Goal: Task Accomplishment & Management: Manage account settings

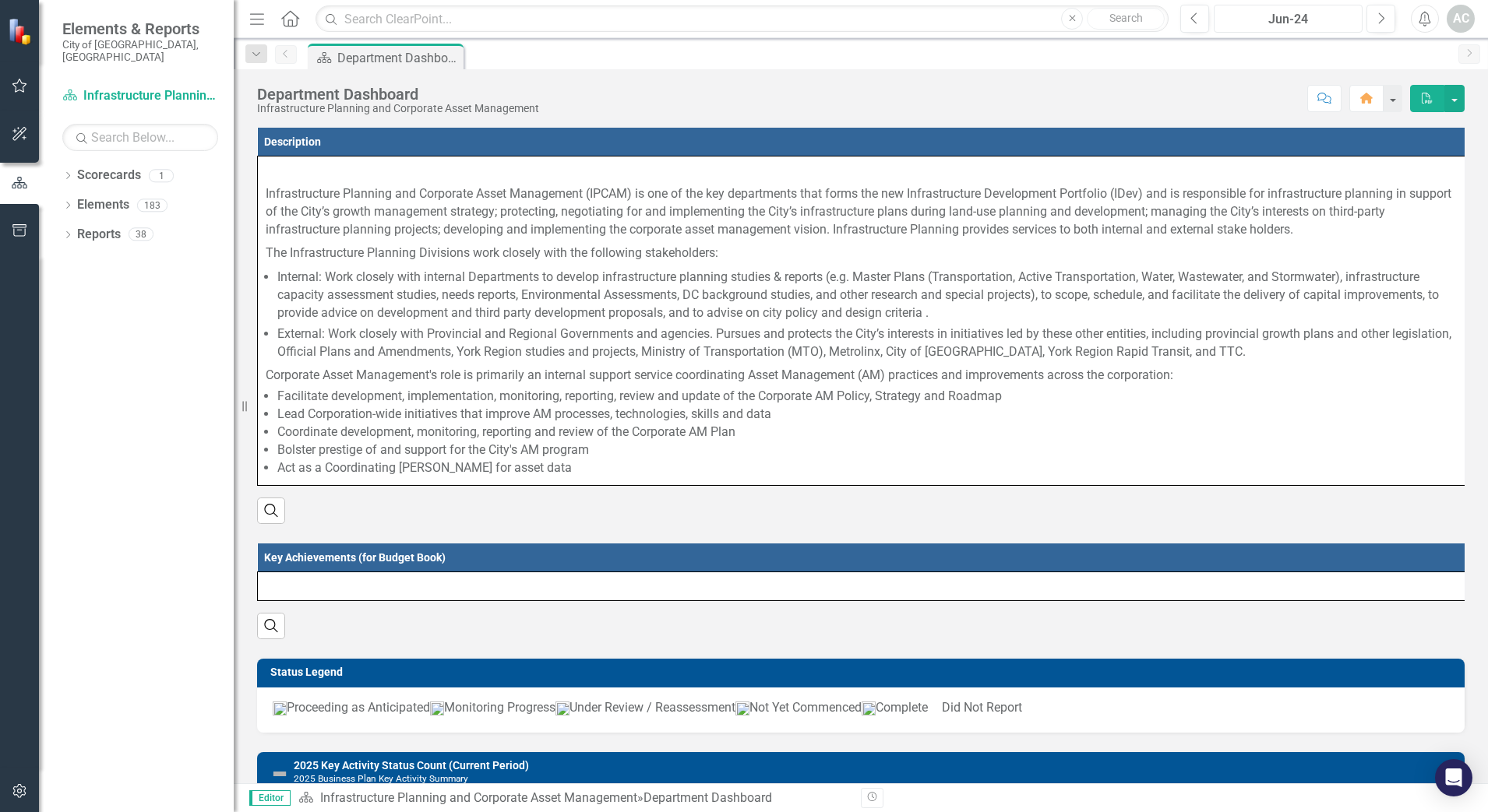
click at [1347, 19] on div "Jun-24" at bounding box center [1288, 20] width 138 height 19
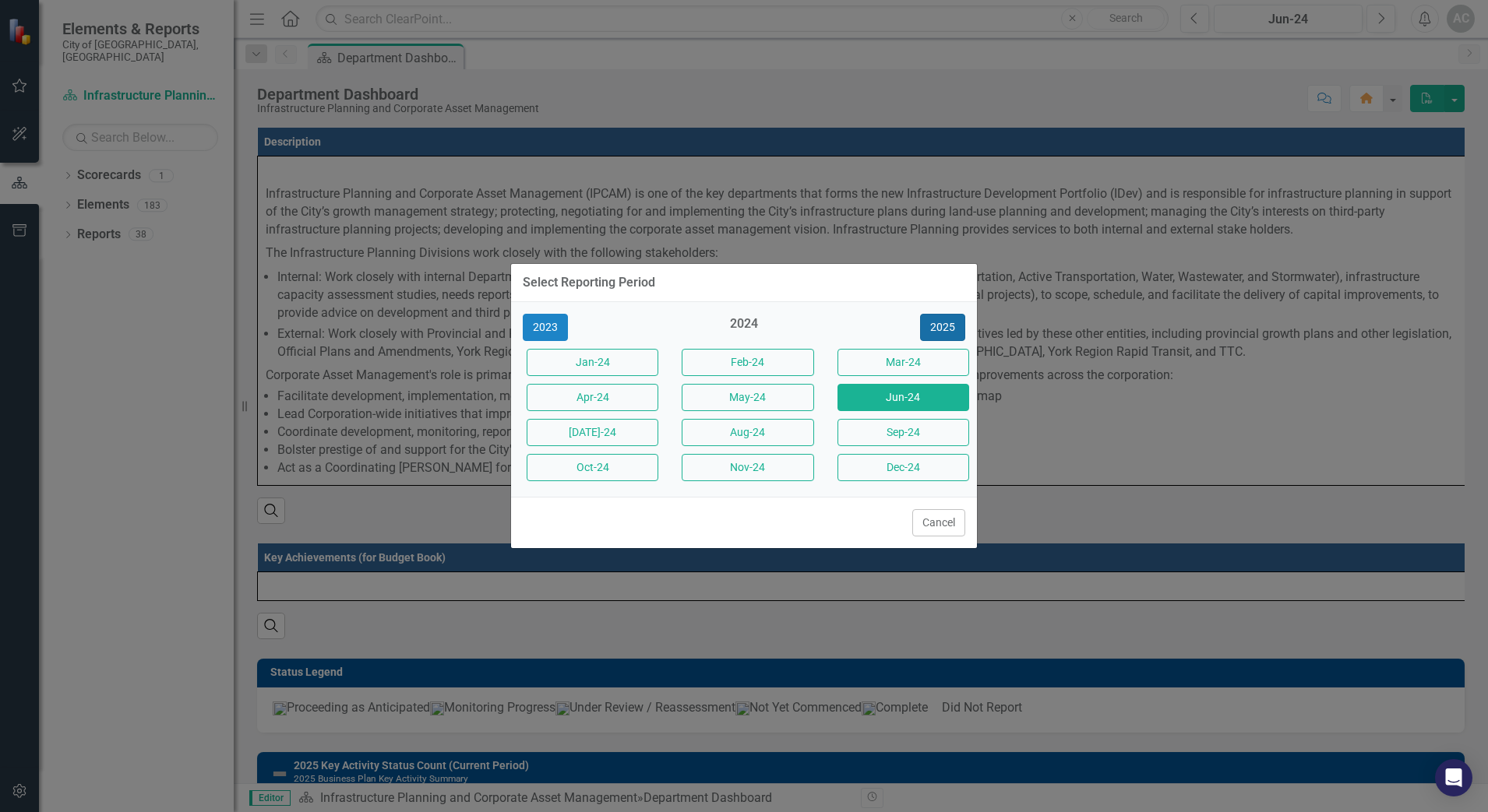
click at [928, 326] on button "2025" at bounding box center [942, 326] width 46 height 27
click at [910, 436] on button "Sep-25" at bounding box center [903, 432] width 131 height 27
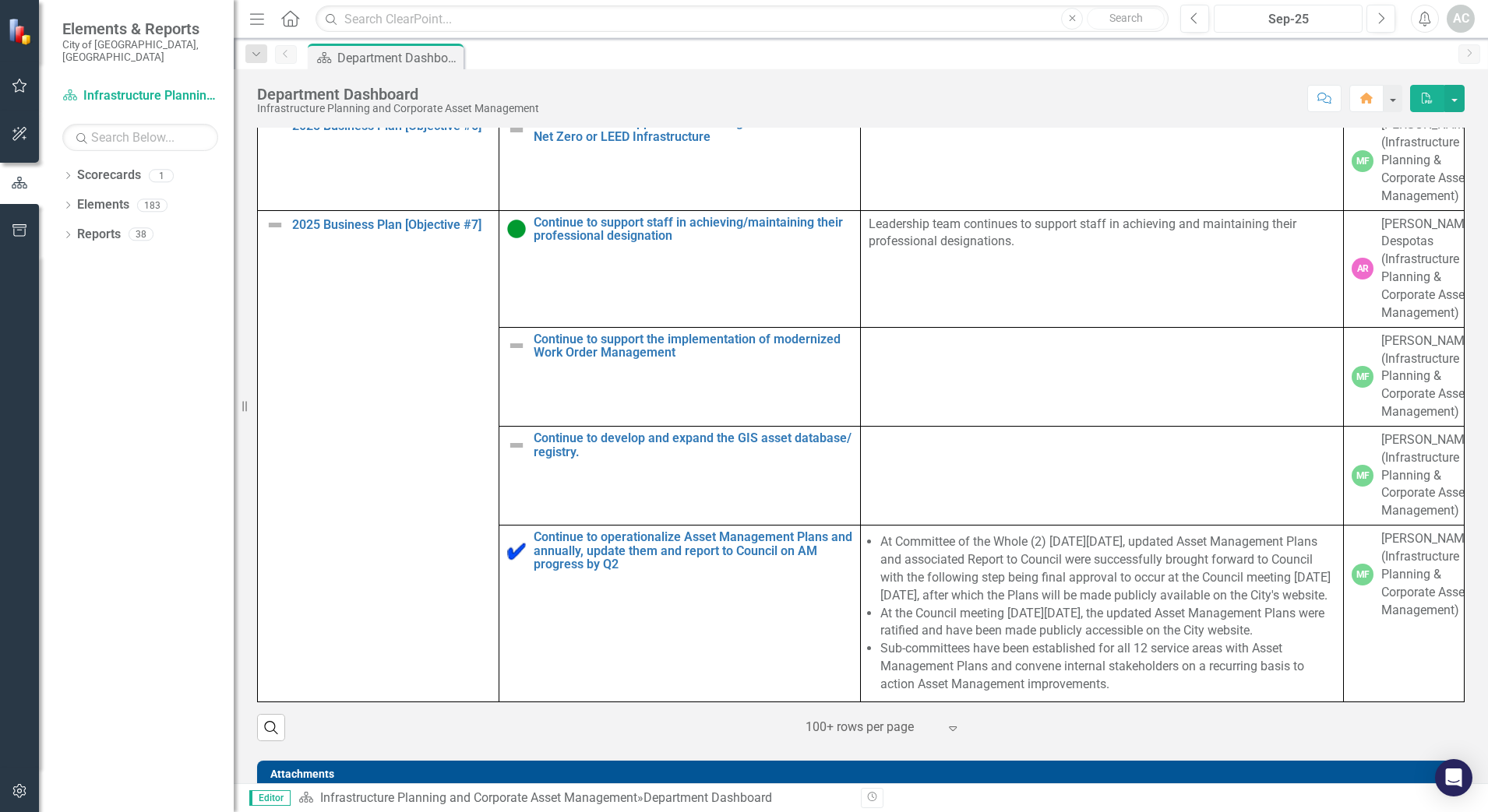
scroll to position [978, 0]
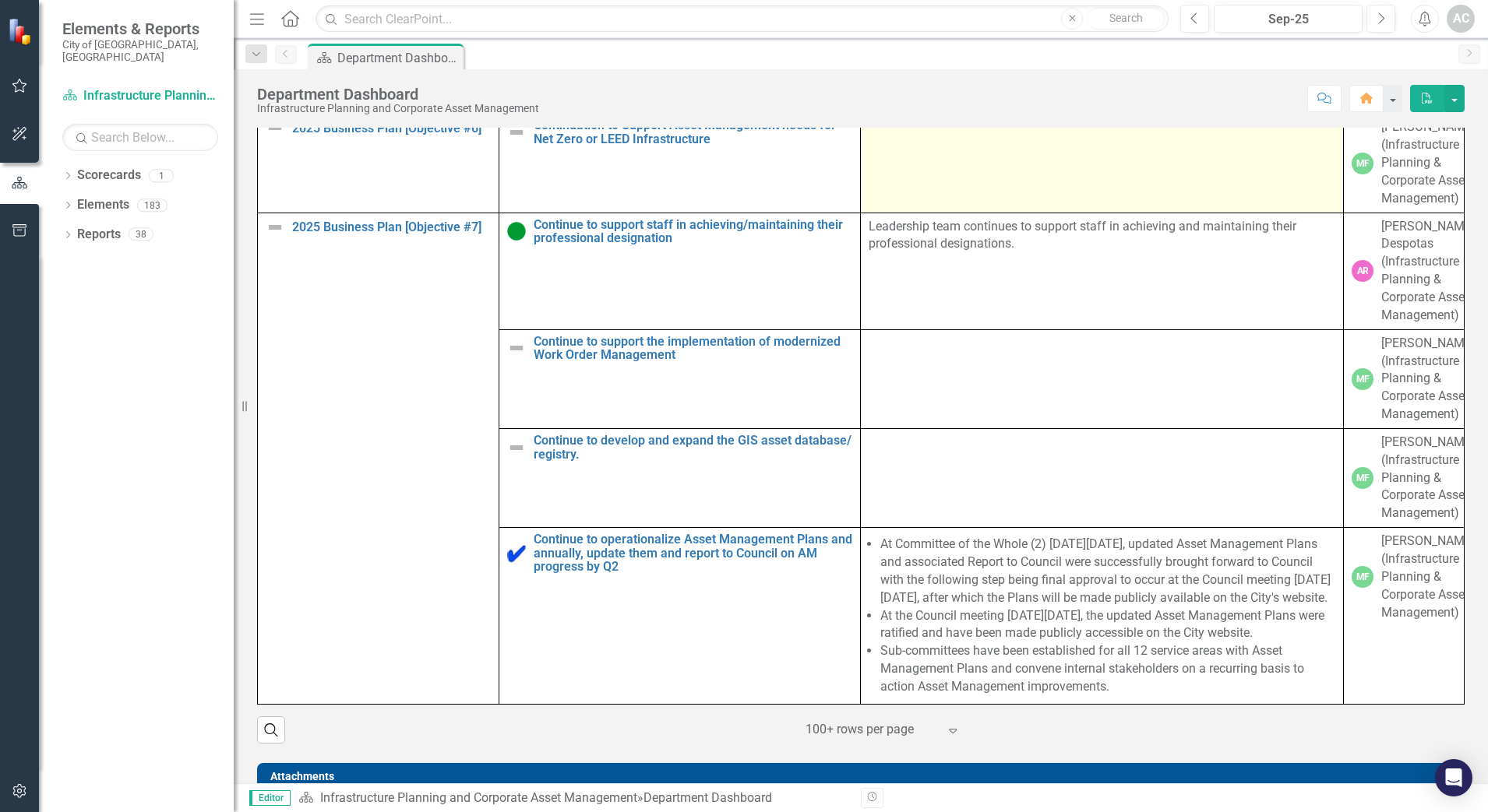
click at [1110, 212] on td at bounding box center [1102, 163] width 483 height 99
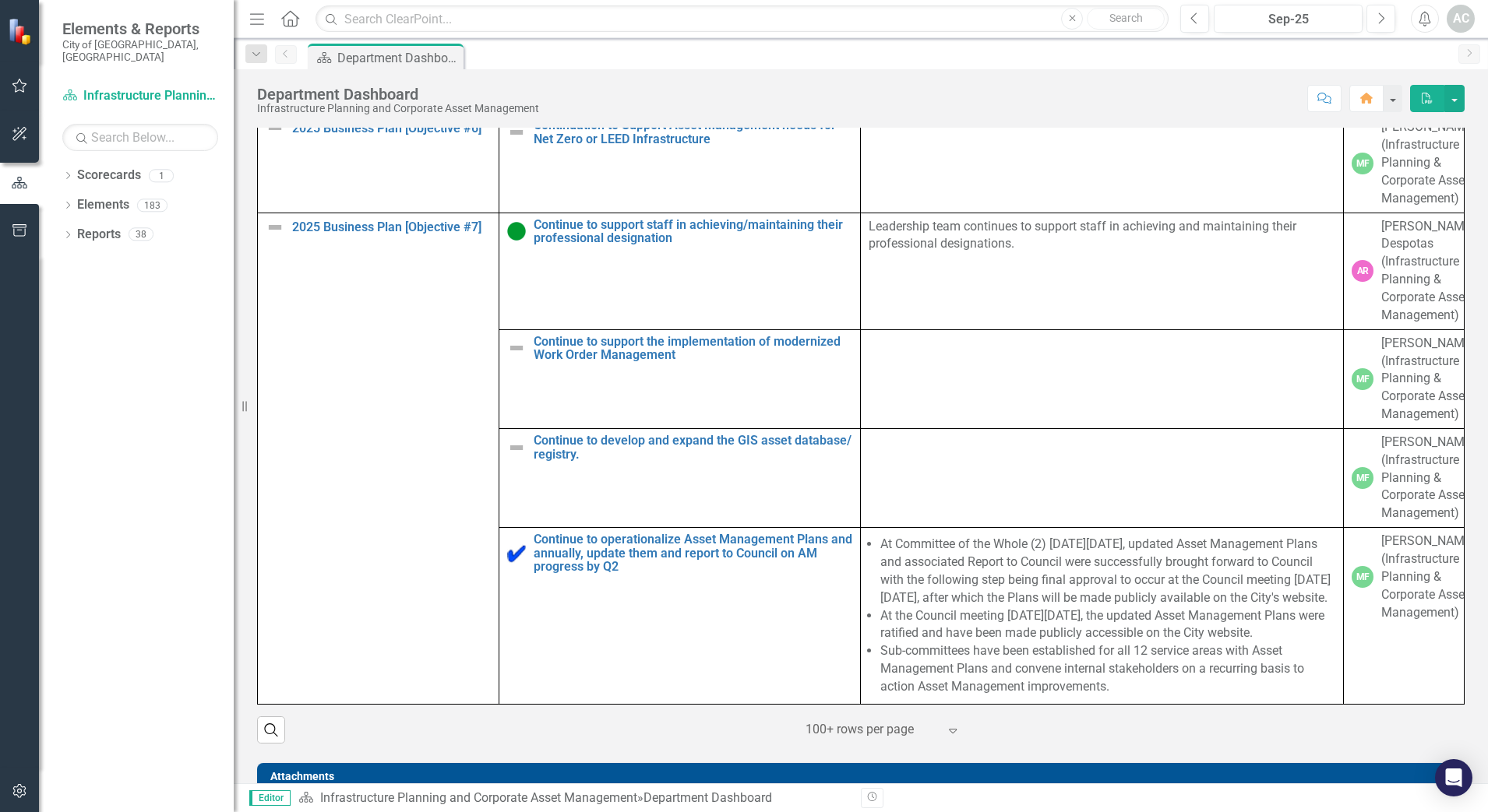
click at [1077, 795] on div "Revision History" at bounding box center [1472, 798] width 1223 height 20
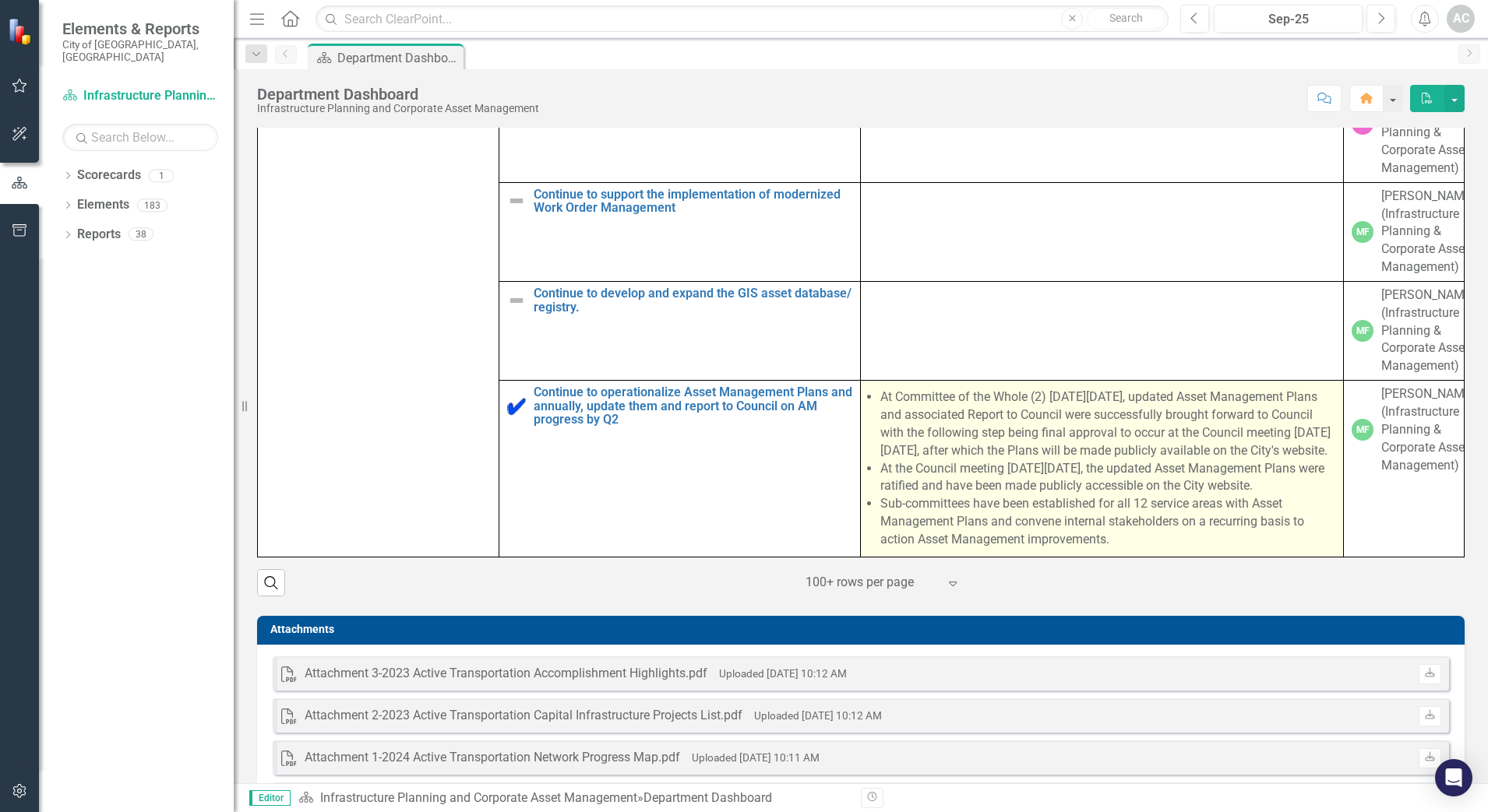
scroll to position [1172, 0]
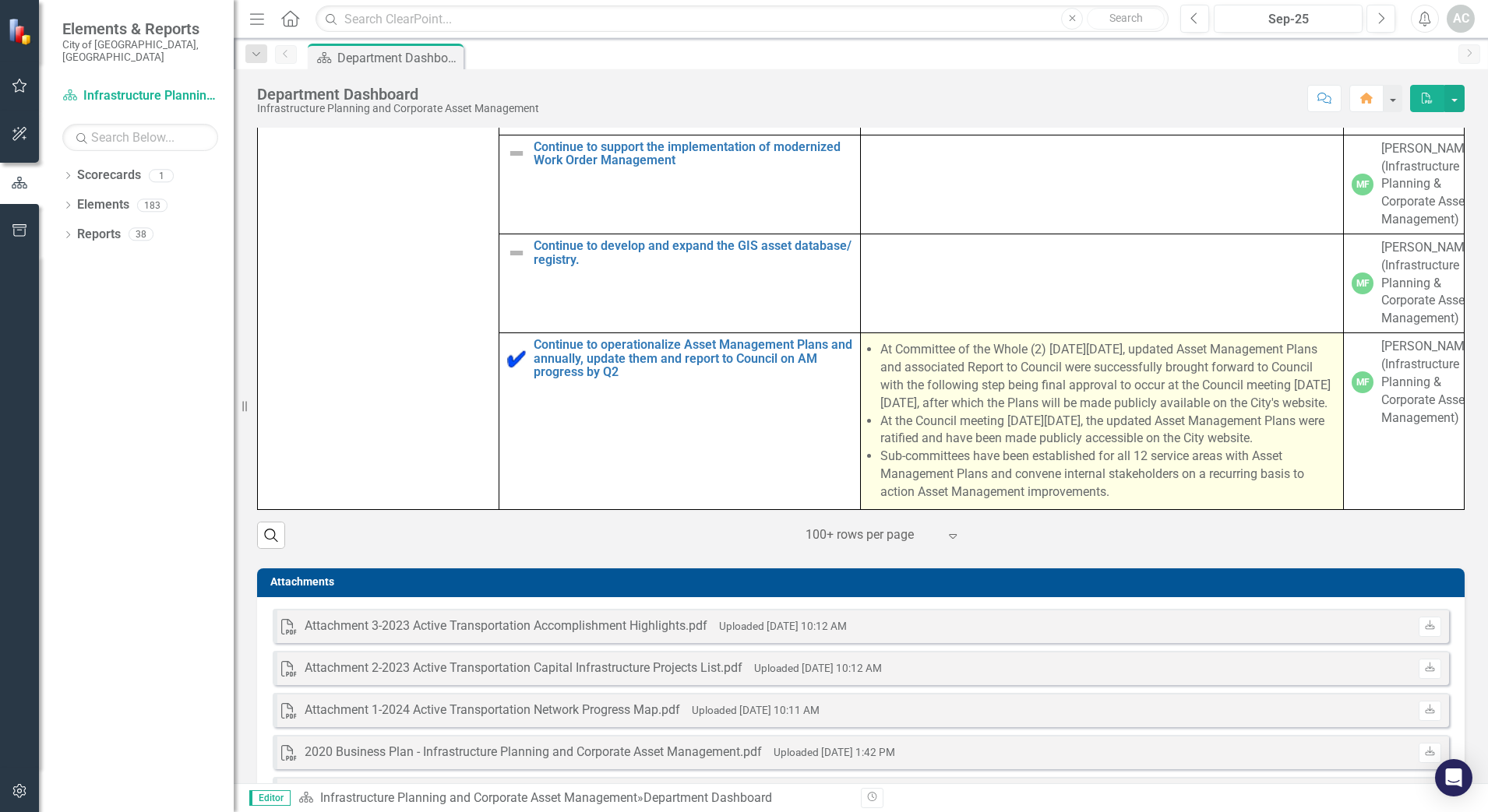
click at [1186, 476] on li "Sub-committees have been established for all 12 service areas with Asset Manage…" at bounding box center [1107, 474] width 455 height 54
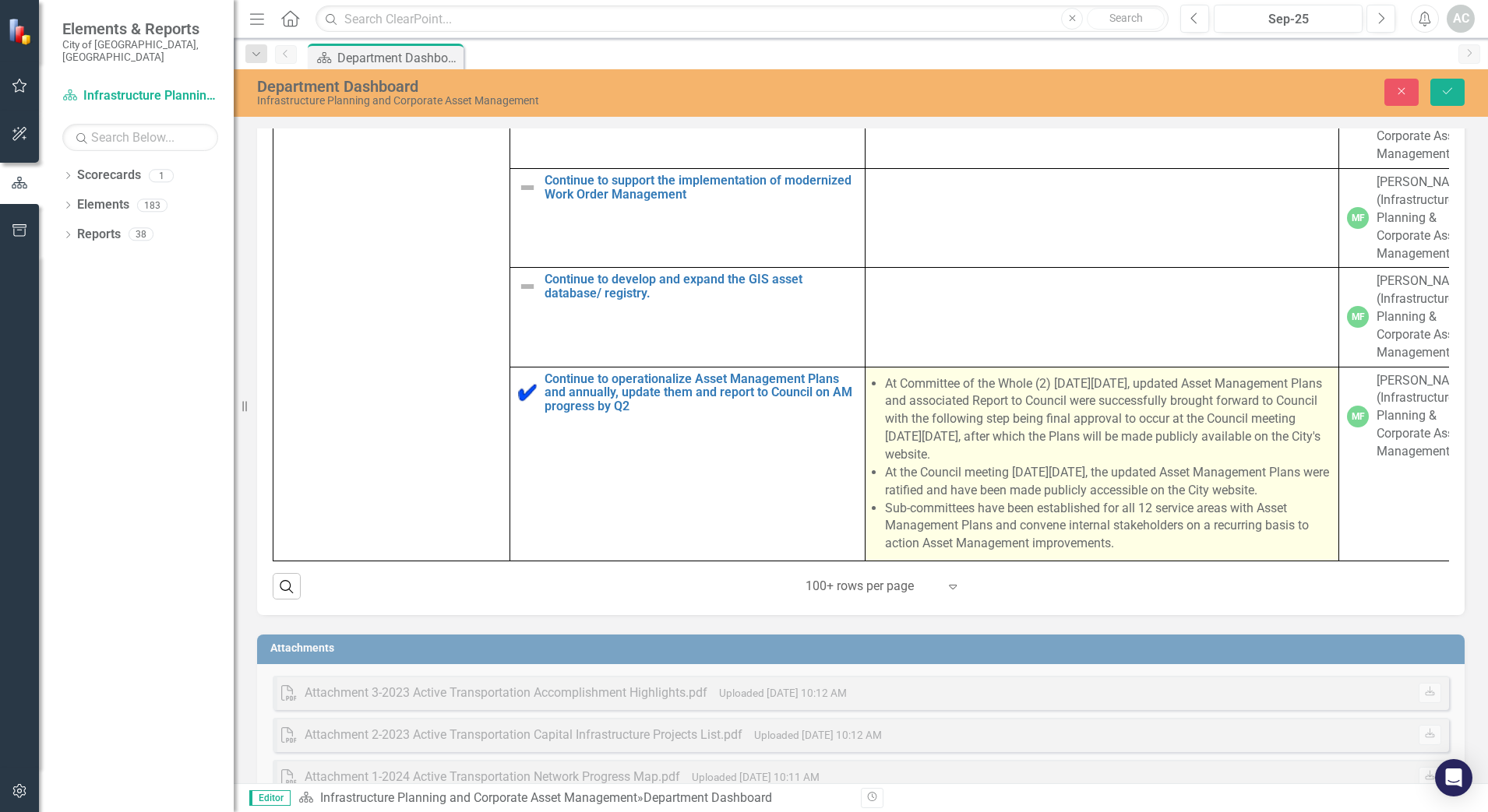
scroll to position [1219, 0]
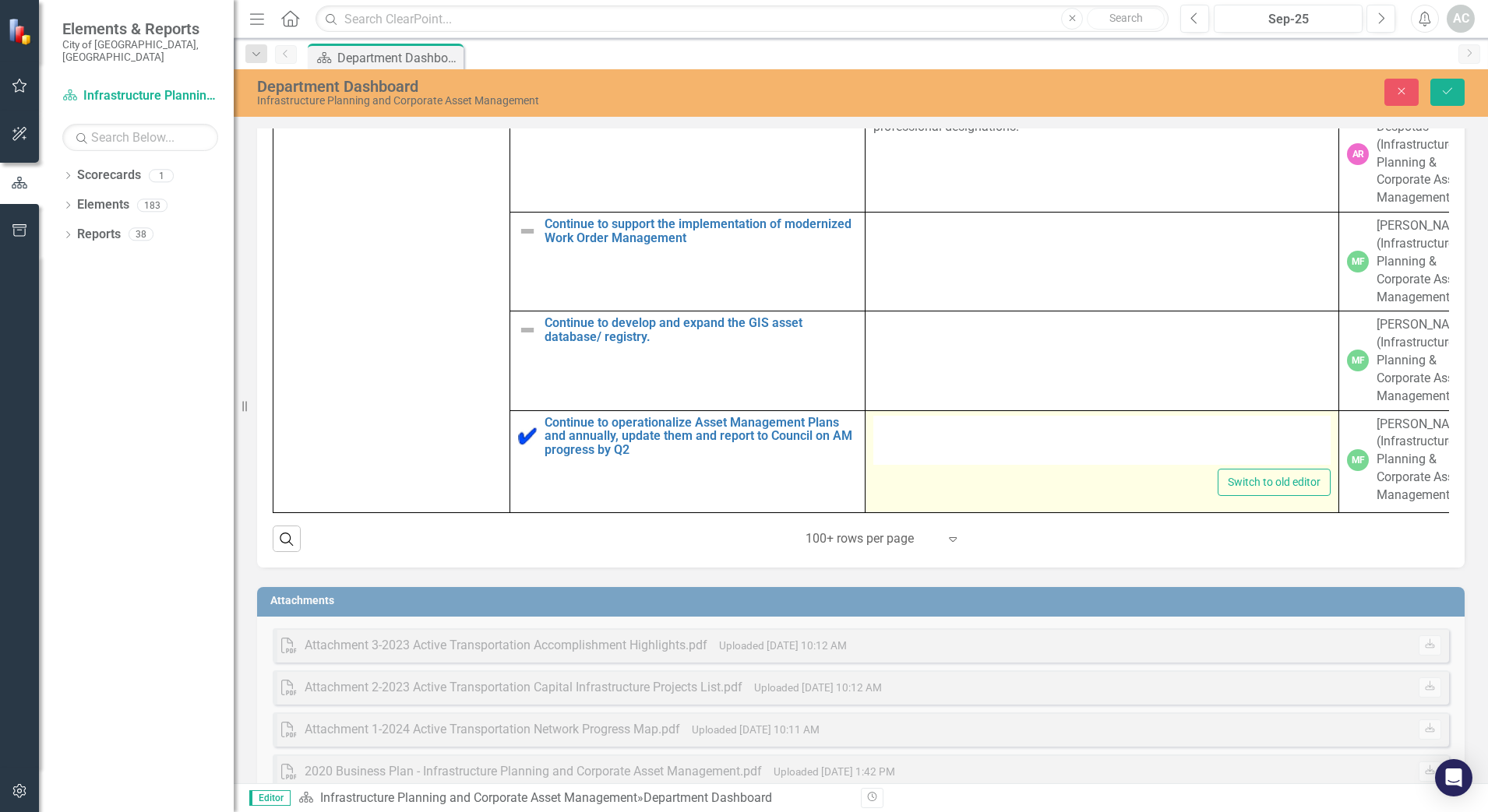
type textarea "<ul> <li>At Committee of the Whole (2) [DATE][DATE], updated Asset Management P…"
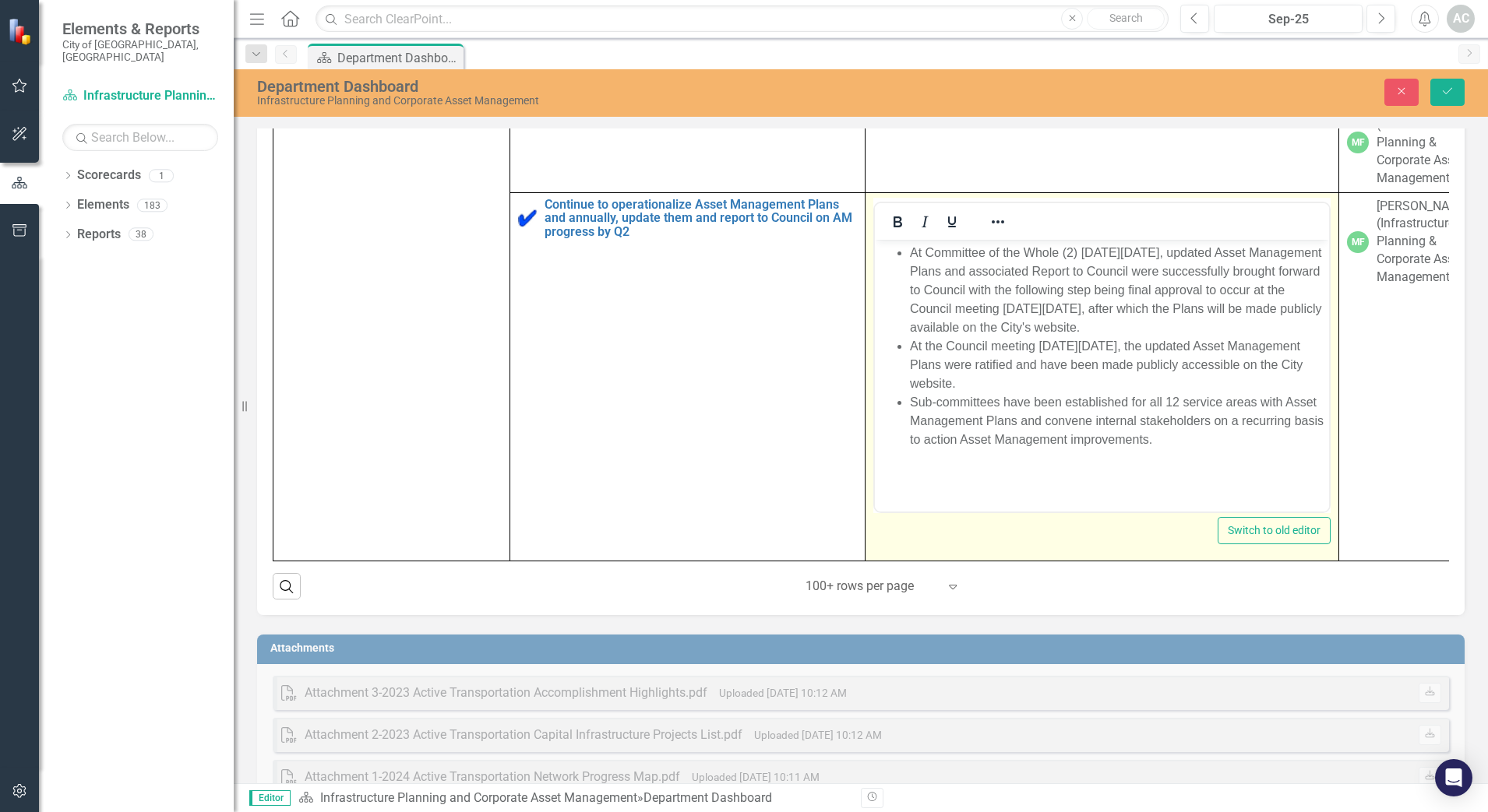
scroll to position [2408, 0]
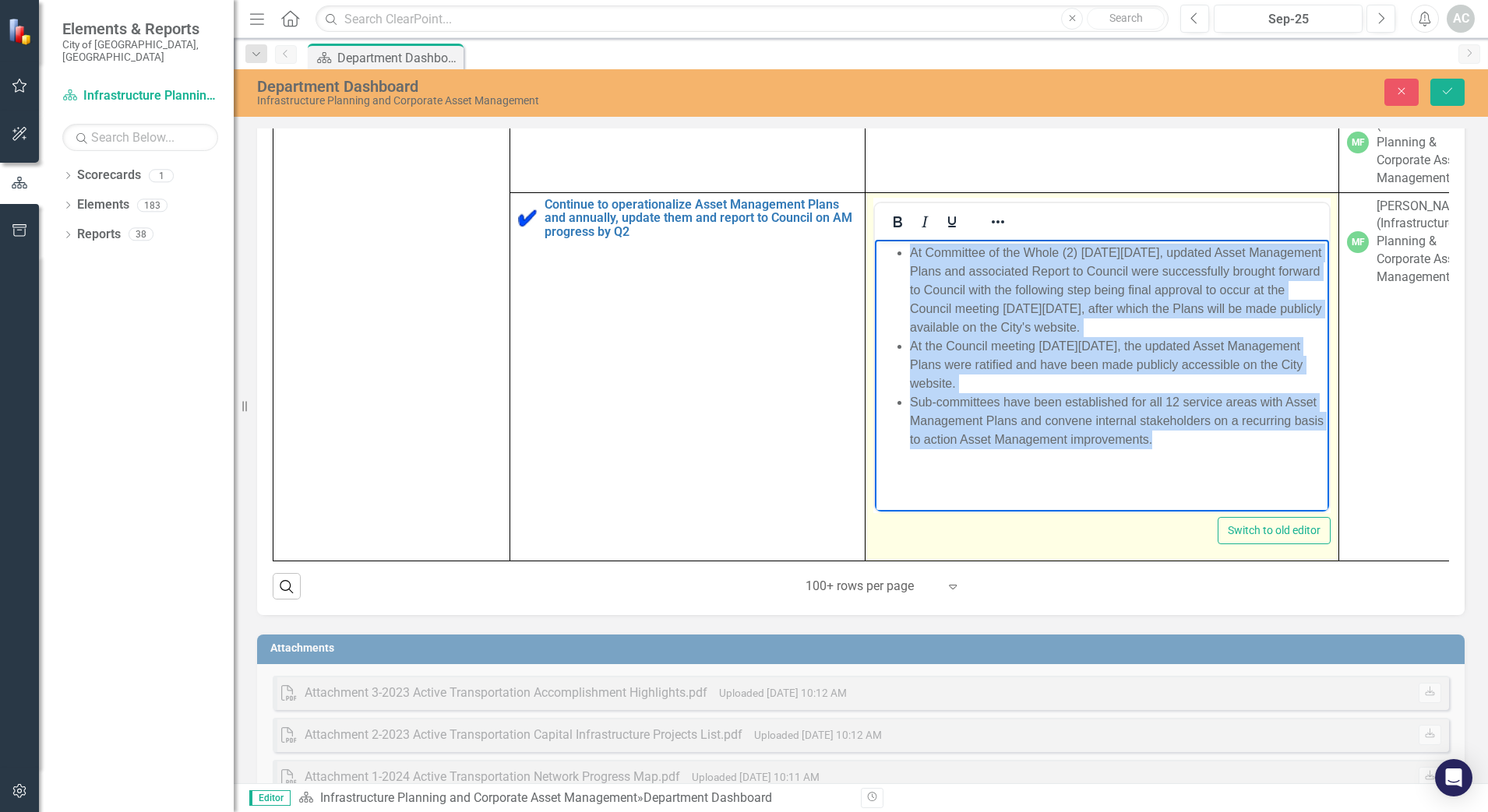
drag, startPoint x: 1161, startPoint y: 437, endPoint x: 893, endPoint y: 218, distance: 346.1
click at [893, 239] on html "At Committee of the Whole (2) [DATE][DATE], updated Asset Management Plans and …" at bounding box center [1102, 355] width 454 height 233
click at [1163, 451] on body "At Committee of the Whole (2) [DATE][DATE], updated Asset Management Plans and …" at bounding box center [1102, 355] width 454 height 233
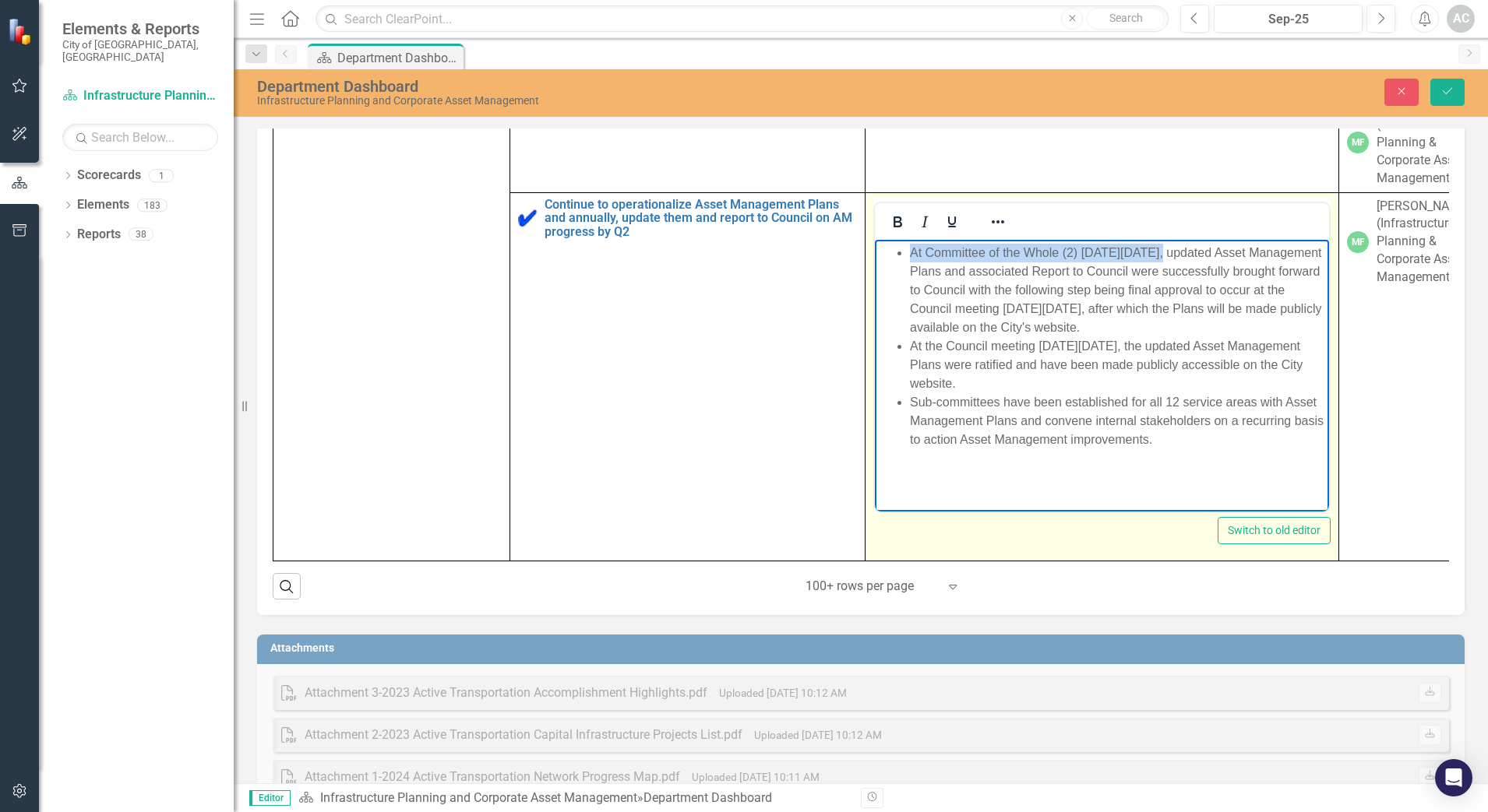
drag, startPoint x: 1164, startPoint y: 253, endPoint x: 1782, endPoint y: 483, distance: 659.4
click at [907, 239] on html "At Committee of the Whole (2) [DATE][DATE], updated Asset Management Plans and …" at bounding box center [1102, 355] width 454 height 233
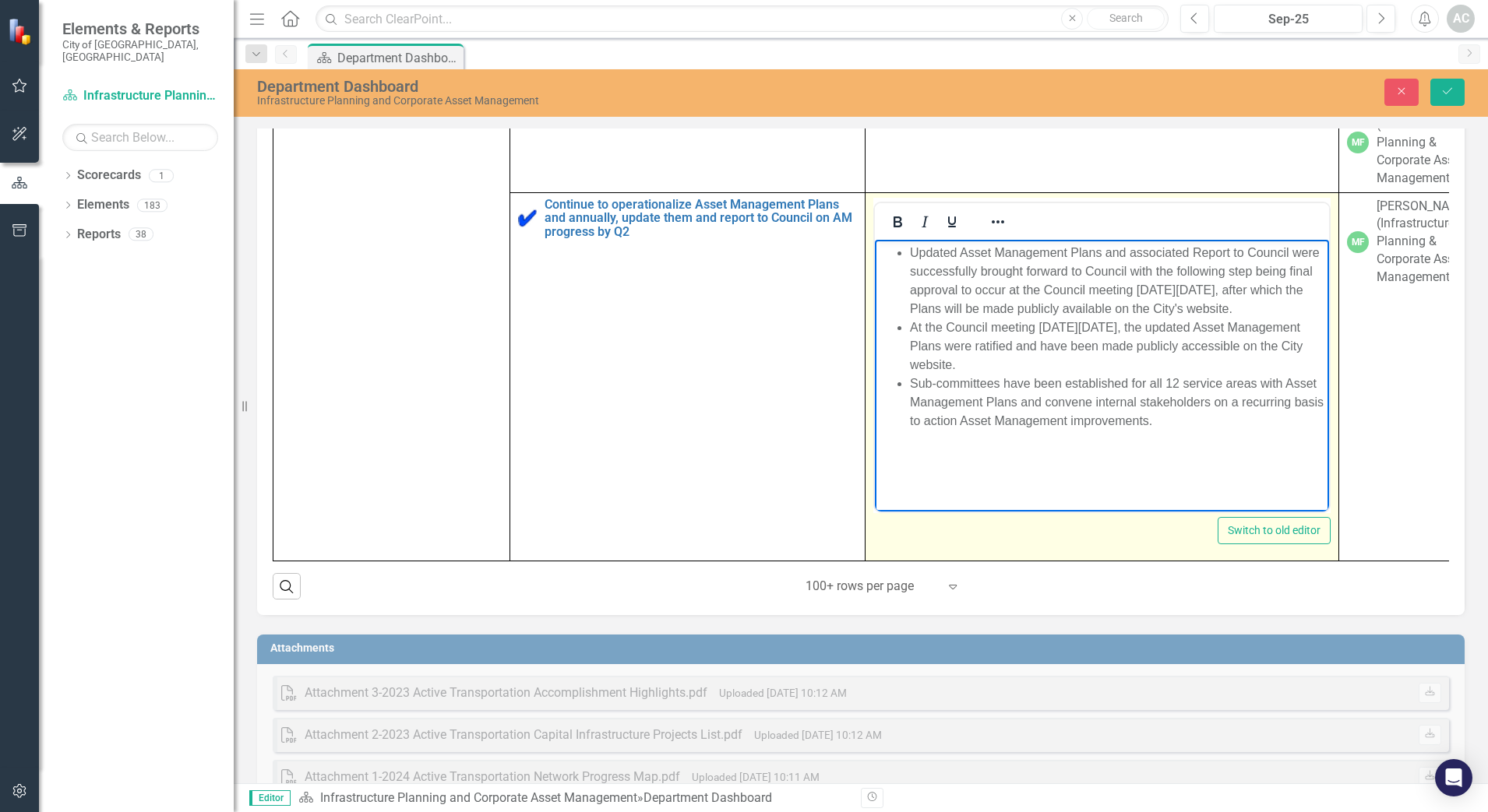
click at [1193, 249] on li "Updated Asset Management Plans and associated Report to Council were successful…" at bounding box center [1118, 280] width 415 height 74
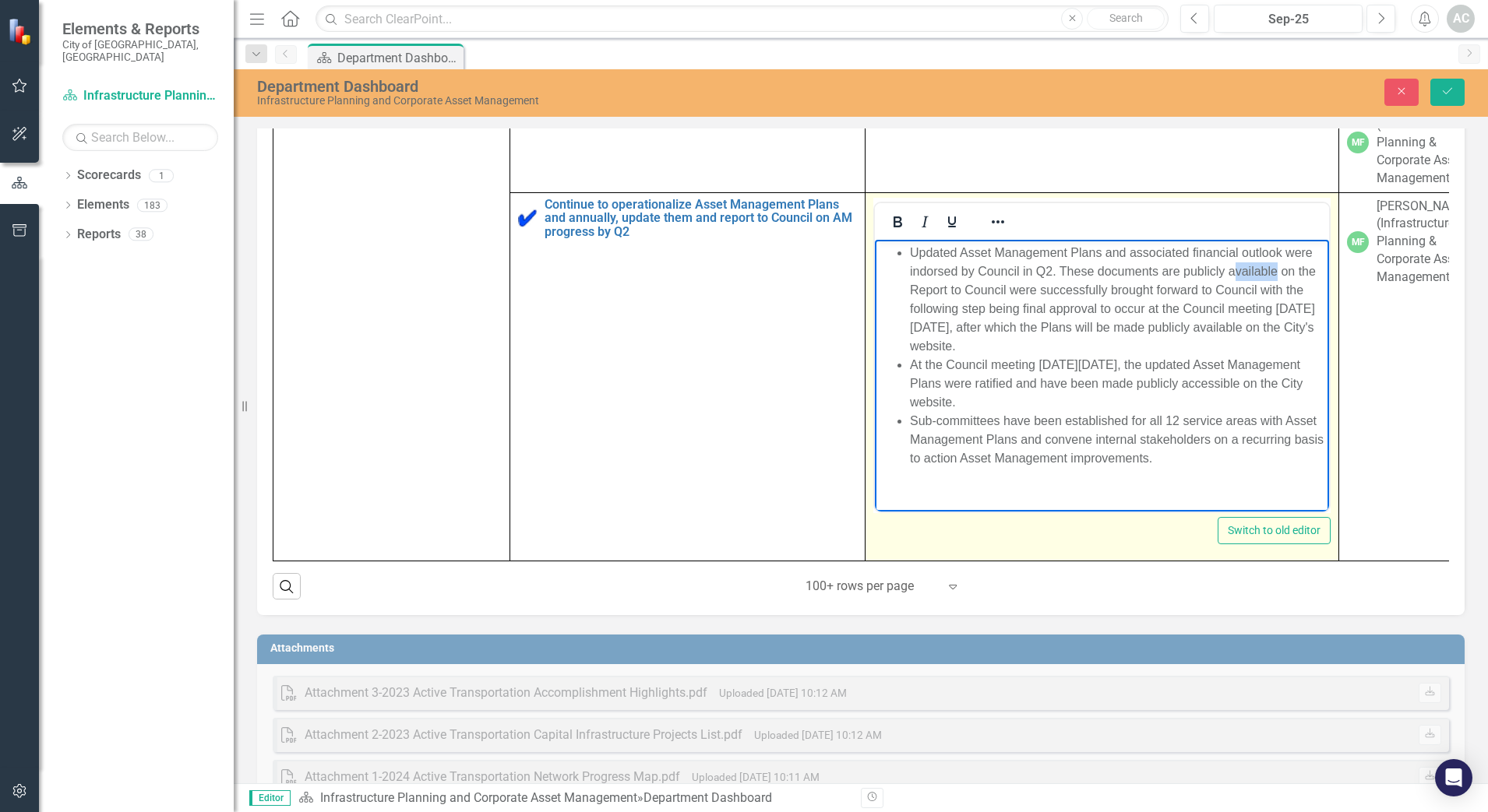
drag, startPoint x: 1278, startPoint y: 272, endPoint x: 1235, endPoint y: 267, distance: 43.3
click at [1235, 267] on li "Updated Asset Management Plans and associated financial outlook were indorsed b…" at bounding box center [1118, 299] width 415 height 113
click at [1321, 270] on li "Updated Asset Management Plans and associated financial outlook were indorsed b…" at bounding box center [1118, 299] width 415 height 113
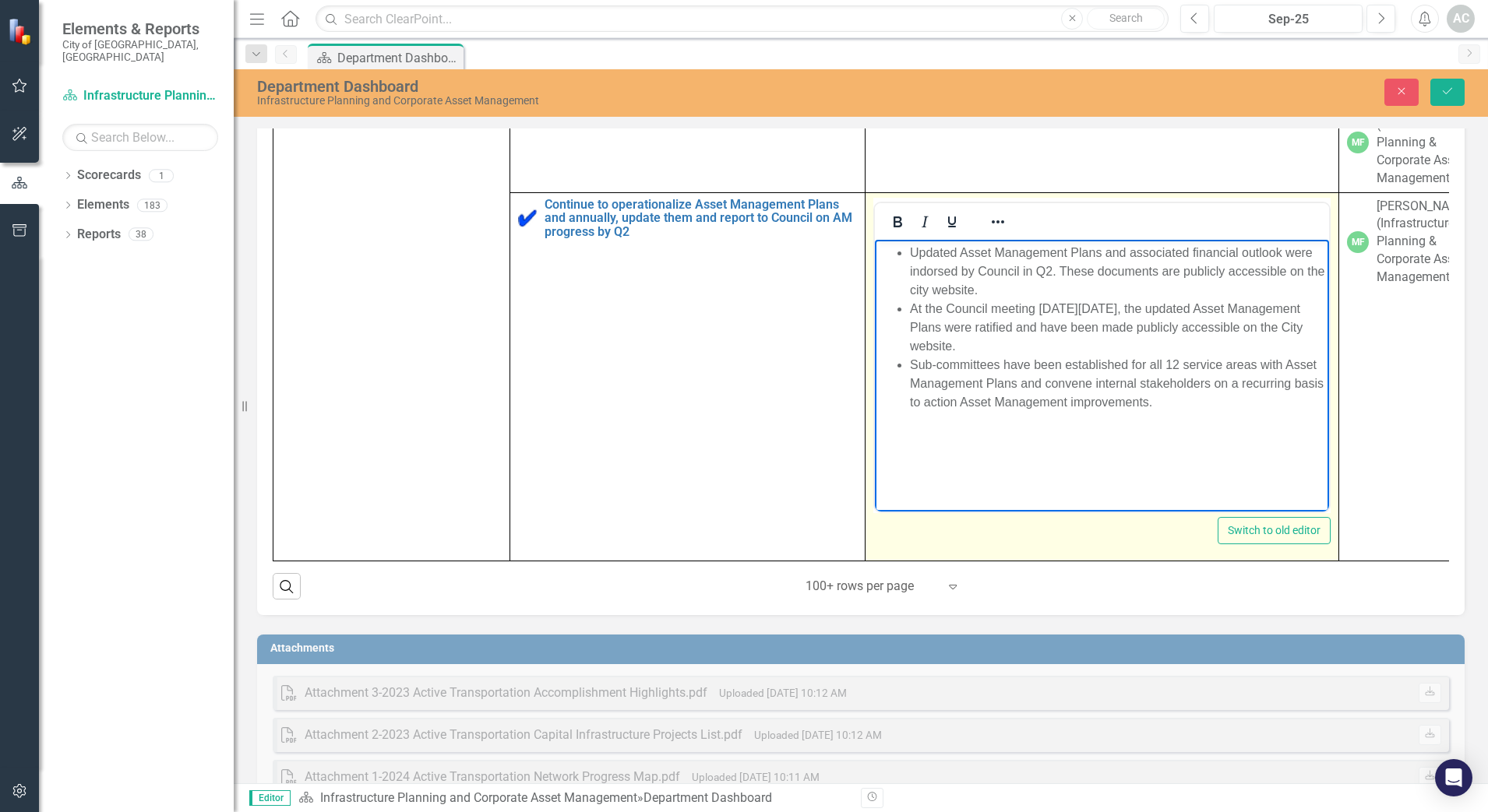
drag, startPoint x: 963, startPoint y: 342, endPoint x: 909, endPoint y: 305, distance: 65.5
click at [909, 305] on ul "Updated Asset Management Plans and associated financial outlook were indorsed b…" at bounding box center [1102, 326] width 447 height 168
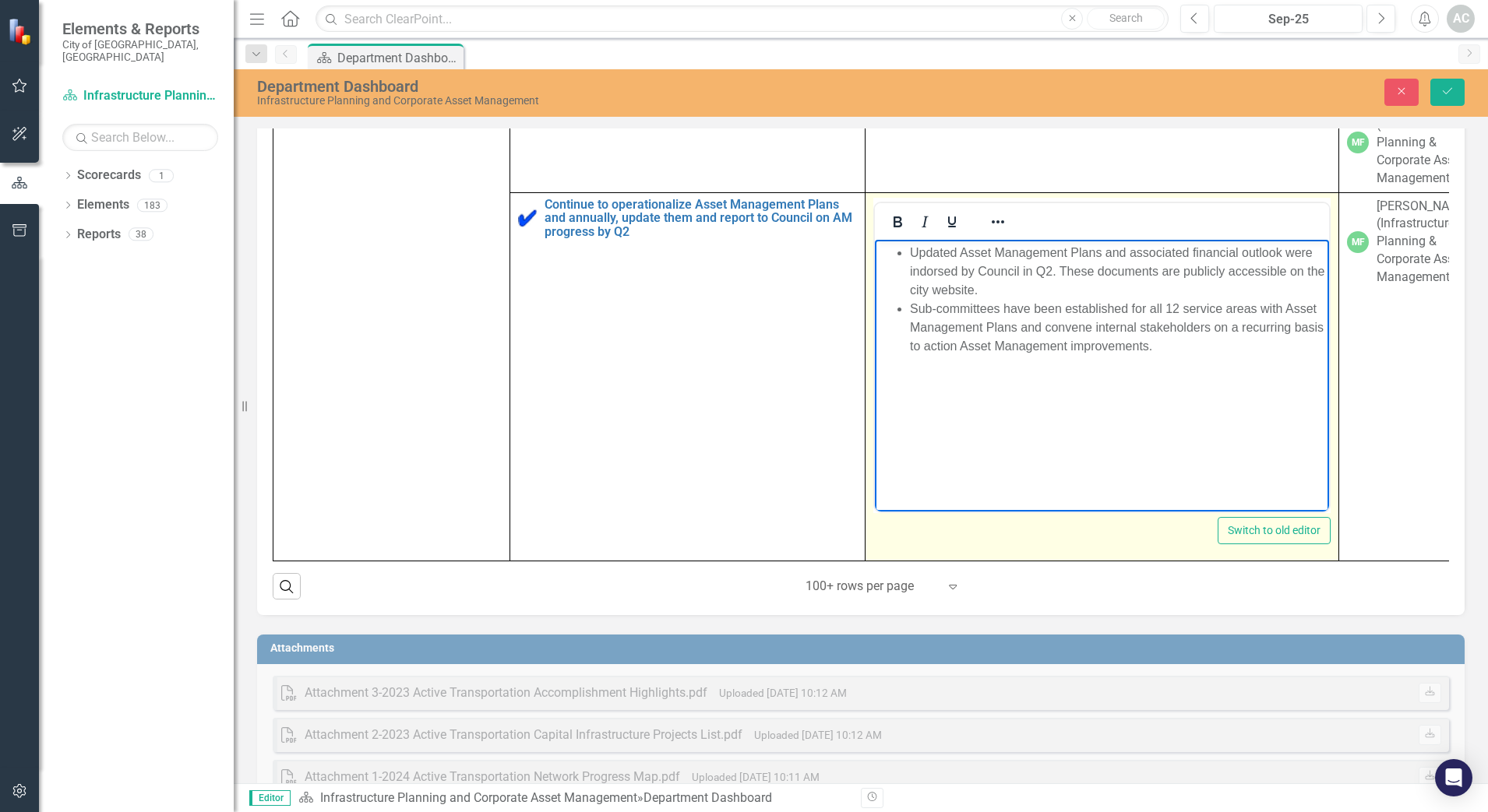
click at [1256, 308] on li "Sub-committees have been established for all 12 service areas with Asset Manage…" at bounding box center [1118, 326] width 415 height 56
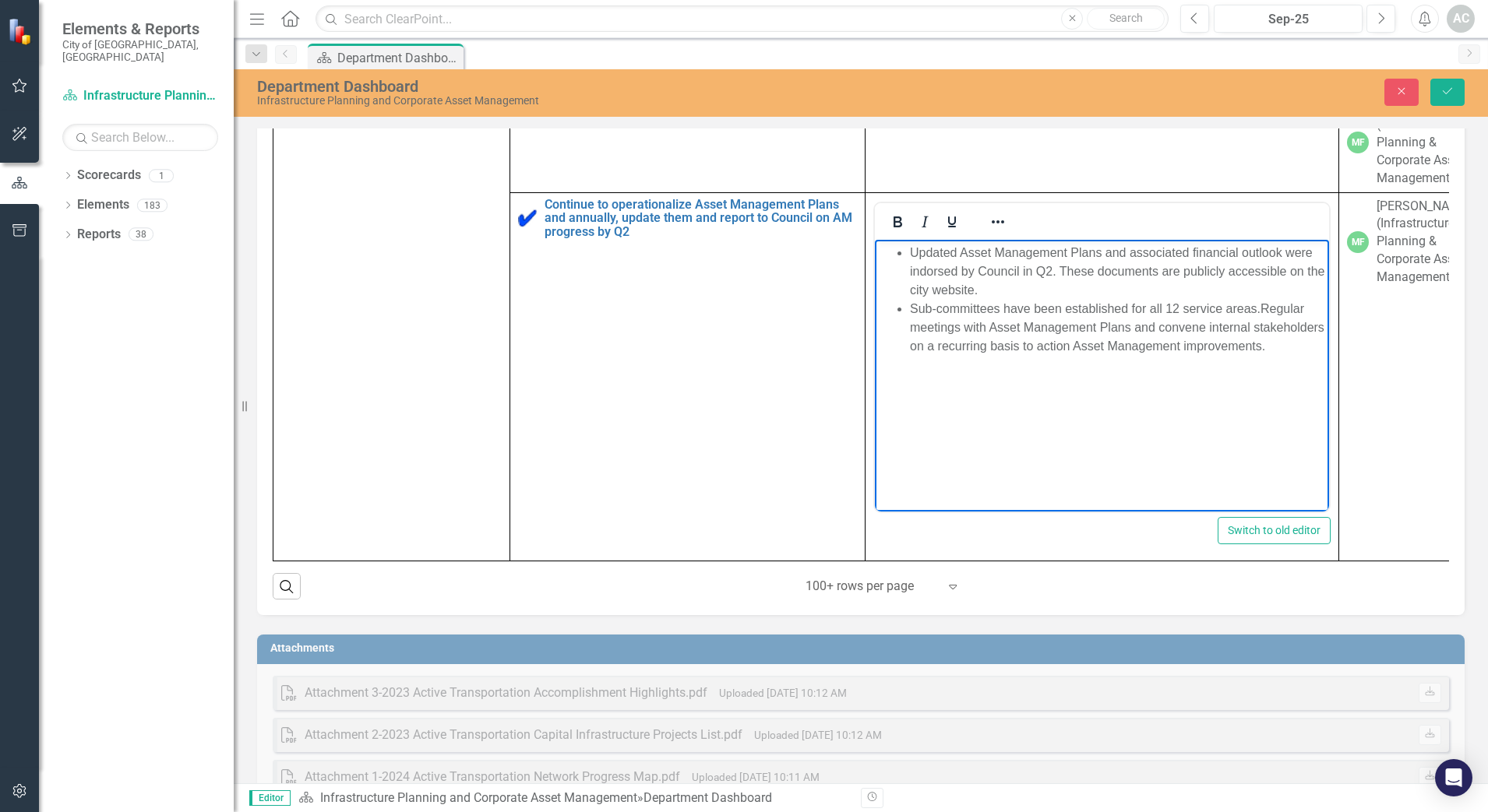
click at [1408, 397] on td "MF [PERSON_NAME] (Infrastructure Planning & Corporate Asset Management)" at bounding box center [1398, 377] width 118 height 368
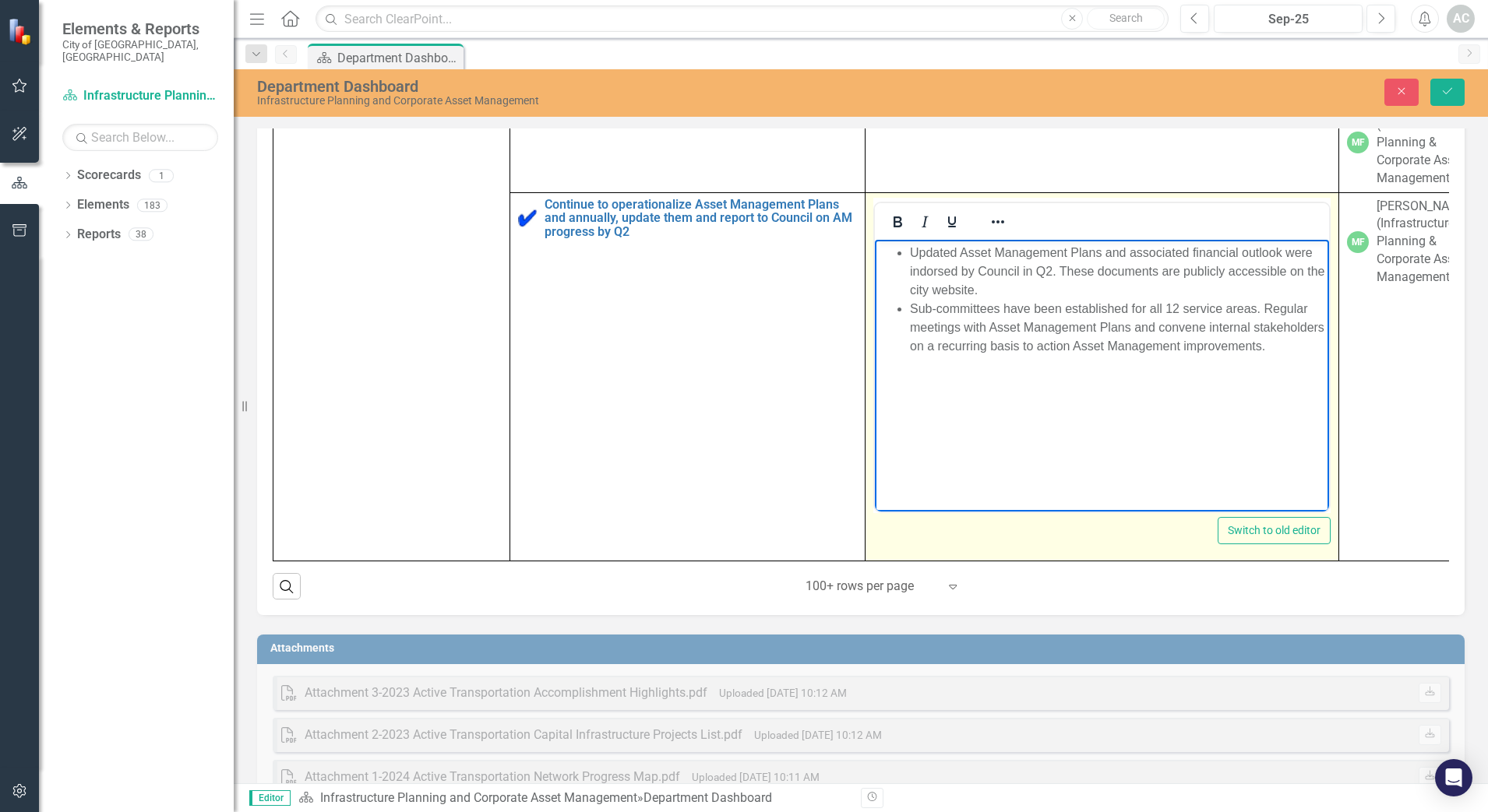
click at [962, 327] on li "Sub-committees have been established for all 12 service areas. Regular meetings…" at bounding box center [1118, 326] width 415 height 56
click at [1263, 309] on li "Sub-committees have been established for all 12 service areas. Regular meetings…" at bounding box center [1118, 326] width 415 height 56
click at [1316, 307] on li "Sub-committees have been established for all 12 service areas. A regular meetin…" at bounding box center [1118, 326] width 415 height 56
drag, startPoint x: 939, startPoint y: 269, endPoint x: 928, endPoint y: 295, distance: 28.2
click at [921, 279] on li "Updated Asset Management Plans and associated financial outlook were indorsed b…" at bounding box center [1118, 271] width 415 height 56
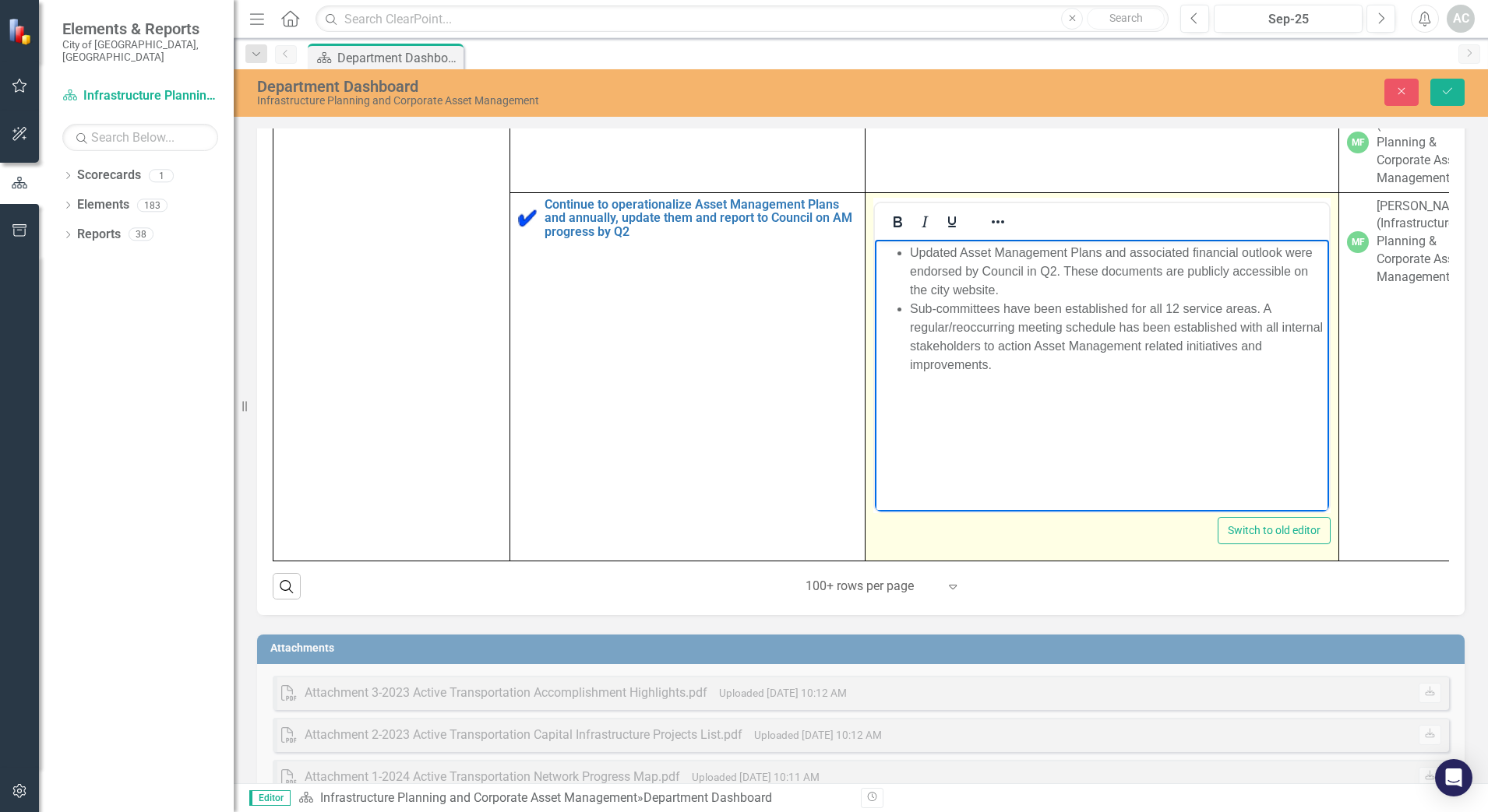
click at [1025, 295] on li "Updated Asset Management Plans and associated financial outlook were endorsed b…" at bounding box center [1118, 271] width 415 height 56
click at [1013, 355] on li "Sub-committees have been established for all 12 service areas. A regular/reoccu…" at bounding box center [1118, 336] width 415 height 74
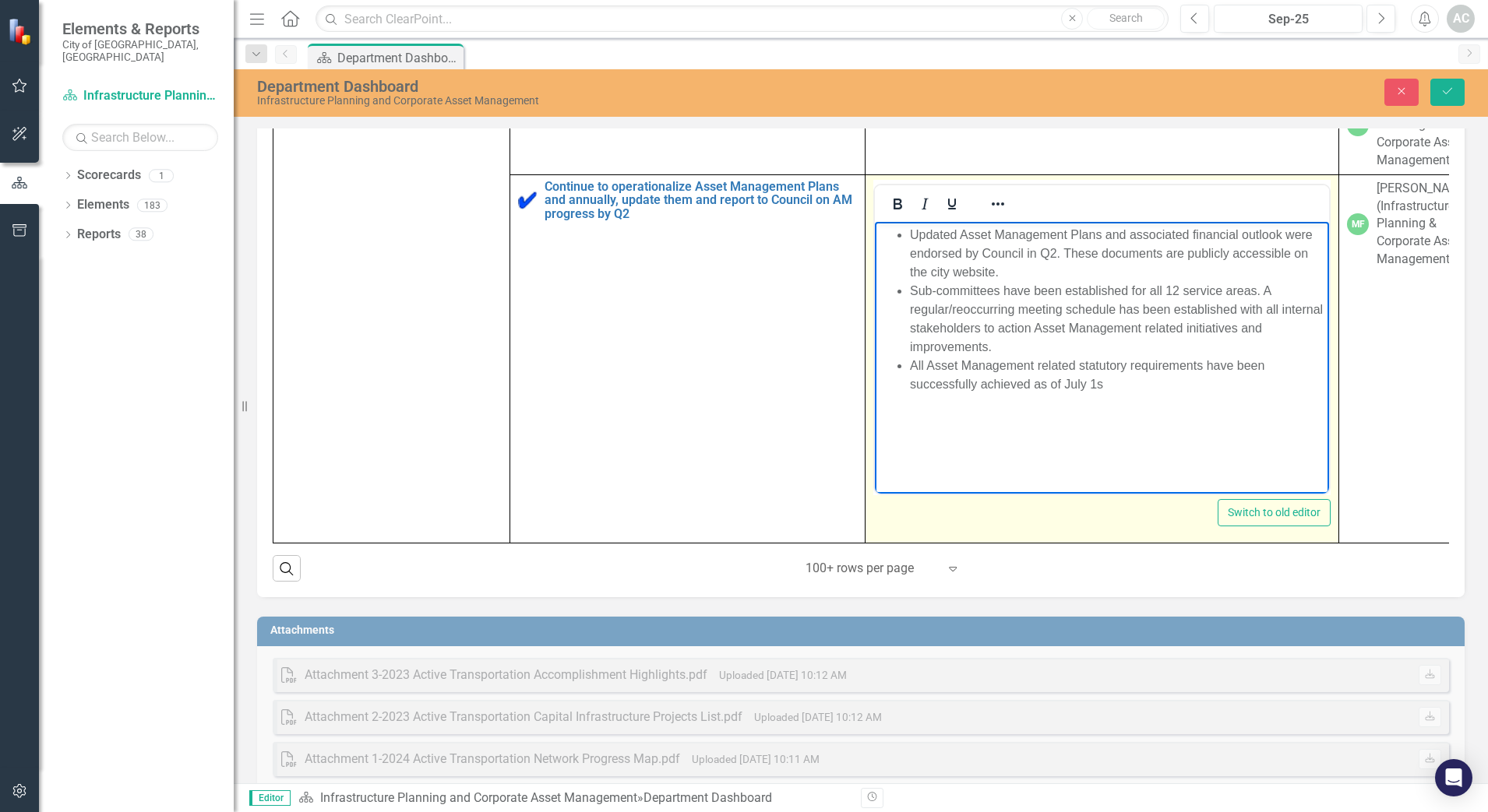
scroll to position [1154, 0]
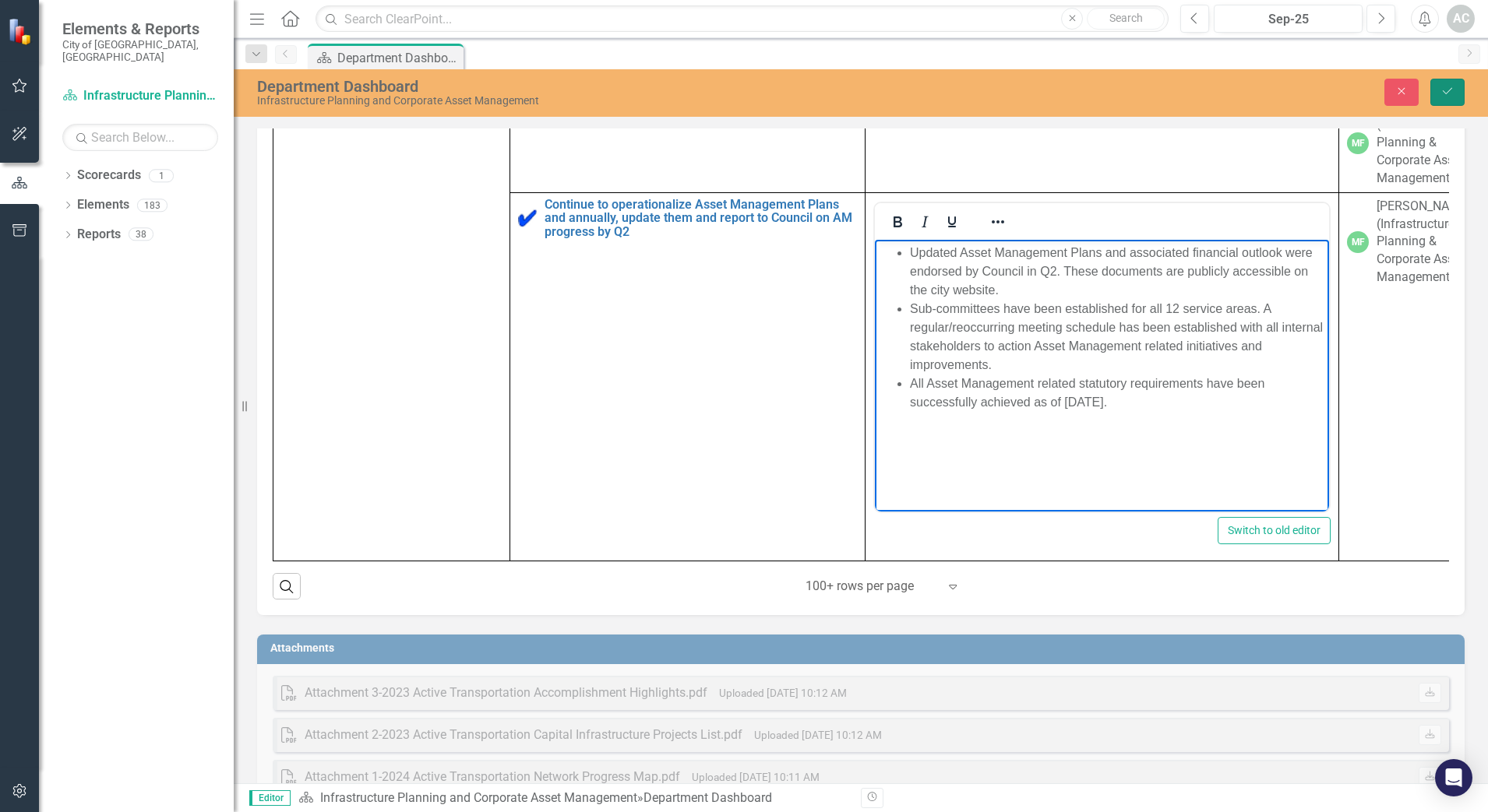
click at [1457, 96] on button "Save" at bounding box center [1447, 92] width 34 height 27
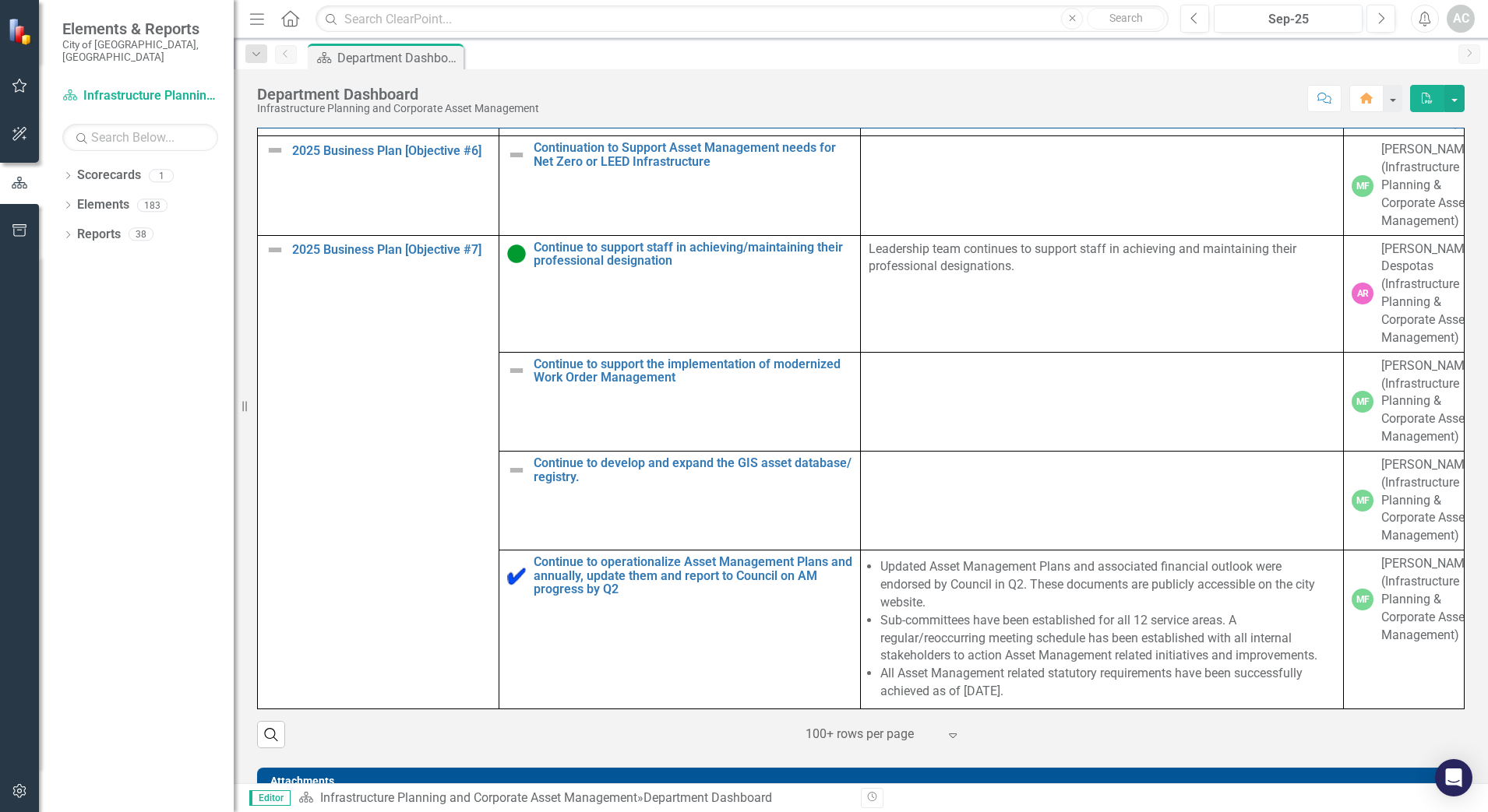
scroll to position [1946, 0]
click at [1352, 197] on div "MF" at bounding box center [1361, 185] width 21 height 21
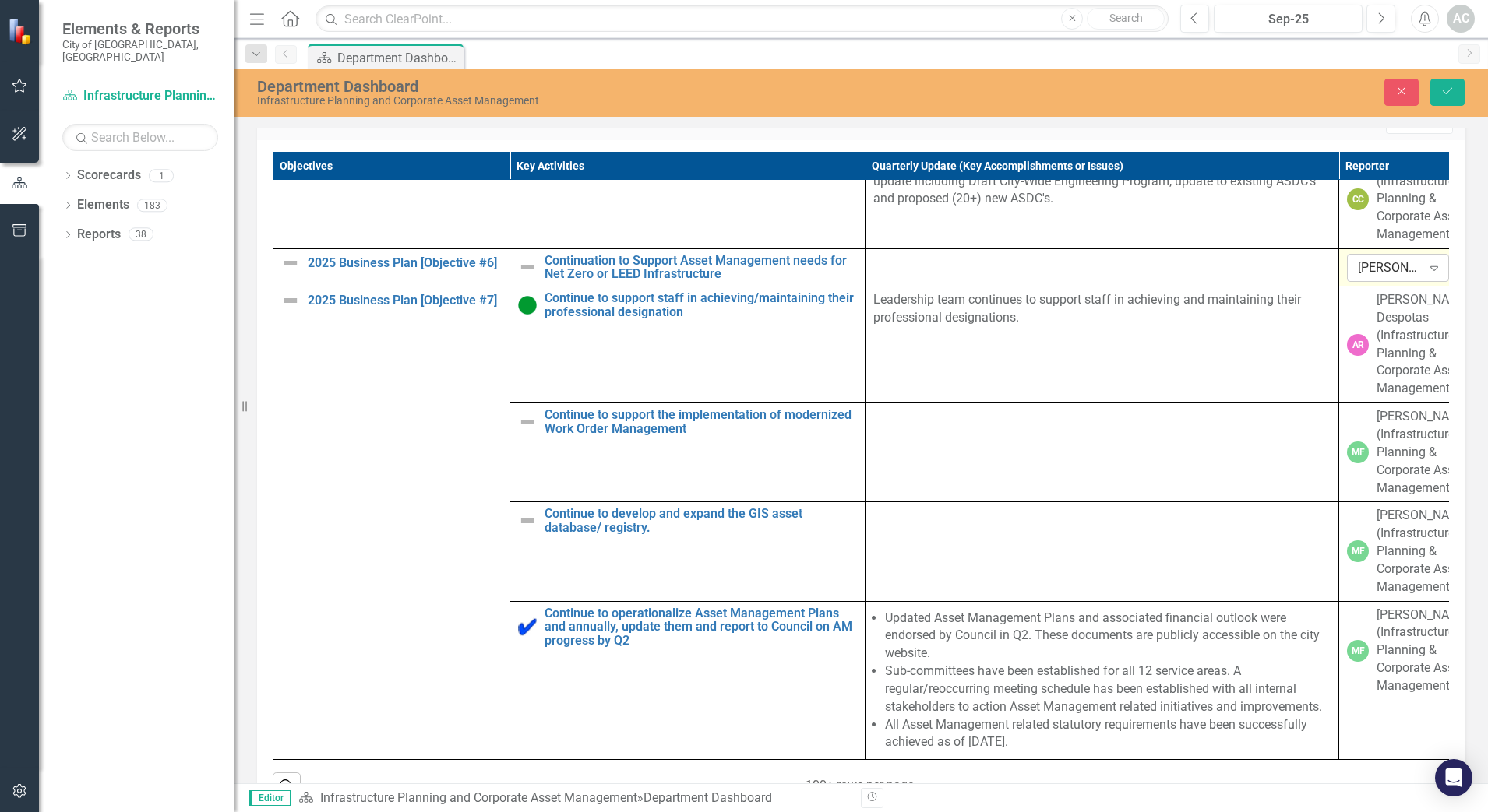
click at [1387, 277] on div "[PERSON_NAME] (Infrastructure Planning & Corporate Asset Management)" at bounding box center [1389, 268] width 64 height 18
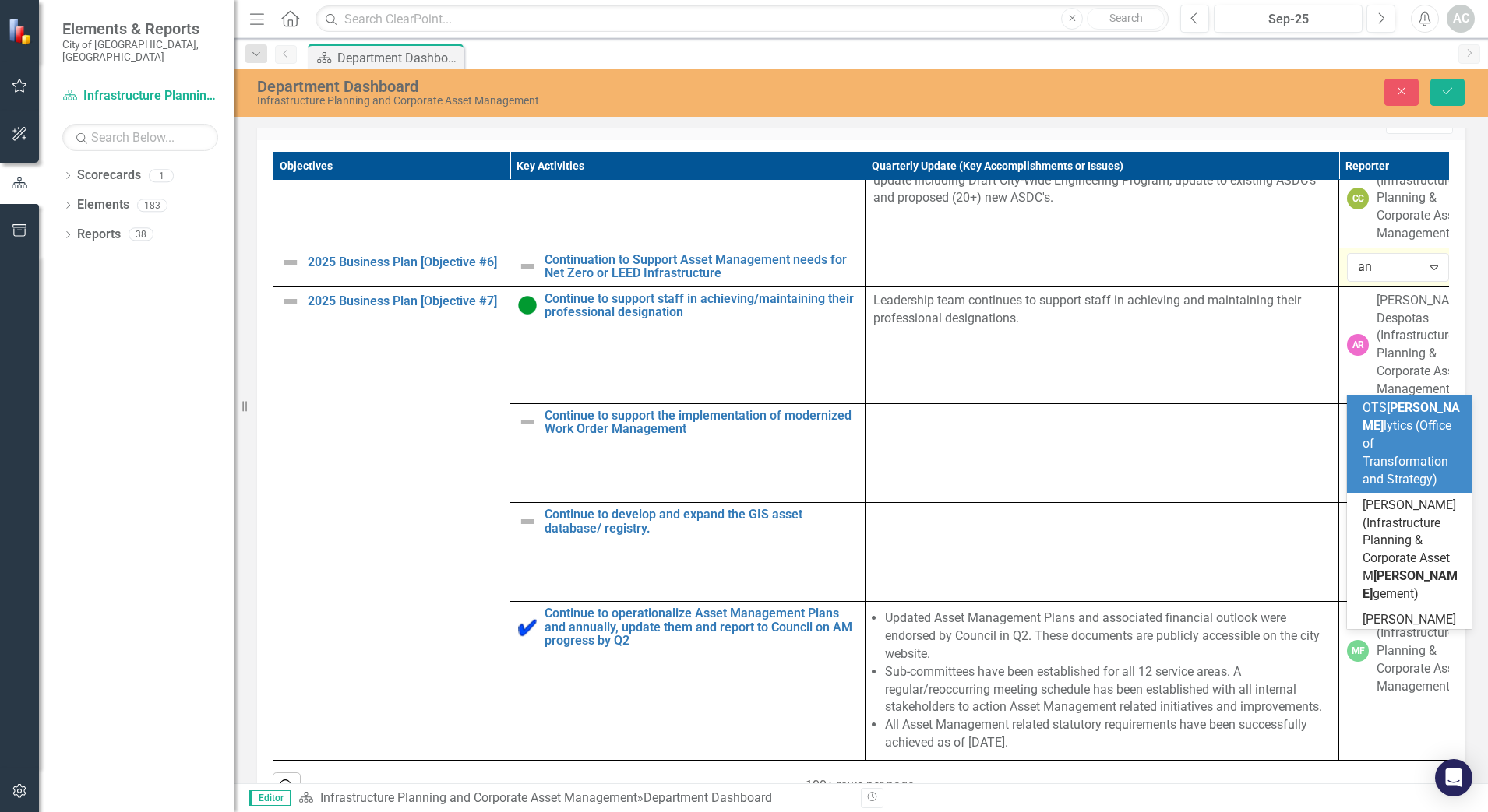
type input "a"
type input "[PERSON_NAME]"
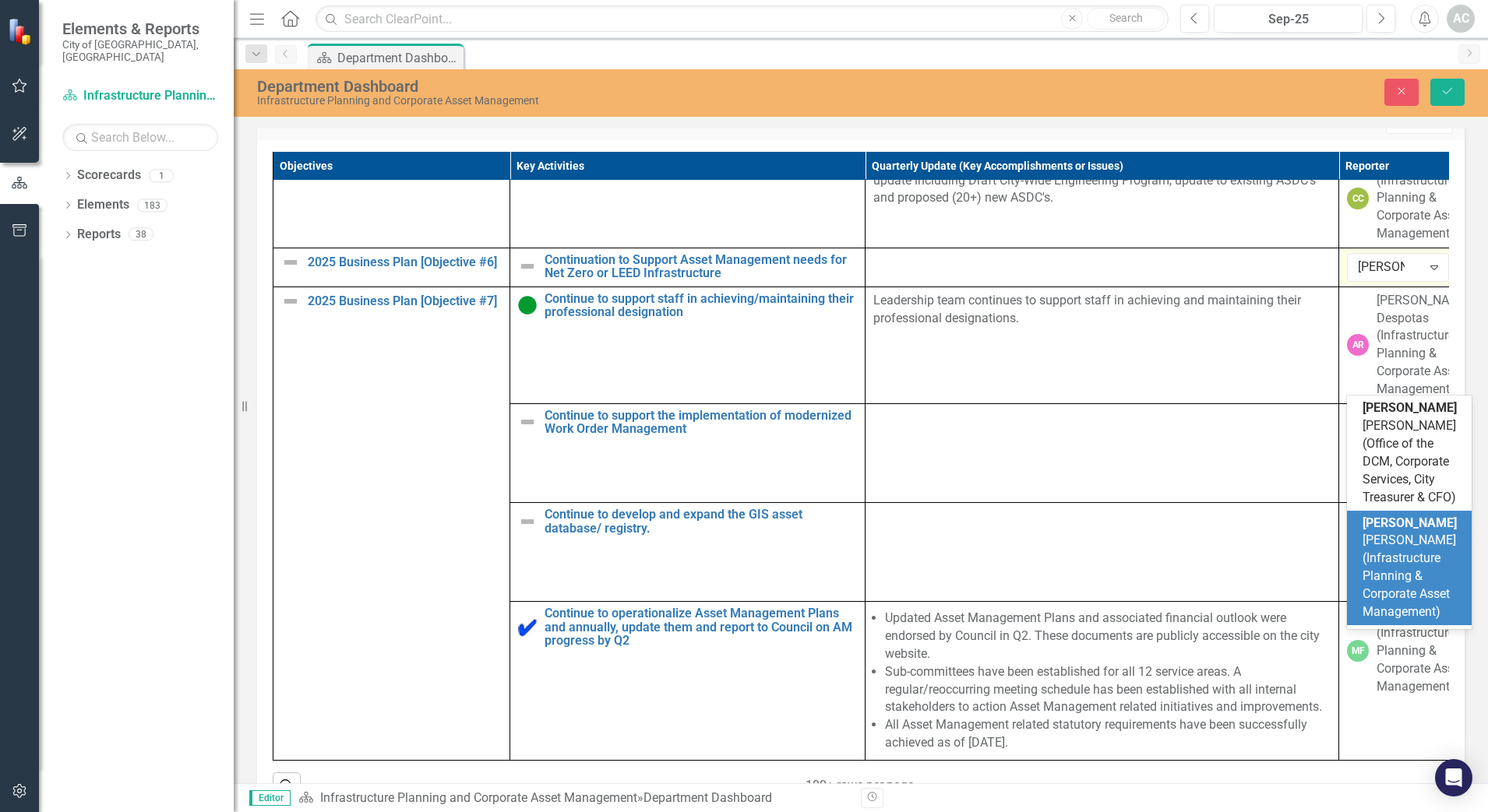
scroll to position [51, 0]
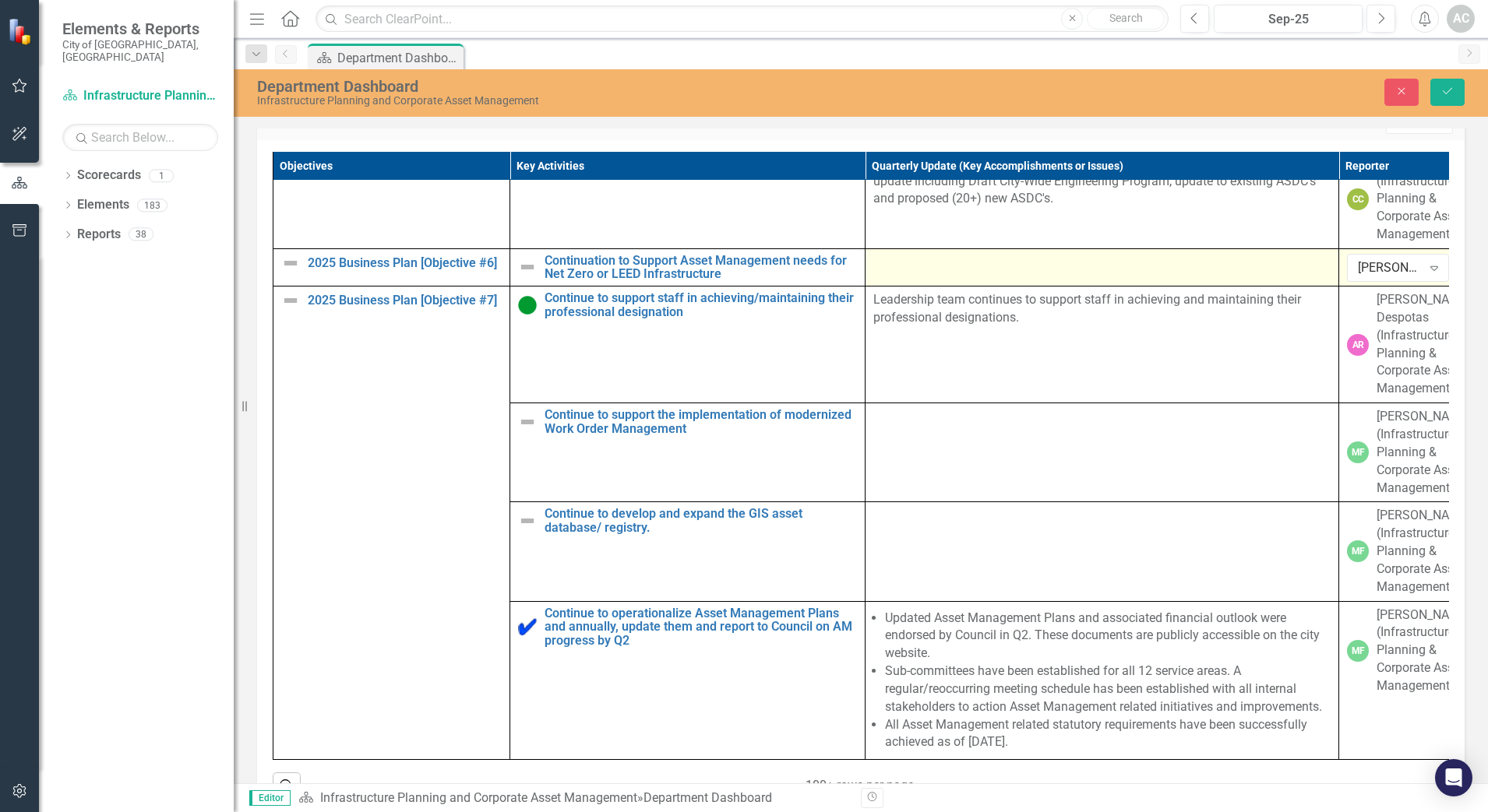
click at [1123, 273] on div at bounding box center [1101, 263] width 457 height 19
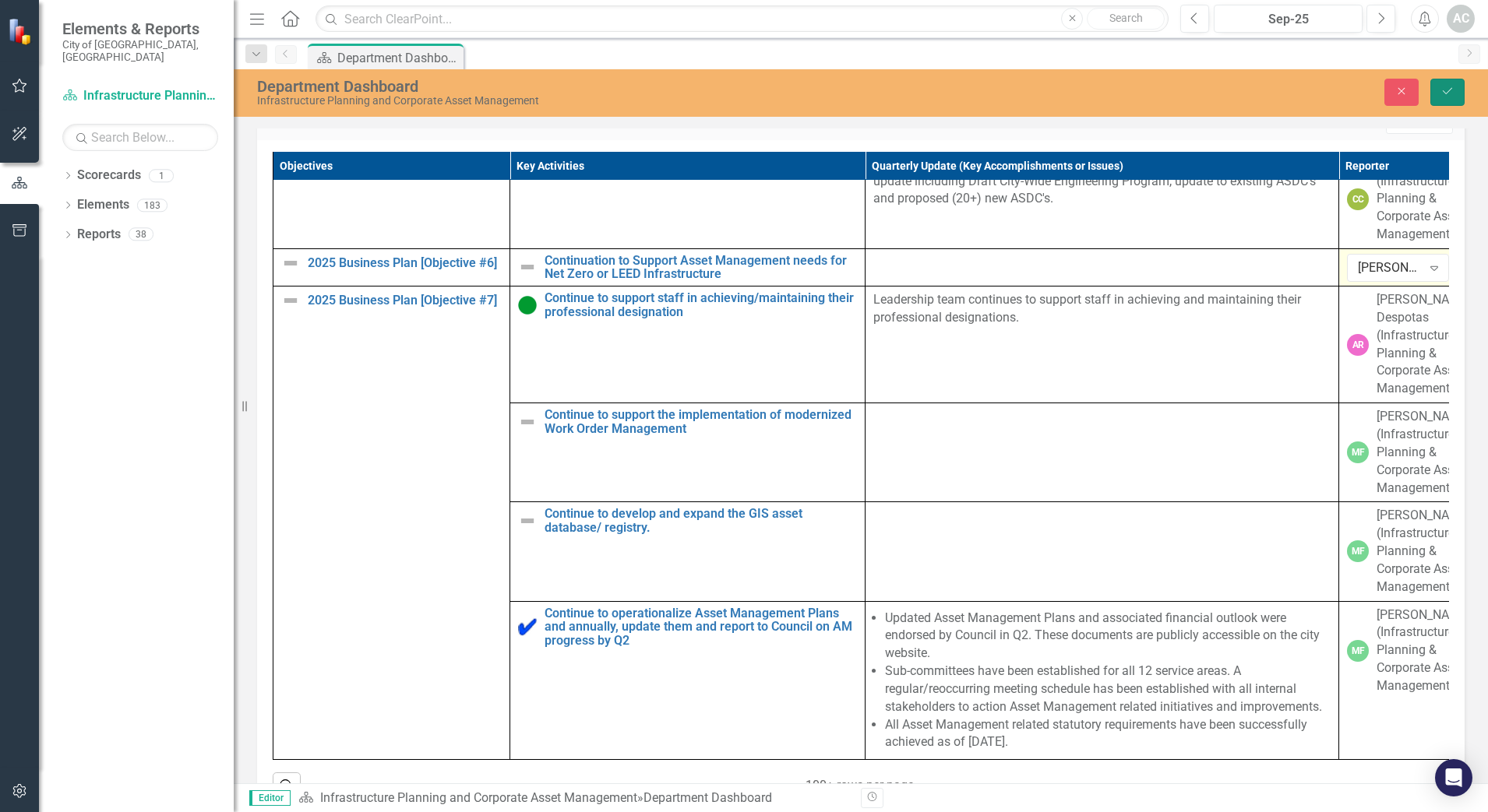
click at [1455, 91] on button "Save" at bounding box center [1447, 92] width 34 height 27
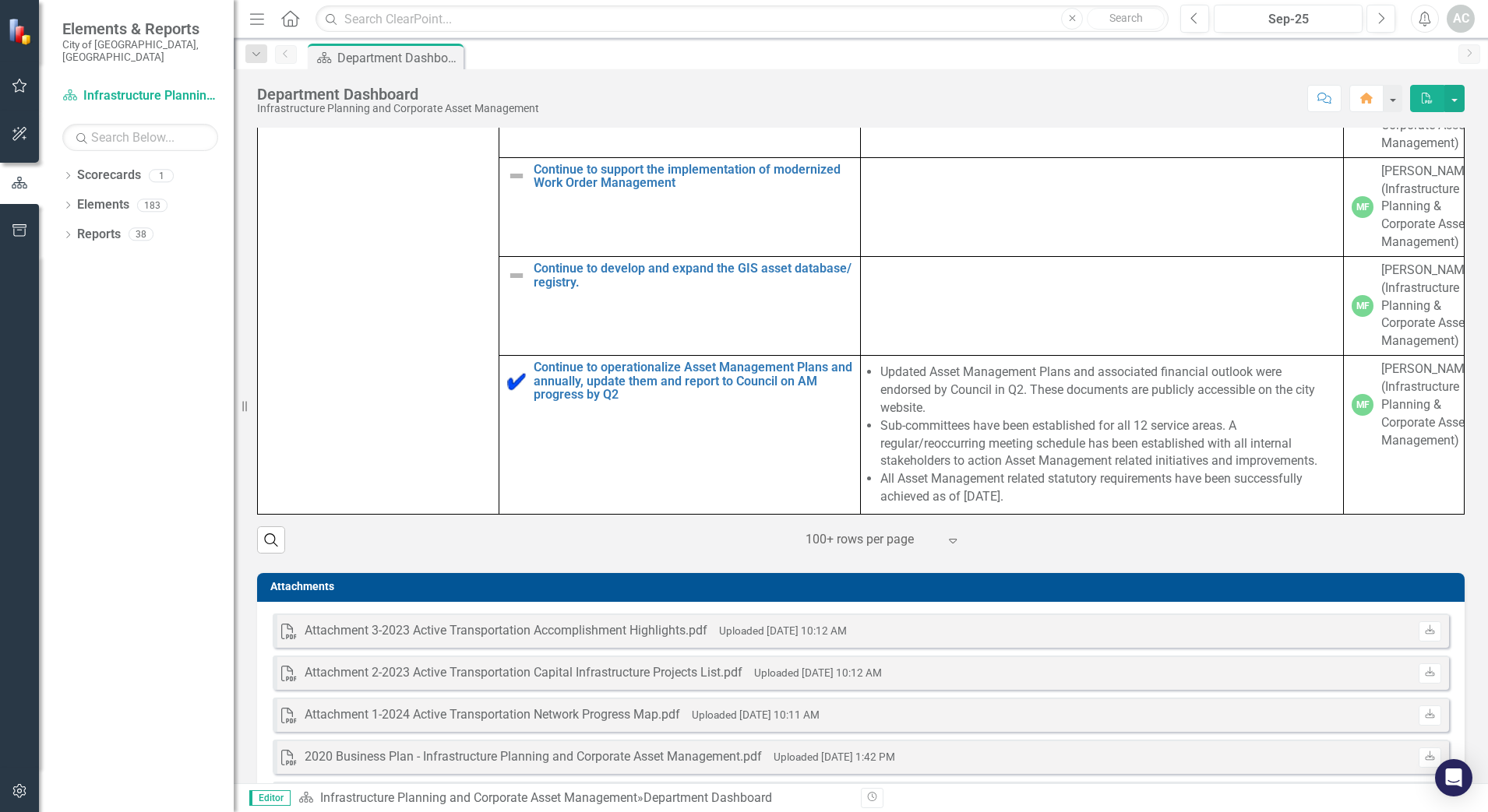
scroll to position [2141, 0]
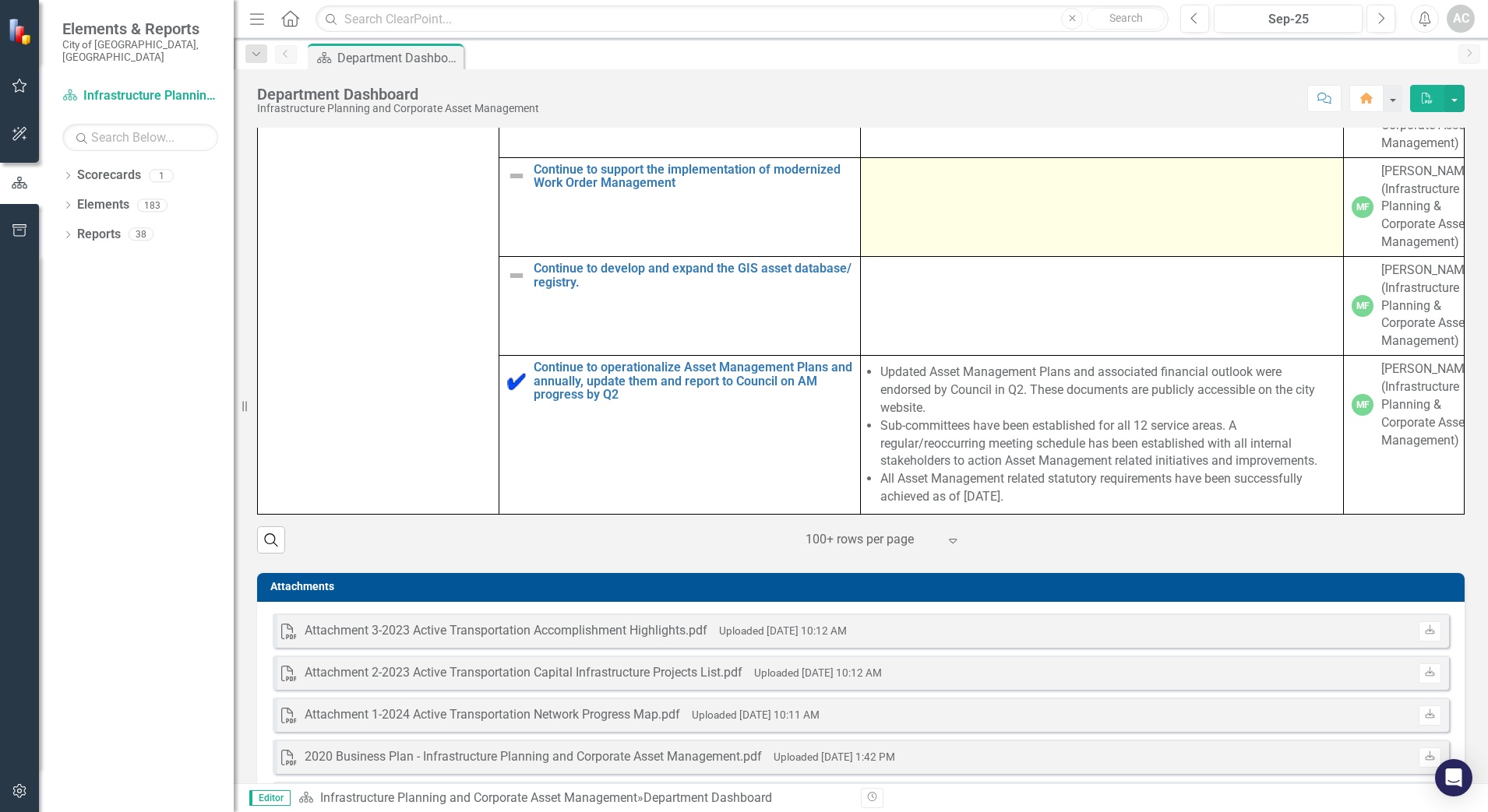
click at [1024, 246] on td at bounding box center [1102, 206] width 483 height 99
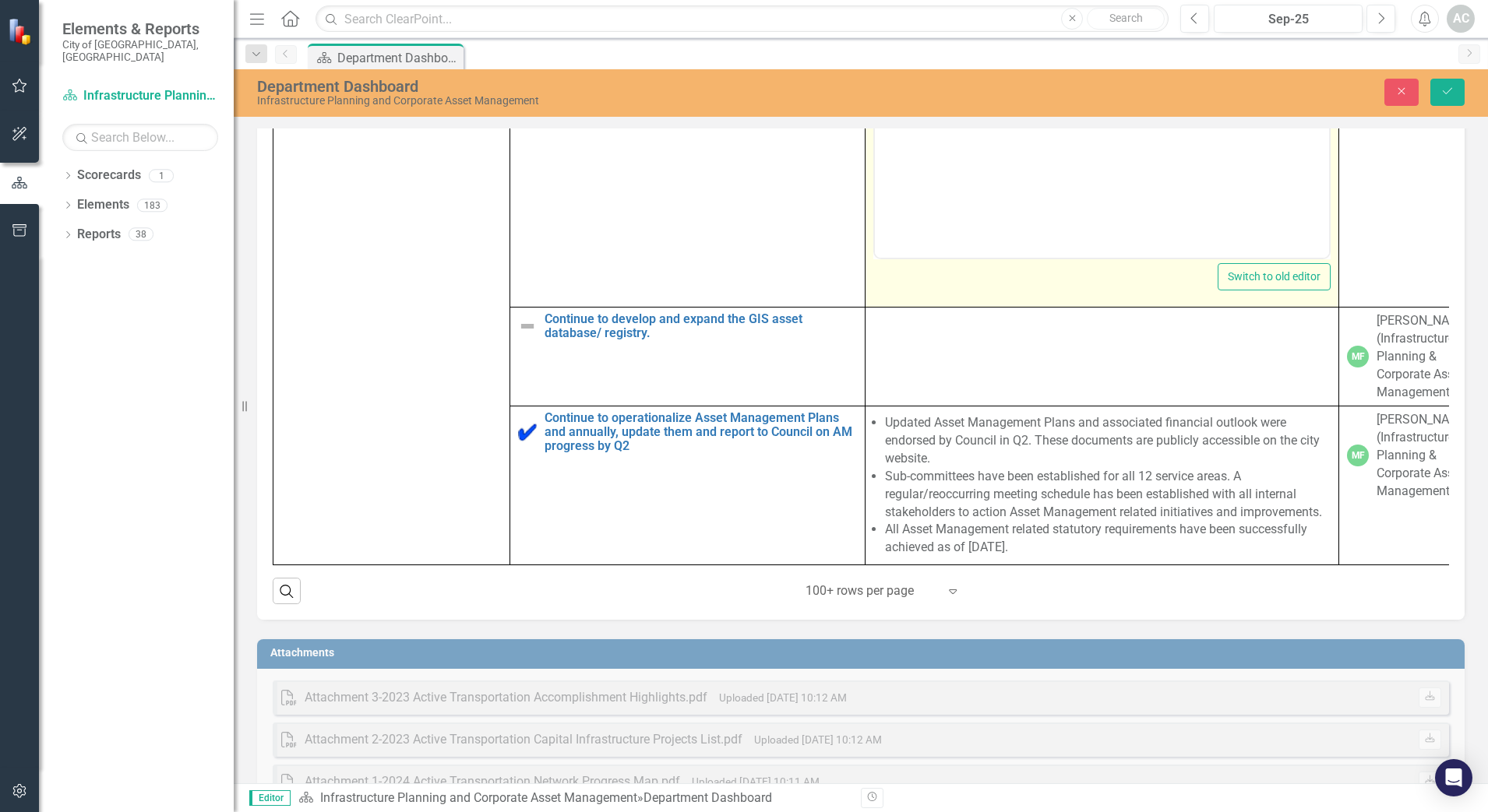
scroll to position [0, 0]
click at [986, 9] on body "Rich Text Area. Press ALT-0 for help." at bounding box center [1102, 103] width 454 height 233
click at [900, 0] on p "Our continued work on the RFP" at bounding box center [1102, 0] width 447 height 19
click at [1072, 0] on p "We continued work on the RFP" at bounding box center [1102, 0] width 447 height 19
click at [1172, 17] on p "We continued work on the RFP with the Finance Modernization team and in close c…" at bounding box center [1102, 19] width 447 height 56
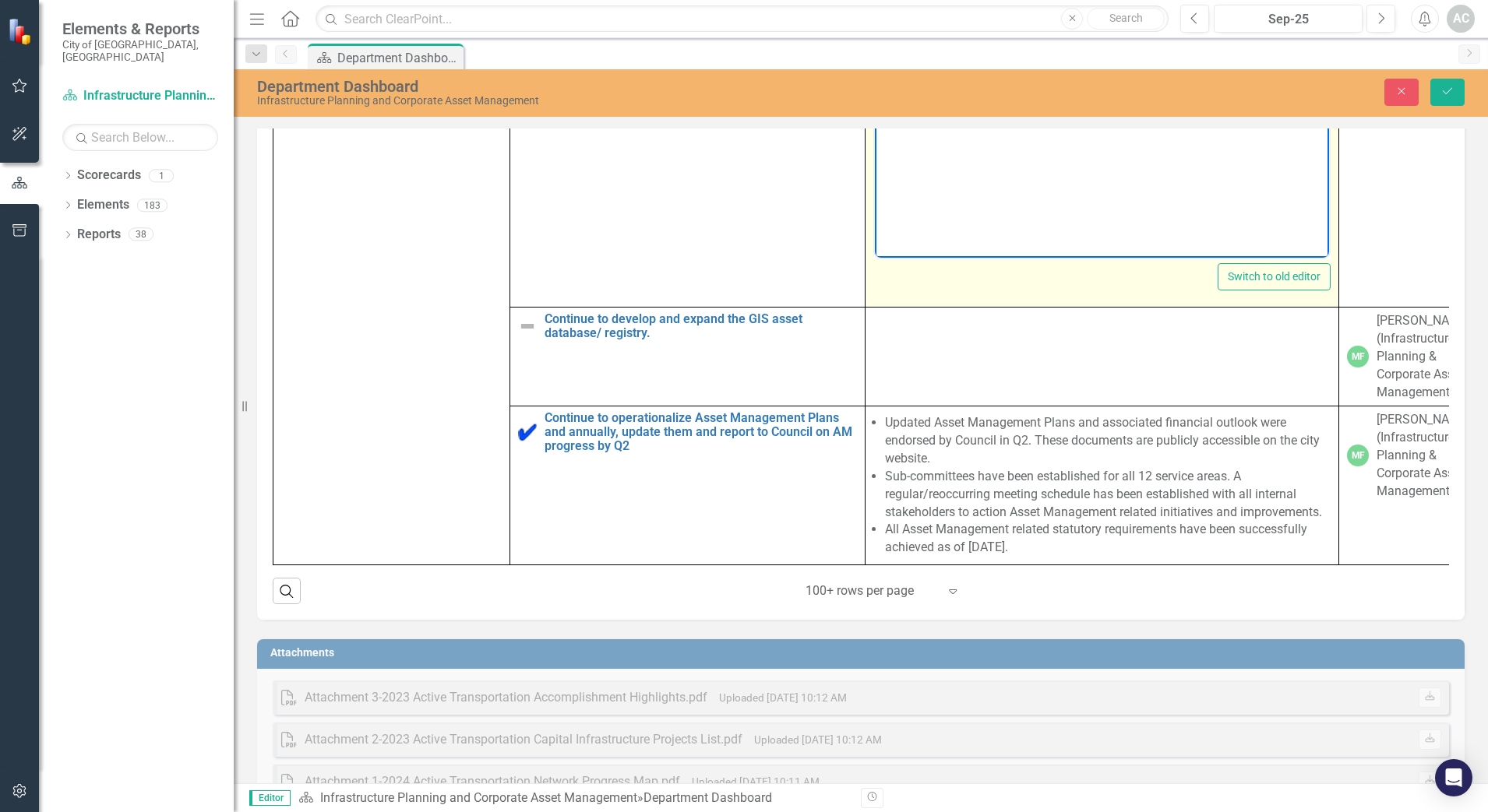
click at [1316, 13] on p "We continued work on the RFP with the Finance Modernization team and in close c…" at bounding box center [1102, 19] width 447 height 56
click at [891, 31] on p "We continued work on the RFP with the Finance Modernization team and in close c…" at bounding box center [1102, 19] width 447 height 56
click at [1017, 35] on p "We continued work on the RFP with the Finance Modernization team and in close c…" at bounding box center [1102, 19] width 447 height 56
click at [977, 42] on p "We continued work on the RFP with the Finance Modernization team and in close c…" at bounding box center [1102, 19] width 447 height 56
click at [980, 36] on p "We continued work on the RFP with the Finance Modernization team and in close c…" at bounding box center [1102, 19] width 447 height 56
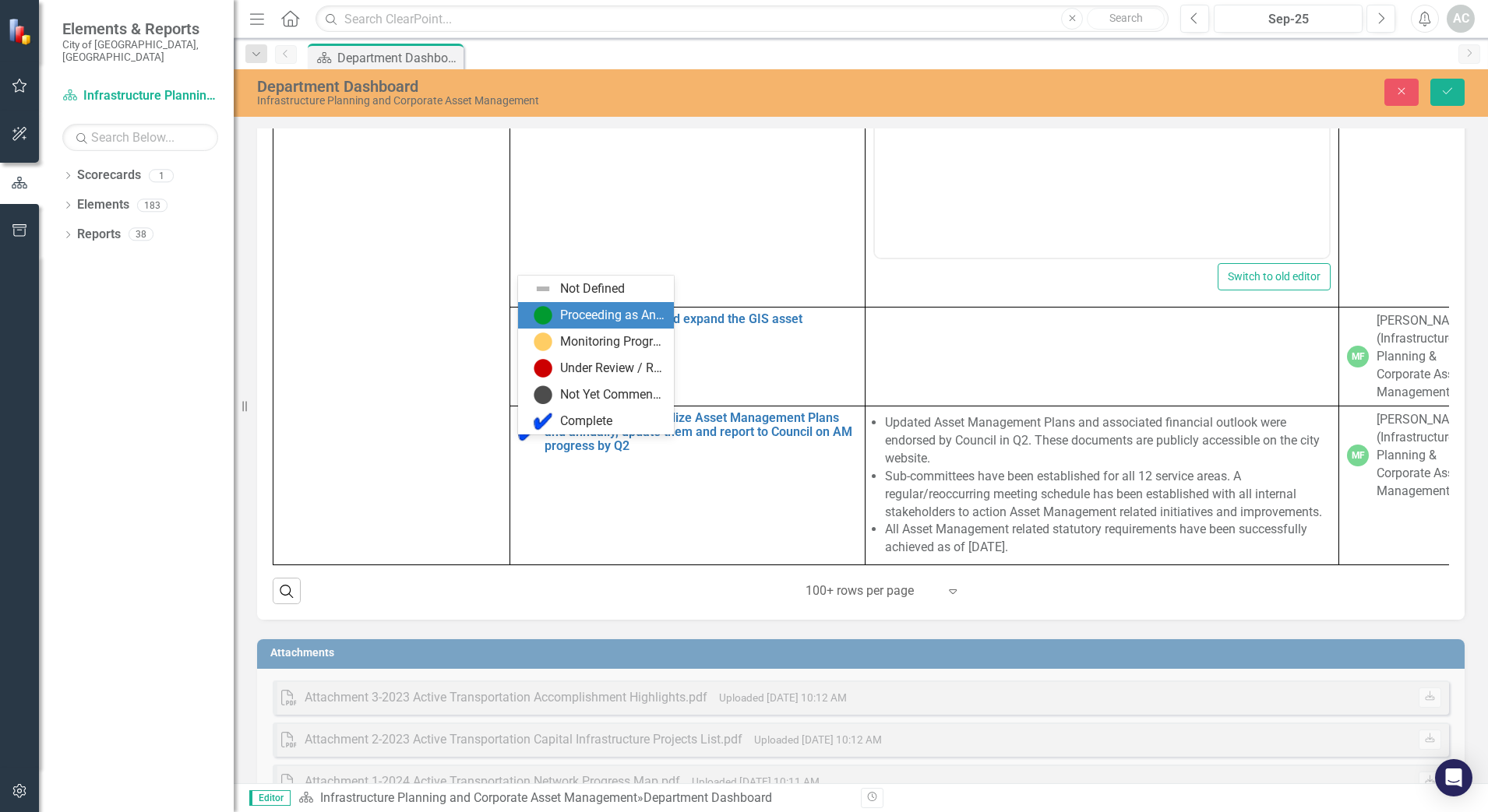
click at [575, 322] on div "Proceeding as Anticipated" at bounding box center [612, 315] width 104 height 18
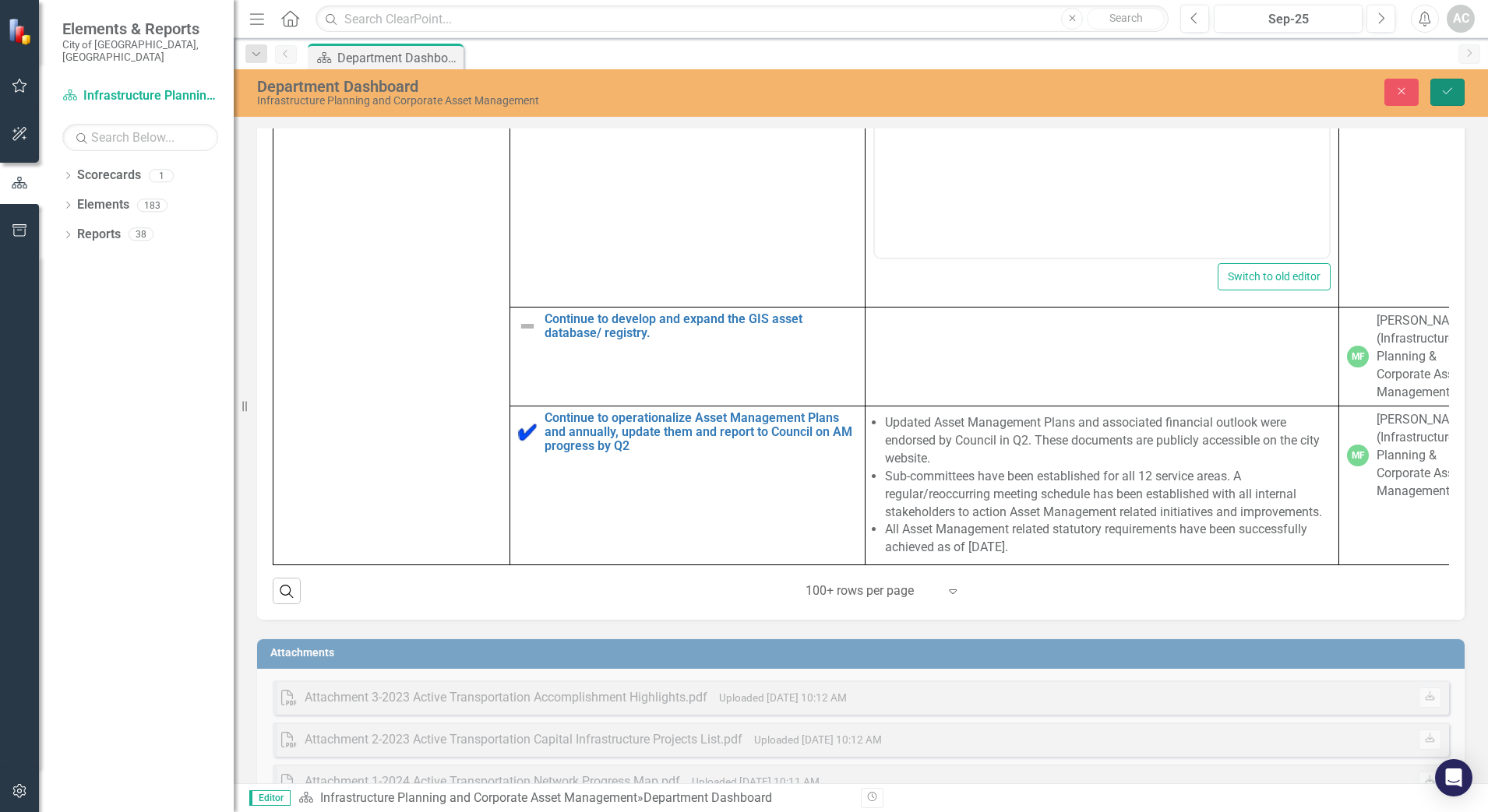
click at [1450, 93] on icon "Save" at bounding box center [1446, 91] width 14 height 11
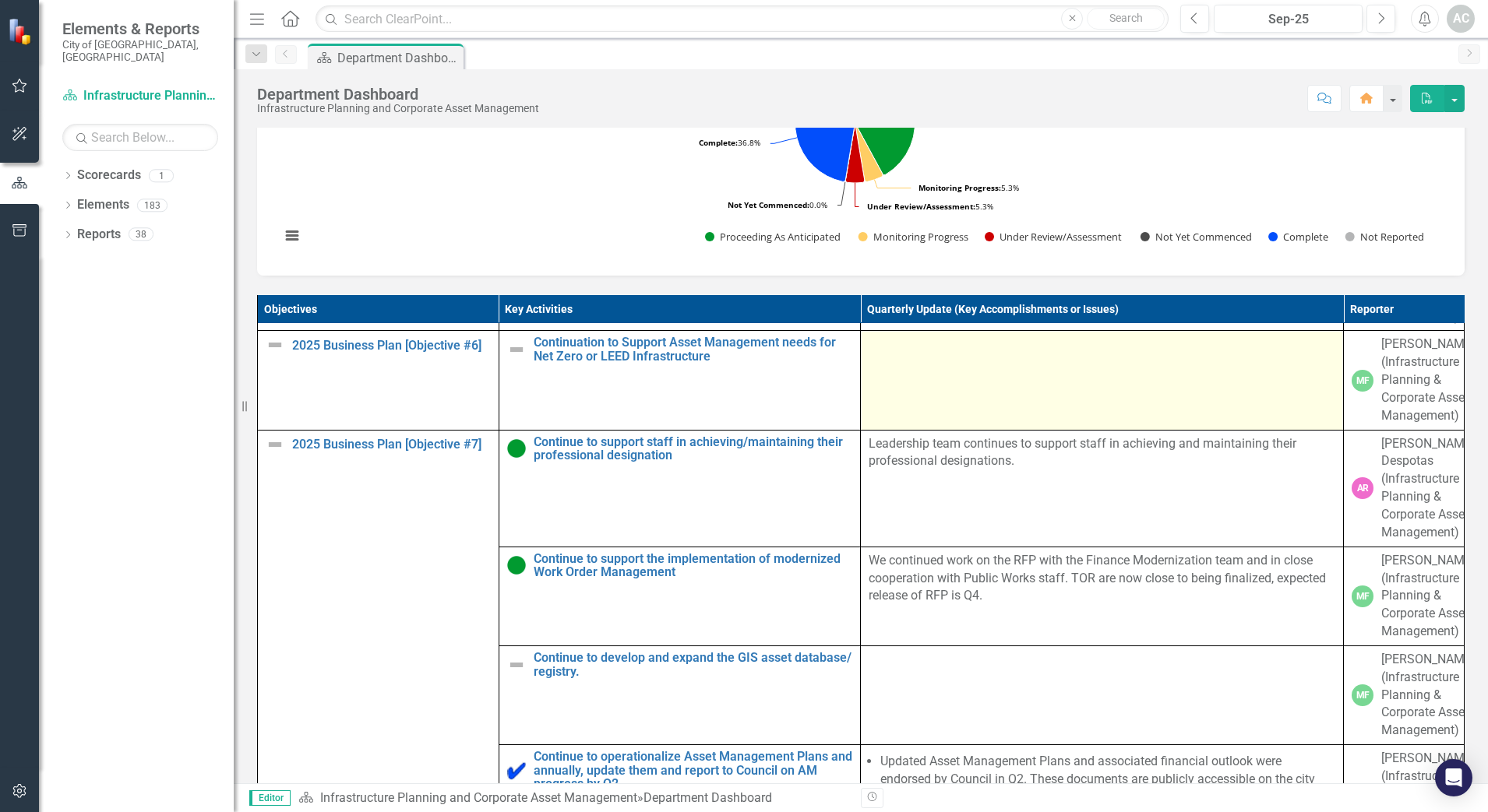
scroll to position [2198, 0]
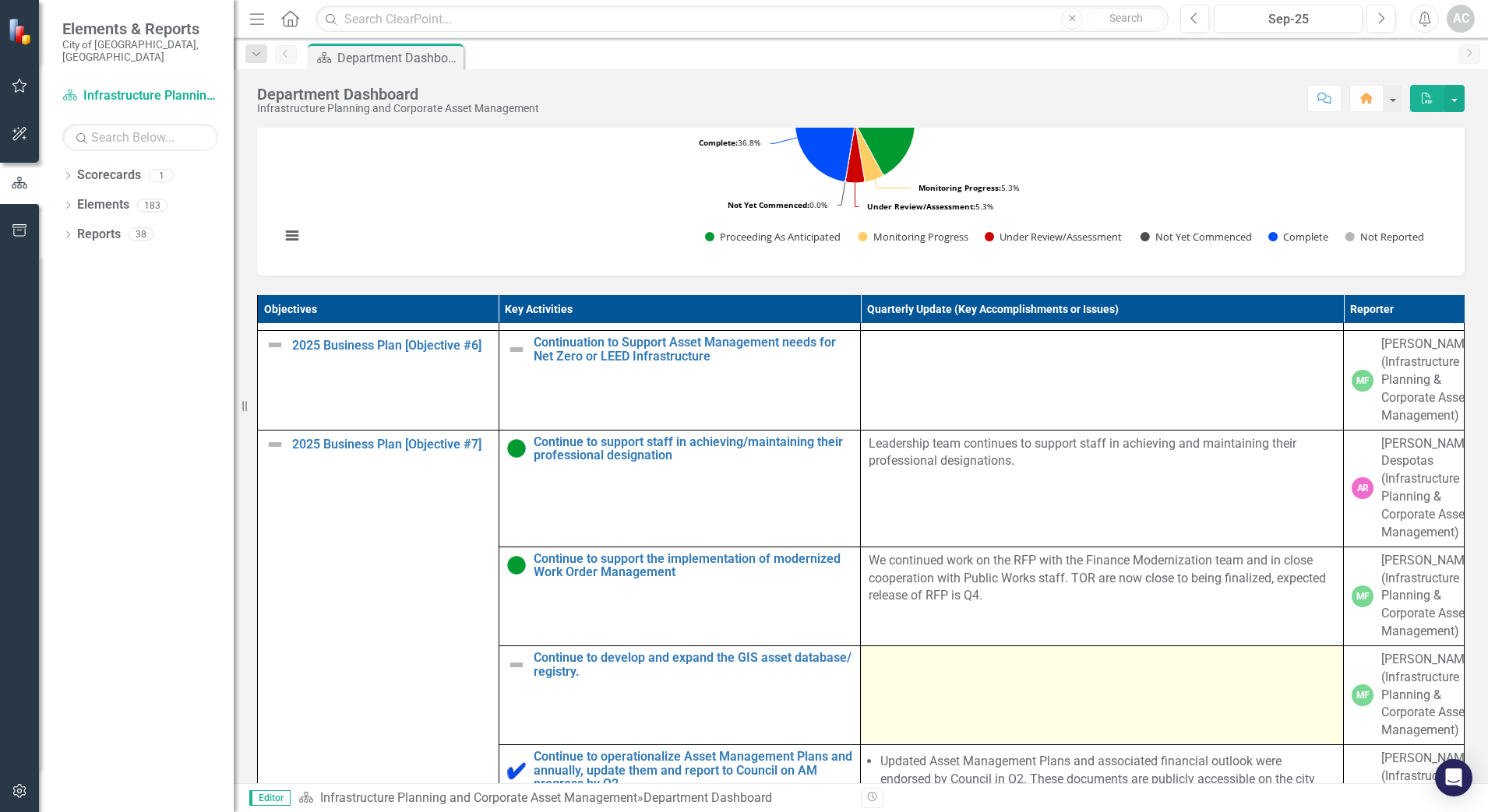
click at [1240, 657] on div at bounding box center [1101, 660] width 466 height 19
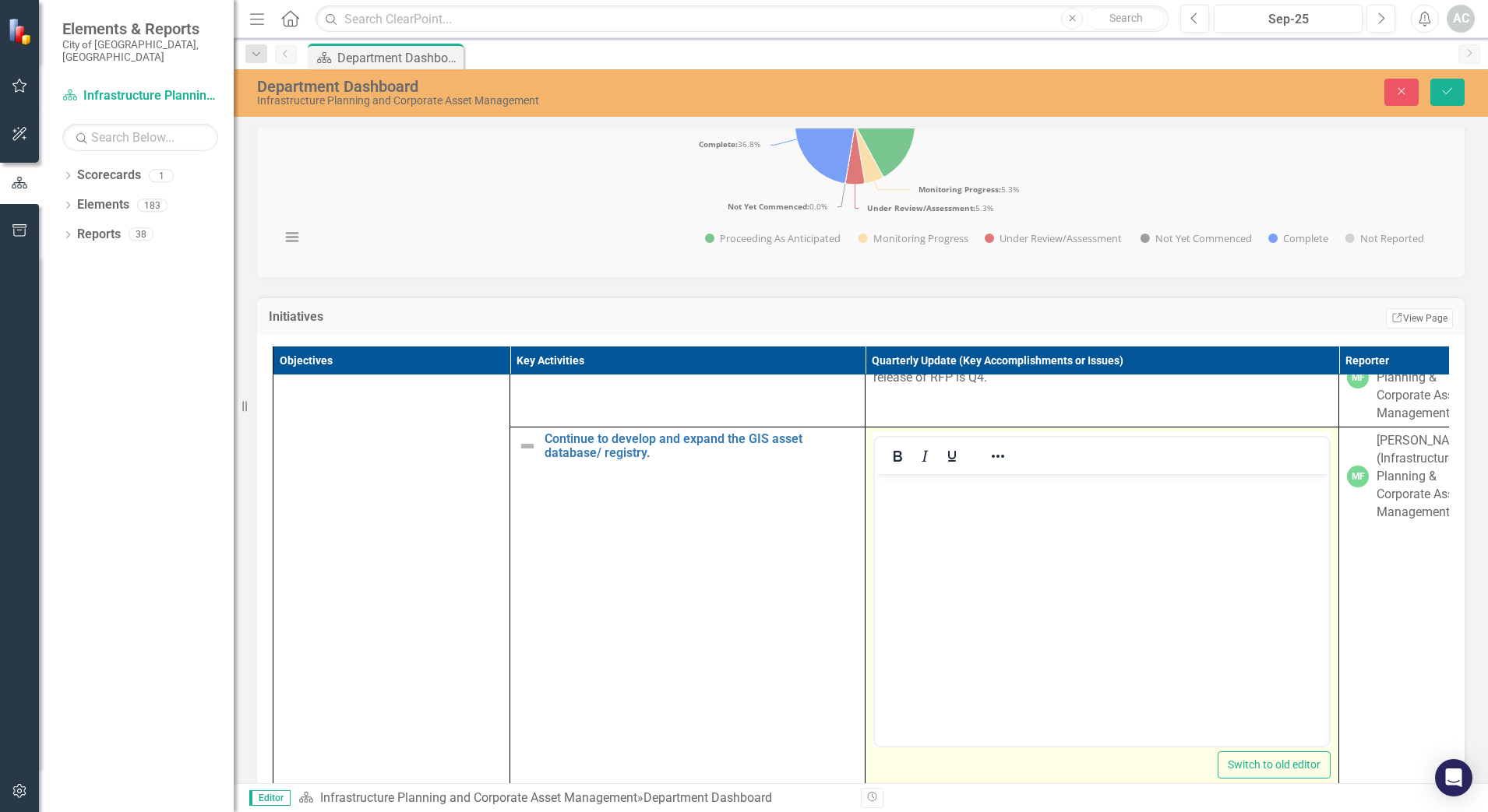
scroll to position [2393, 0]
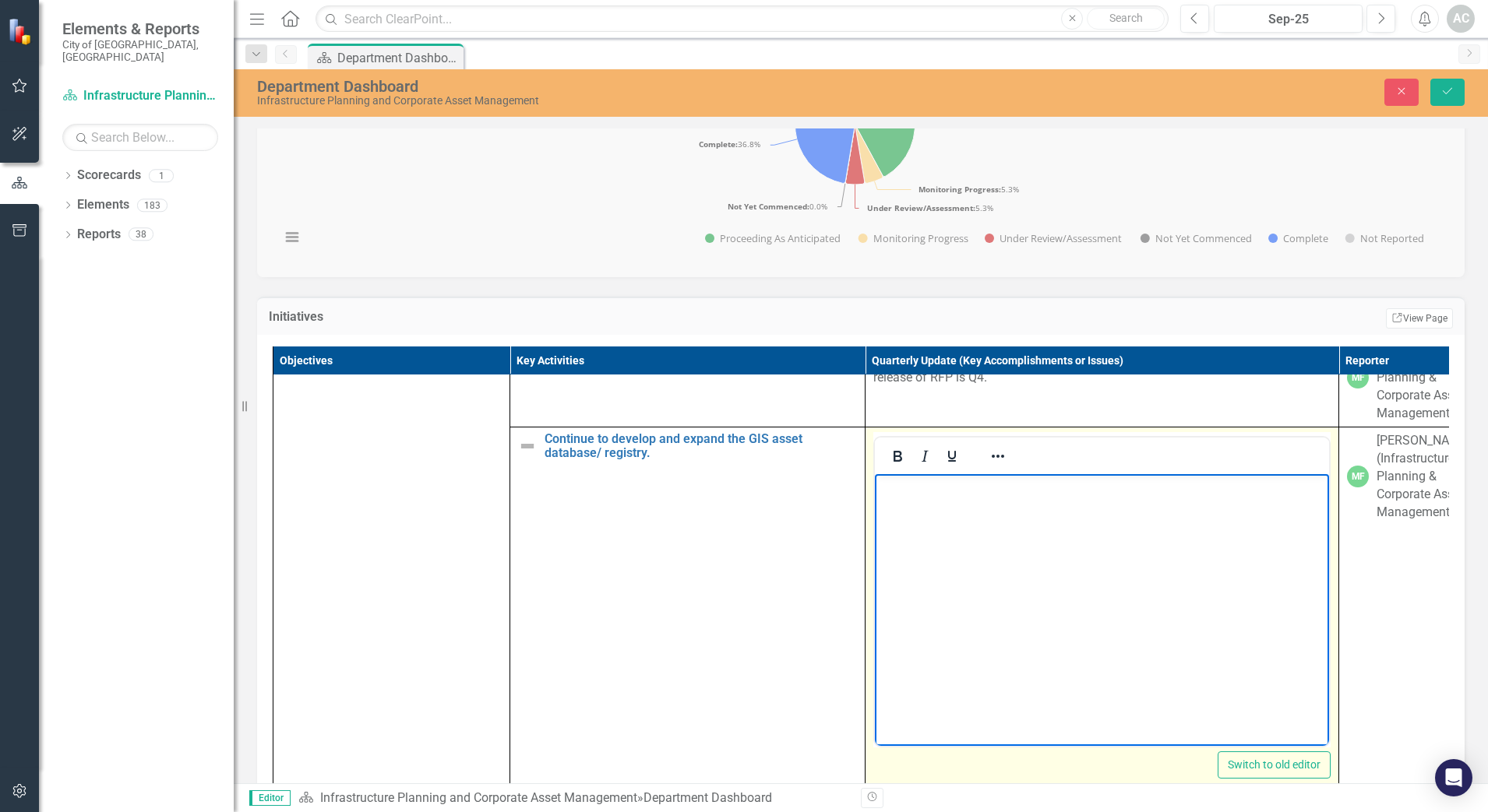
click at [1020, 530] on body "Rich Text Area. Press ALT-0 for help." at bounding box center [1102, 591] width 454 height 233
click at [1104, 488] on p "On-going Condition Assessment Data" at bounding box center [1102, 487] width 447 height 19
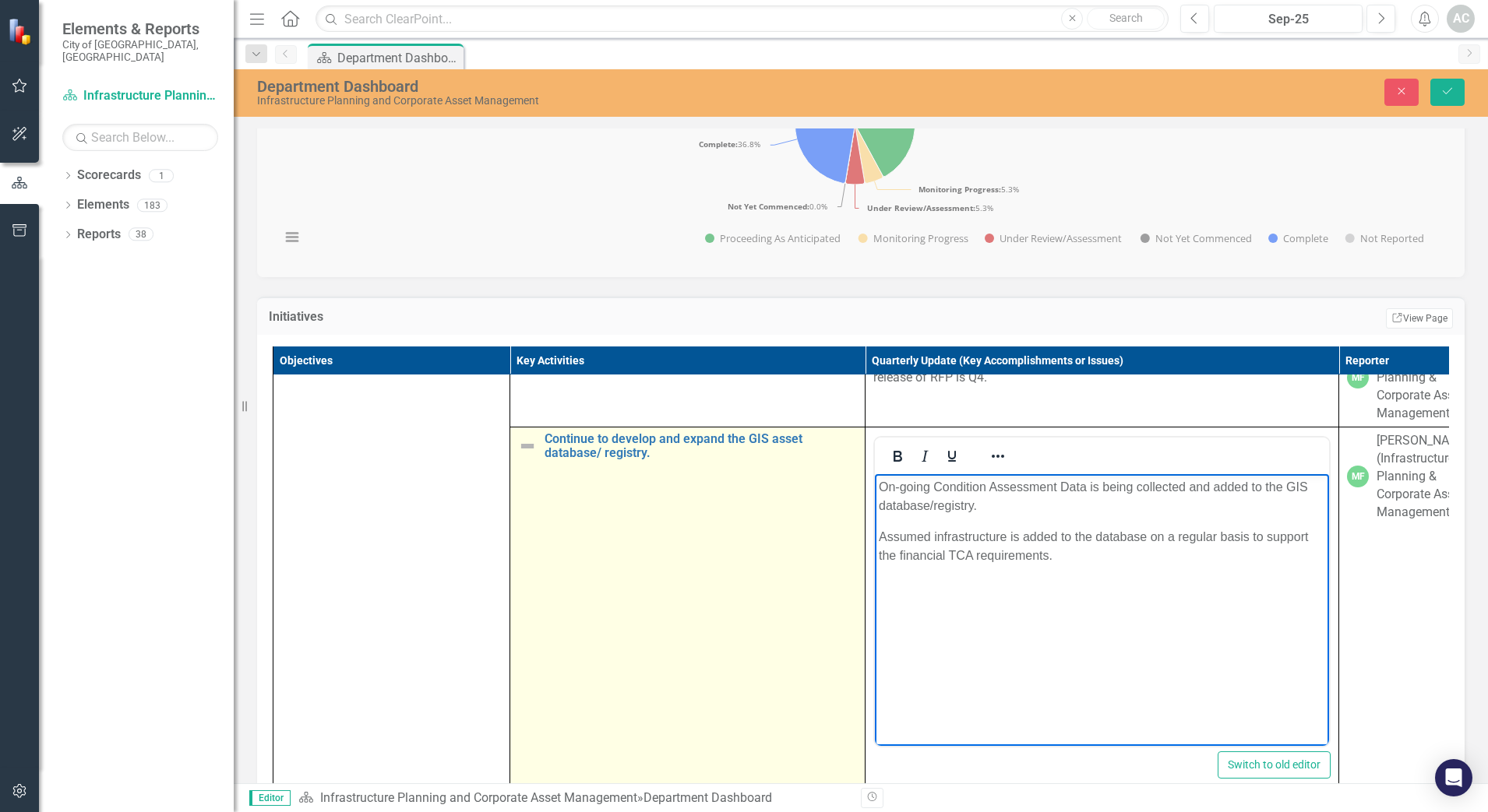
click at [532, 456] on img at bounding box center [528, 446] width 19 height 19
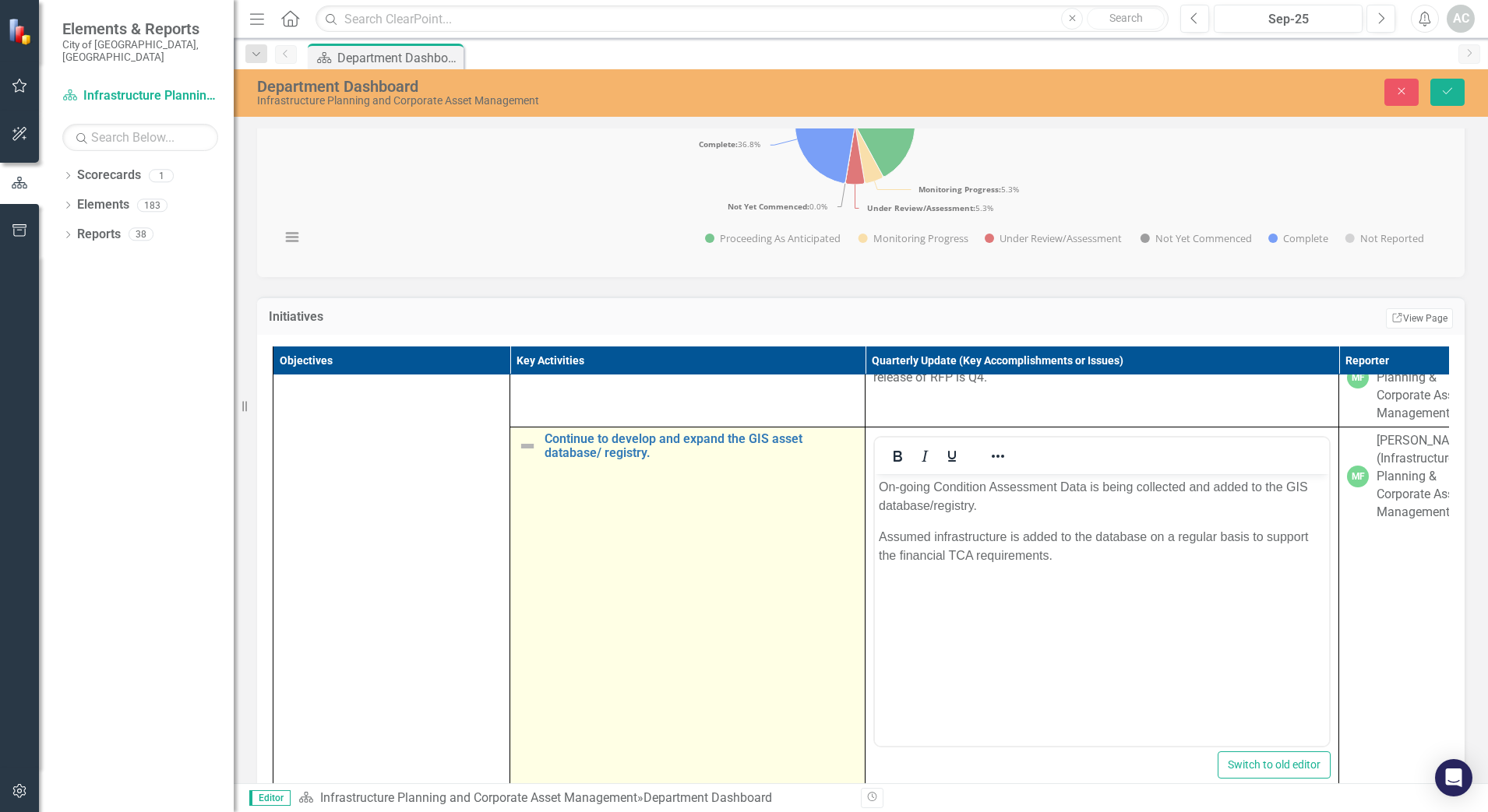
click at [522, 456] on img at bounding box center [528, 446] width 19 height 19
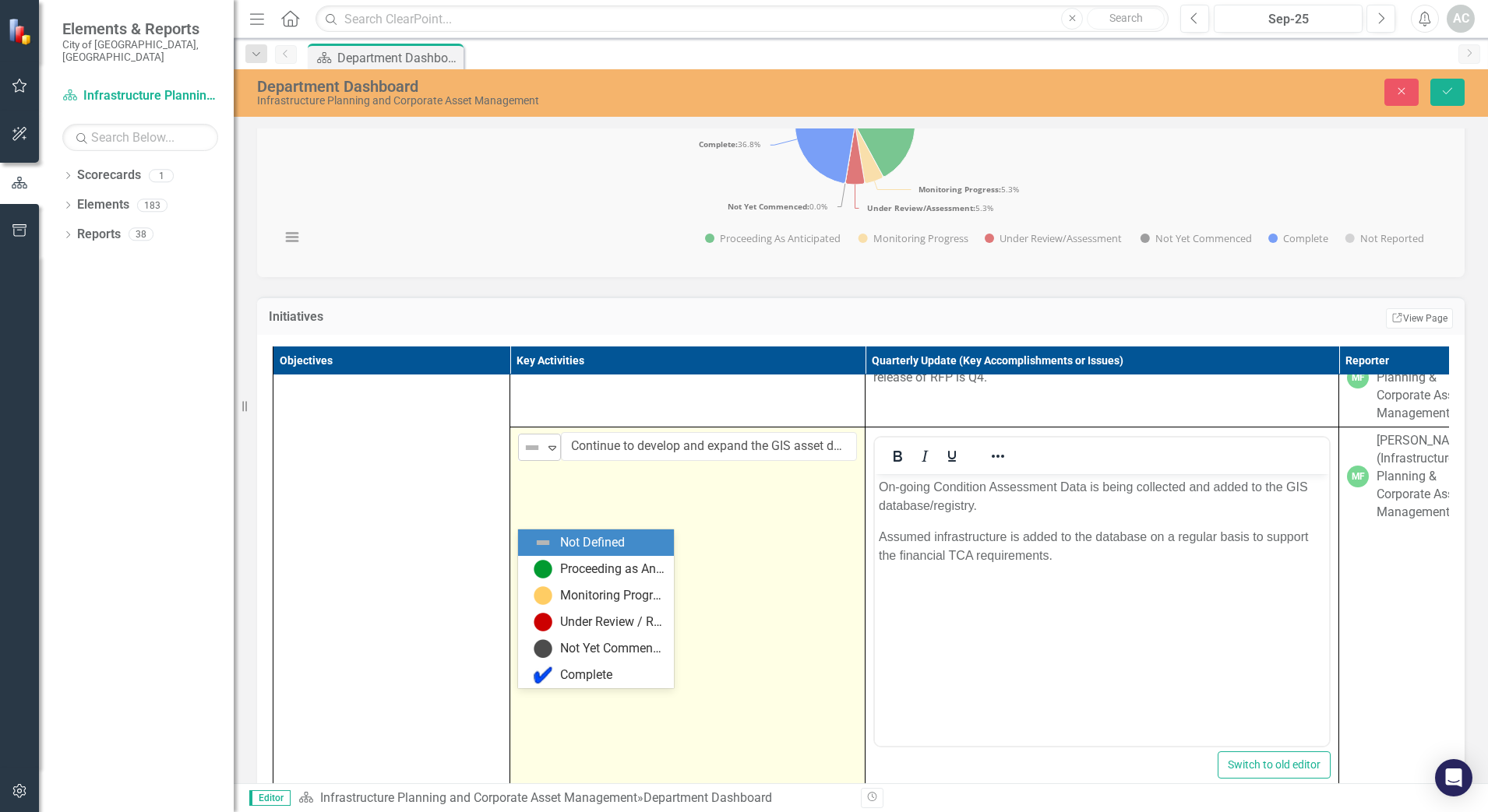
click at [551, 451] on icon at bounding box center [552, 448] width 7 height 5
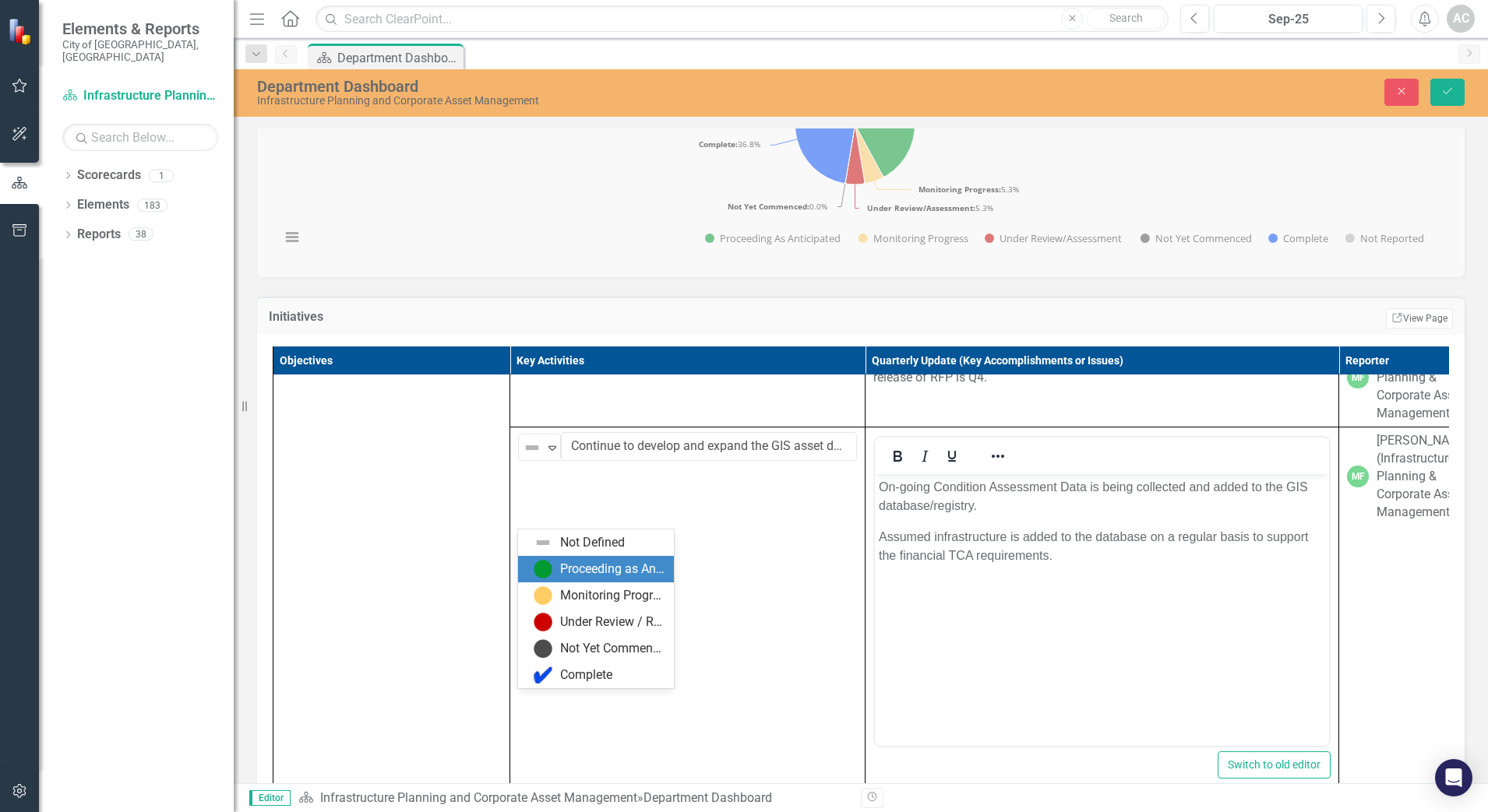
click at [552, 565] on div "Proceeding as Anticipated" at bounding box center [598, 569] width 131 height 19
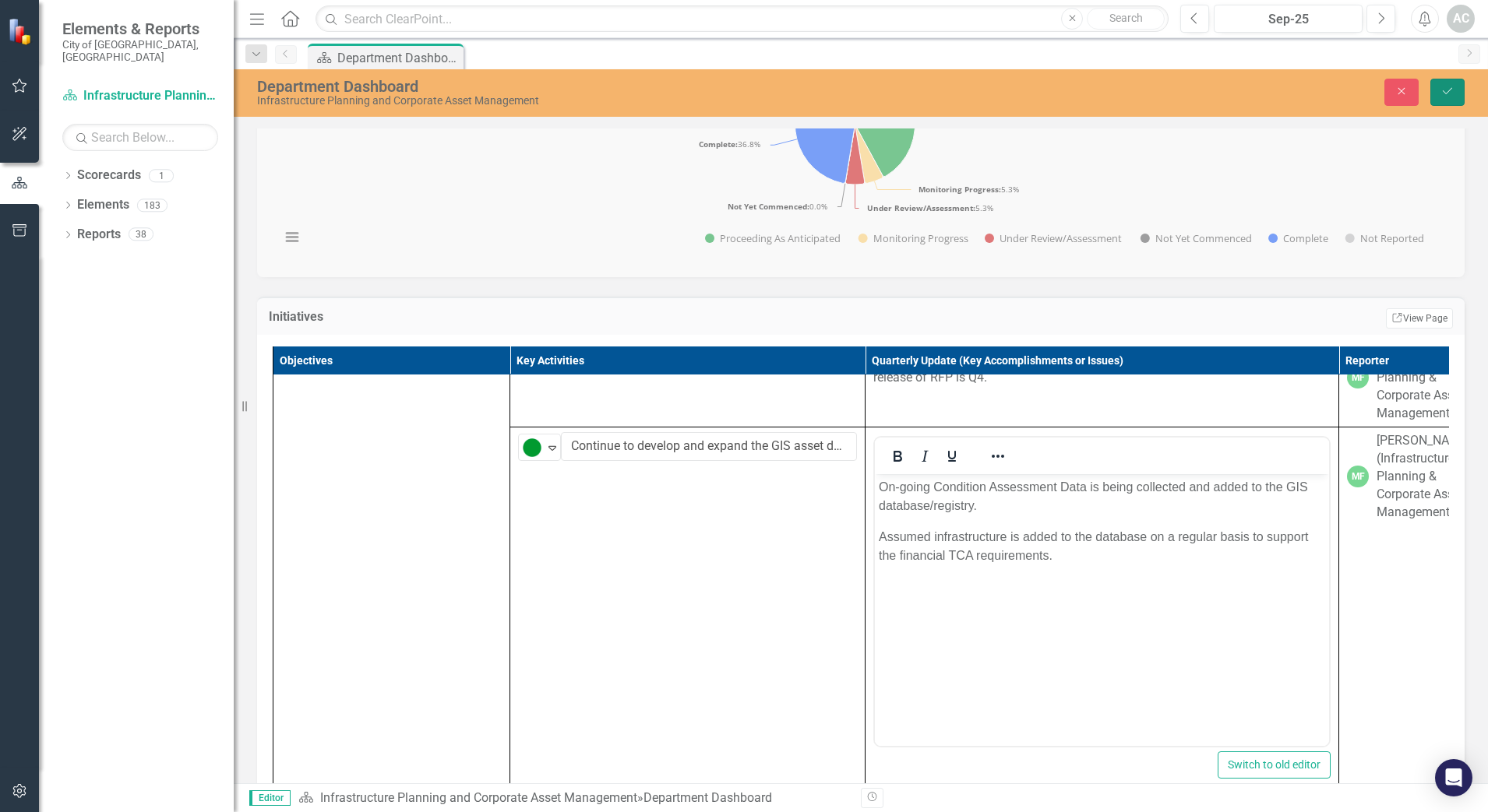
click at [1441, 89] on icon "Save" at bounding box center [1446, 91] width 14 height 11
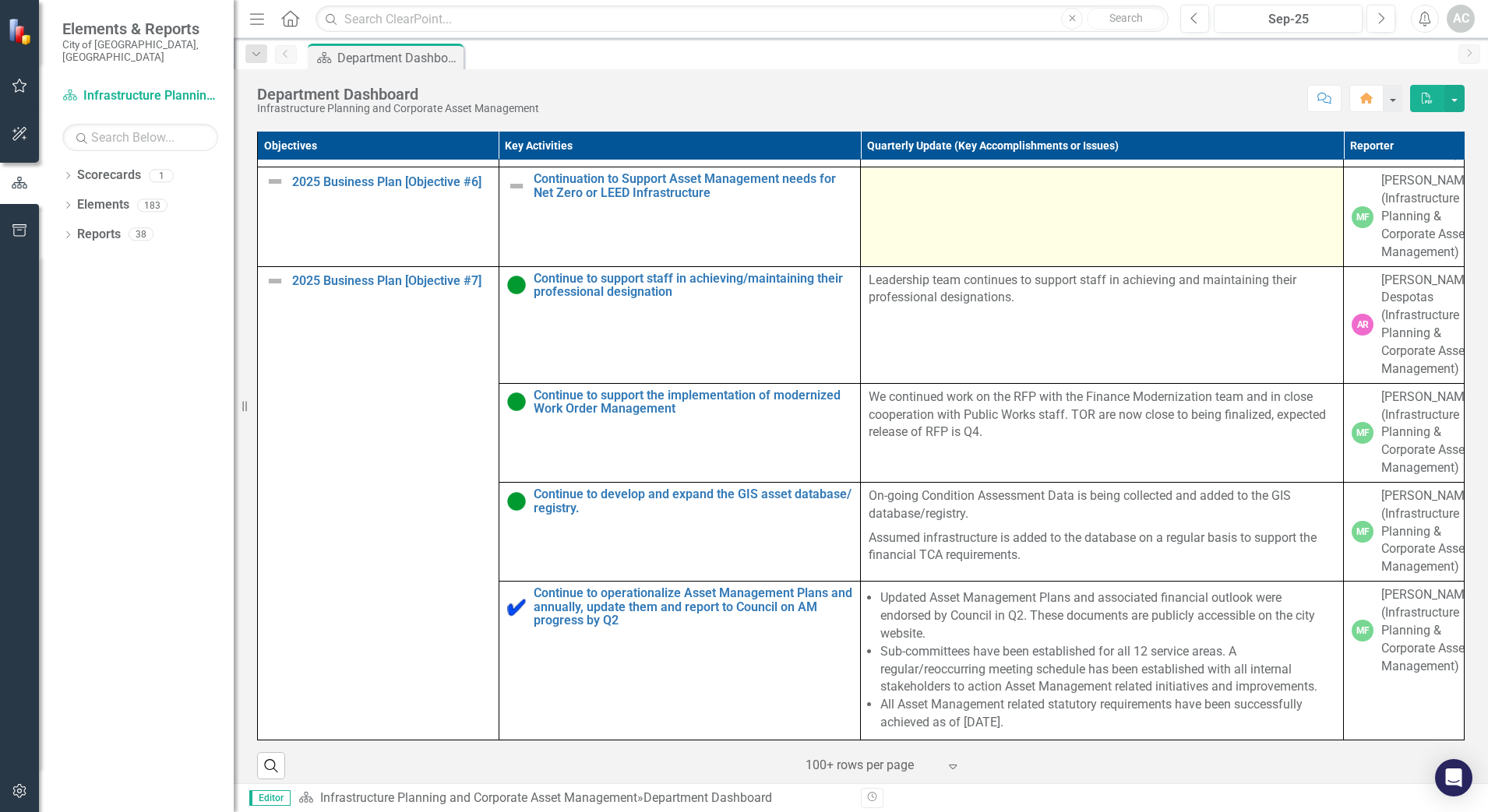
scroll to position [2144, 0]
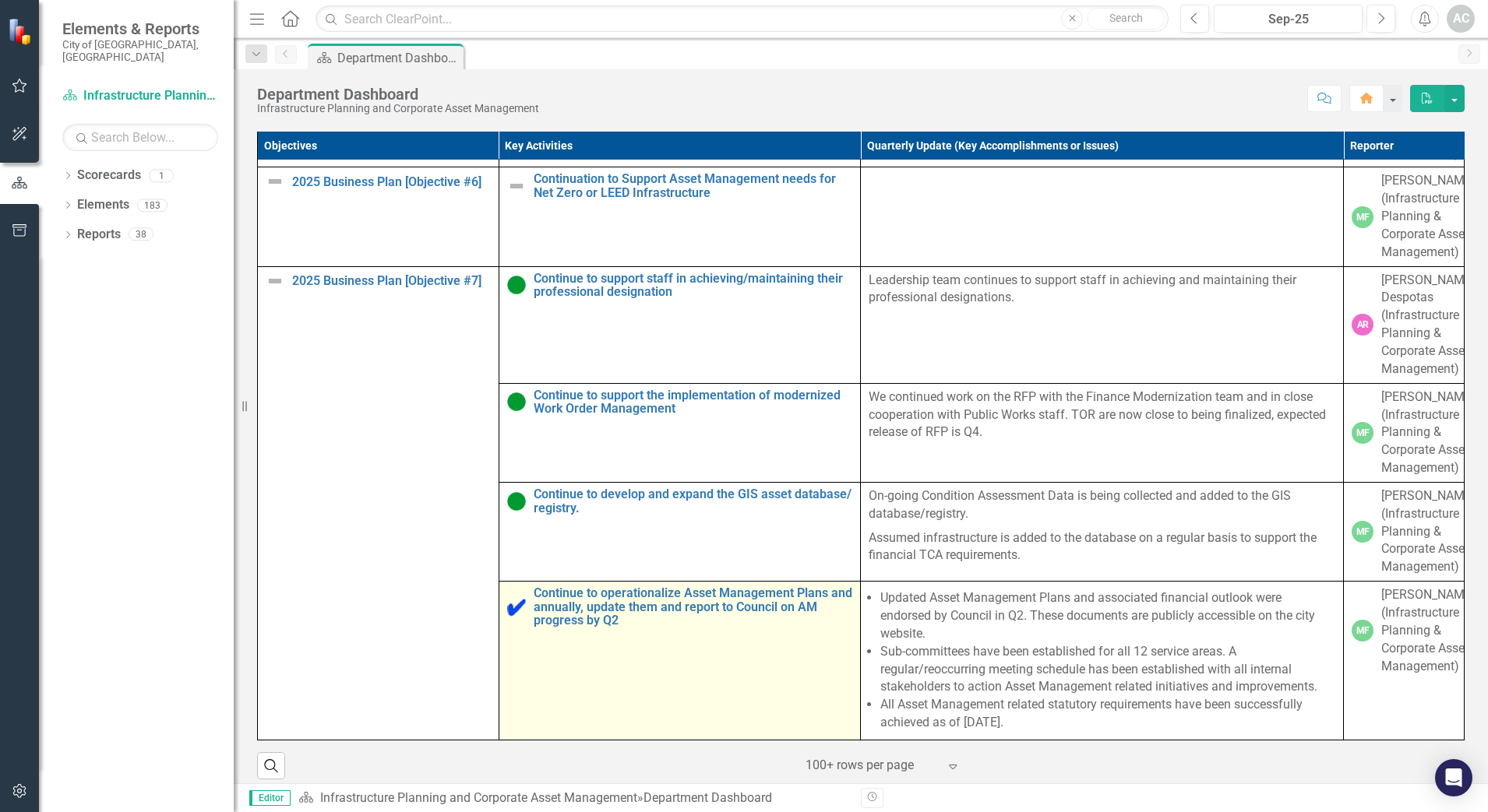
click at [590, 709] on td "Continue to operationalize Asset Management Plans and annually, update them and…" at bounding box center [679, 660] width 362 height 159
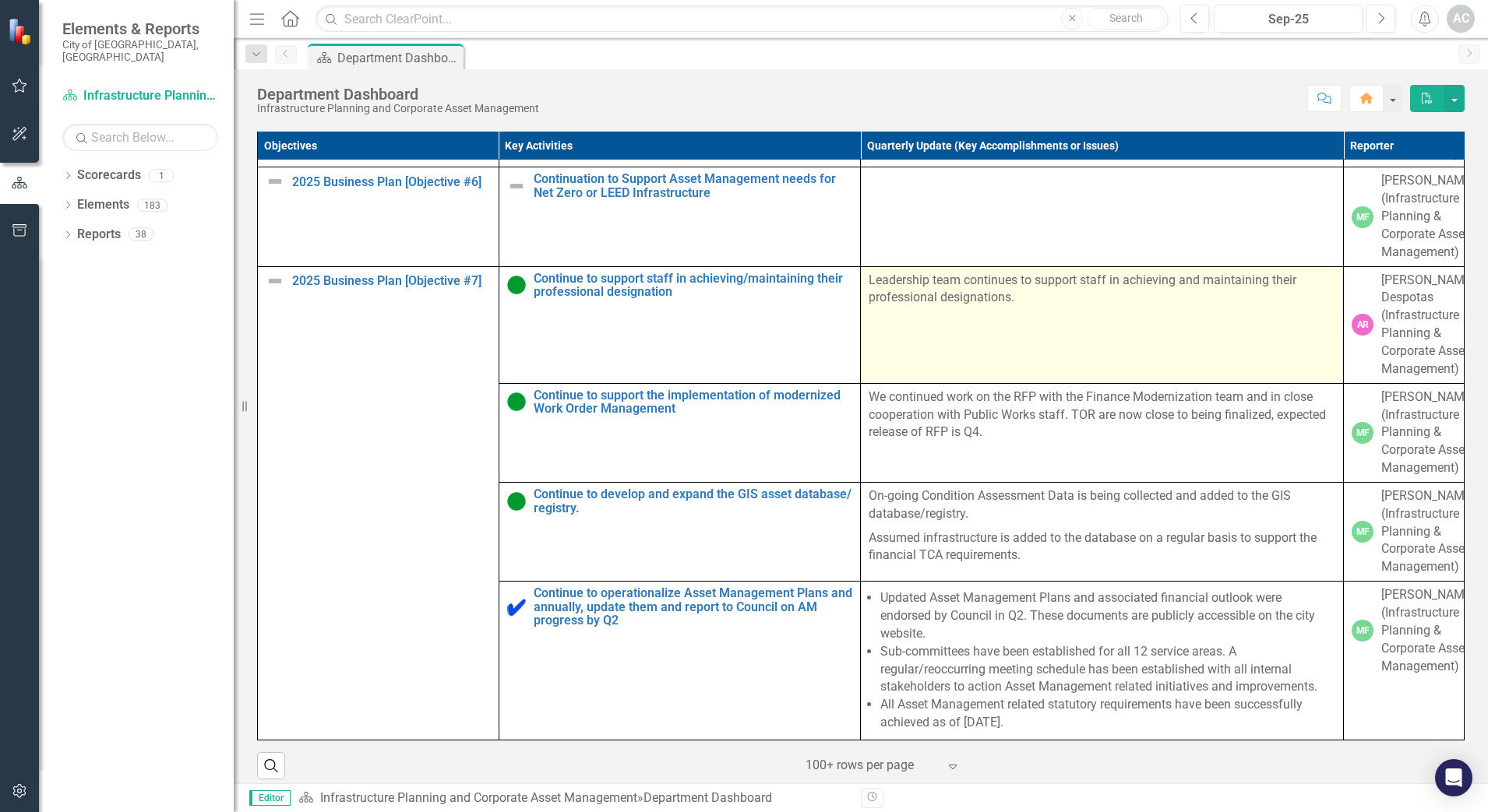
click at [972, 354] on td "Leadership team continues to support staff in achieving and maintaining their p…" at bounding box center [1102, 325] width 483 height 117
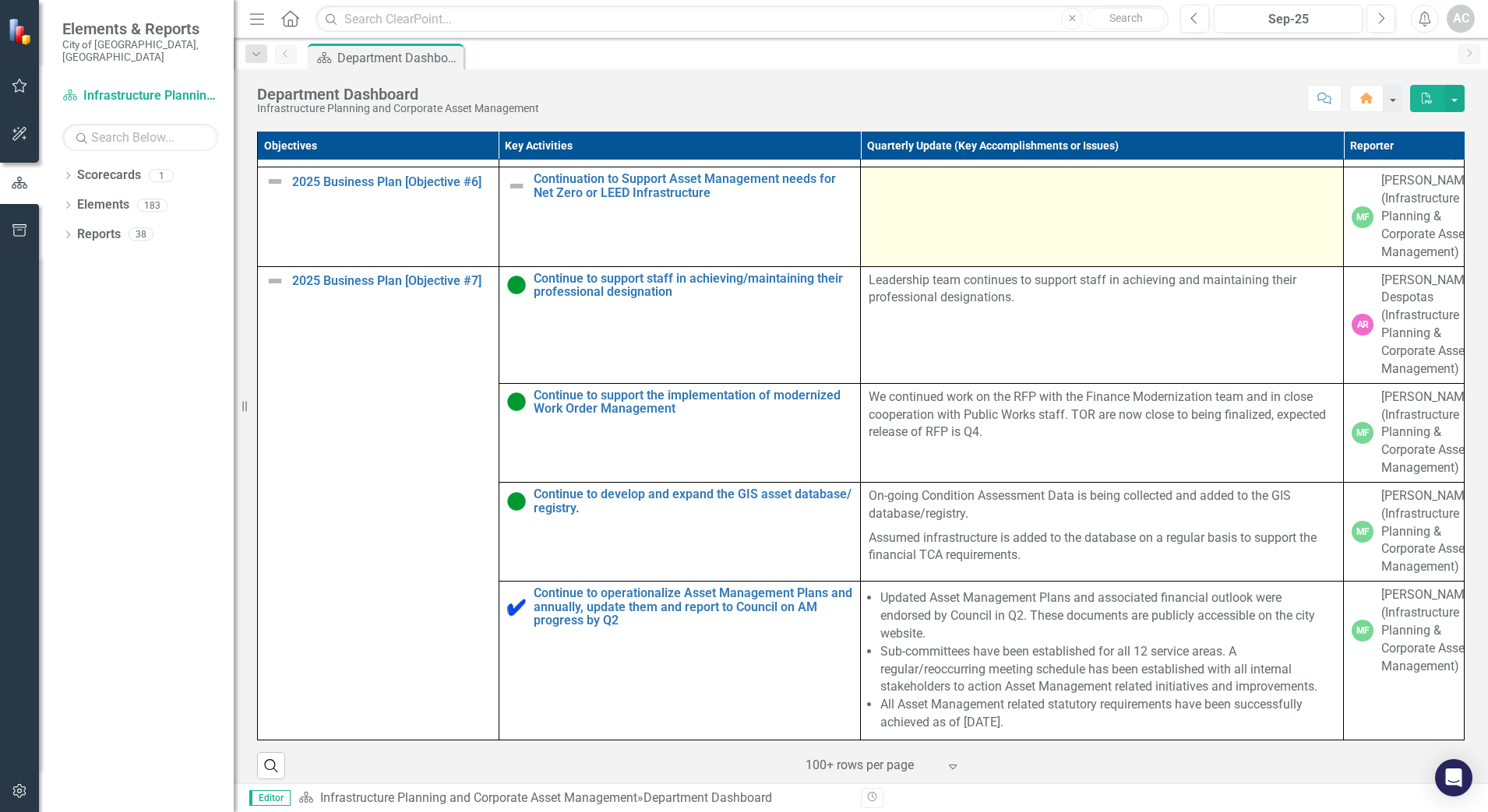
scroll to position [2198, 0]
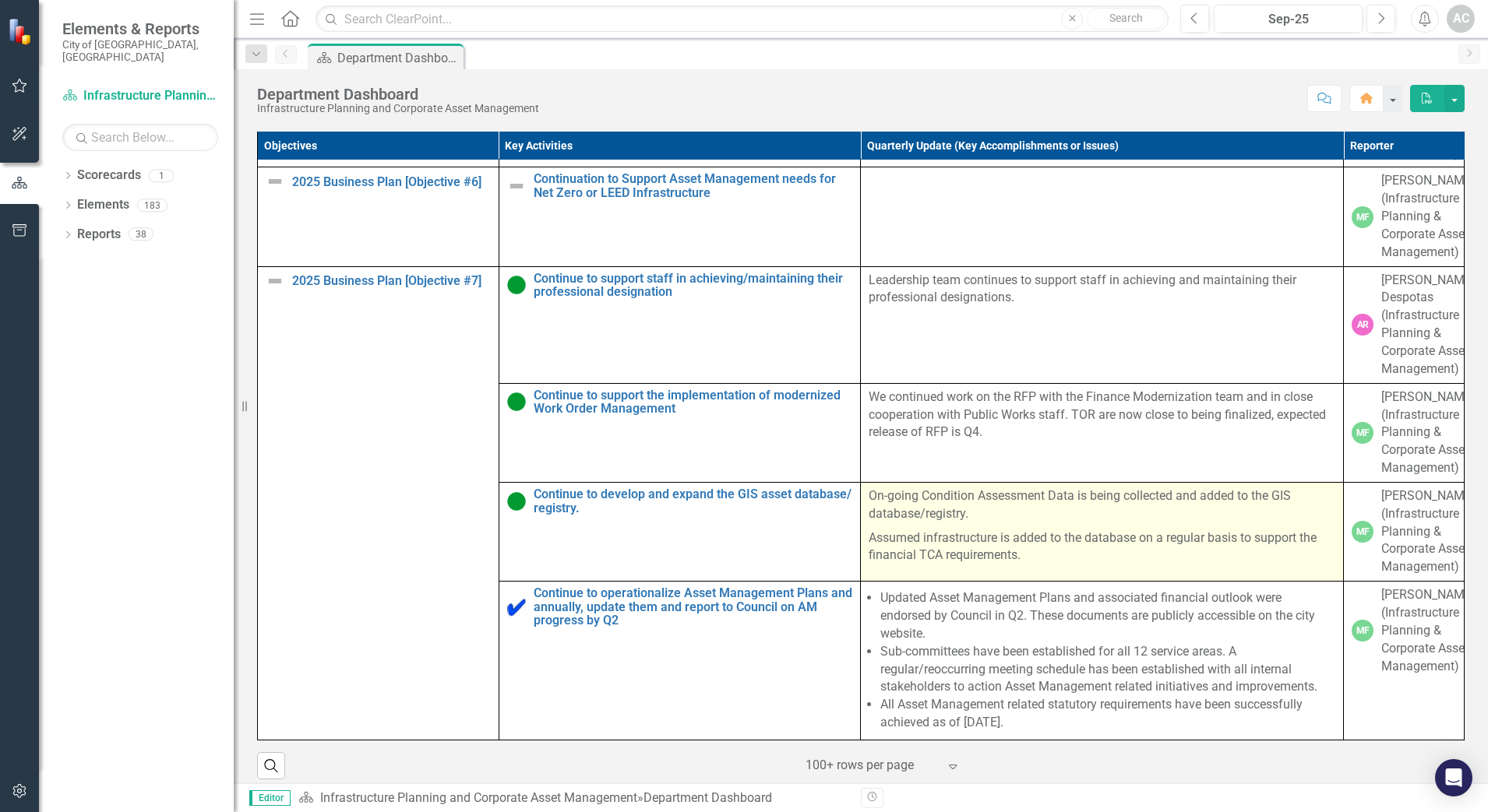
click at [1016, 553] on p "Assumed infrastructure is added to the database on a regular basis to support t…" at bounding box center [1101, 546] width 466 height 39
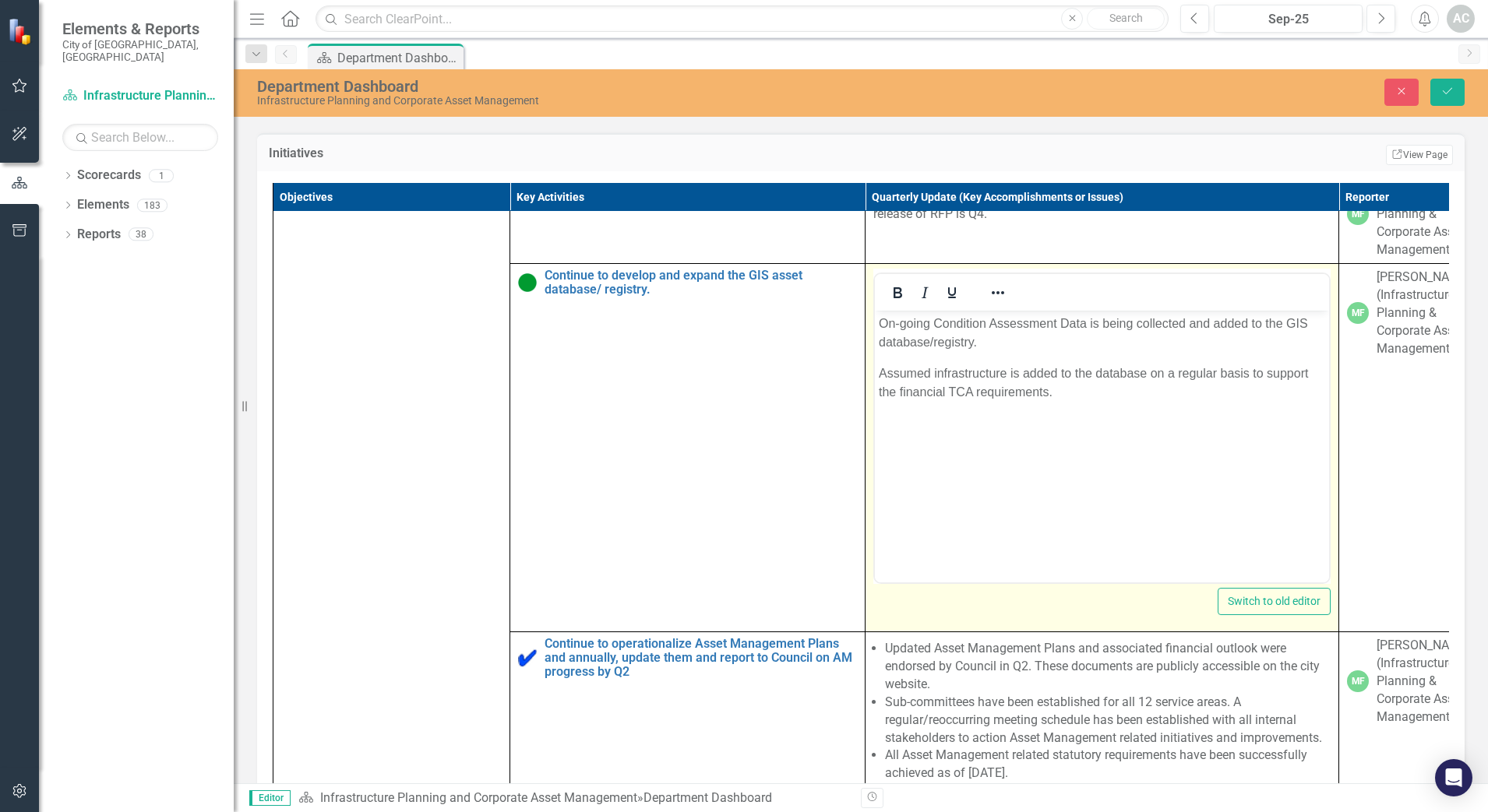
scroll to position [2393, 0]
click at [999, 302] on icon "Reveal or hide additional toolbar items" at bounding box center [998, 293] width 19 height 19
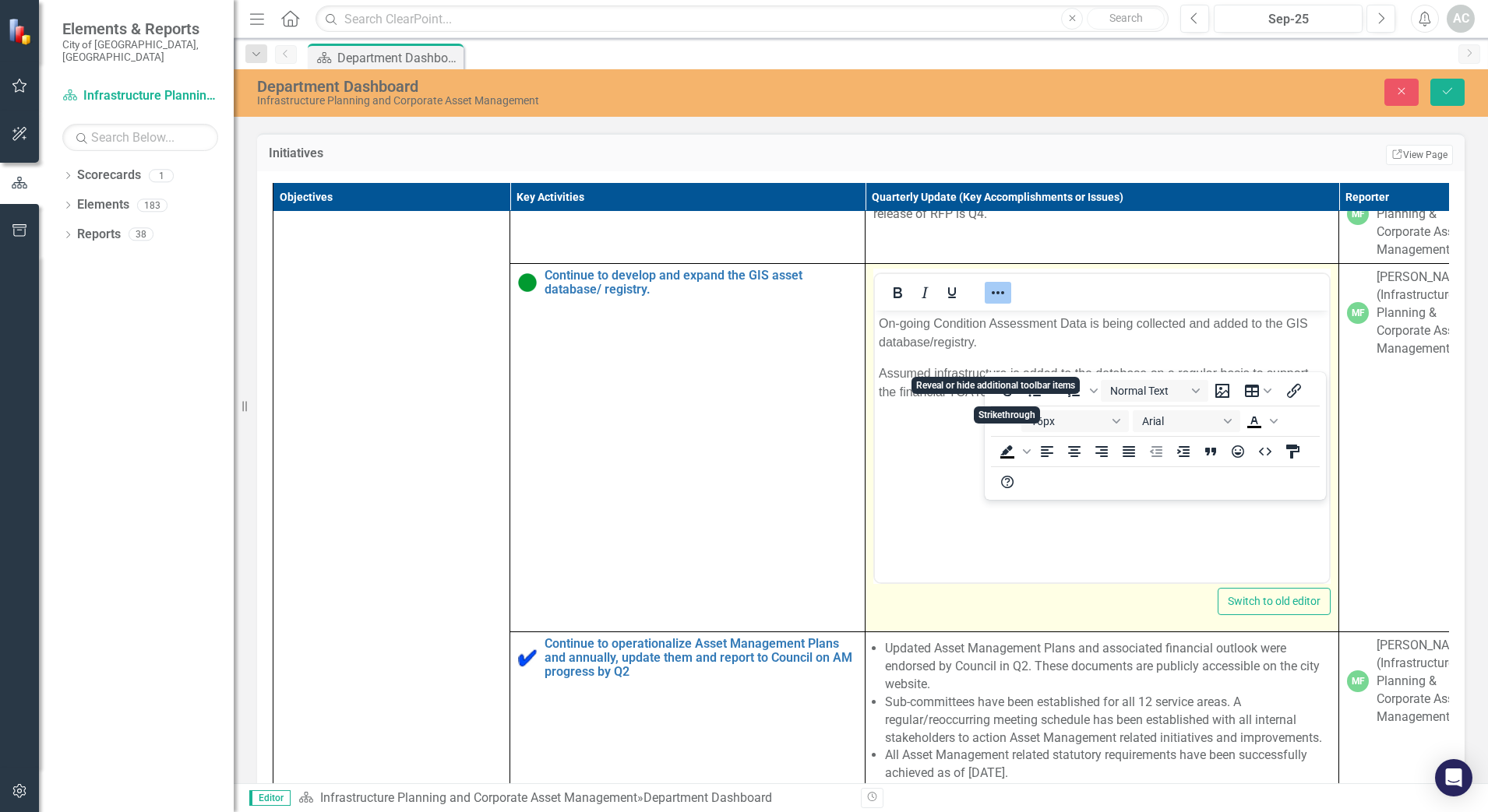
click at [969, 498] on body "On-going Condition Assessment Data is being collected and added to the GIS data…" at bounding box center [1102, 427] width 454 height 233
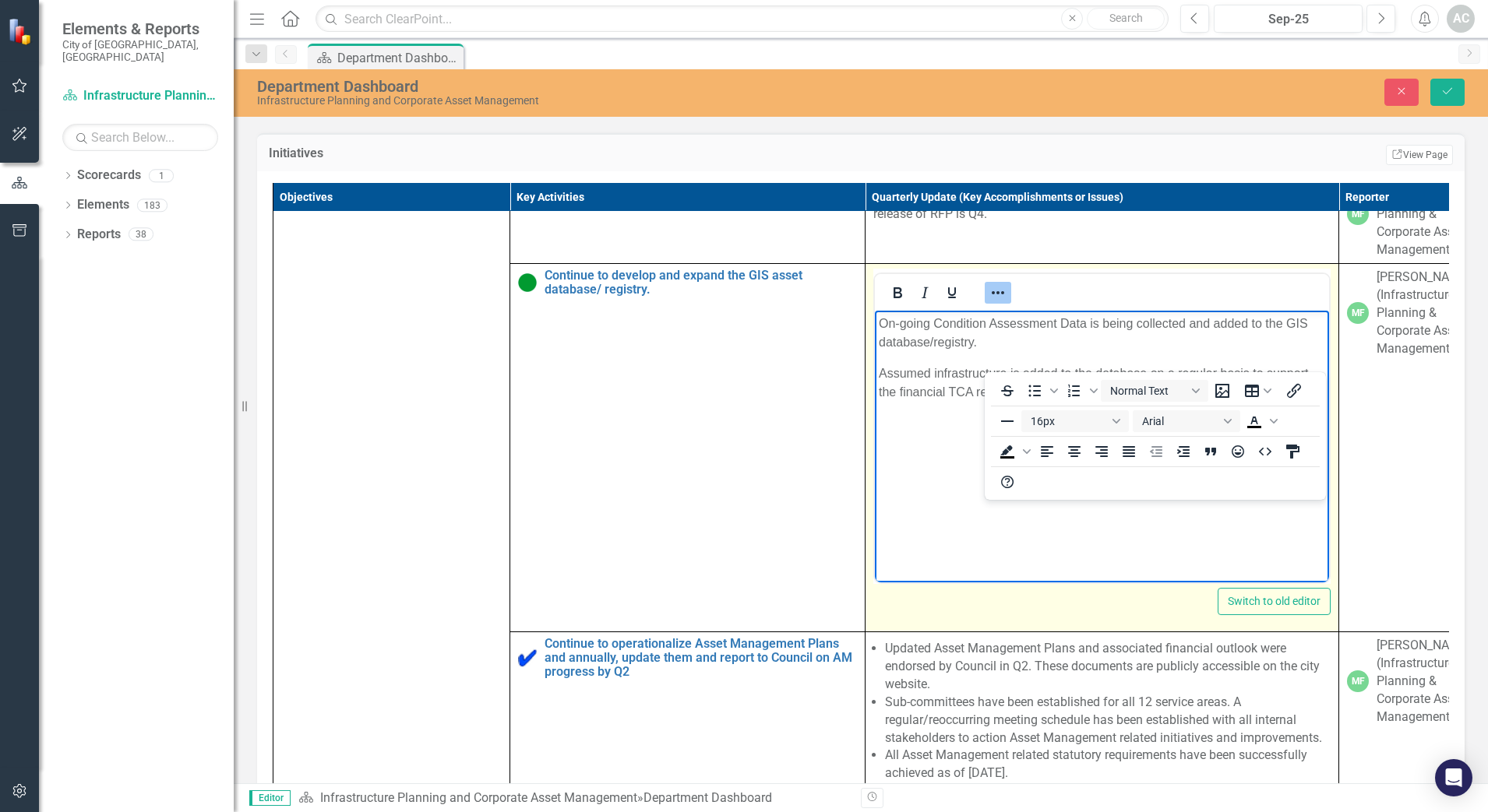
click at [881, 318] on p "On-going Condition Assessment Data is being collected and added to the GIS data…" at bounding box center [1102, 333] width 447 height 37
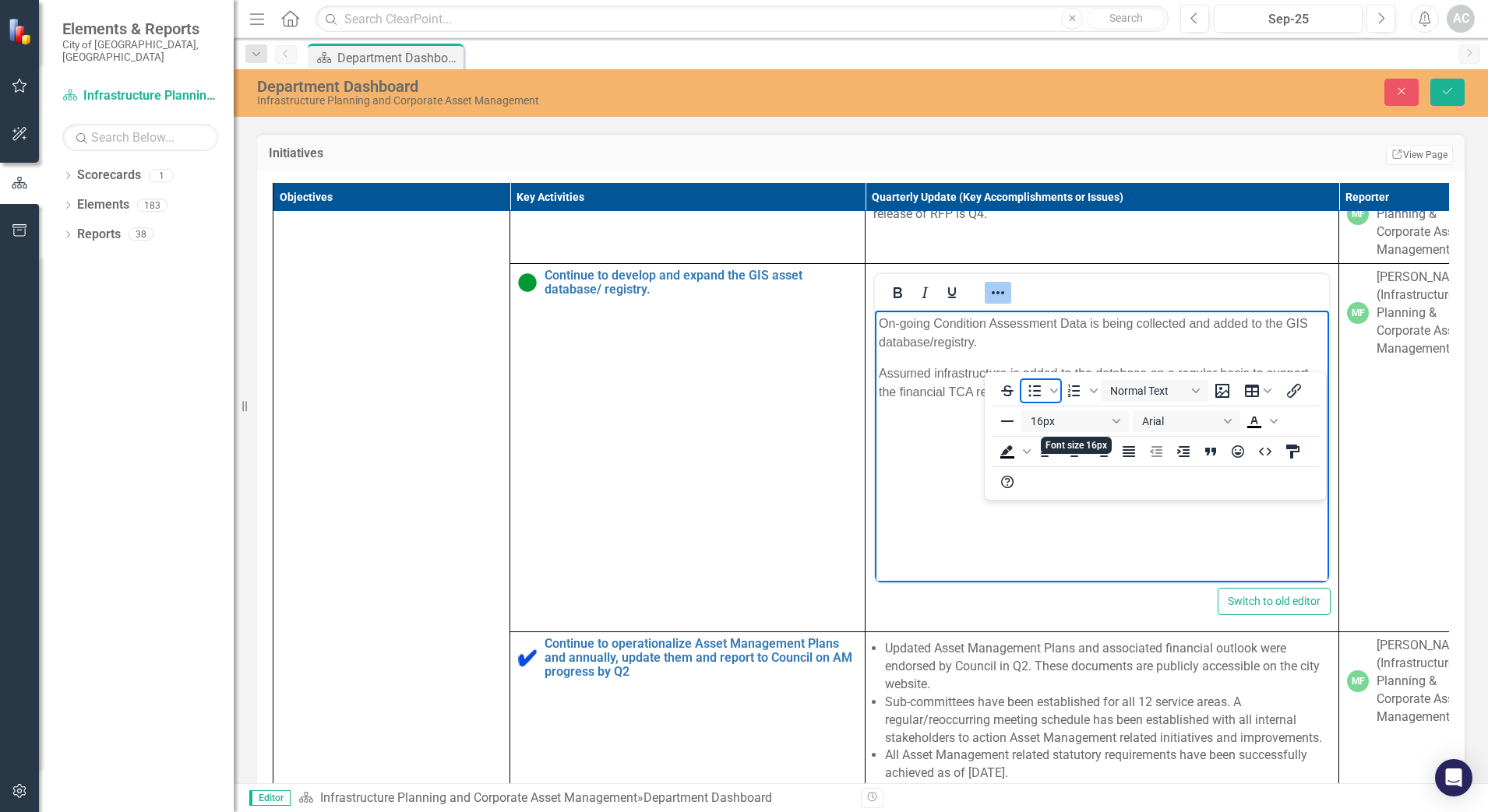
click at [1042, 391] on icon "Bullet list" at bounding box center [1034, 391] width 19 height 19
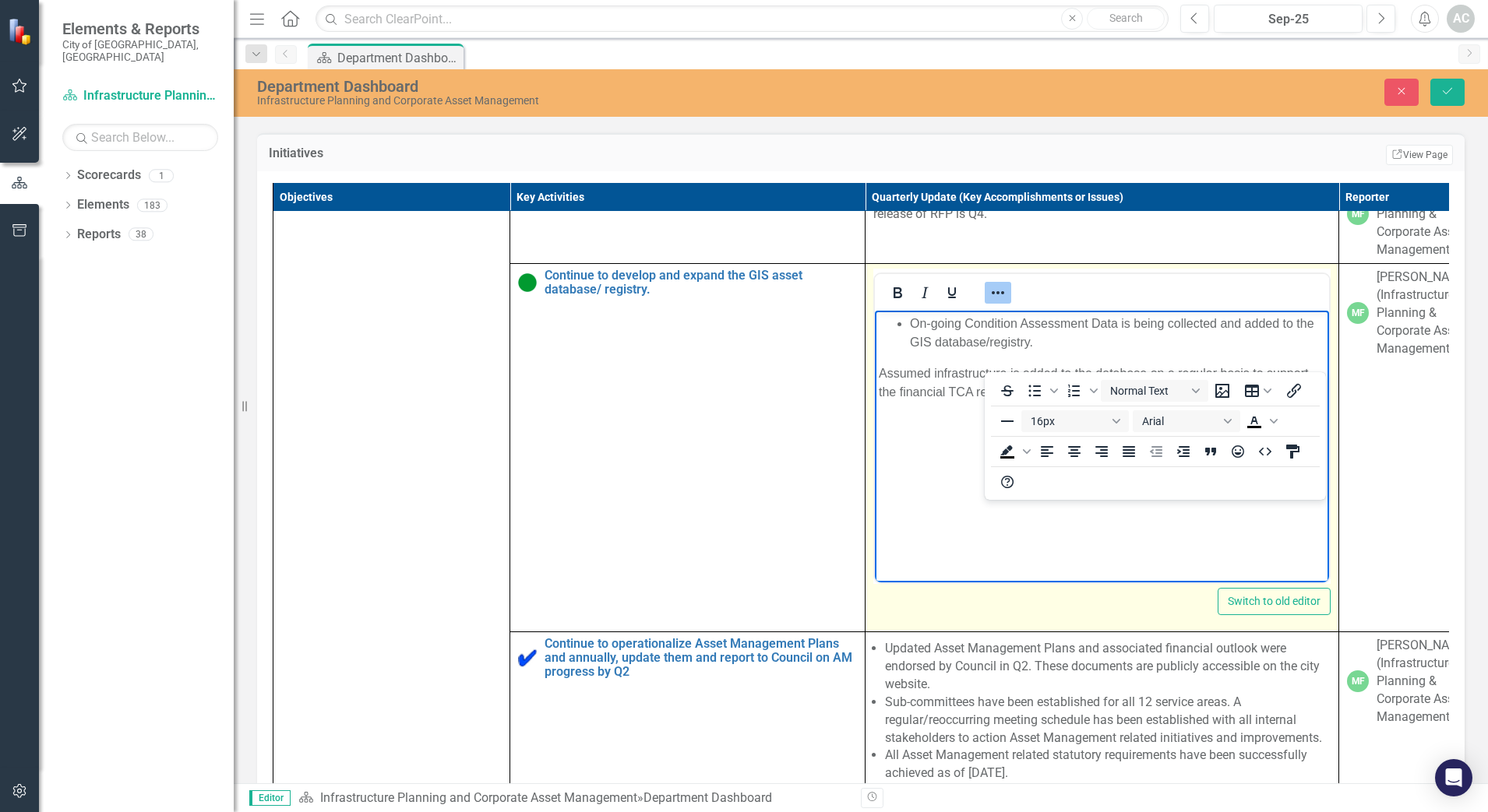
click at [895, 423] on body "On-going Condition Assessment Data is being collected and added to the GIS data…" at bounding box center [1102, 427] width 454 height 233
click at [879, 372] on p "Assumed infrastructure is added to the database on a regular basis to support t…" at bounding box center [1102, 383] width 447 height 37
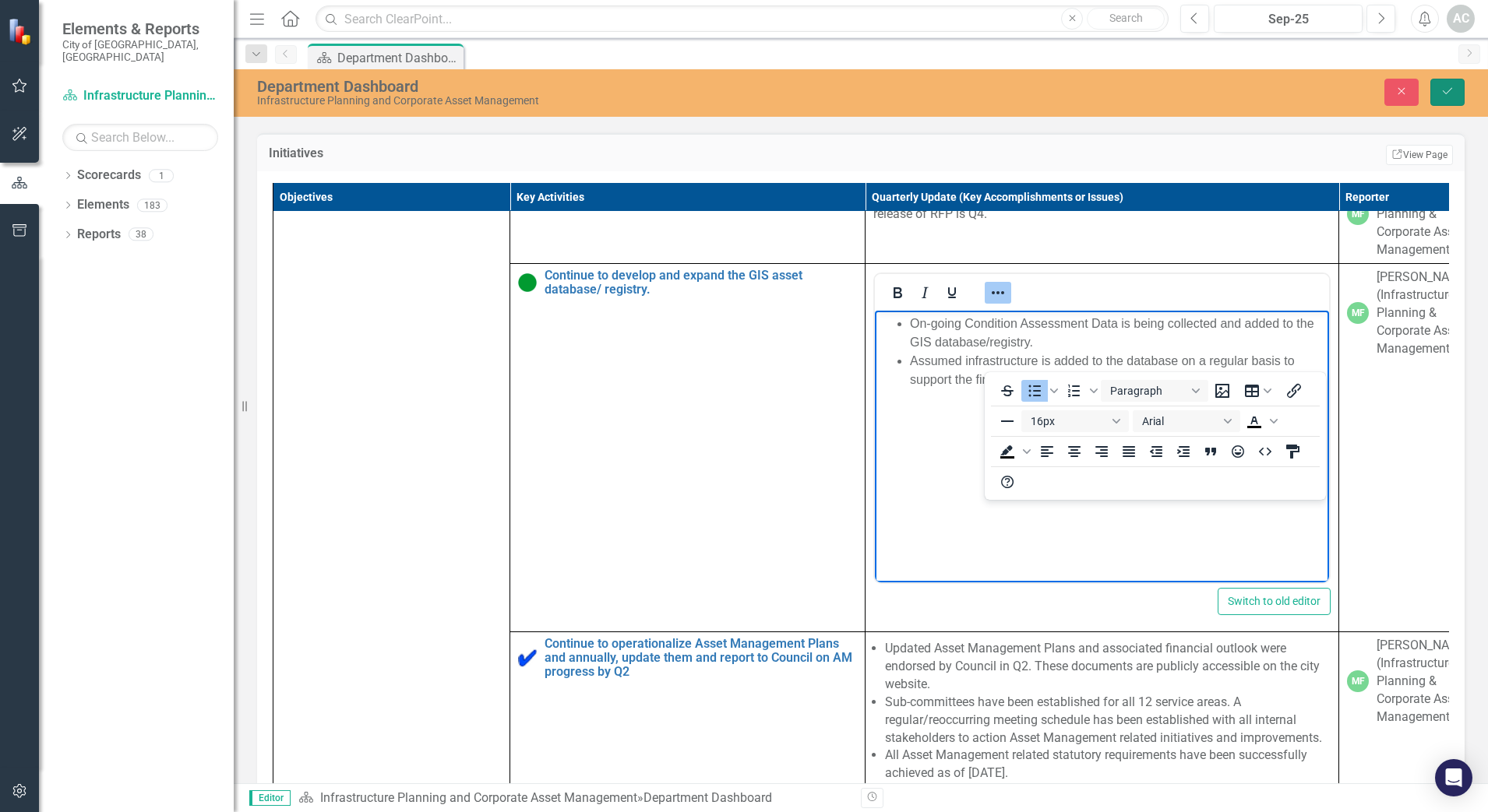
click at [1456, 94] on button "Save" at bounding box center [1447, 92] width 34 height 27
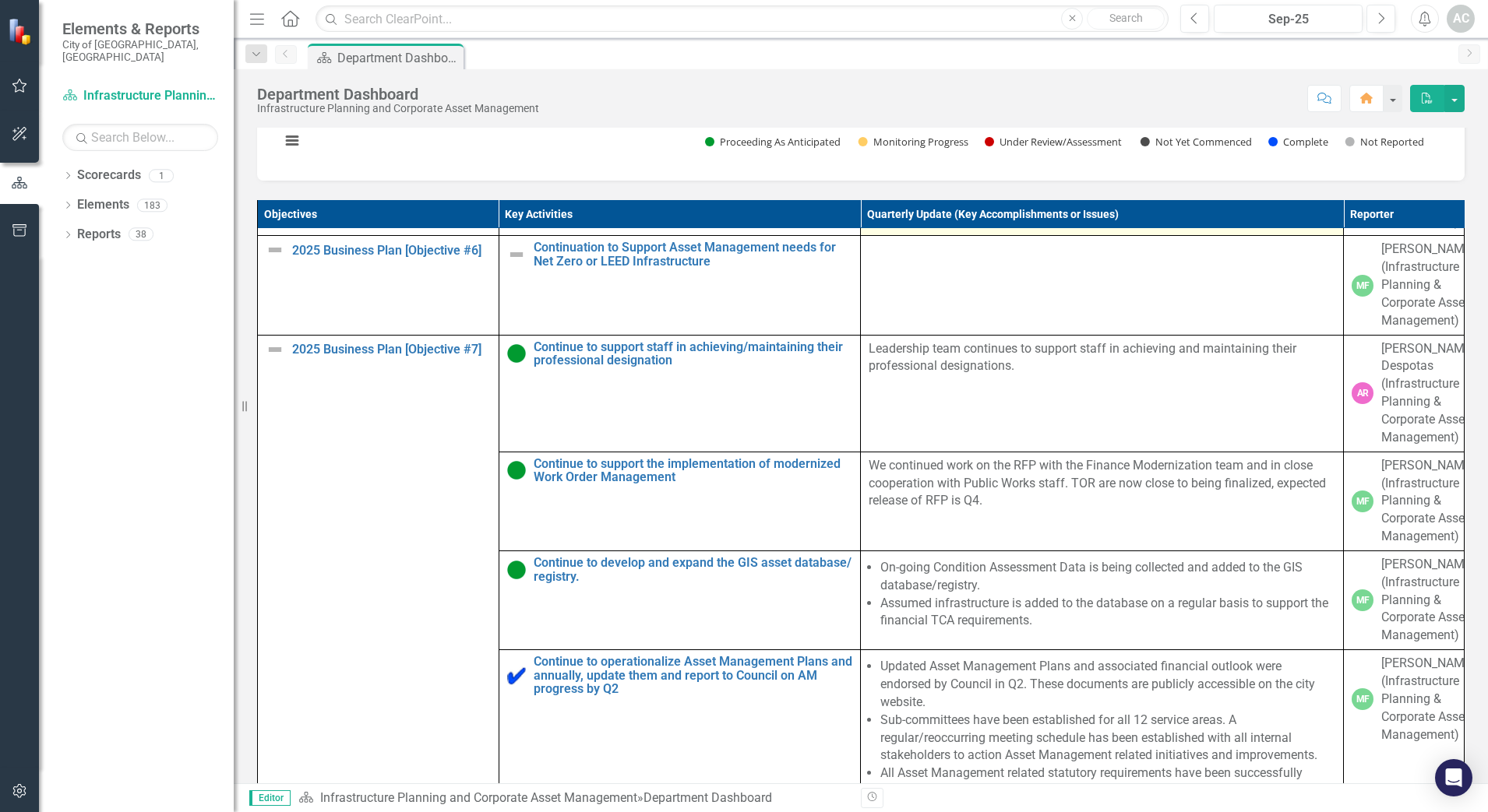
scroll to position [2043, 0]
click at [1292, 17] on div "Sep-25" at bounding box center [1288, 20] width 138 height 19
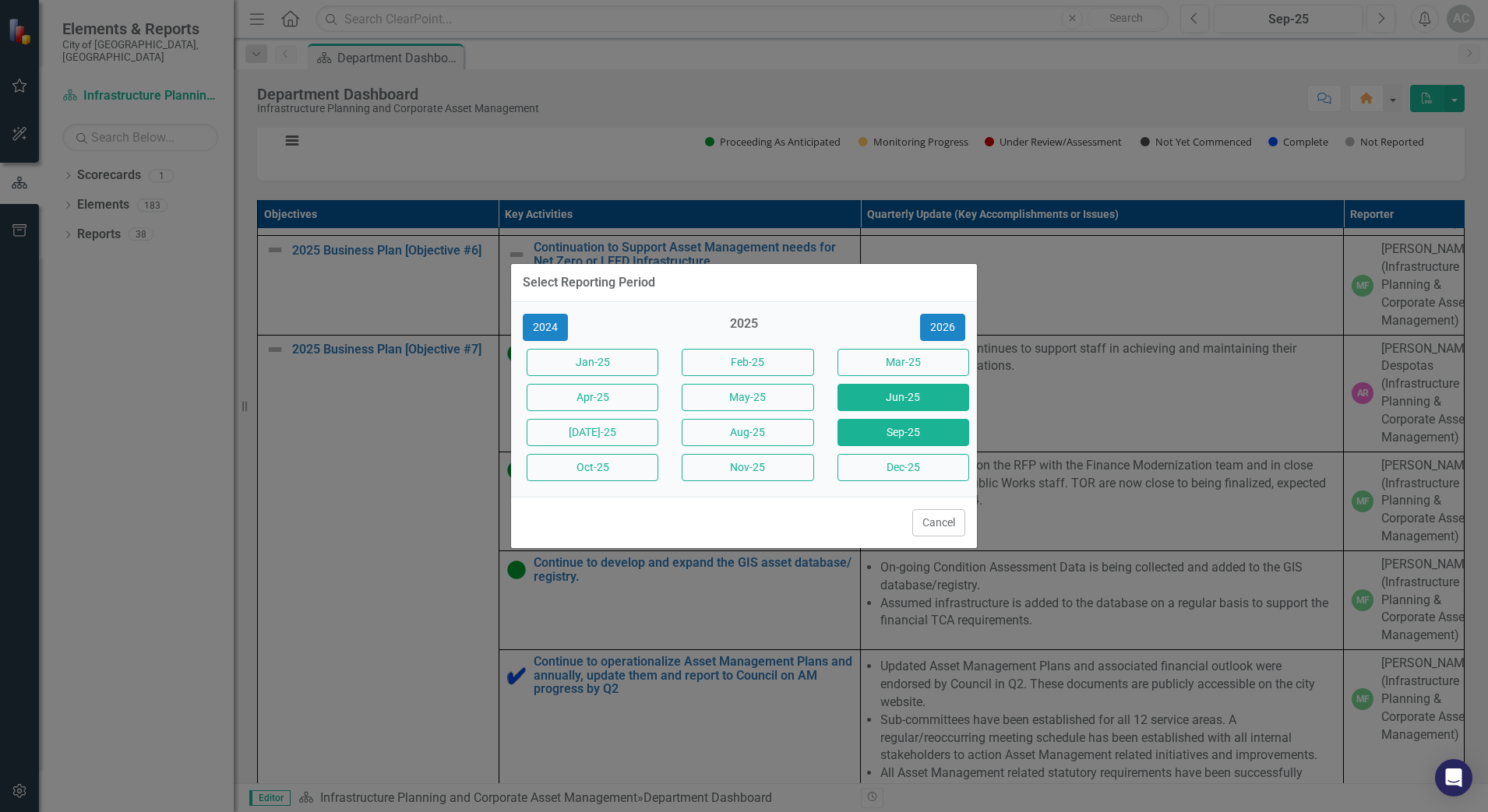
click at [935, 395] on button "Jun-25" at bounding box center [903, 397] width 131 height 27
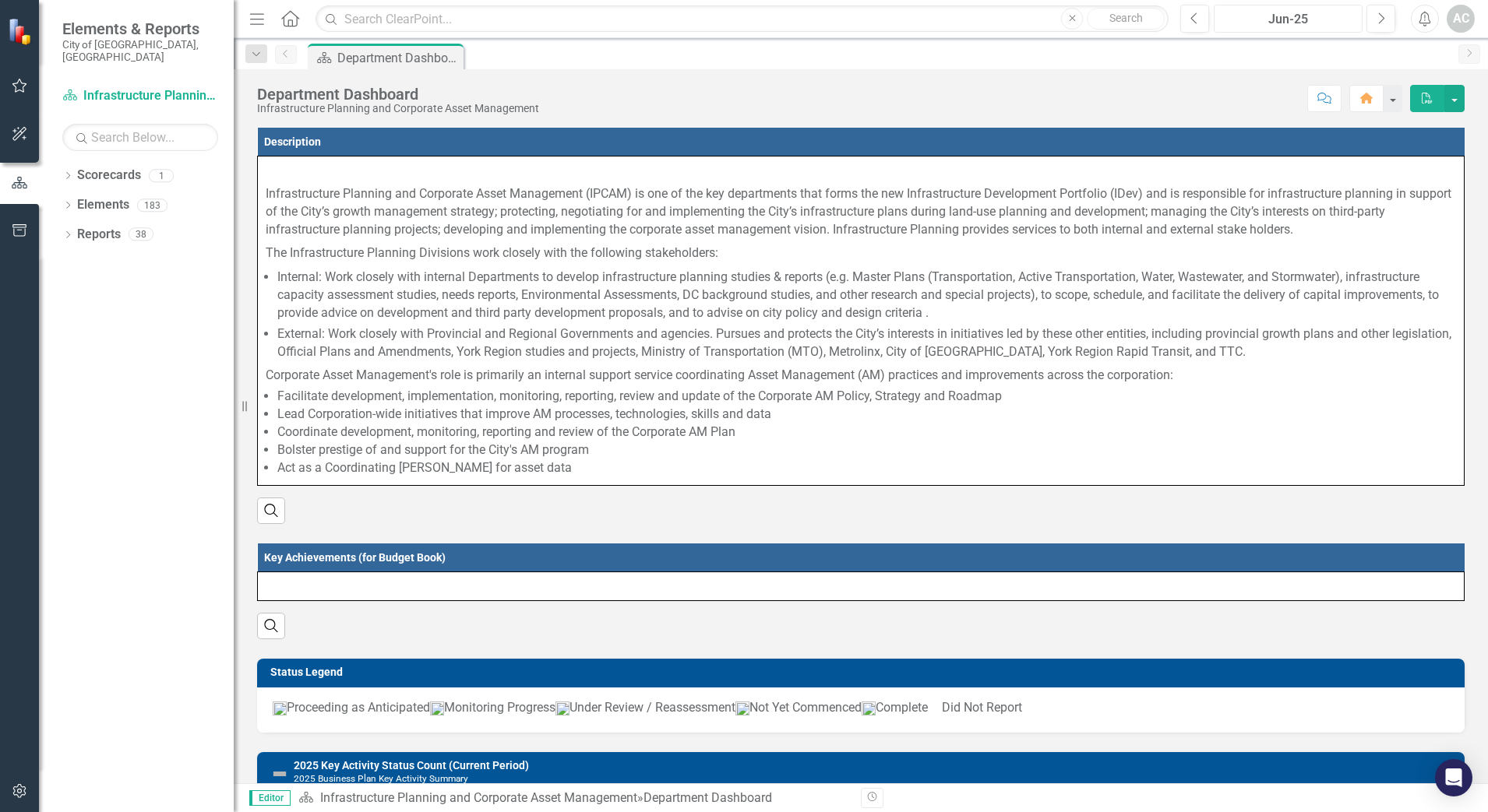
click at [1287, 18] on div "Jun-25" at bounding box center [1288, 20] width 138 height 19
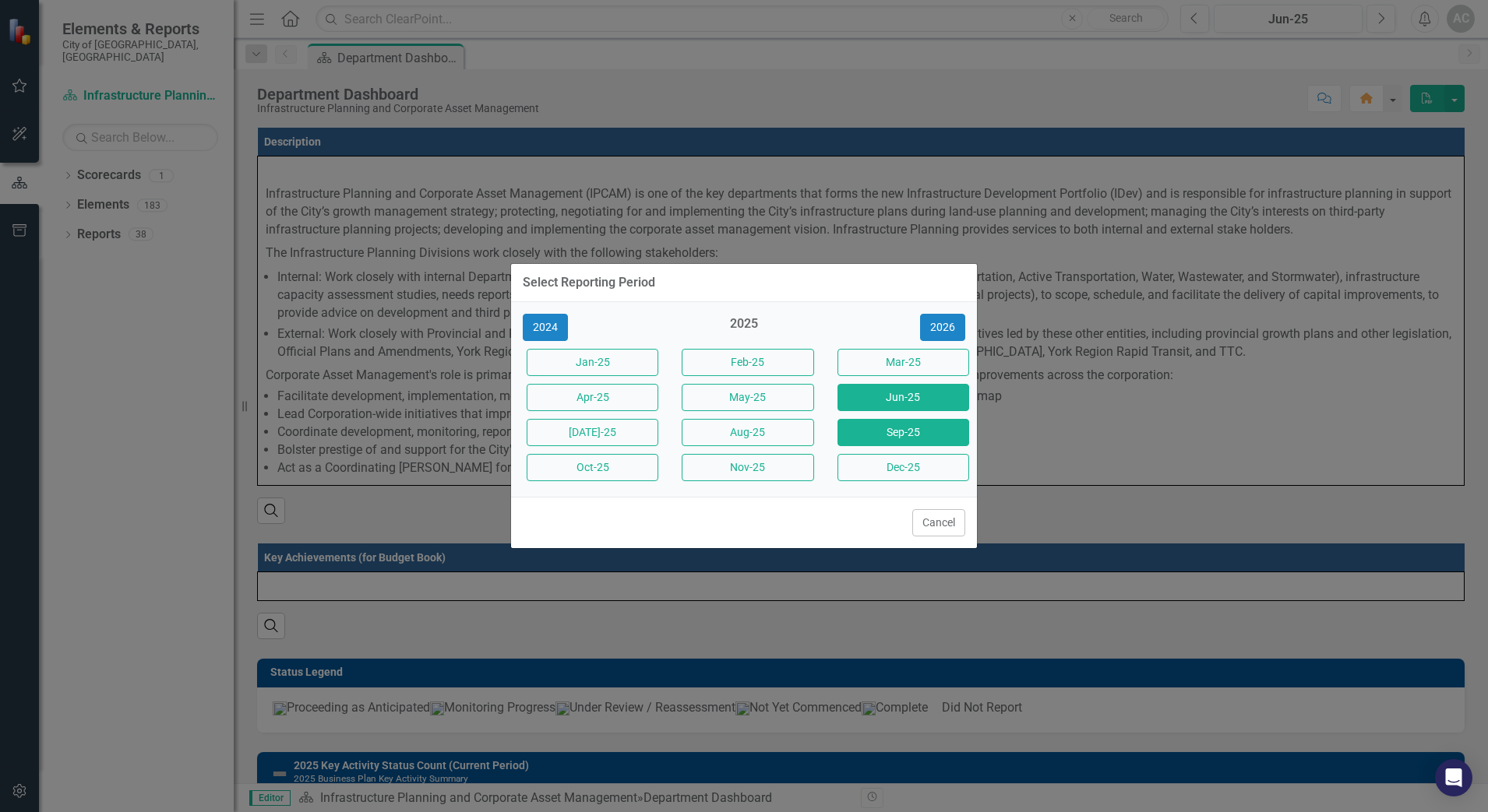
click at [919, 436] on button "Sep-25" at bounding box center [903, 432] width 131 height 27
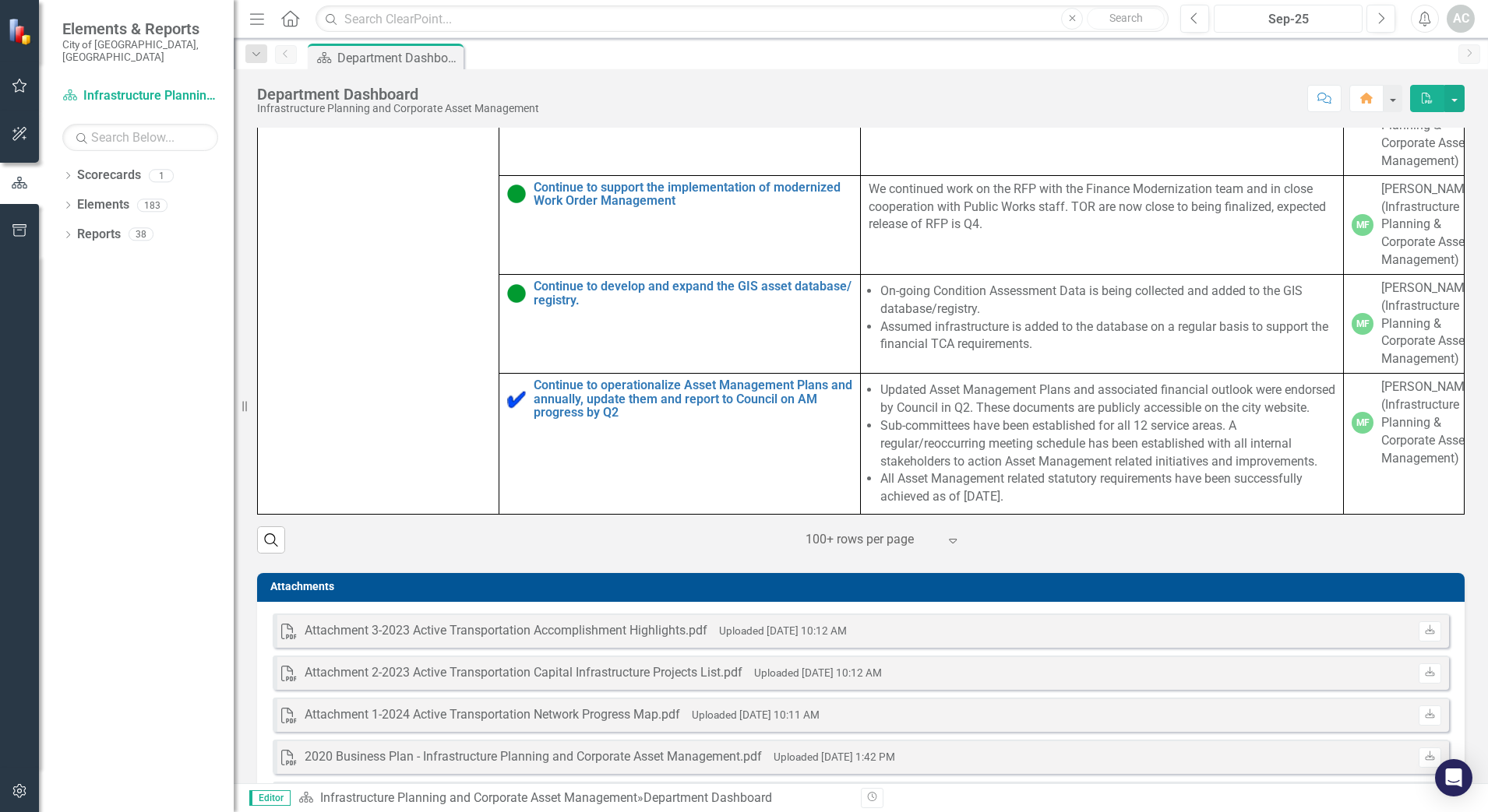
scroll to position [1849, 0]
click at [1300, 26] on div "Sep-25" at bounding box center [1288, 20] width 138 height 19
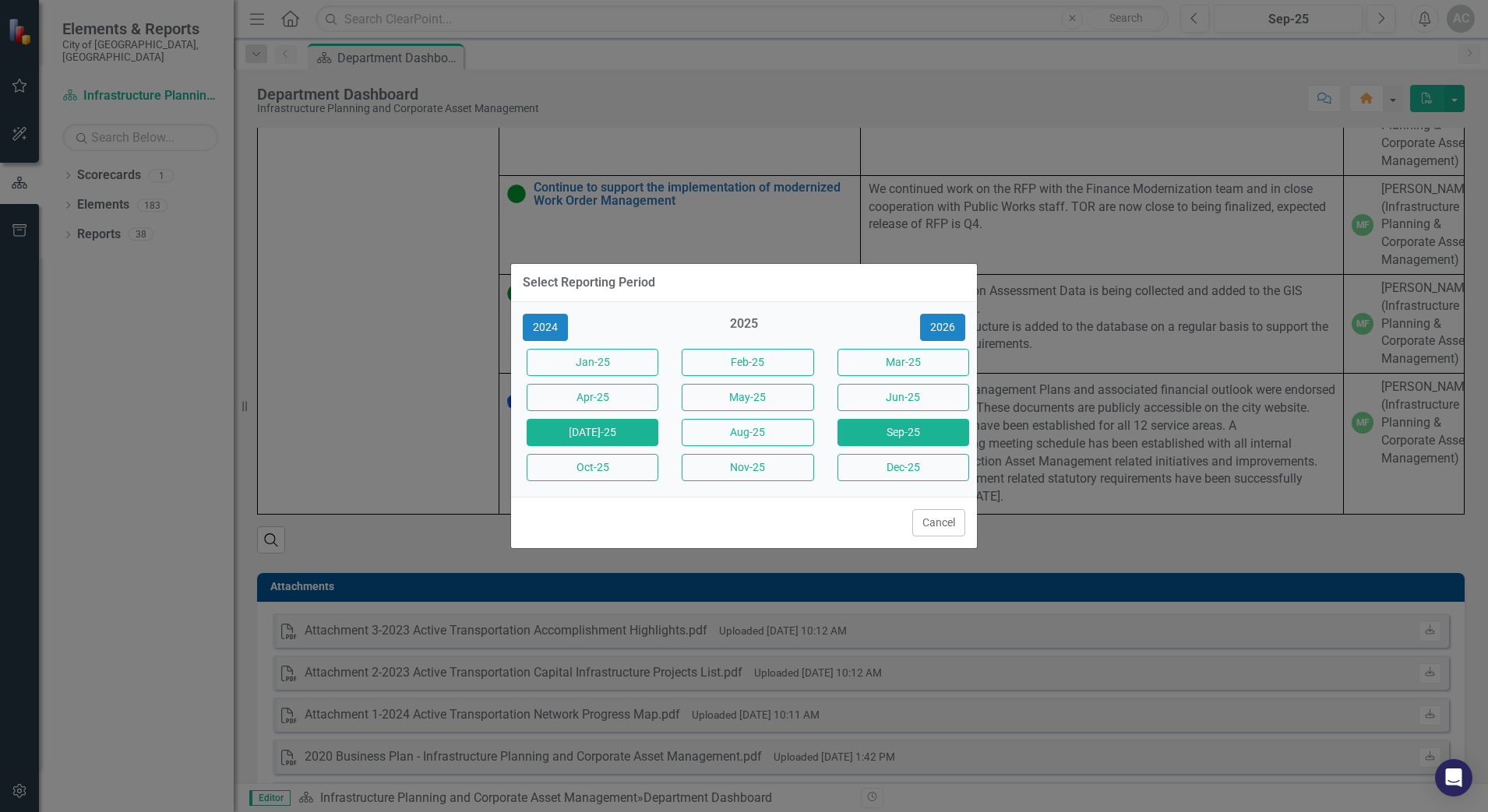
click at [626, 428] on button "[DATE]-25" at bounding box center [592, 432] width 131 height 27
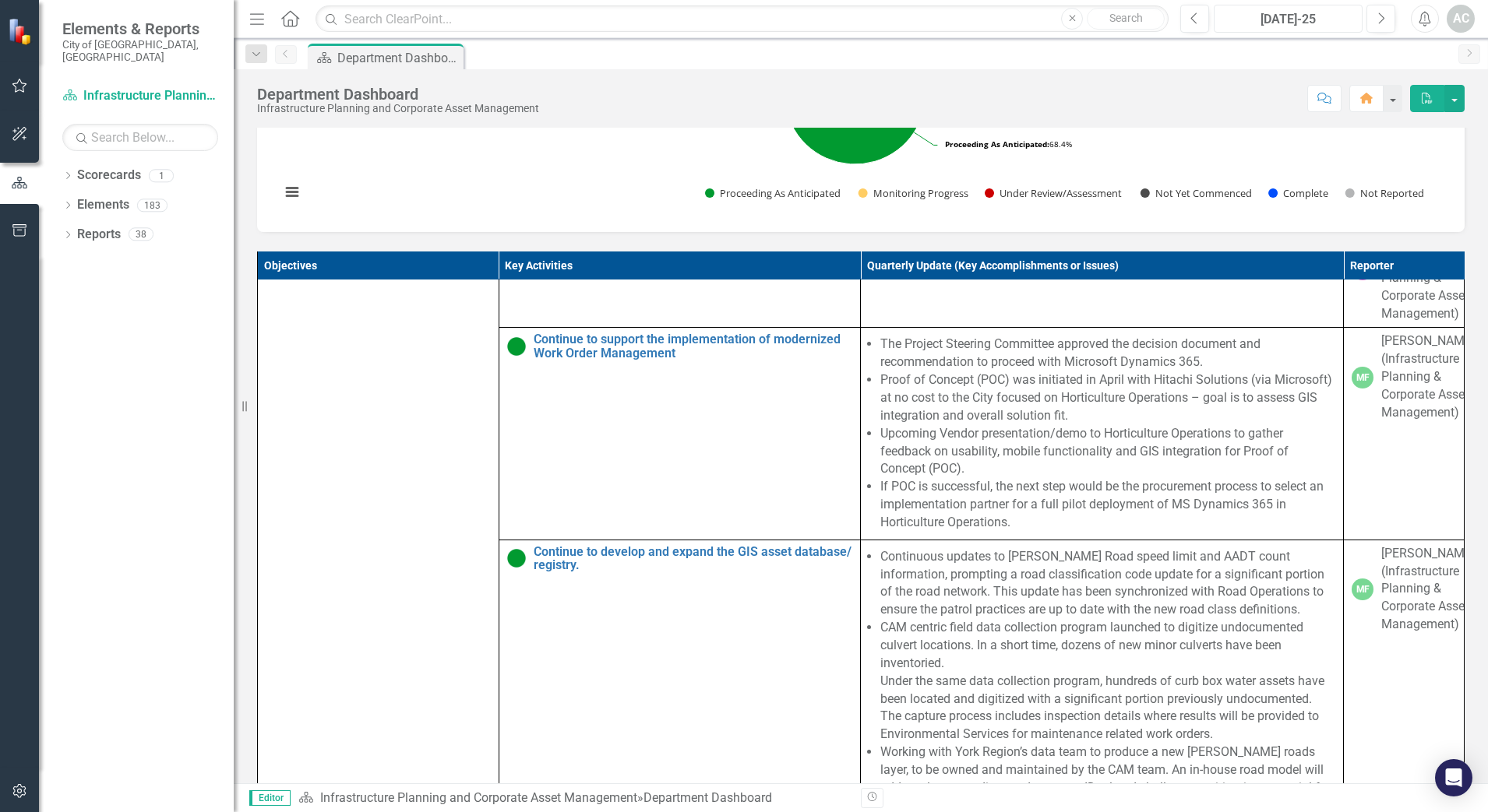
scroll to position [779, 0]
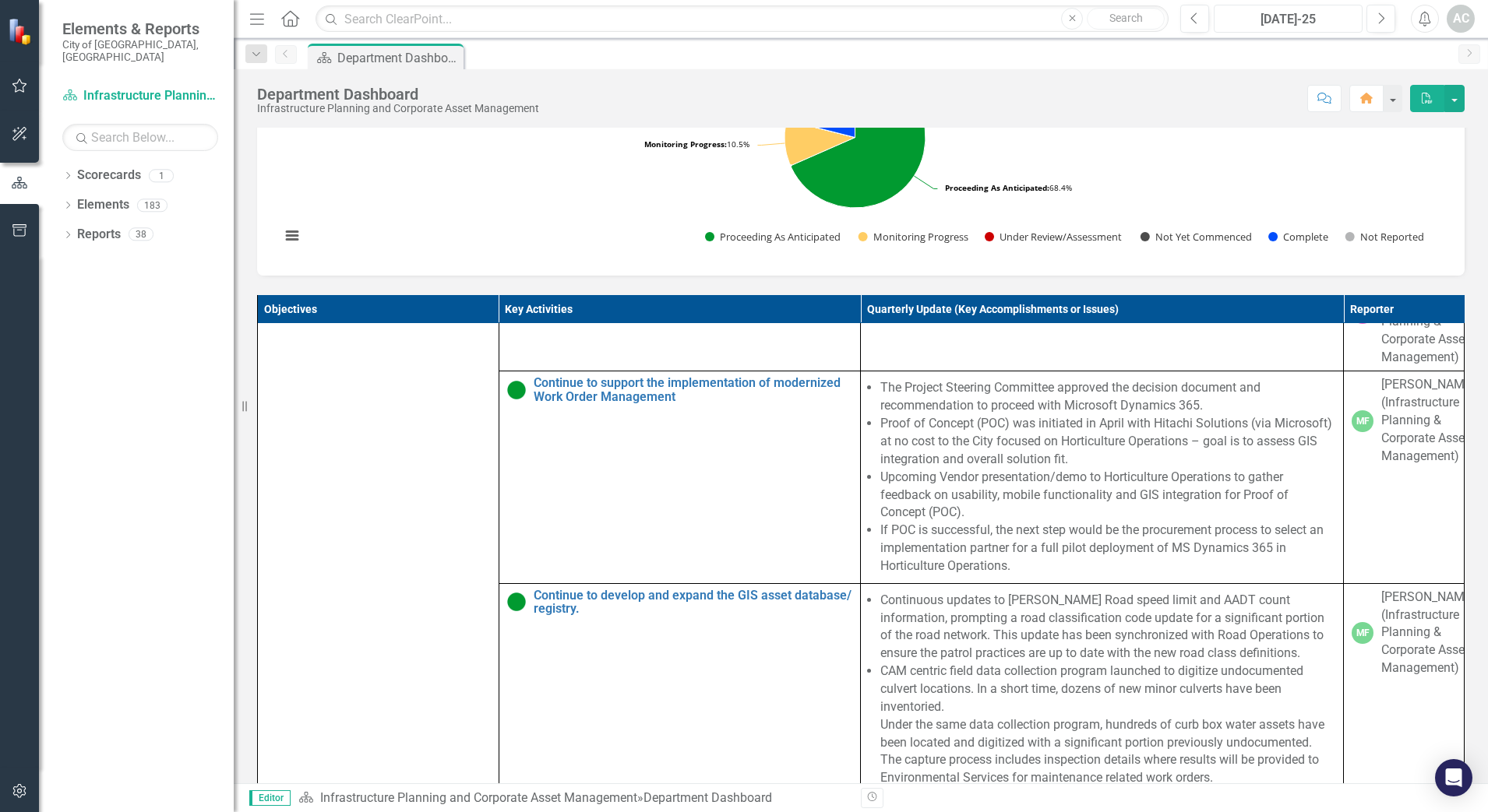
click at [1319, 26] on div "[DATE]-25" at bounding box center [1288, 20] width 138 height 19
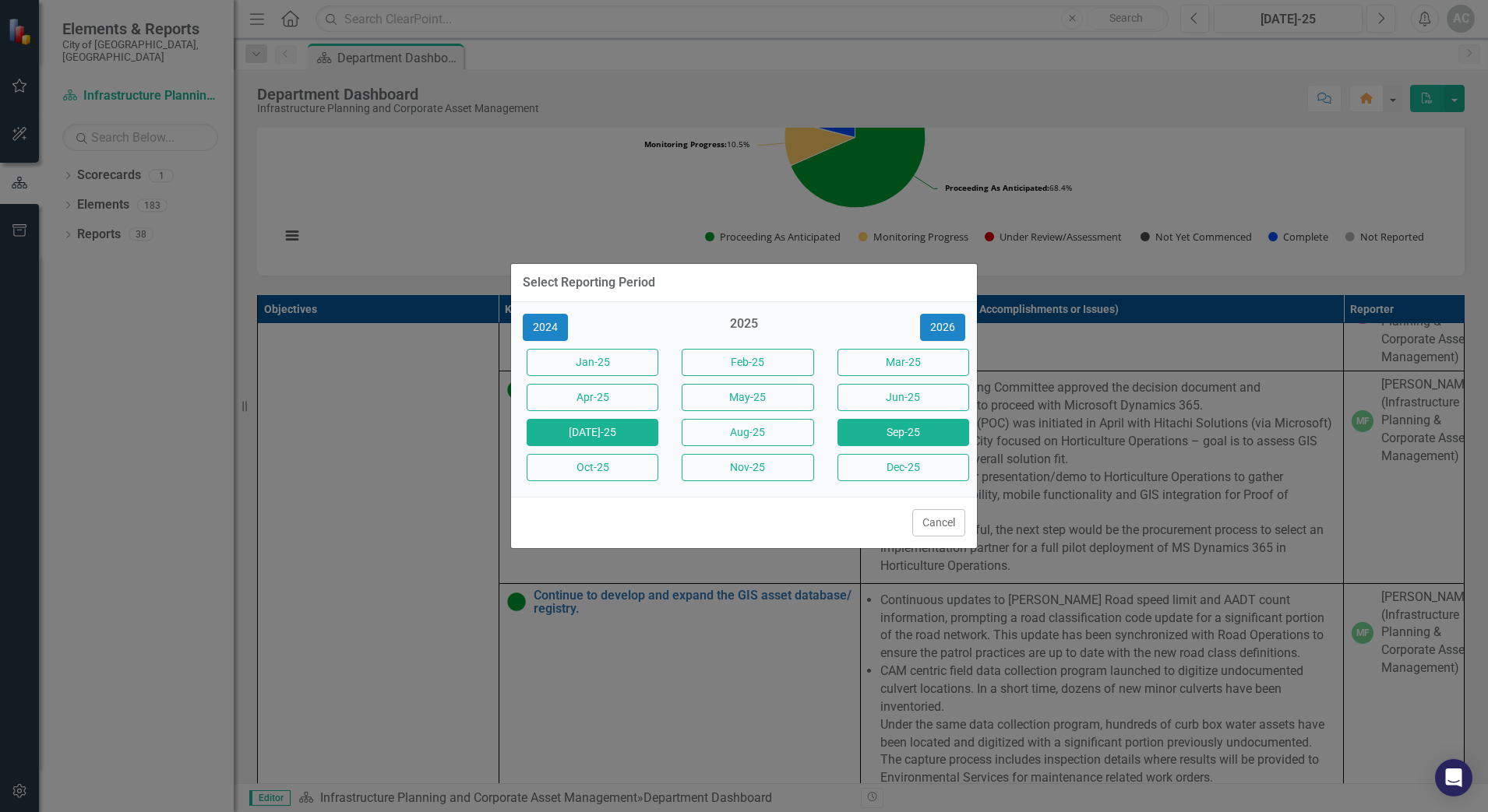
click at [894, 430] on button "Sep-25" at bounding box center [903, 432] width 131 height 27
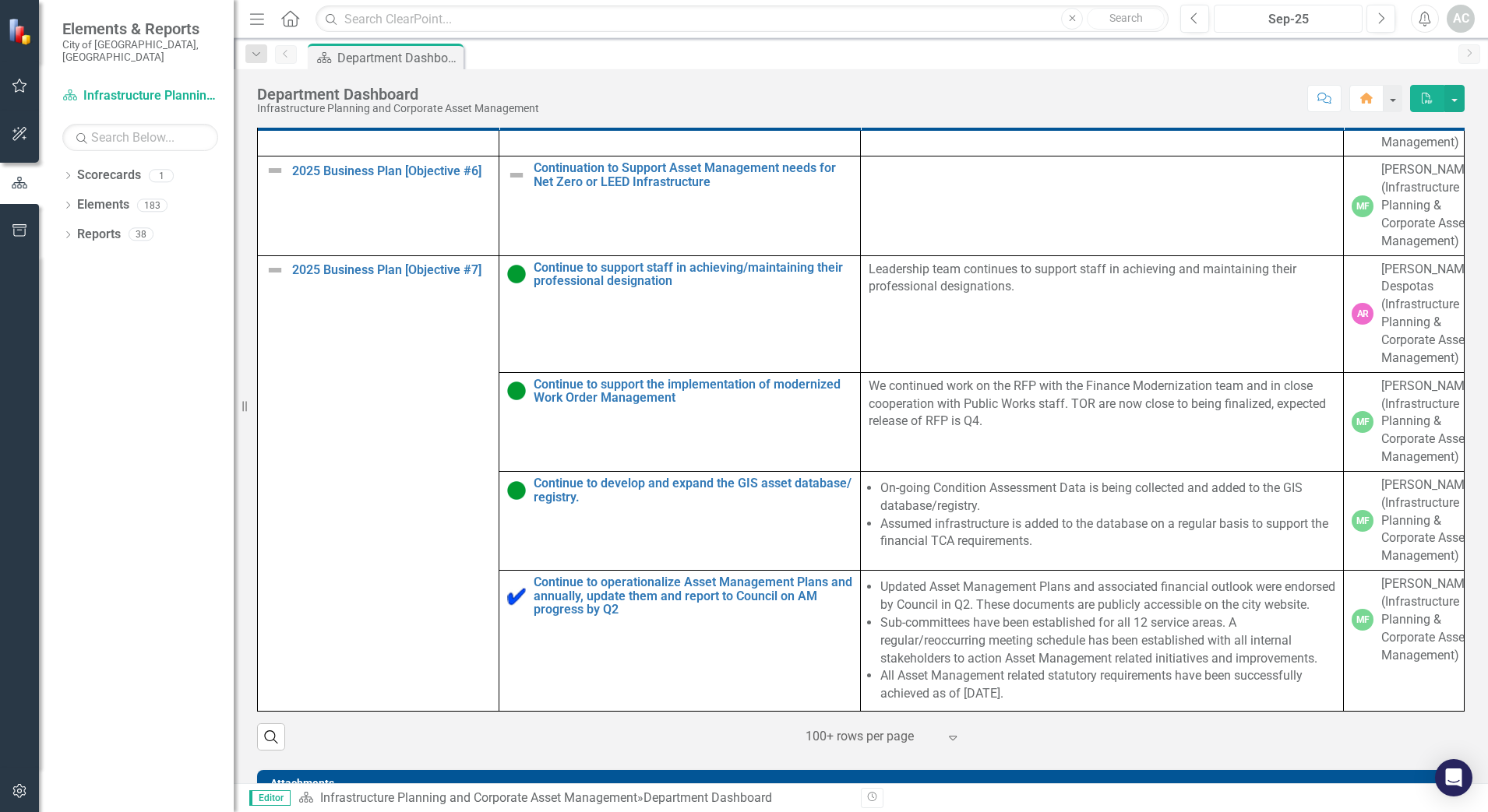
scroll to position [1946, 0]
click at [1320, 15] on div "Sep-25" at bounding box center [1288, 20] width 138 height 19
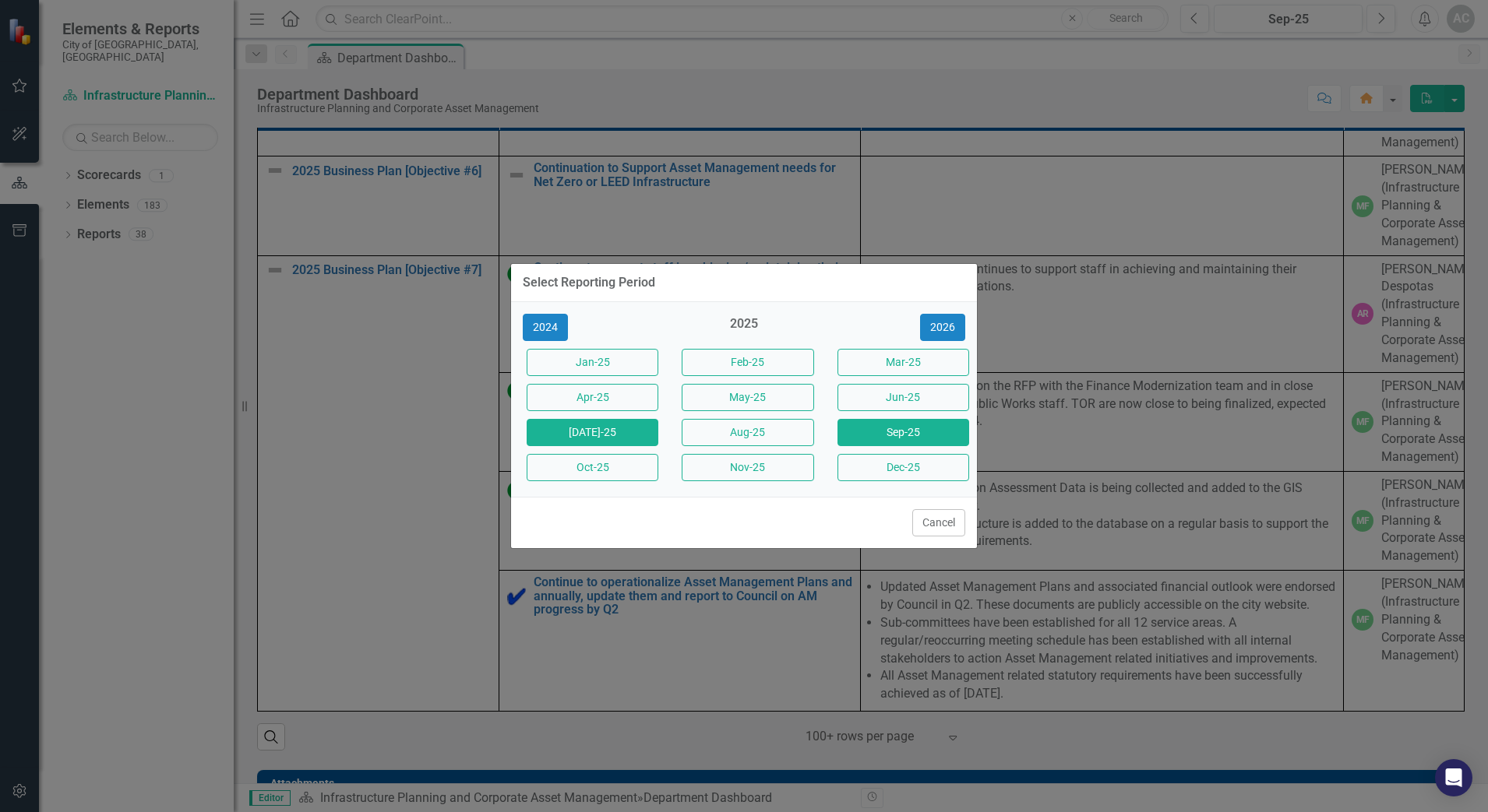
click at [634, 419] on button "[DATE]-25" at bounding box center [592, 432] width 131 height 27
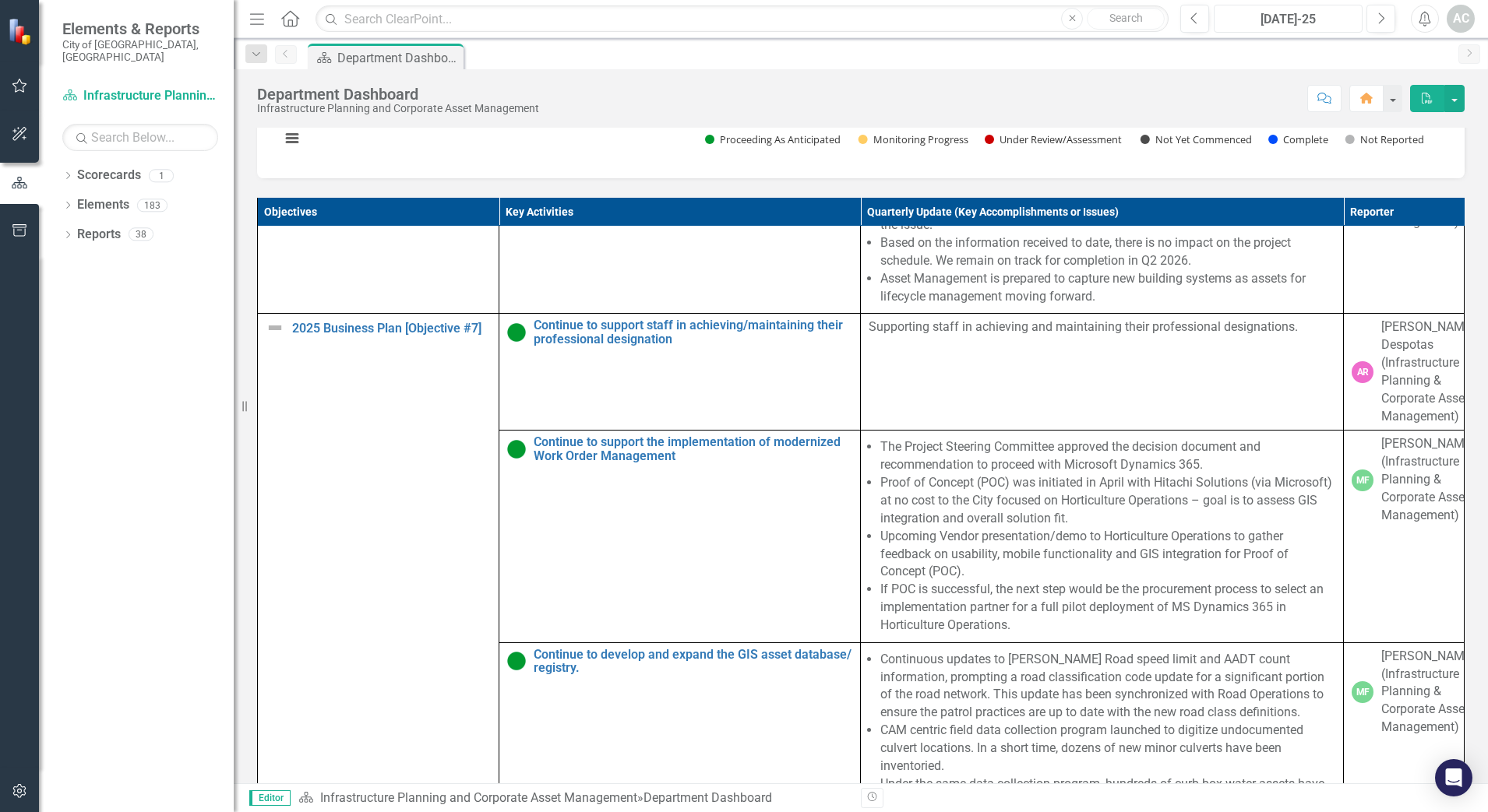
scroll to position [1751, 0]
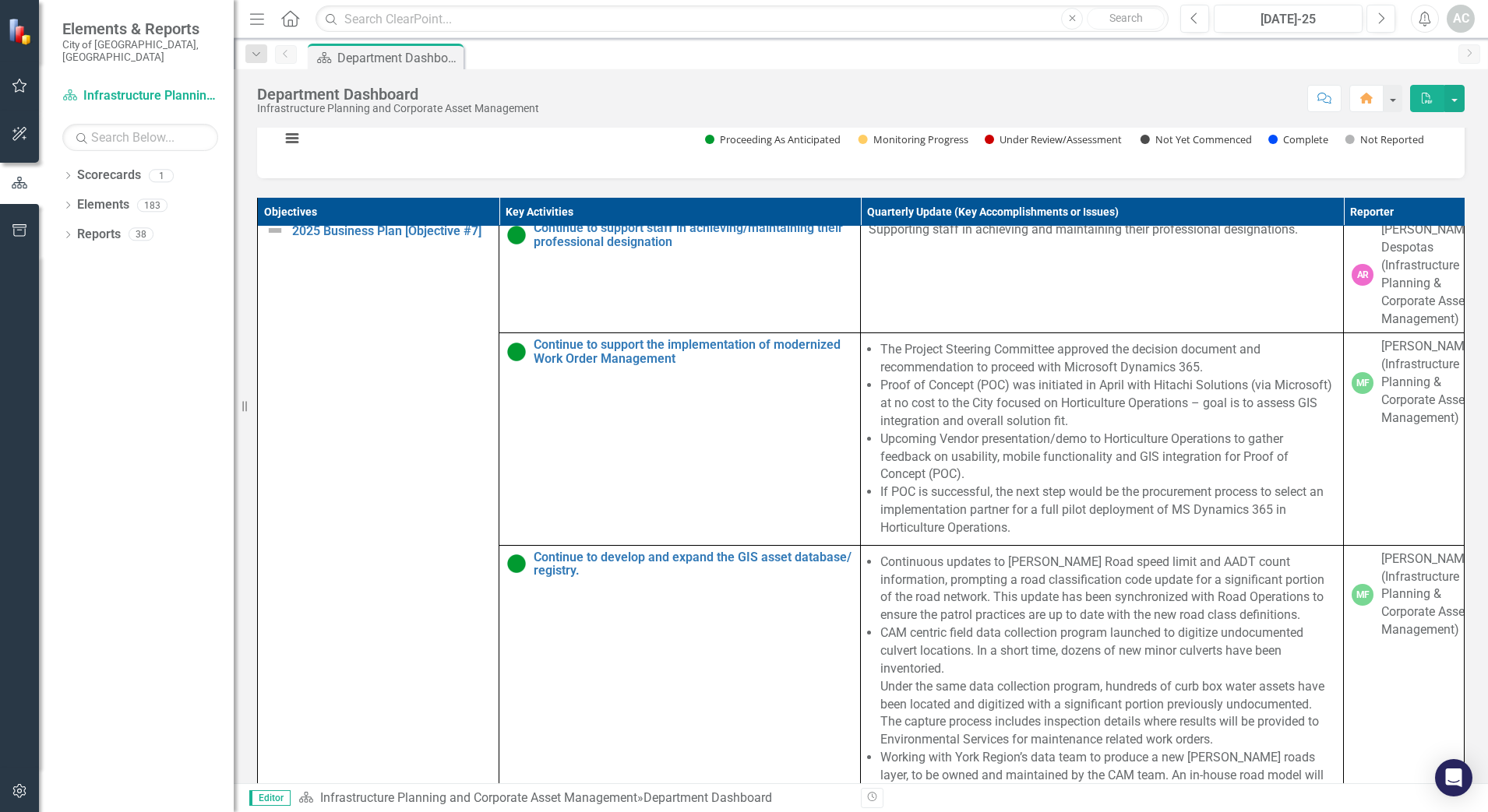
click at [802, 73] on link "Continuation to Support Asset Management needs for Net Zero or LEED Infrastruct…" at bounding box center [692, 59] width 318 height 27
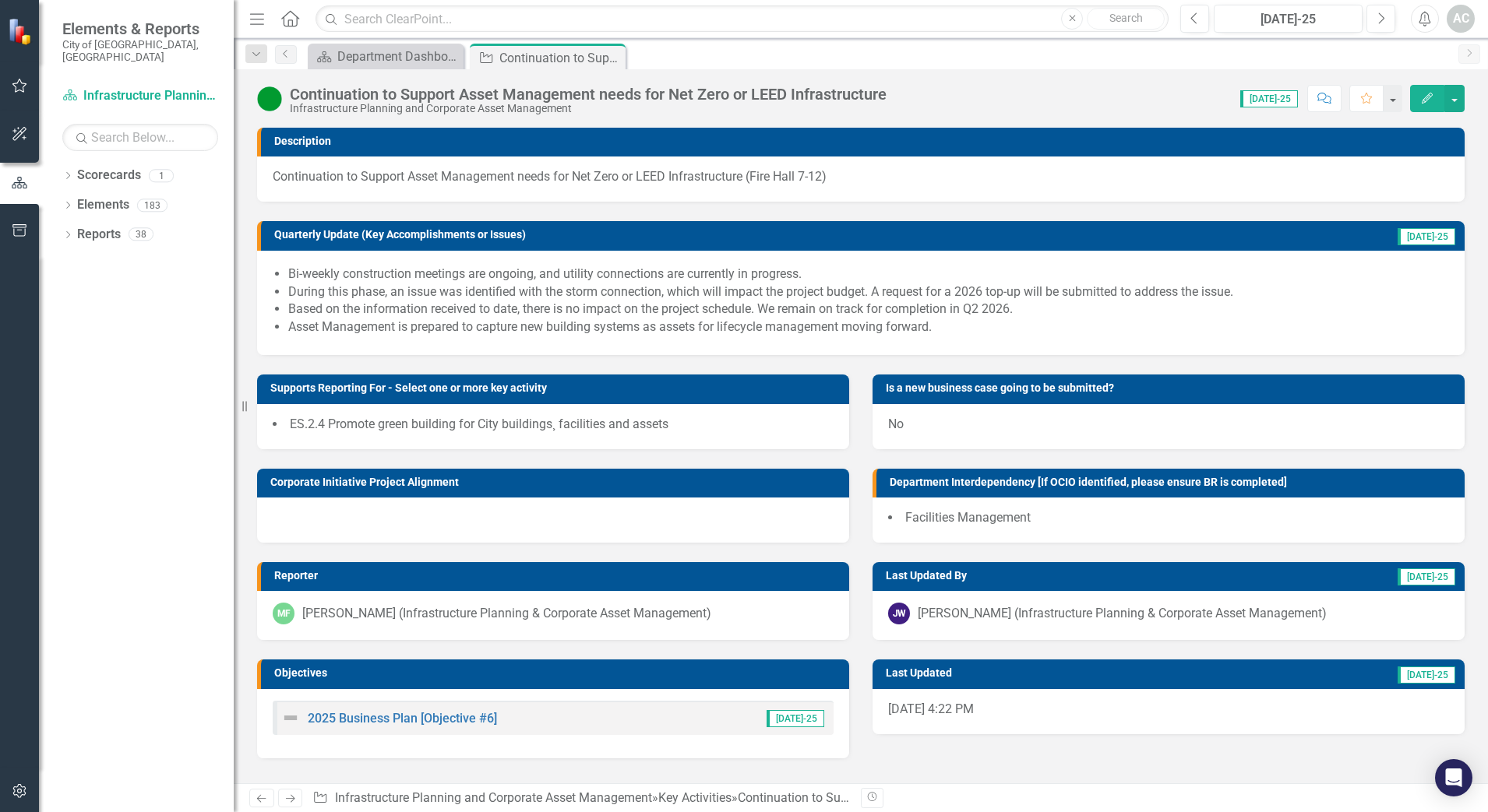
click at [1152, 325] on li "Asset Management is prepared to capture new building systems as assets for life…" at bounding box center [868, 326] width 1160 height 18
click at [1186, 324] on li "Asset Management is prepared to capture new building systems as assets for life…" at bounding box center [868, 326] width 1160 height 18
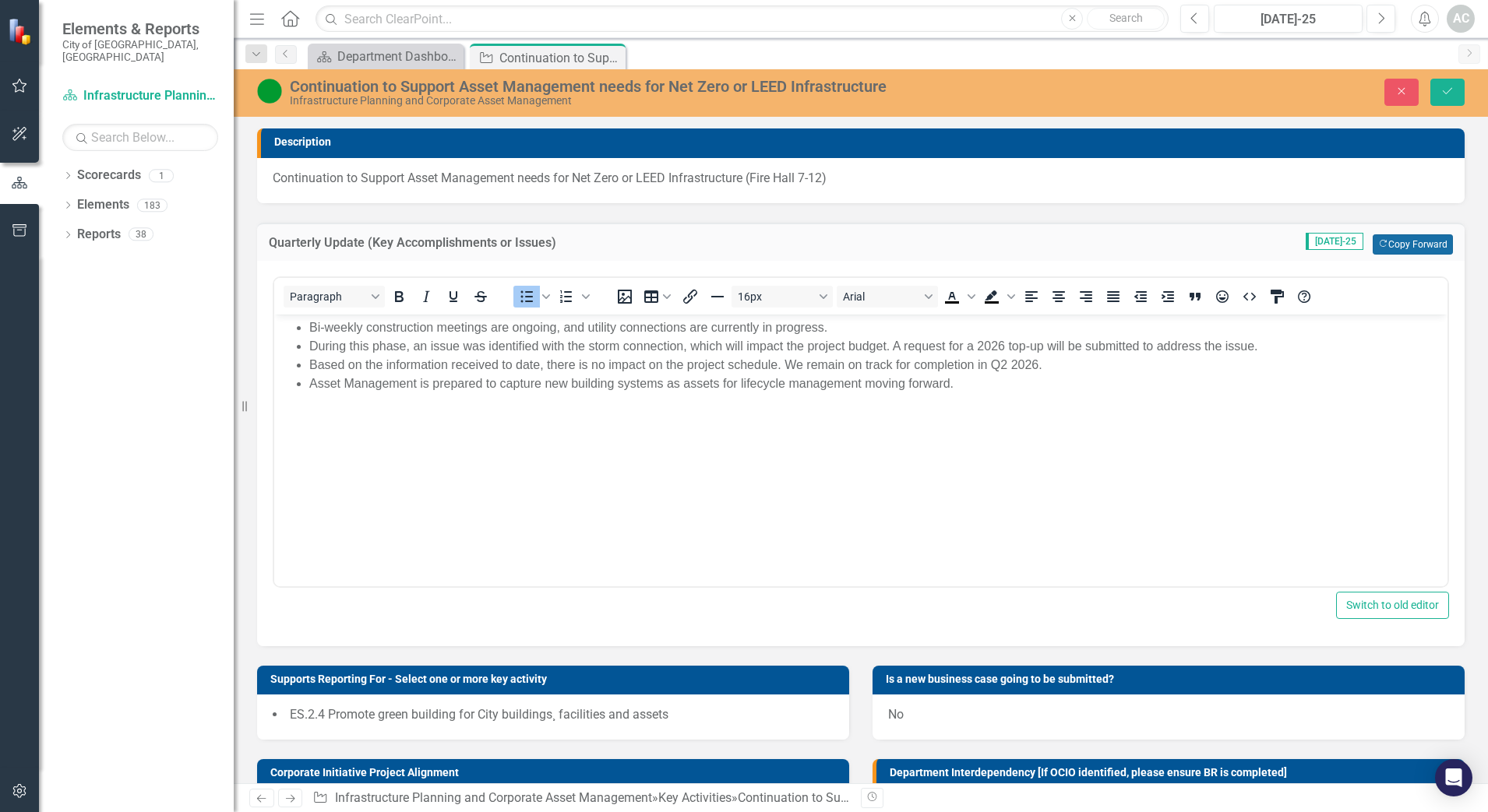
click at [1421, 241] on button "Copy Forward Copy Forward" at bounding box center [1413, 245] width 80 height 20
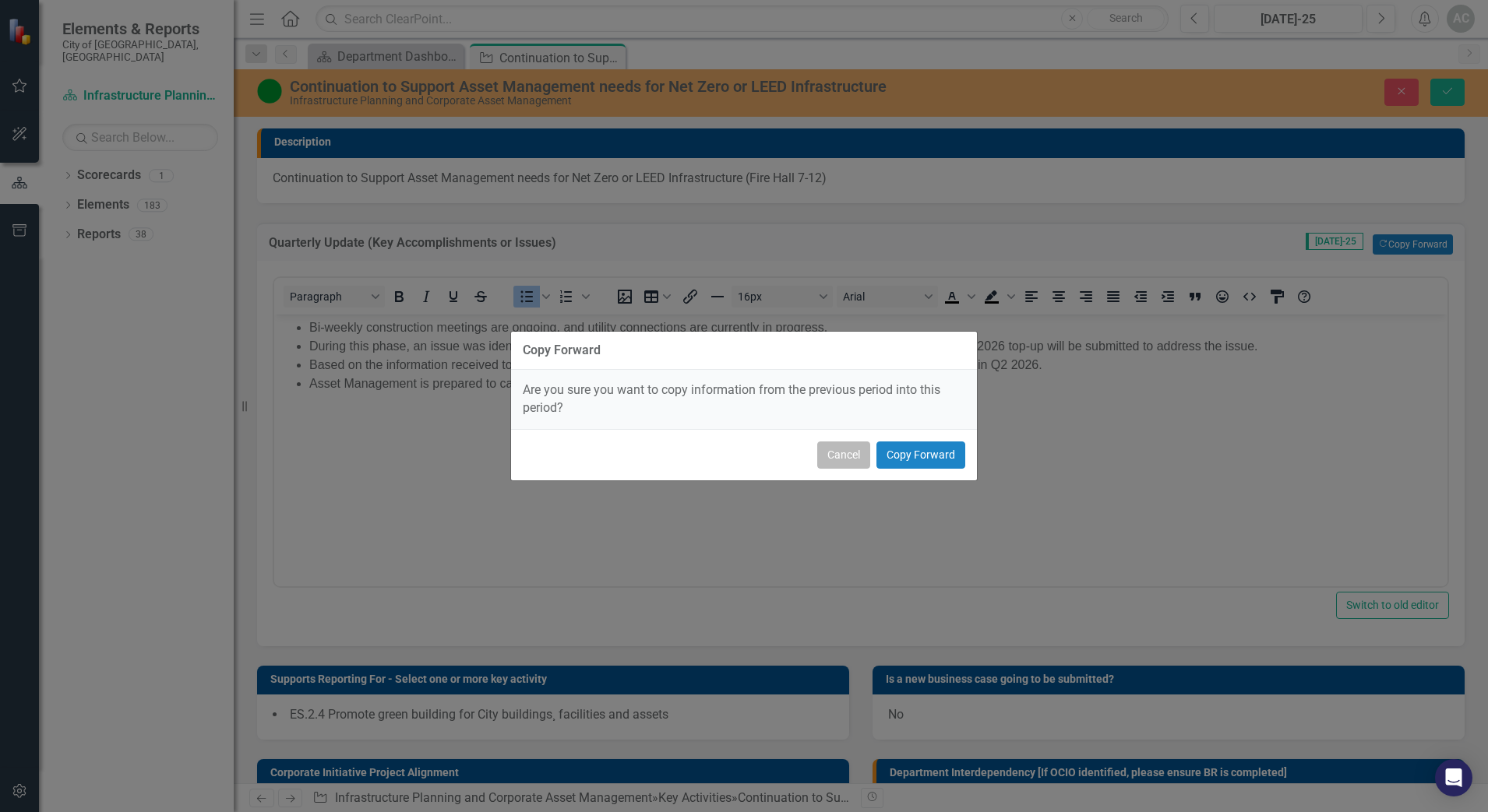
click at [852, 461] on button "Cancel" at bounding box center [843, 455] width 53 height 27
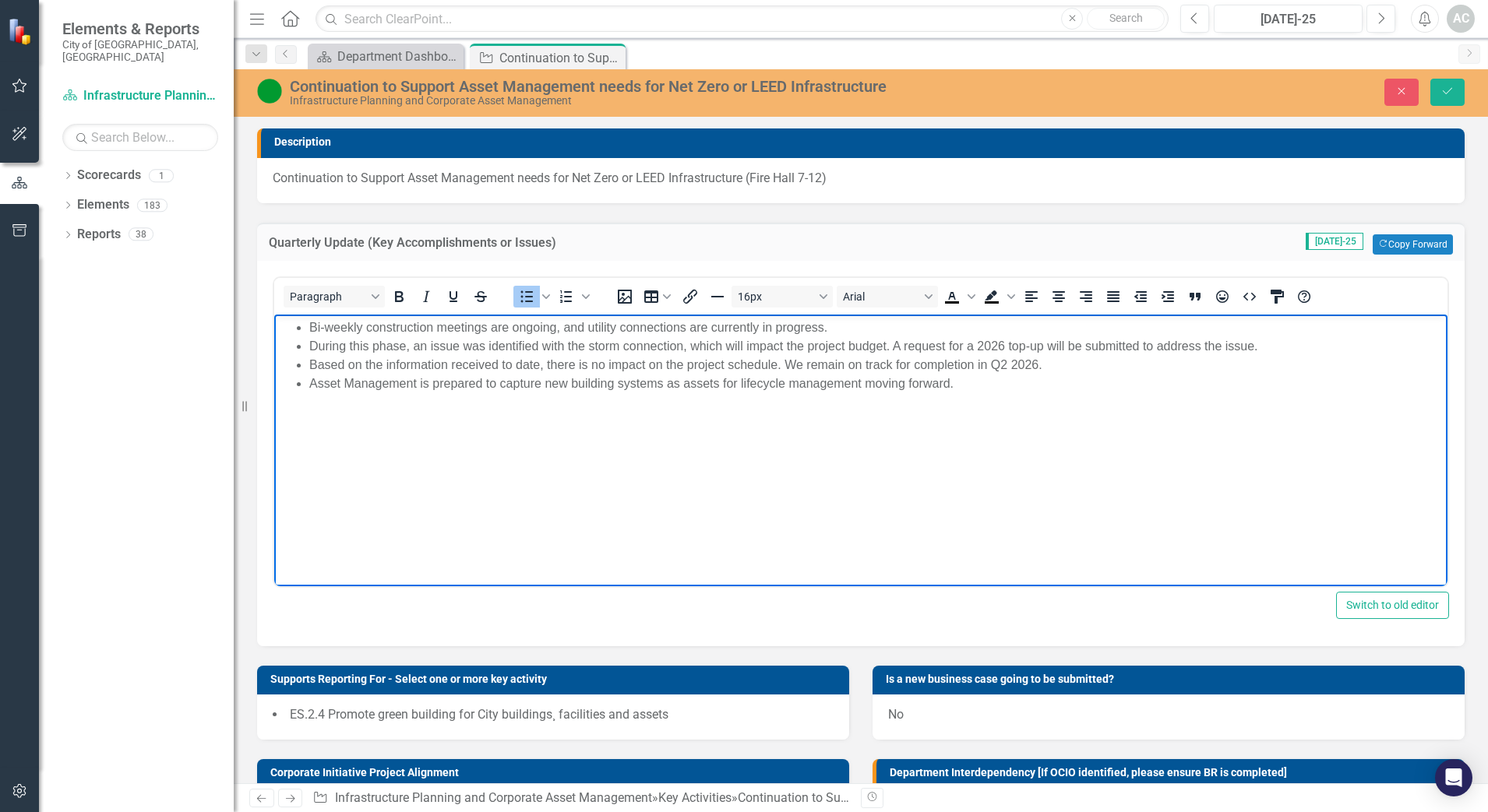
click at [1034, 399] on body "Bi-weekly construction meetings are ongoing, and utility connections are curren…" at bounding box center [861, 430] width 1173 height 233
click at [1382, 249] on button "Copy Forward Copy Forward" at bounding box center [1413, 245] width 80 height 20
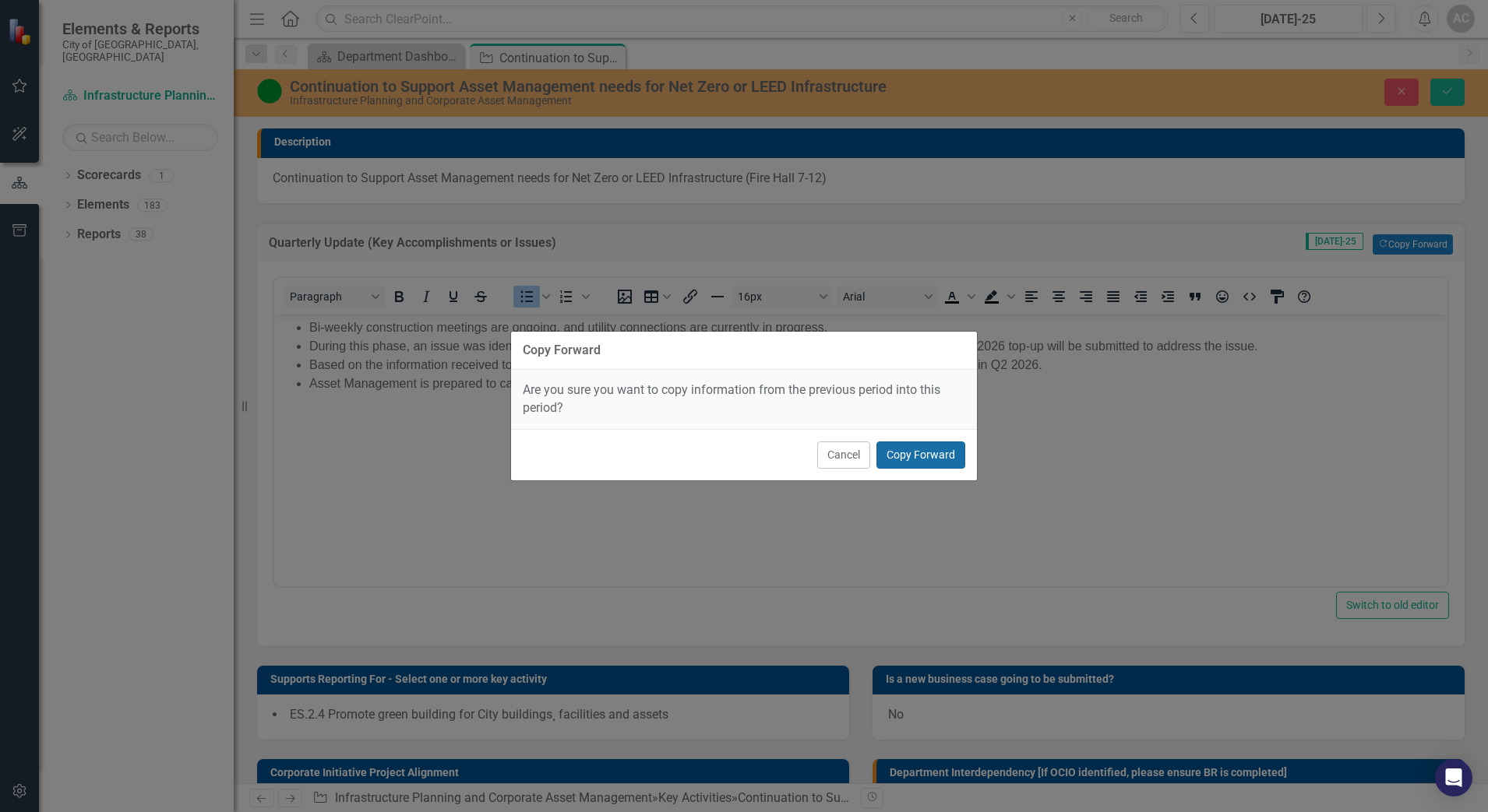
click at [936, 463] on button "Copy Forward" at bounding box center [920, 455] width 88 height 27
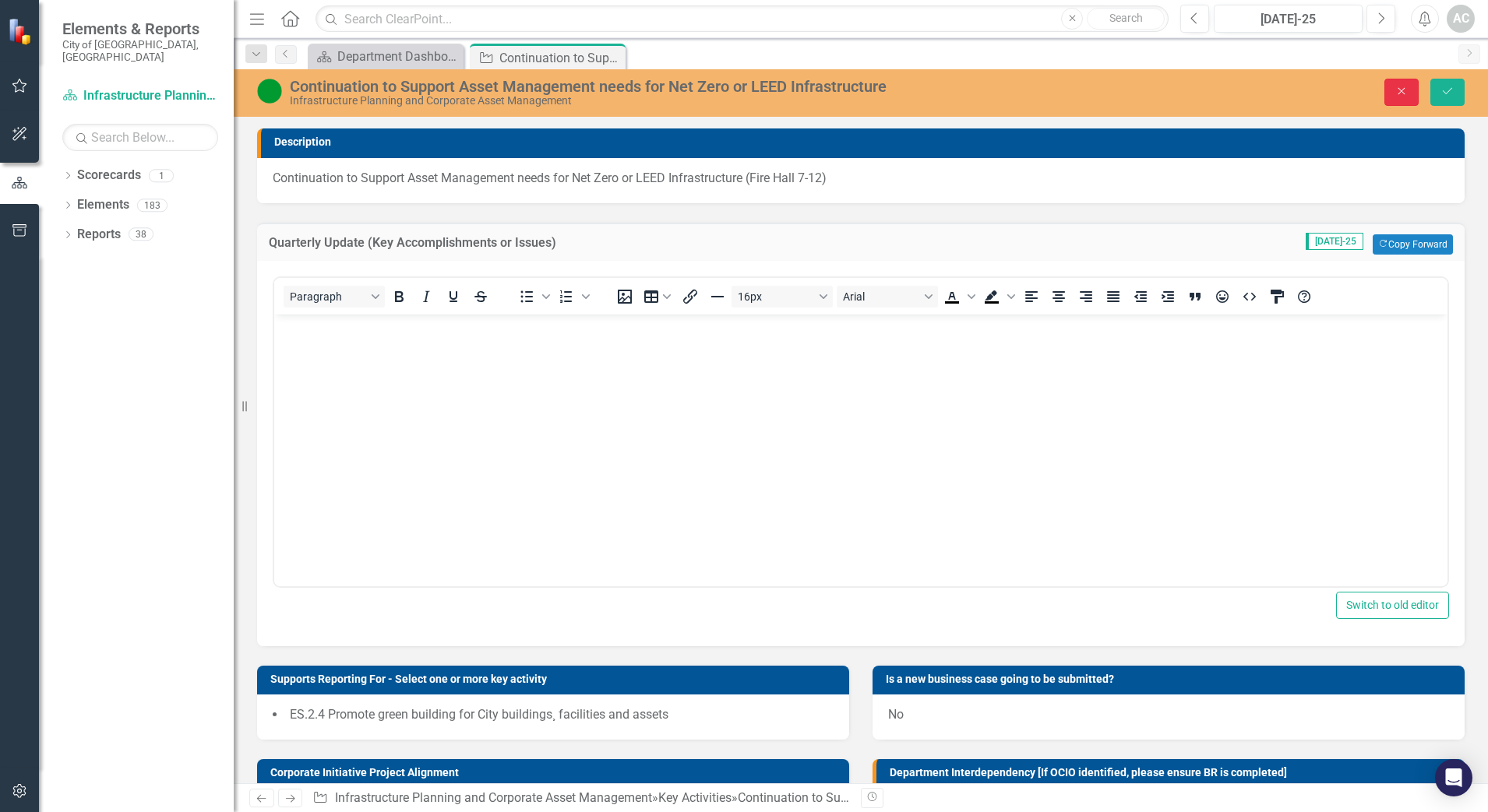
click at [1397, 98] on button "Close" at bounding box center [1401, 92] width 34 height 27
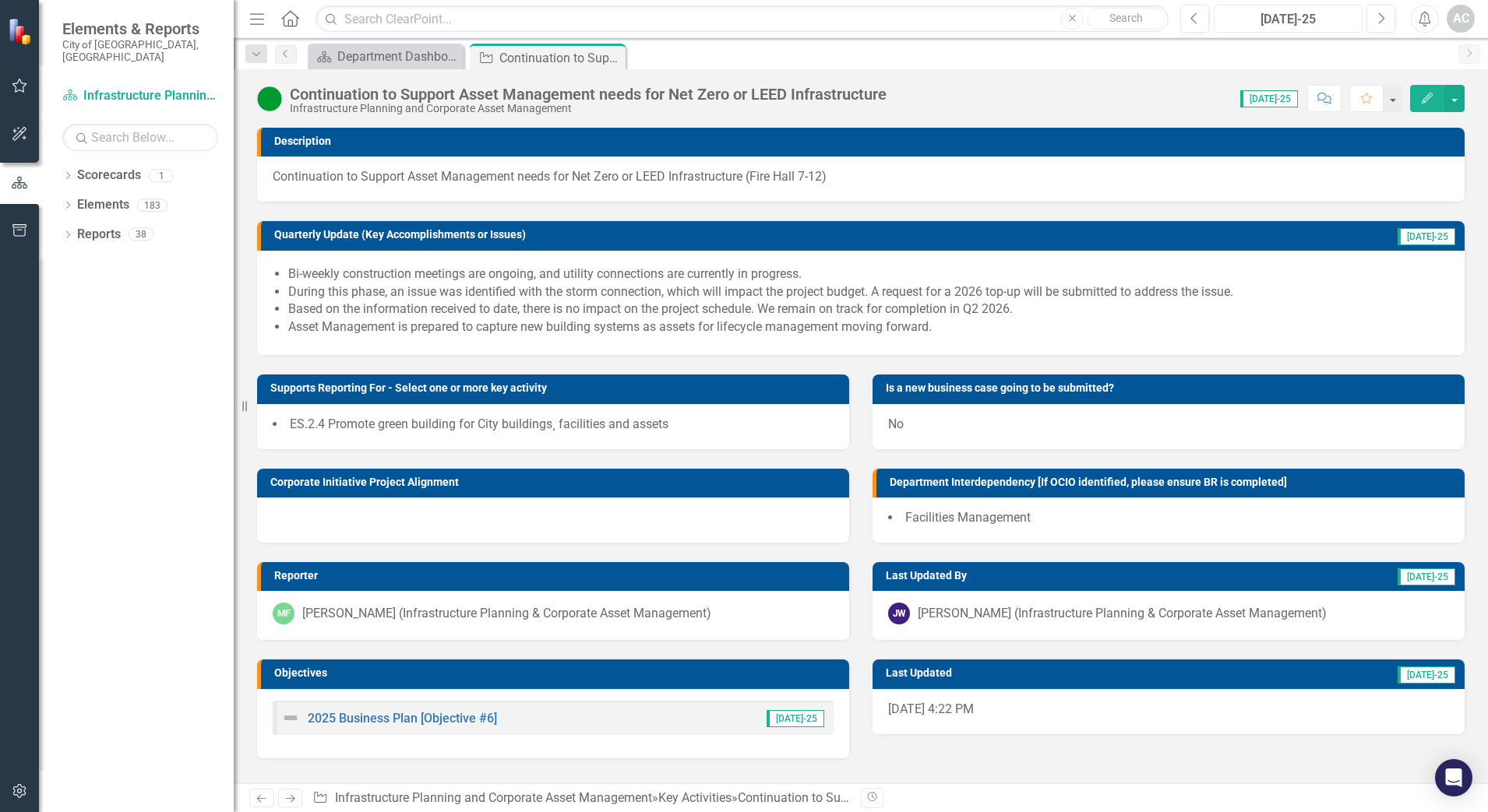
click at [1323, 31] on button "[DATE]-25" at bounding box center [1288, 19] width 149 height 28
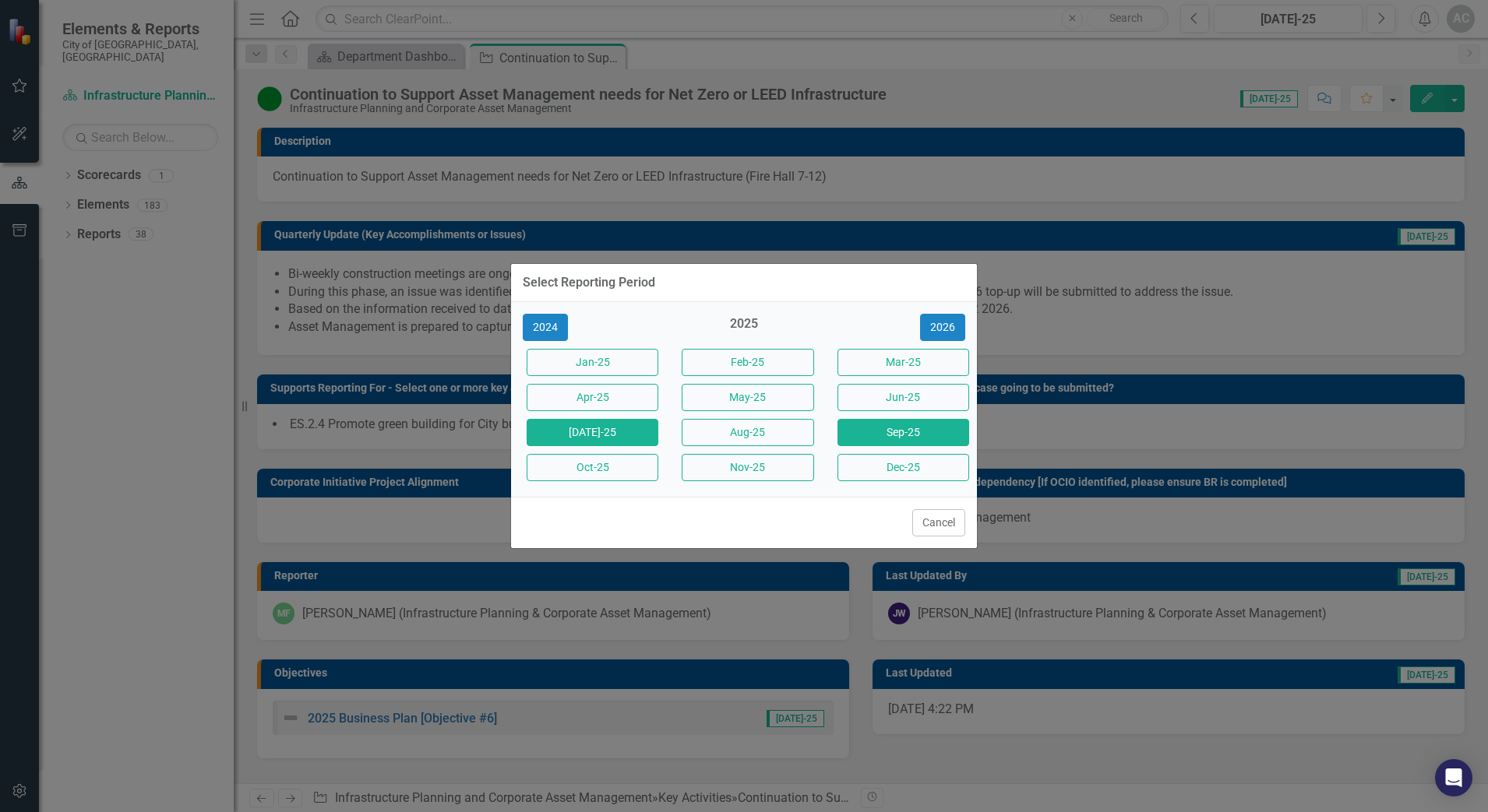
click at [910, 433] on button "Sep-25" at bounding box center [903, 432] width 131 height 27
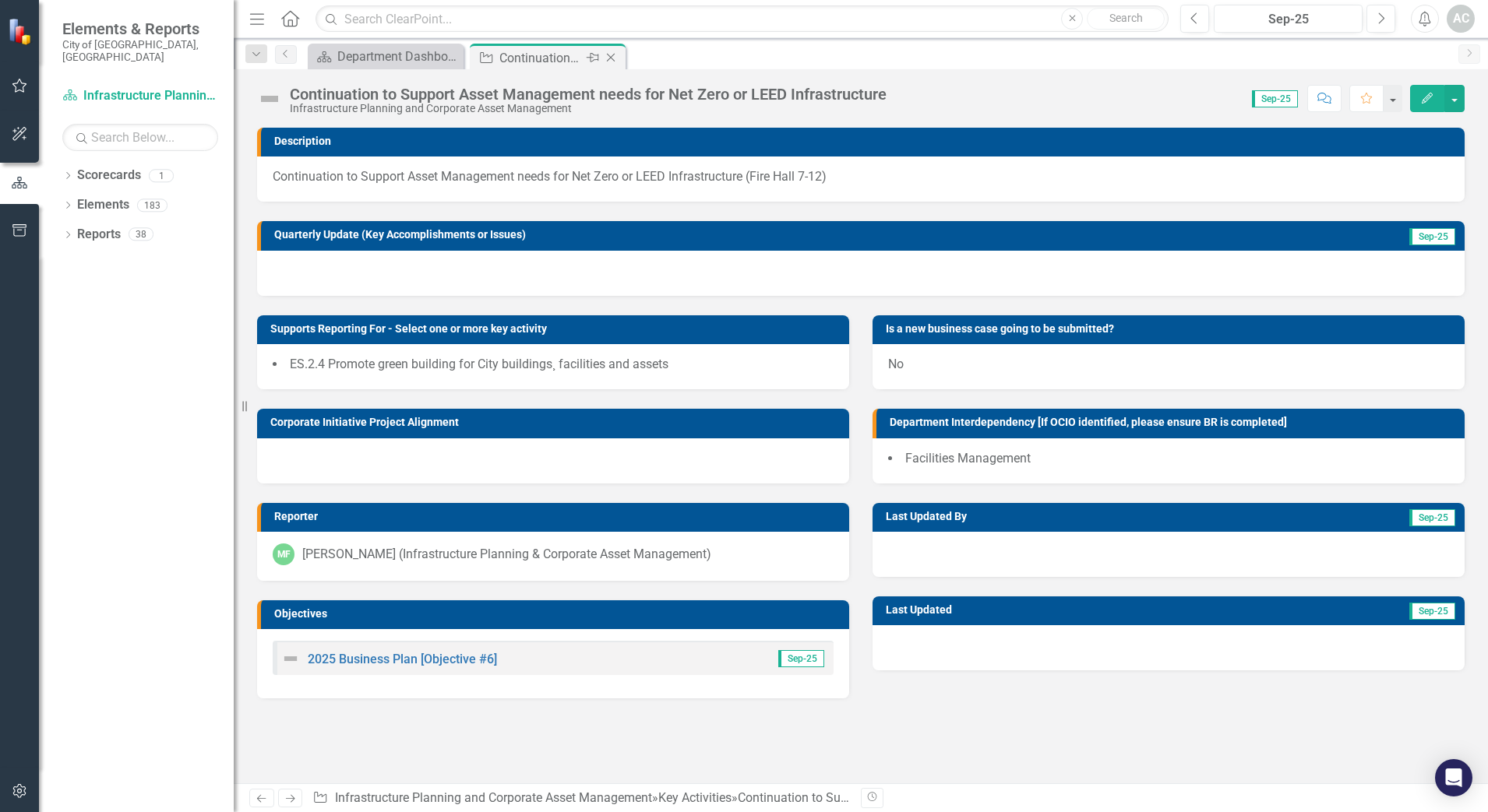
click at [614, 63] on icon "Close" at bounding box center [610, 57] width 16 height 12
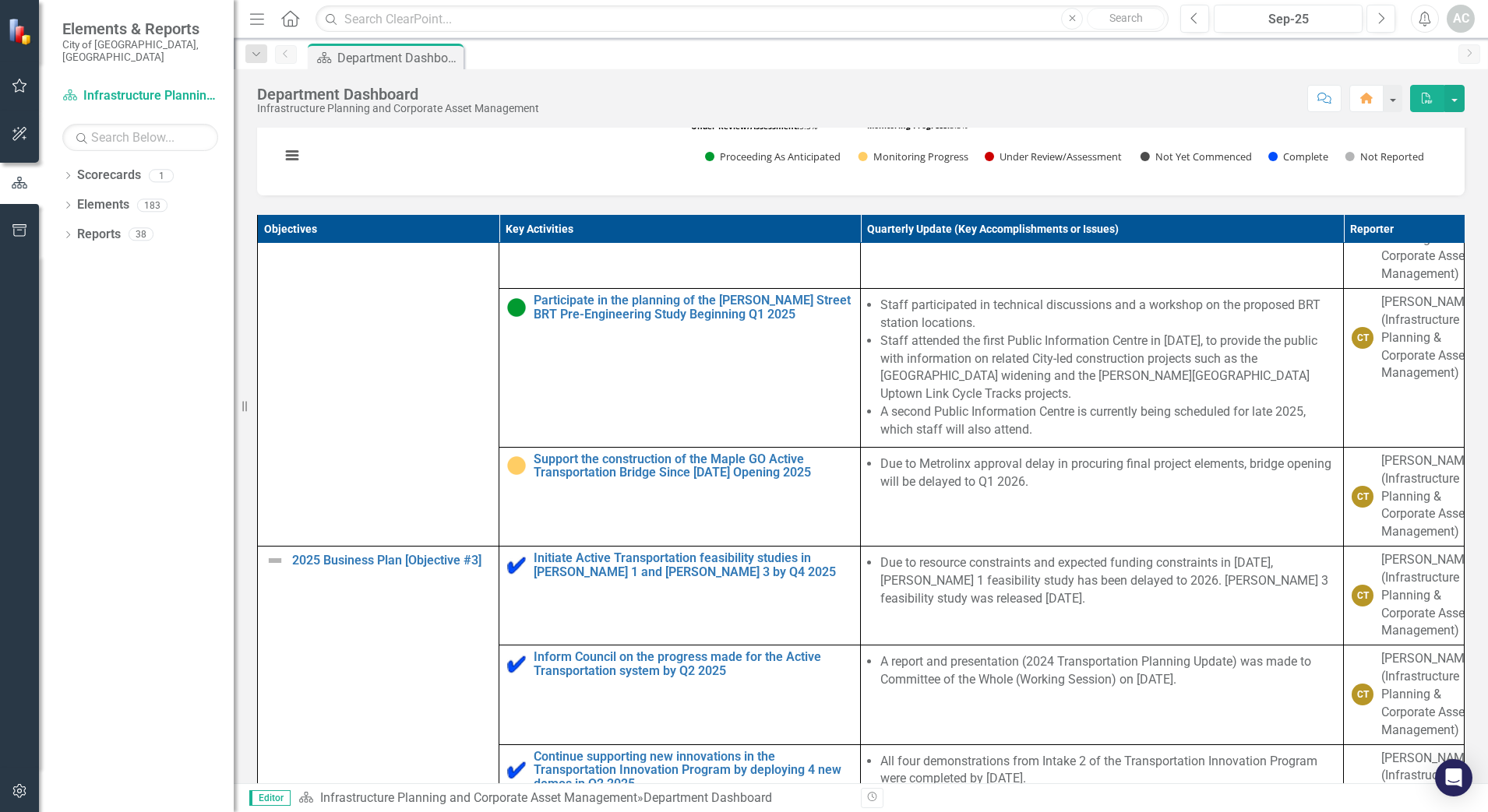
scroll to position [475, 0]
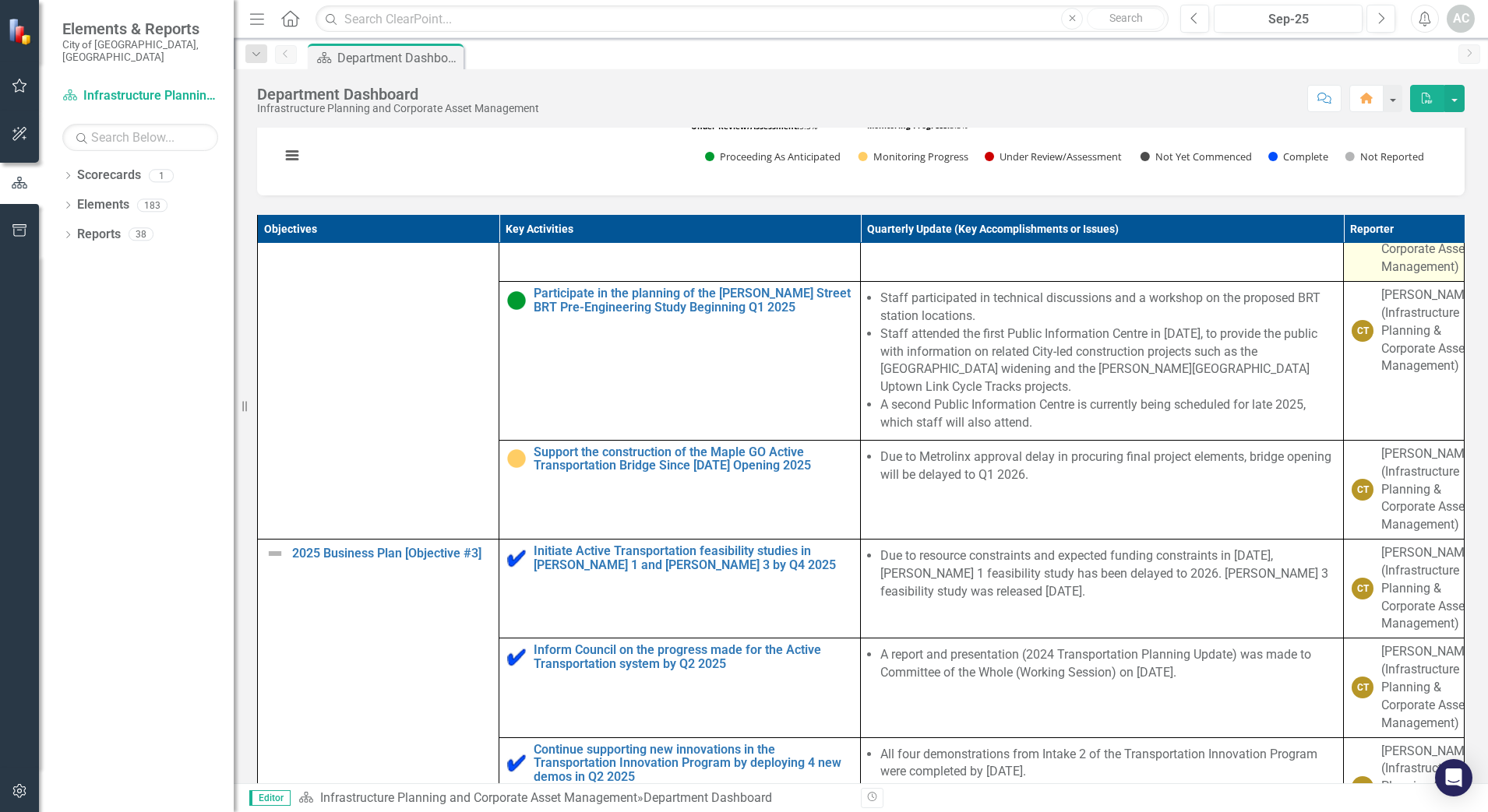
drag, startPoint x: 1453, startPoint y: 432, endPoint x: 1439, endPoint y: 417, distance: 20.5
click at [1439, 417] on div "Objectives Key Activities Quarterly Update (Key Accomplishments or Issues) Repo…" at bounding box center [861, 528] width 1230 height 667
drag, startPoint x: 1453, startPoint y: 404, endPoint x: 1455, endPoint y: 437, distance: 33.1
click at [1455, 437] on div "Objectives Key Activities Quarterly Update (Key Accomplishments or Issues) Repo…" at bounding box center [861, 528] width 1230 height 667
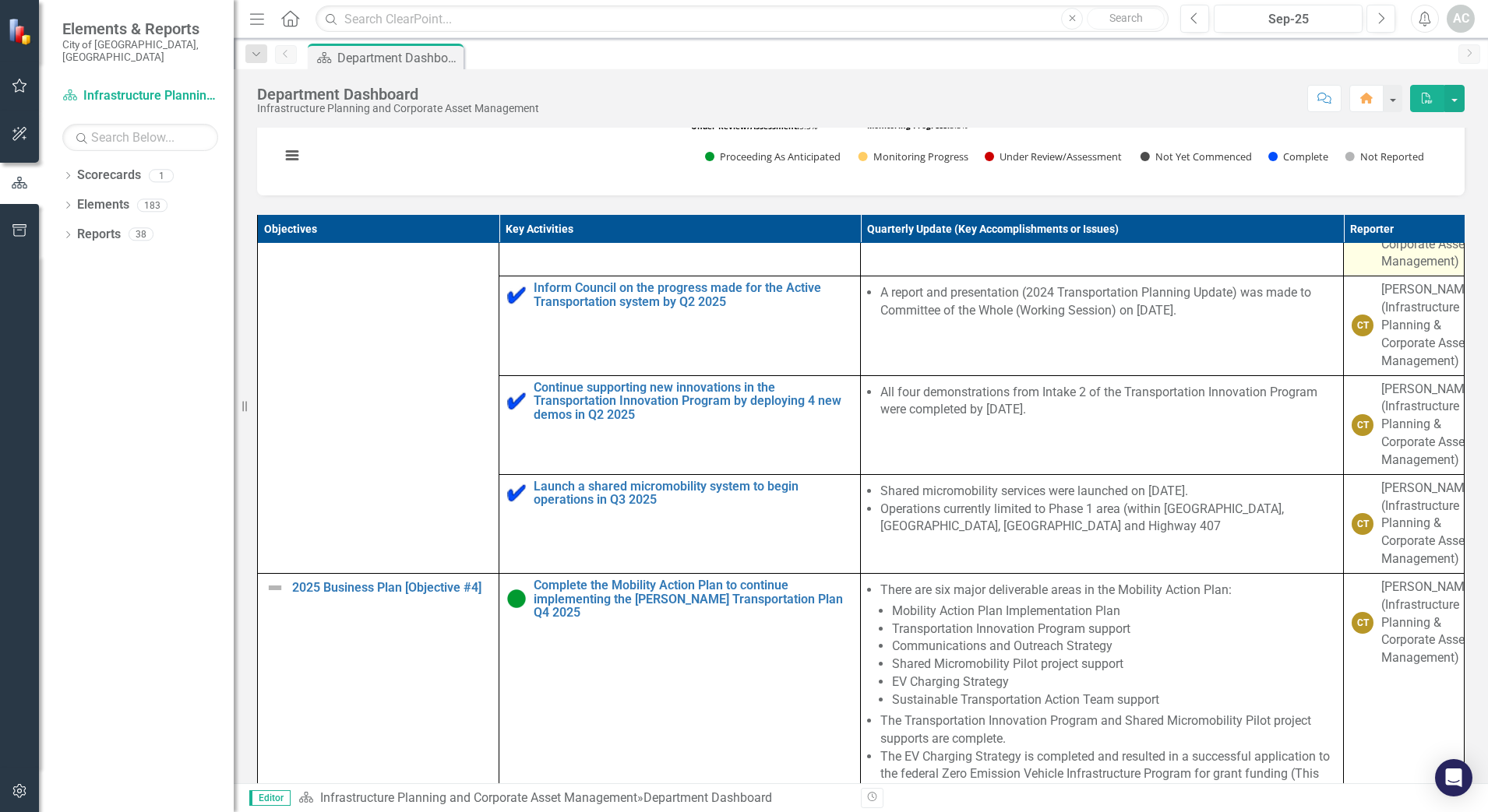
scroll to position [875, 0]
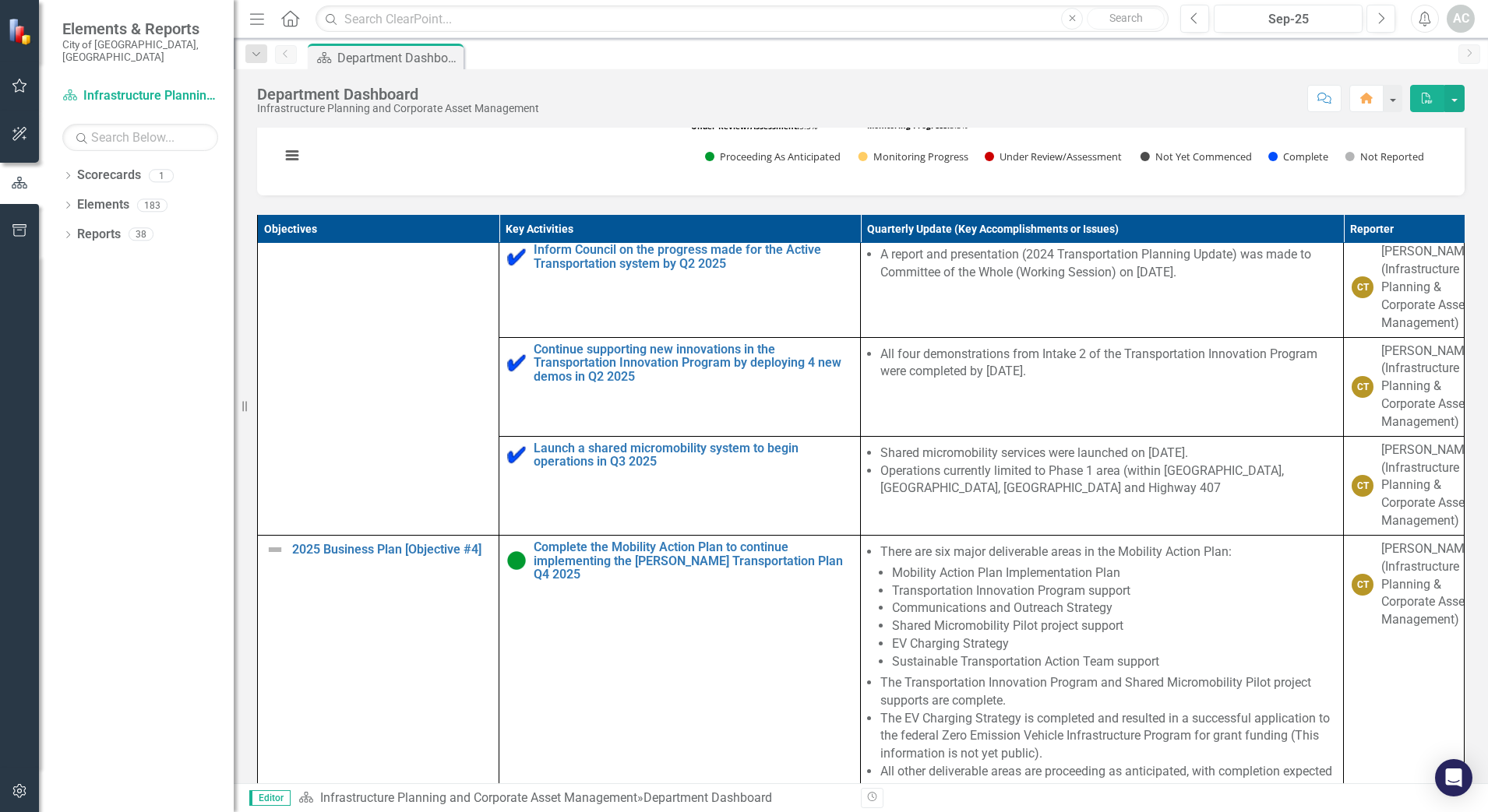
drag, startPoint x: 1433, startPoint y: 497, endPoint x: 1441, endPoint y: 552, distance: 55.6
click at [1441, 552] on div "Objectives Key Activities Quarterly Update (Key Accomplishments or Issues) Repo…" at bounding box center [860, 519] width 1207 height 608
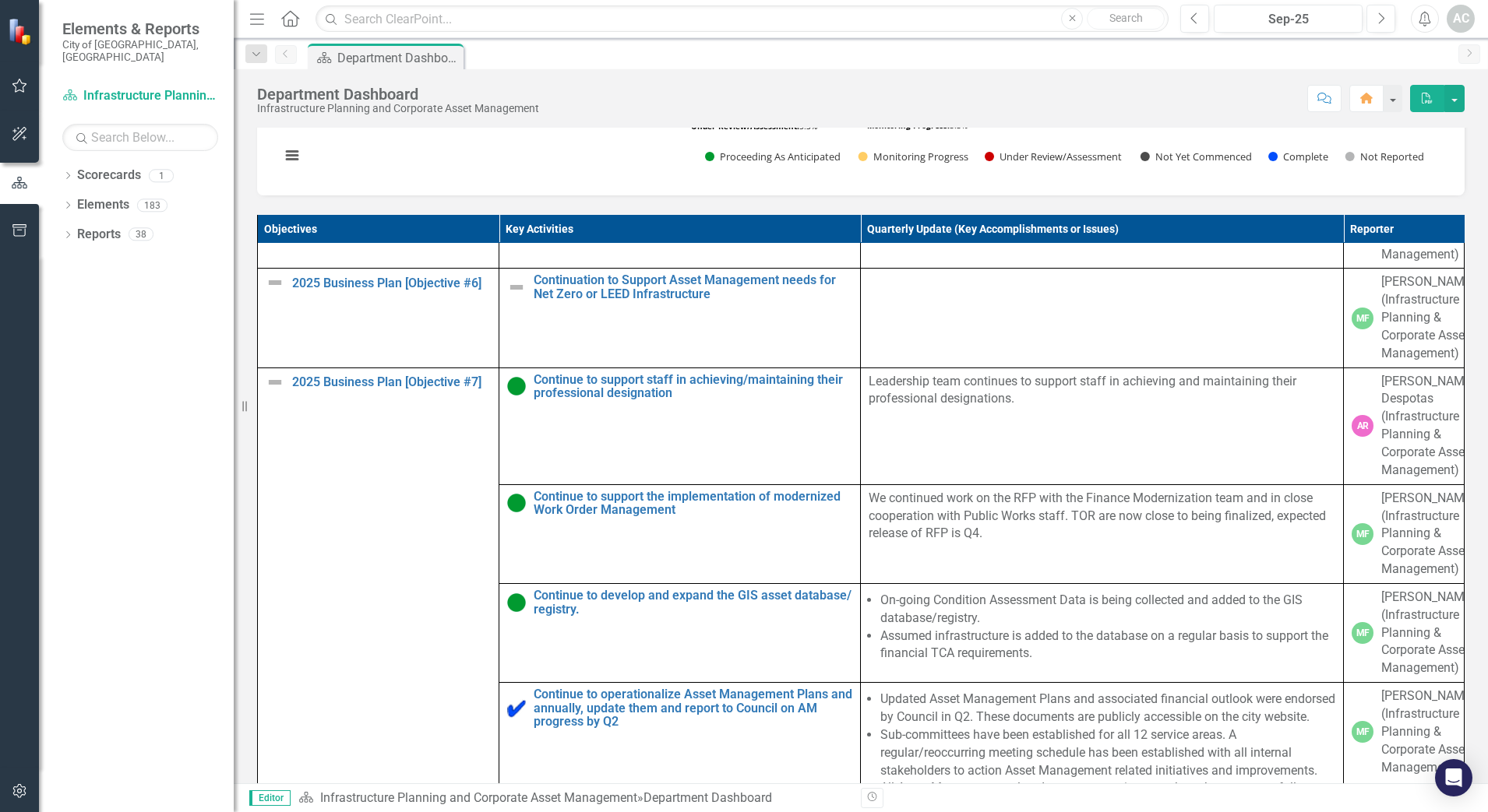
scroll to position [1919, 0]
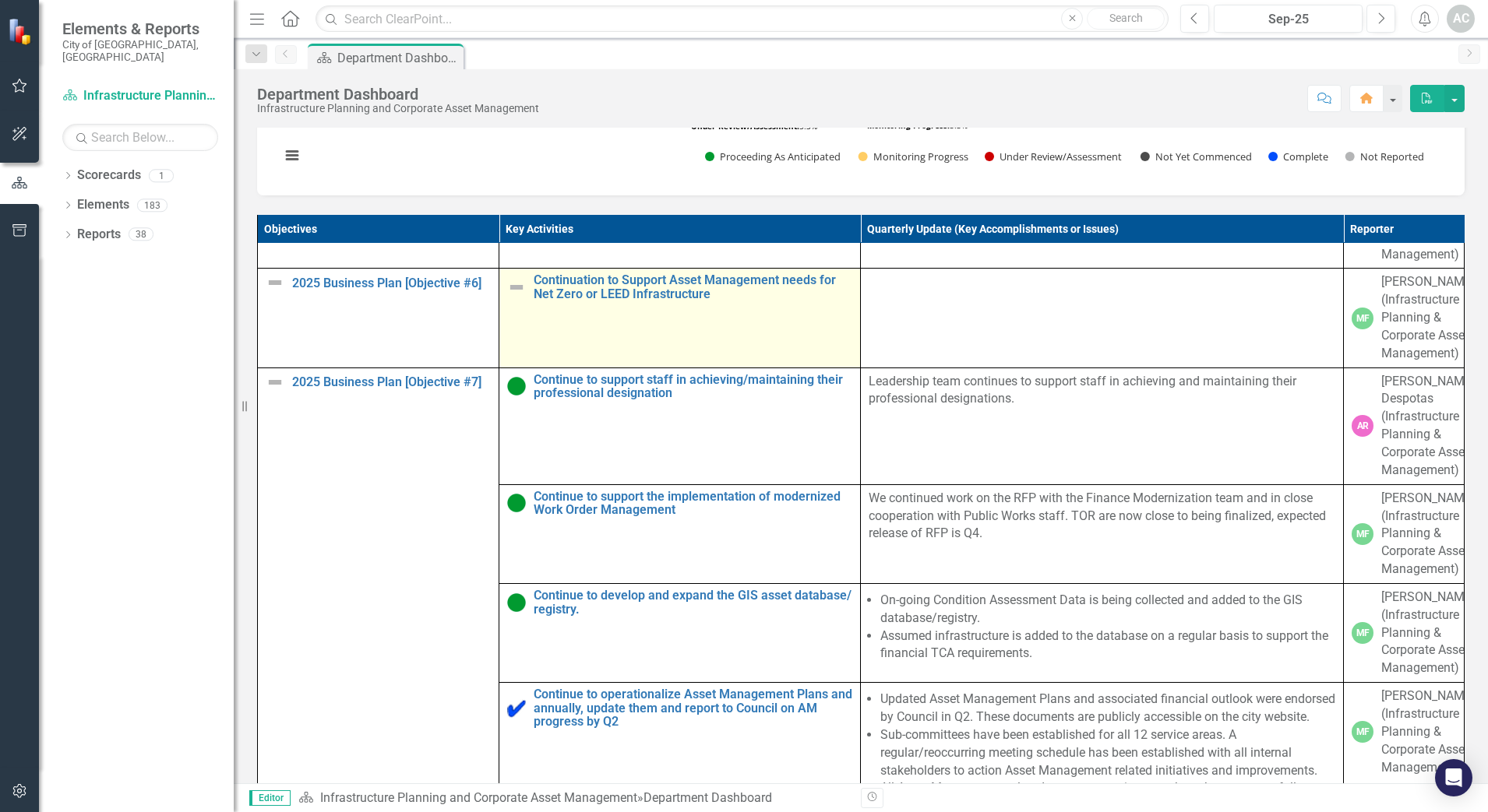
click at [508, 297] on img at bounding box center [516, 287] width 19 height 19
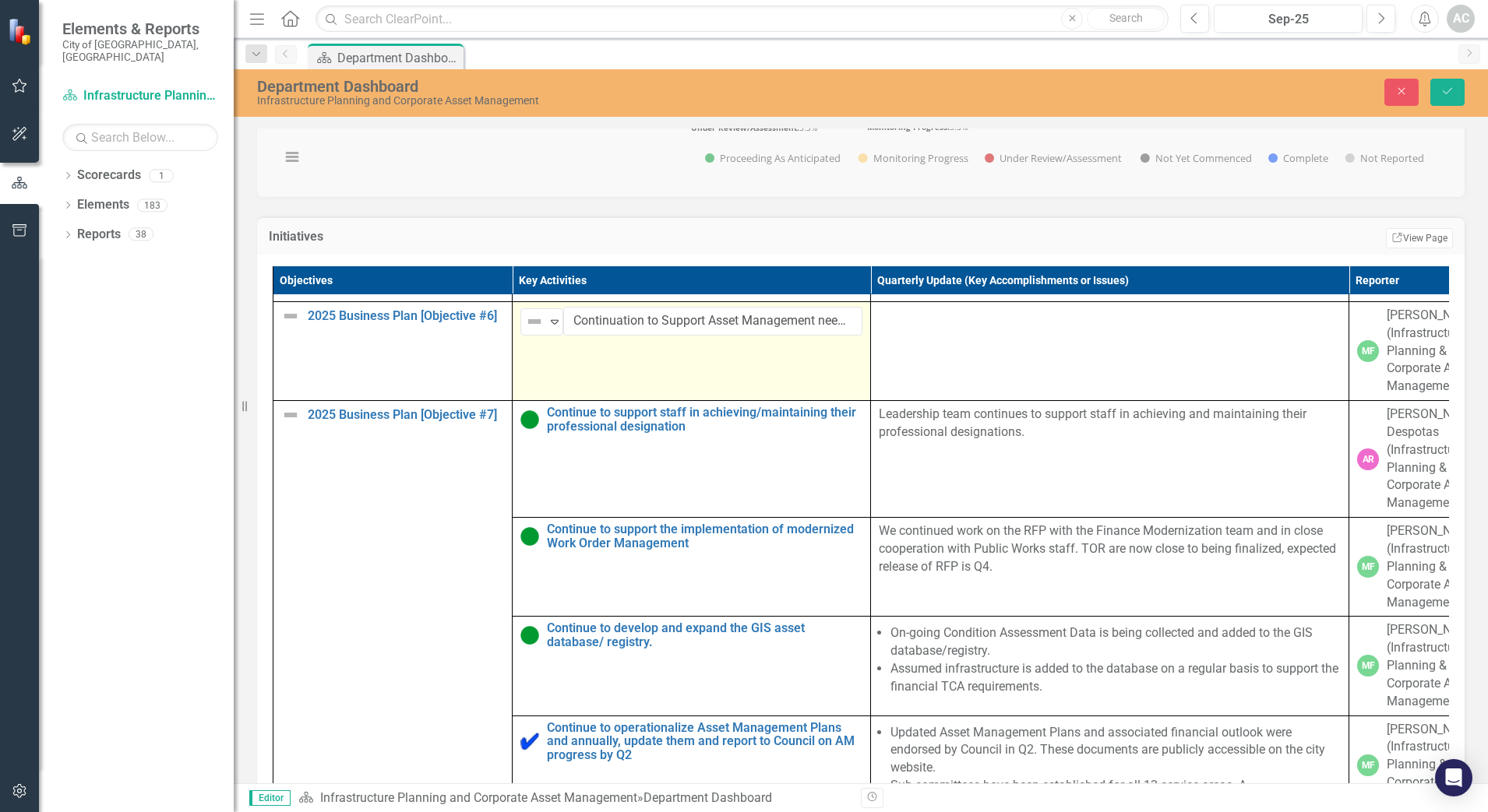
click at [629, 400] on td "Not Defined Expand Continuation to Support Asset Management needs for Net Zero …" at bounding box center [691, 351] width 358 height 99
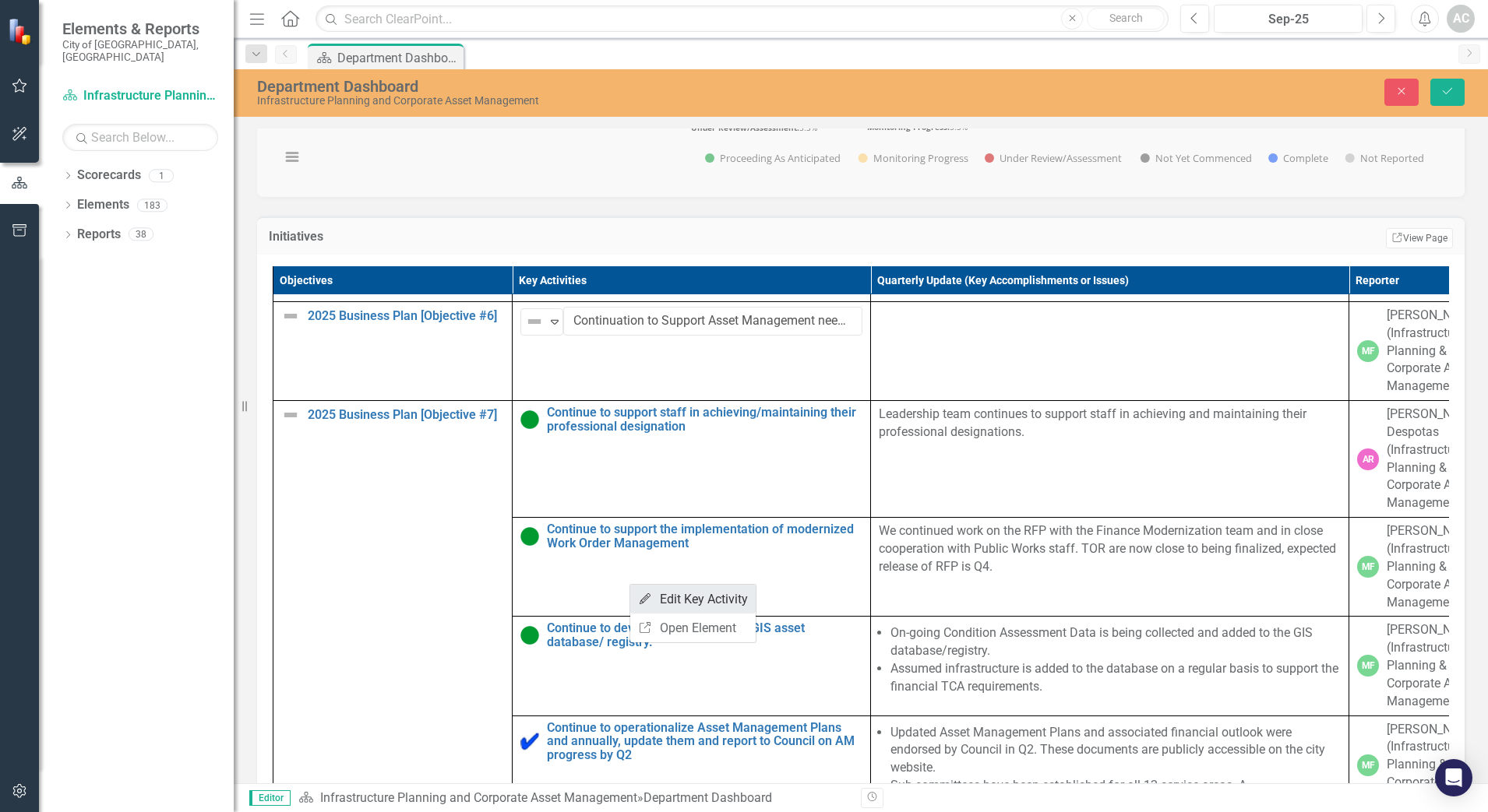
click at [678, 590] on link "Edit Edit Key Activity" at bounding box center [692, 599] width 126 height 29
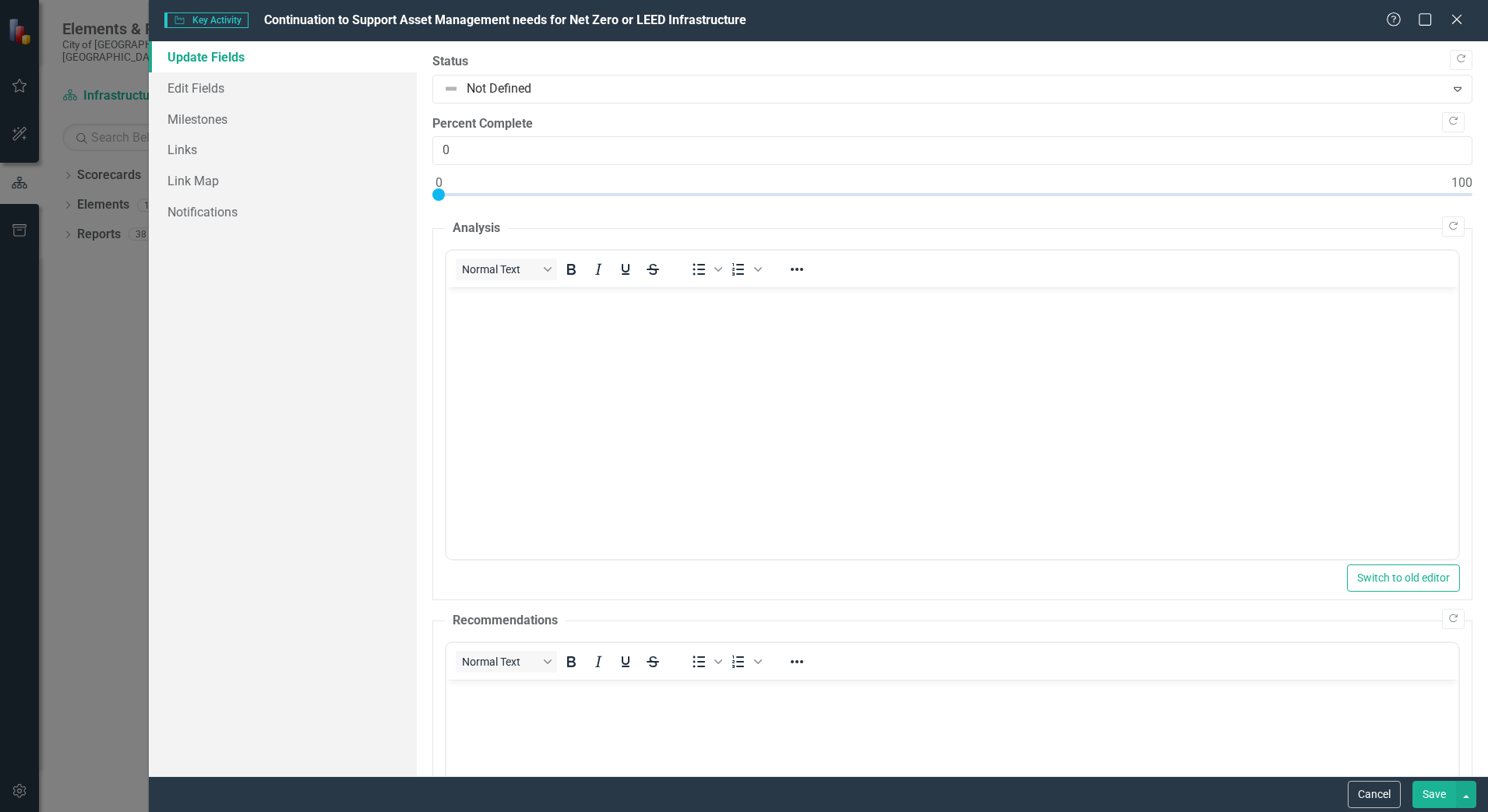
scroll to position [0, 0]
click at [1456, 20] on icon "Close" at bounding box center [1455, 20] width 20 height 15
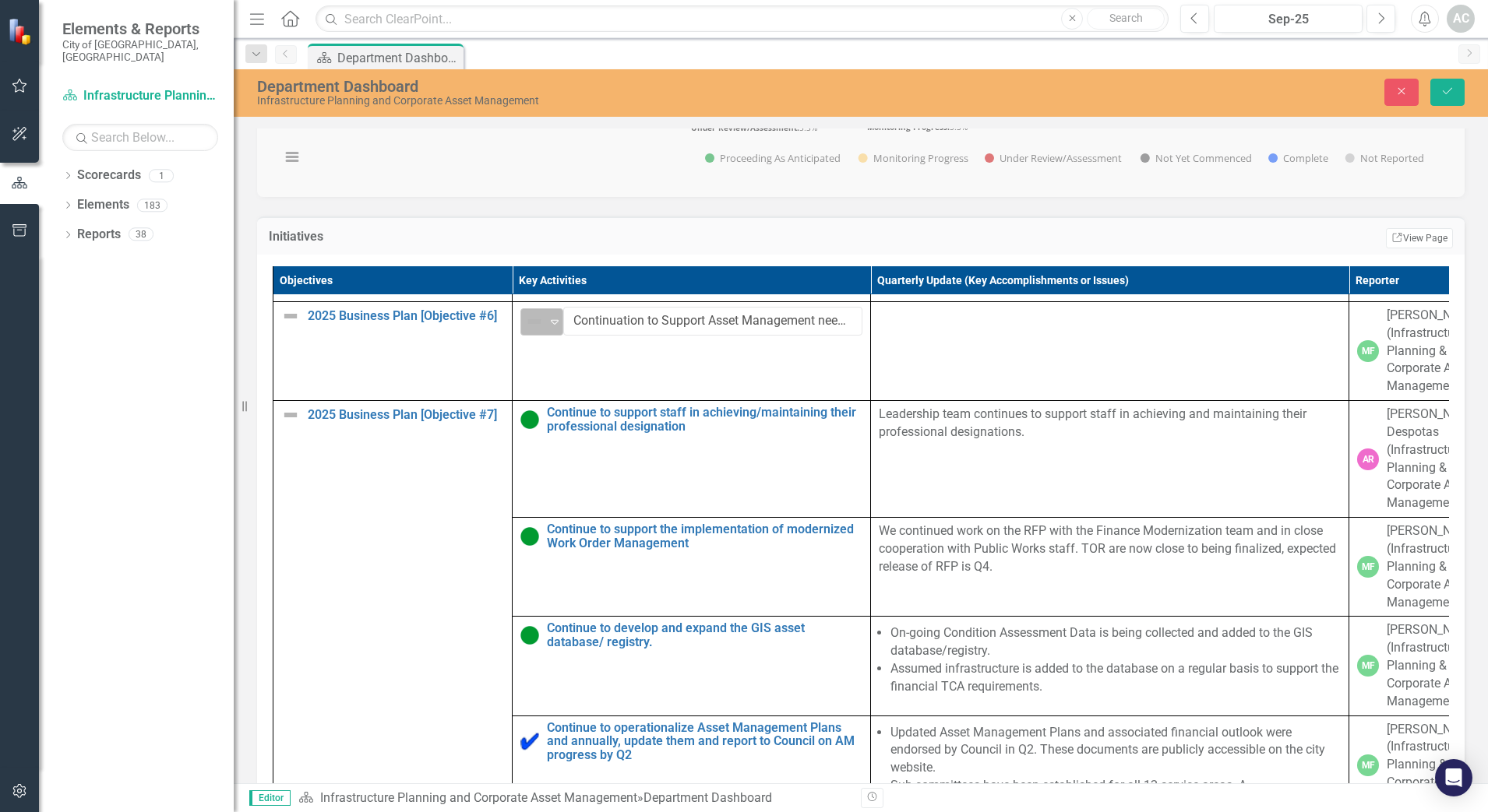
click at [548, 327] on icon "Expand" at bounding box center [555, 321] width 16 height 12
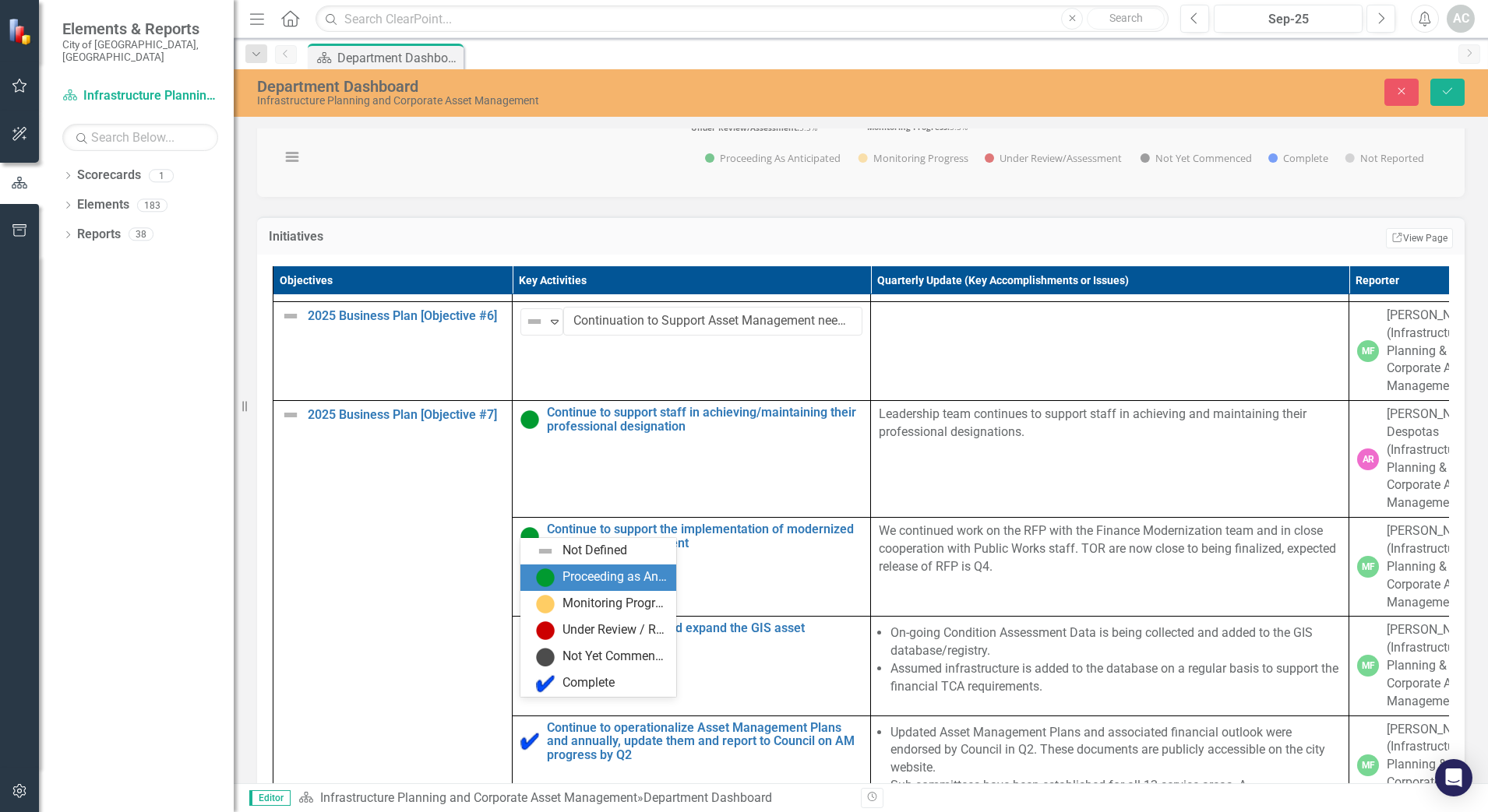
click at [570, 575] on div "Proceeding as Anticipated" at bounding box center [614, 577] width 104 height 18
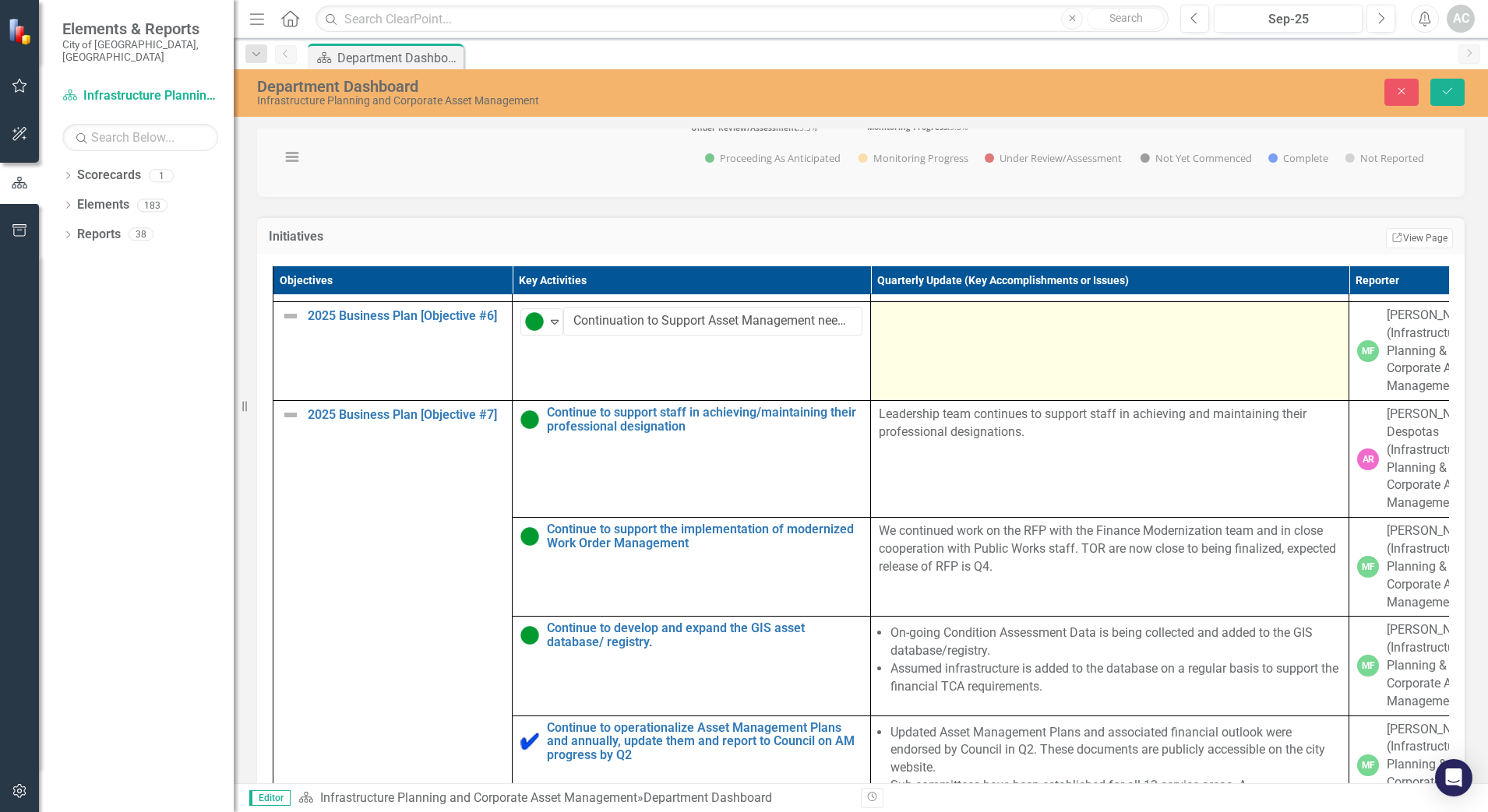
click at [979, 400] on td at bounding box center [1110, 351] width 478 height 99
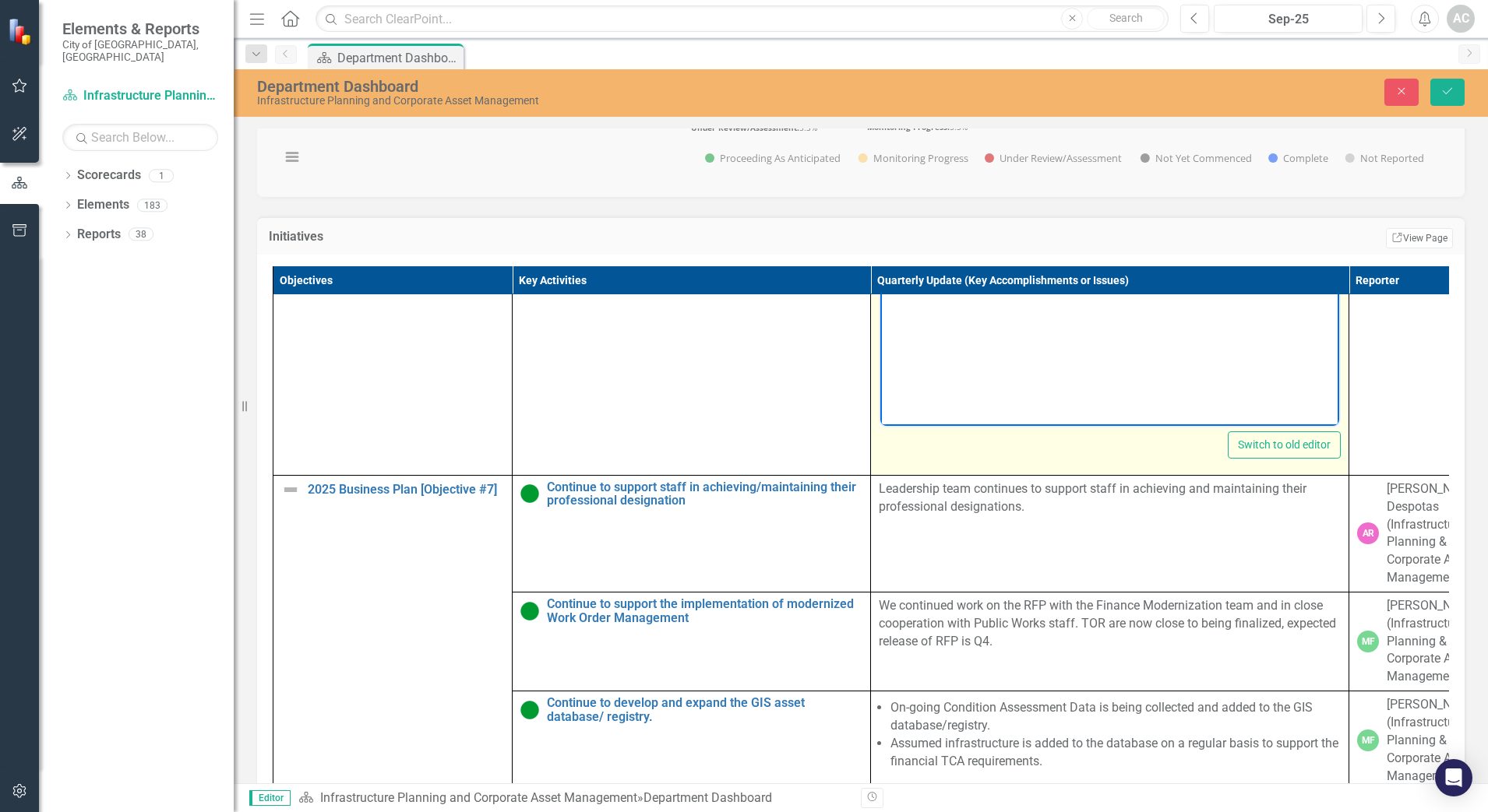
click at [955, 230] on body "Rich Text Area. Press ALT-0 for help." at bounding box center [1109, 270] width 459 height 233
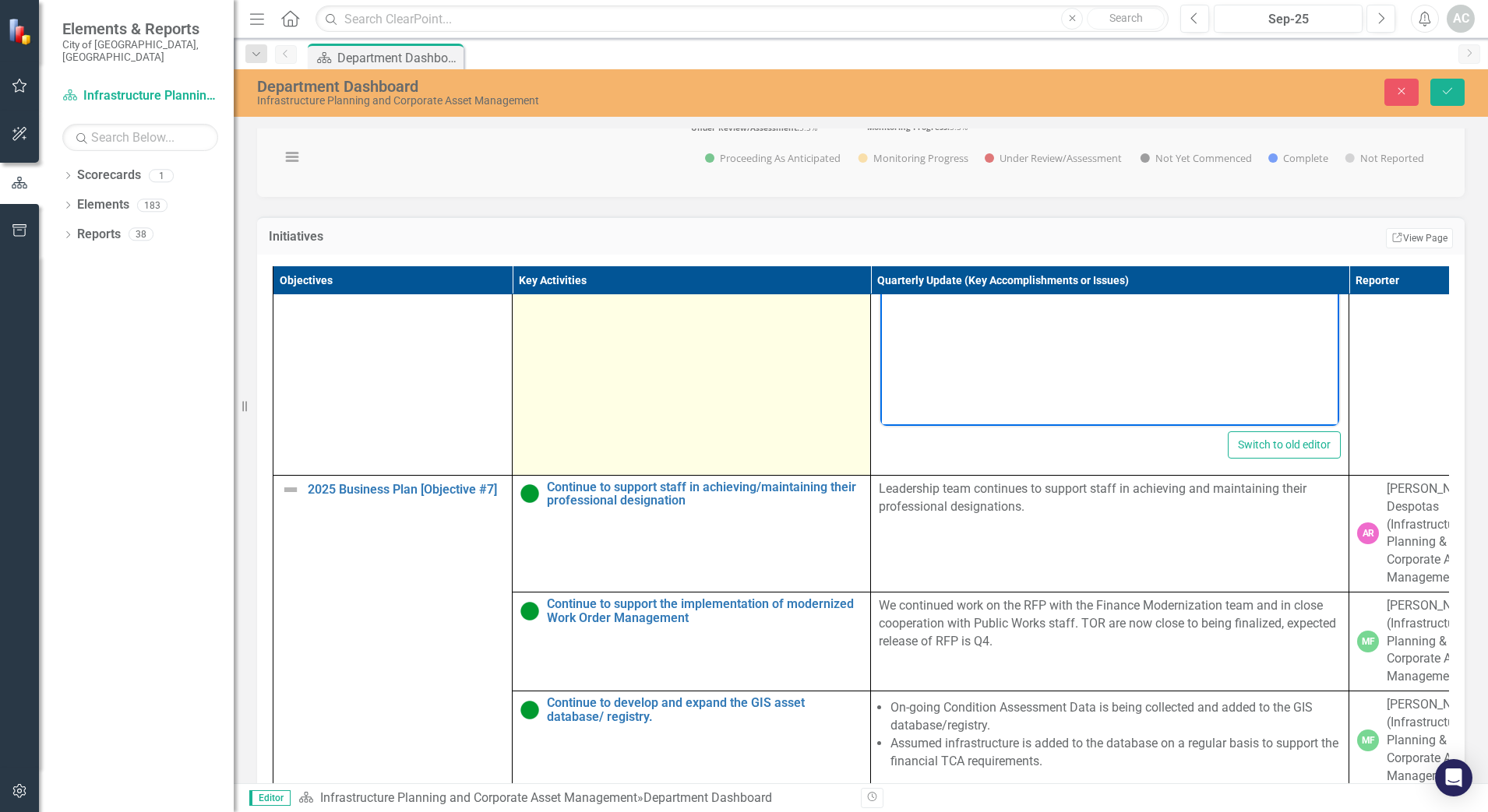
click at [614, 475] on td "Proceeding as Anticipated Expand Continuation to Support Asset Management needs…" at bounding box center [691, 291] width 358 height 368
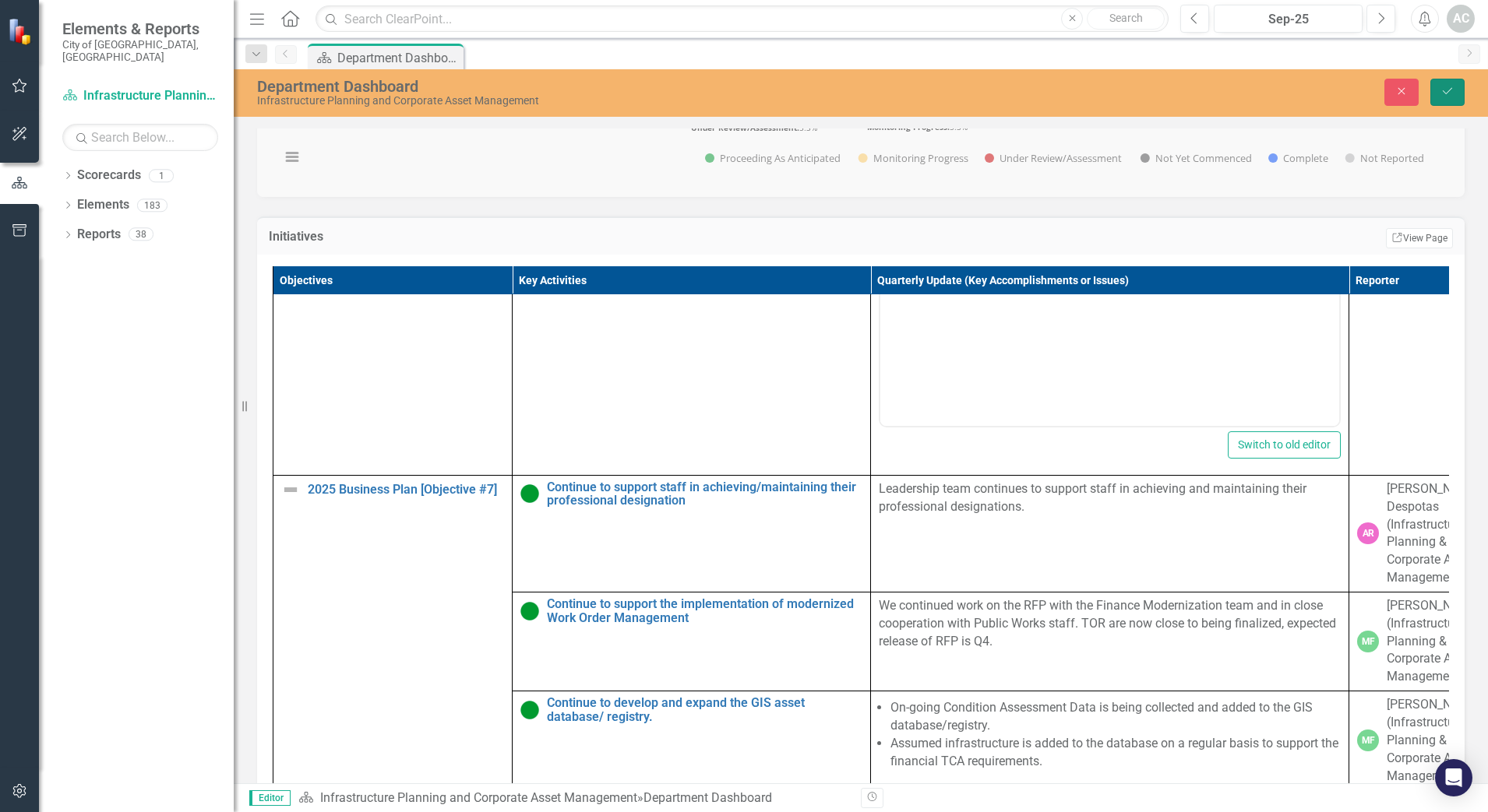
click at [1454, 93] on icon "Save" at bounding box center [1446, 91] width 14 height 11
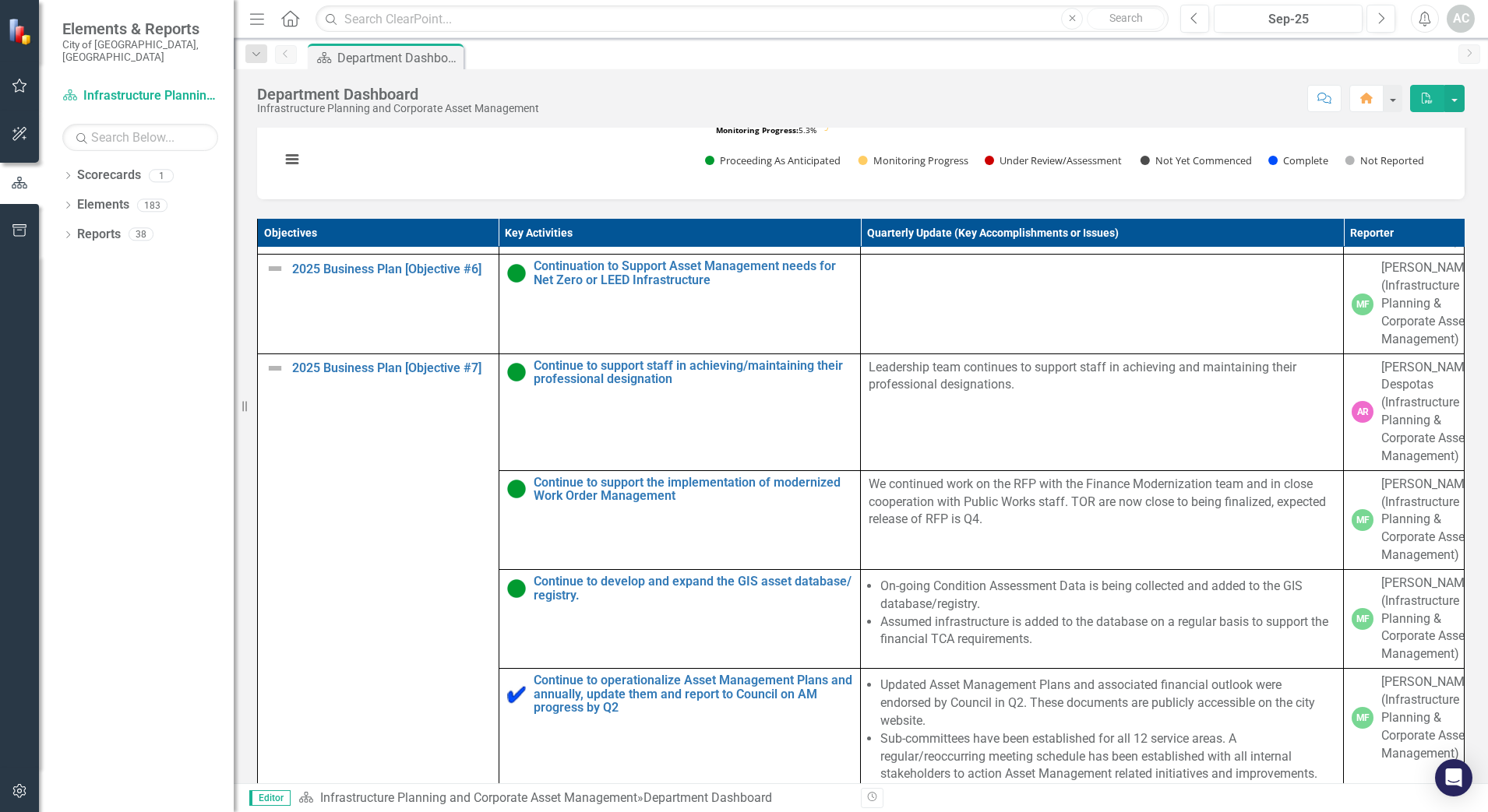
scroll to position [1892, 0]
click at [1329, 25] on div "Sep-25" at bounding box center [1288, 20] width 138 height 19
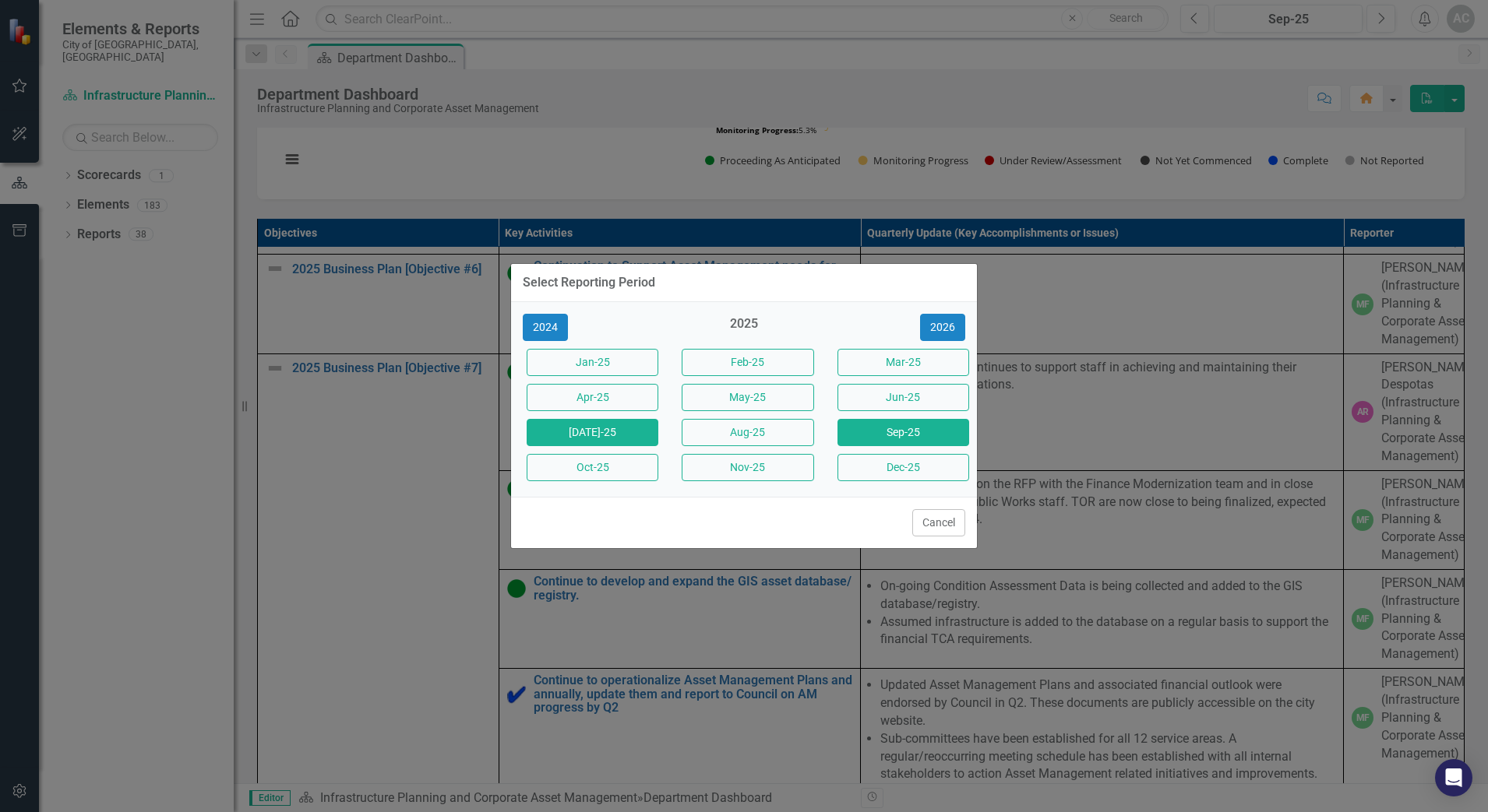
click at [606, 437] on button "[DATE]-25" at bounding box center [592, 432] width 131 height 27
click at [606, 255] on td "Continue DC/ASDC Management Edit Edit Key Activity Link Open Element" at bounding box center [679, 205] width 362 height 99
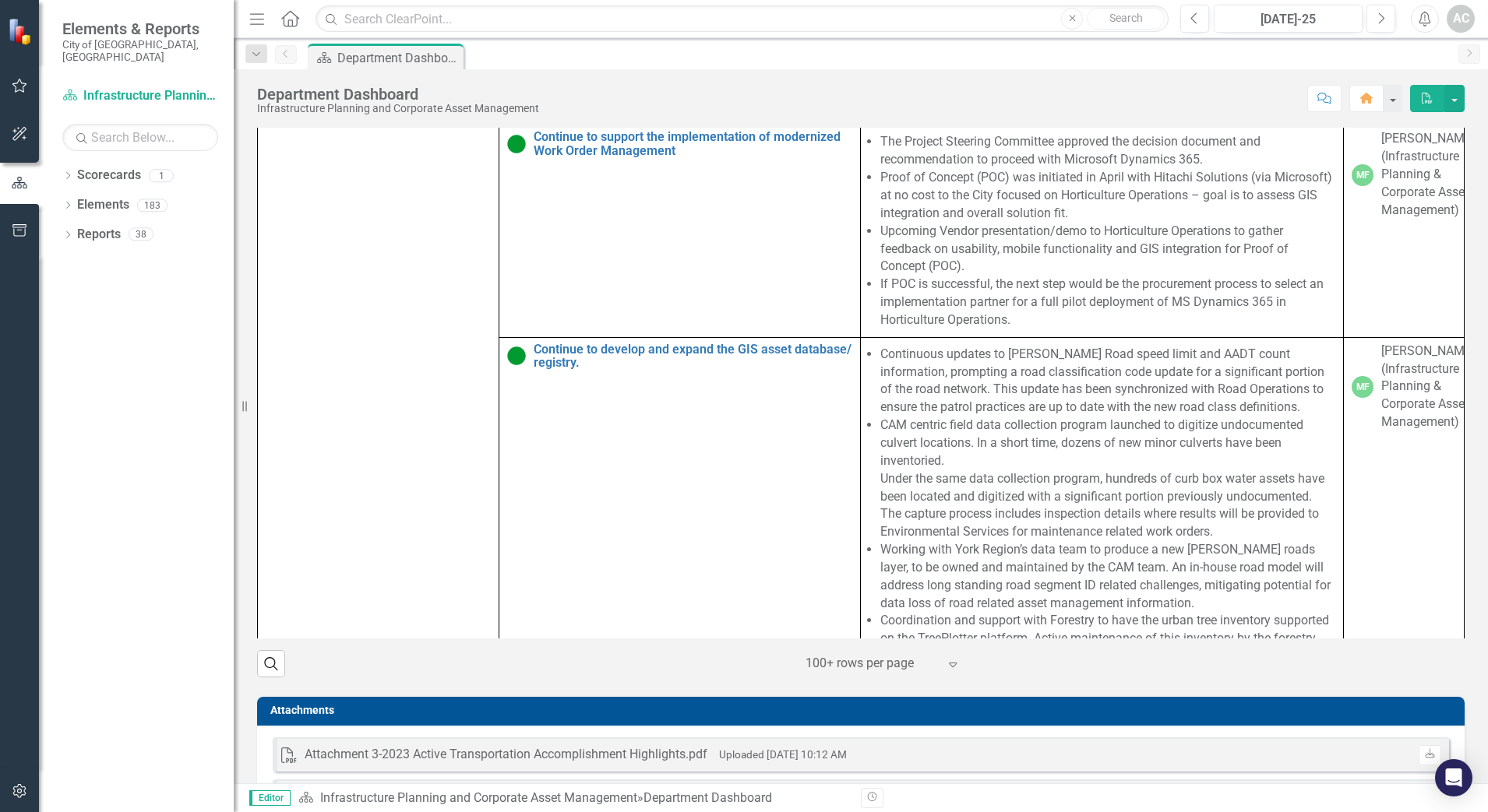
scroll to position [1792, 0]
drag, startPoint x: 1238, startPoint y: 395, endPoint x: 655, endPoint y: 382, distance: 583.1
click at [779, 425] on link "Link Open Element" at bounding box center [718, 426] width 126 height 29
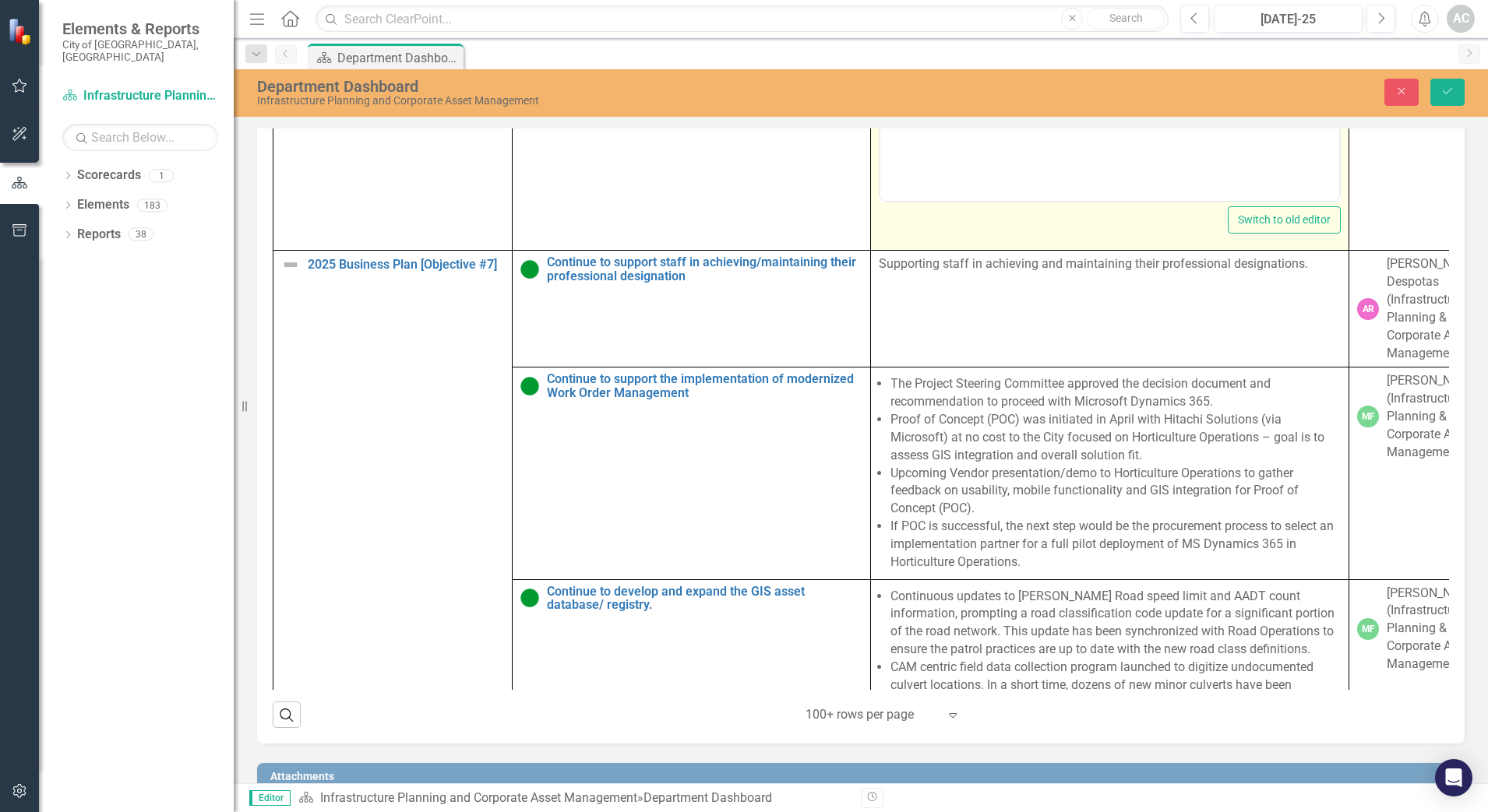
scroll to position [0, 0]
click at [1034, 7] on body "Rich Text Area. Press ALT-0 for help." at bounding box center [1109, 47] width 459 height 233
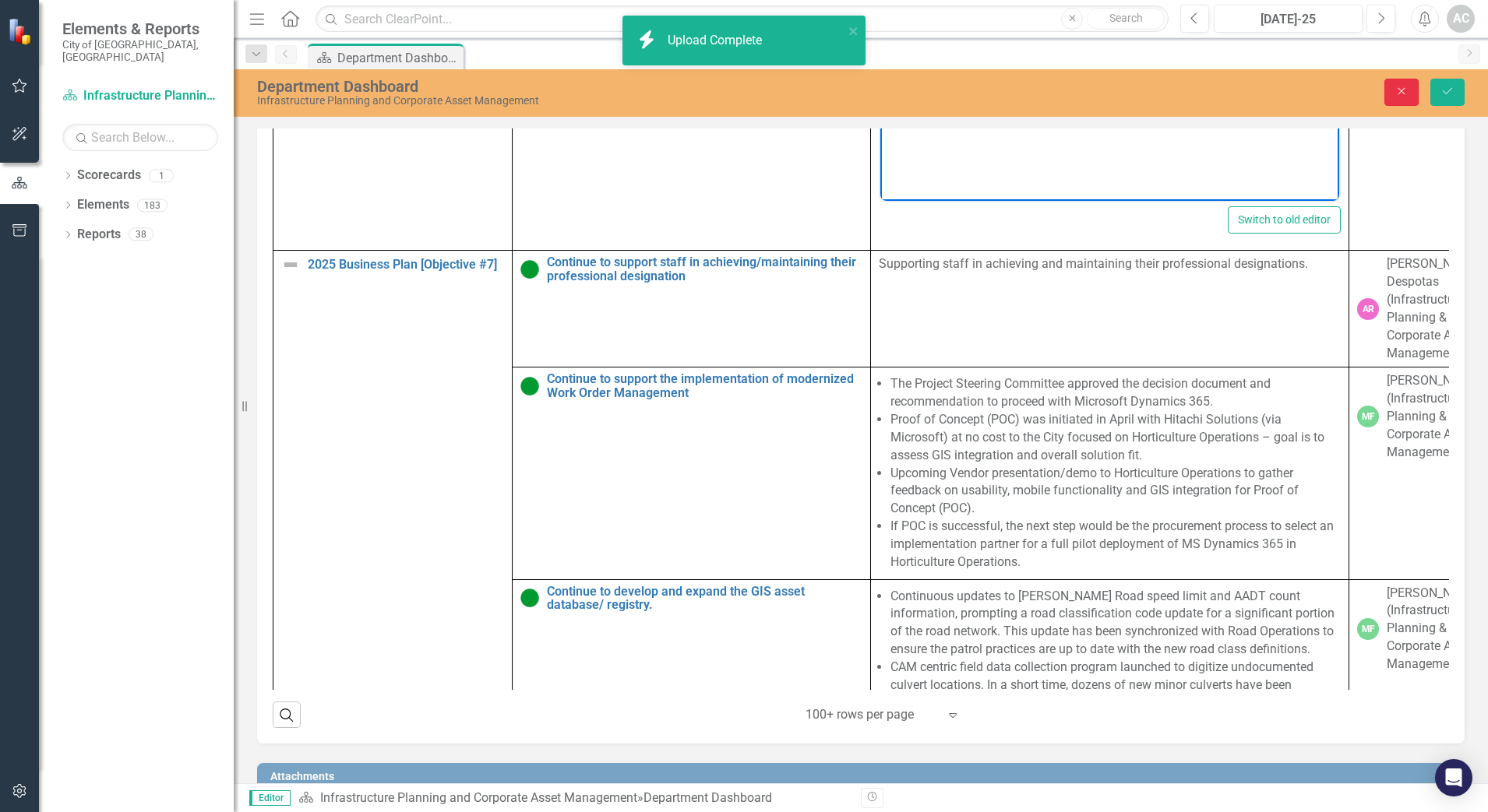
click at [1399, 92] on icon "Close" at bounding box center [1401, 91] width 14 height 11
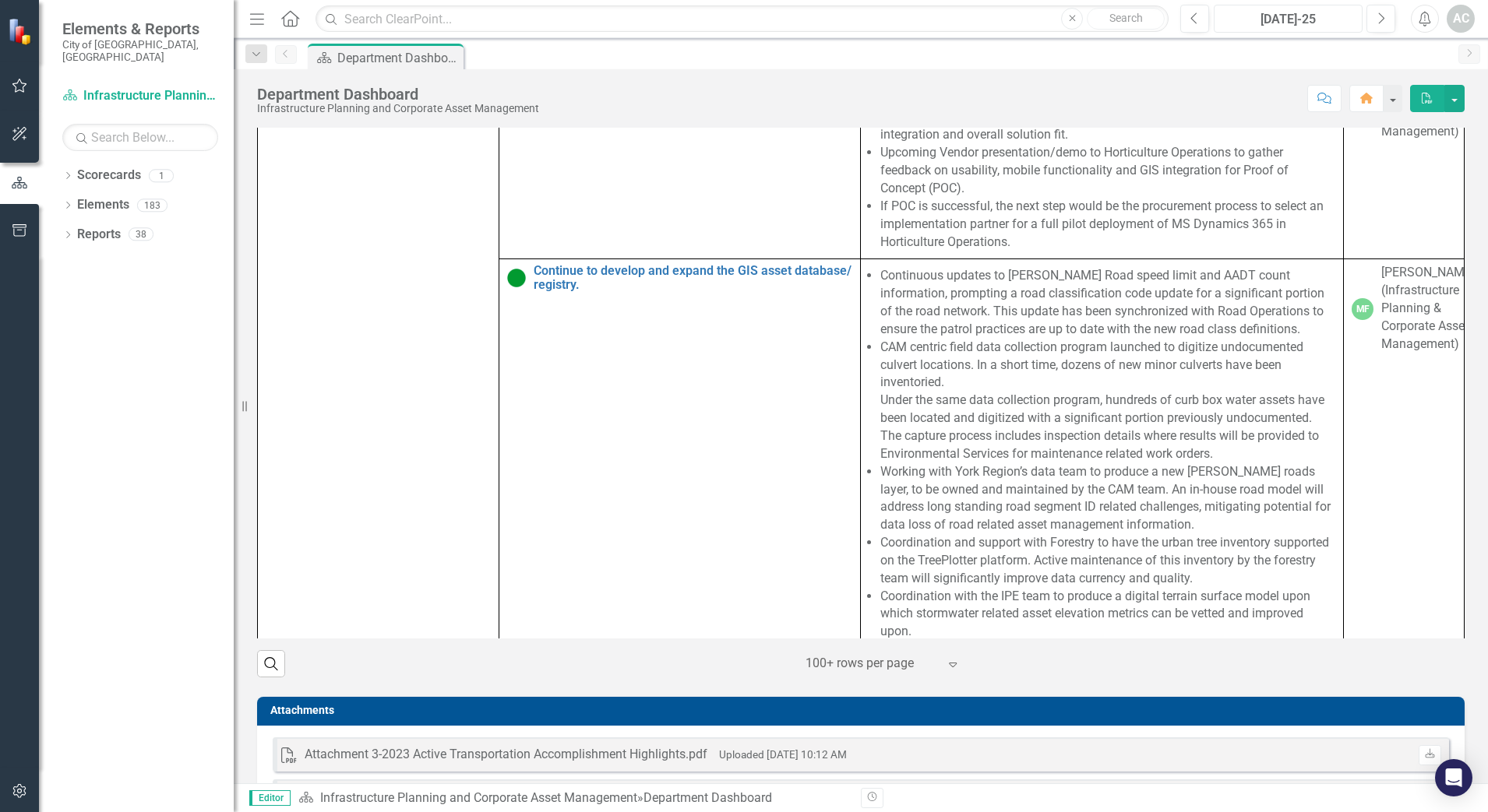
click at [1336, 18] on div "[DATE]-25" at bounding box center [1288, 20] width 138 height 19
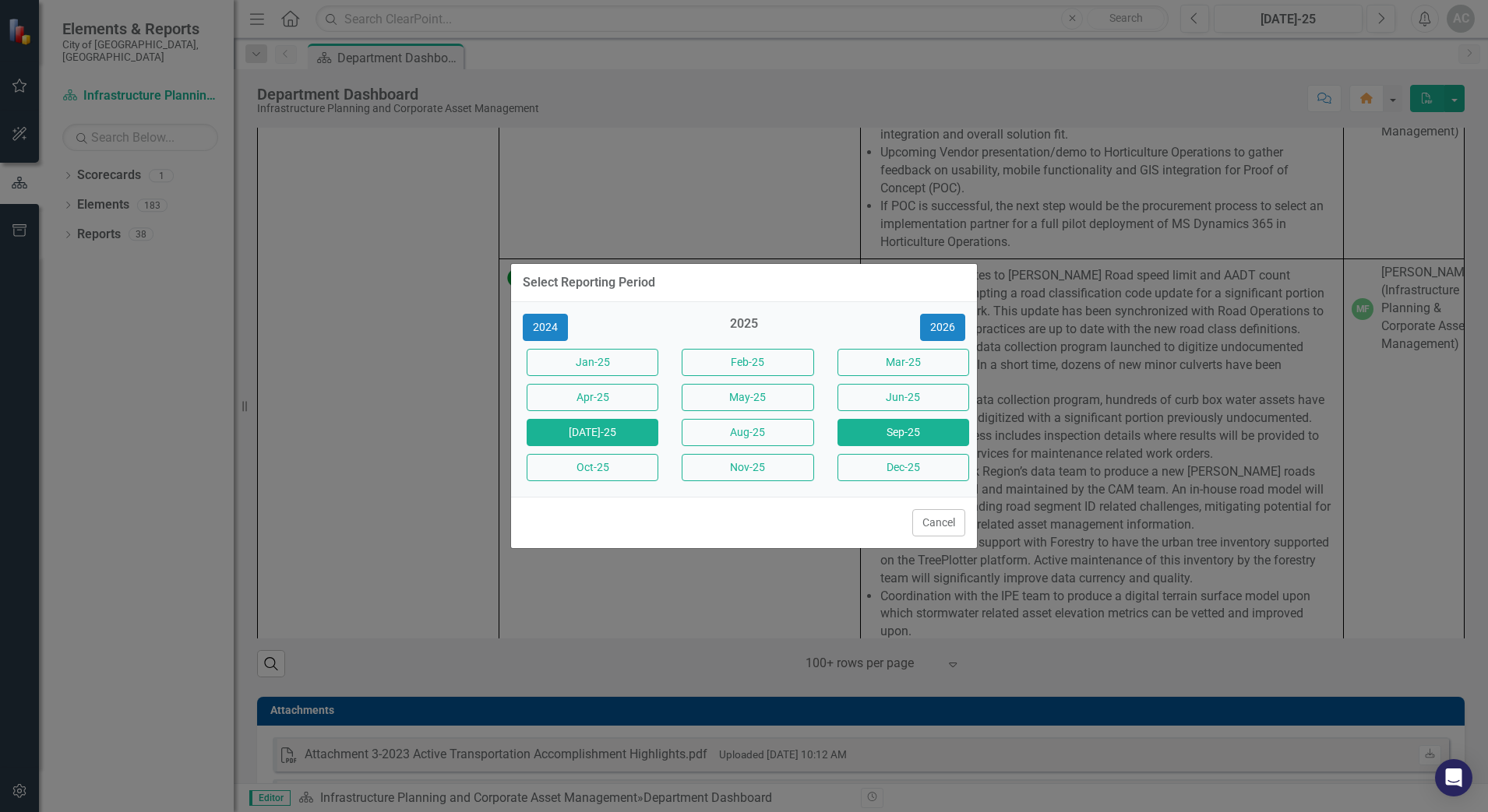
click at [879, 422] on button "Sep-25" at bounding box center [903, 432] width 131 height 27
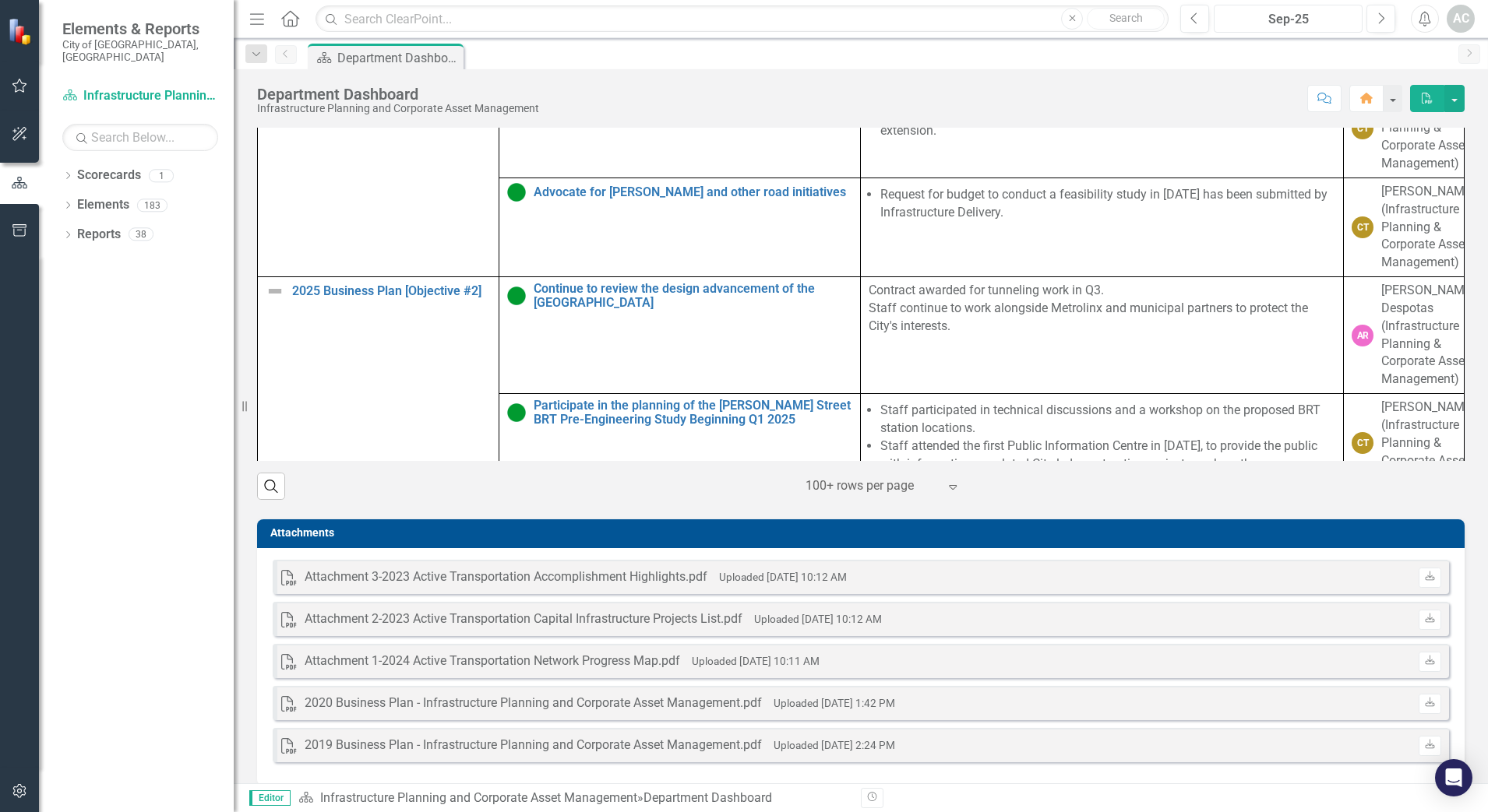
scroll to position [1263, 0]
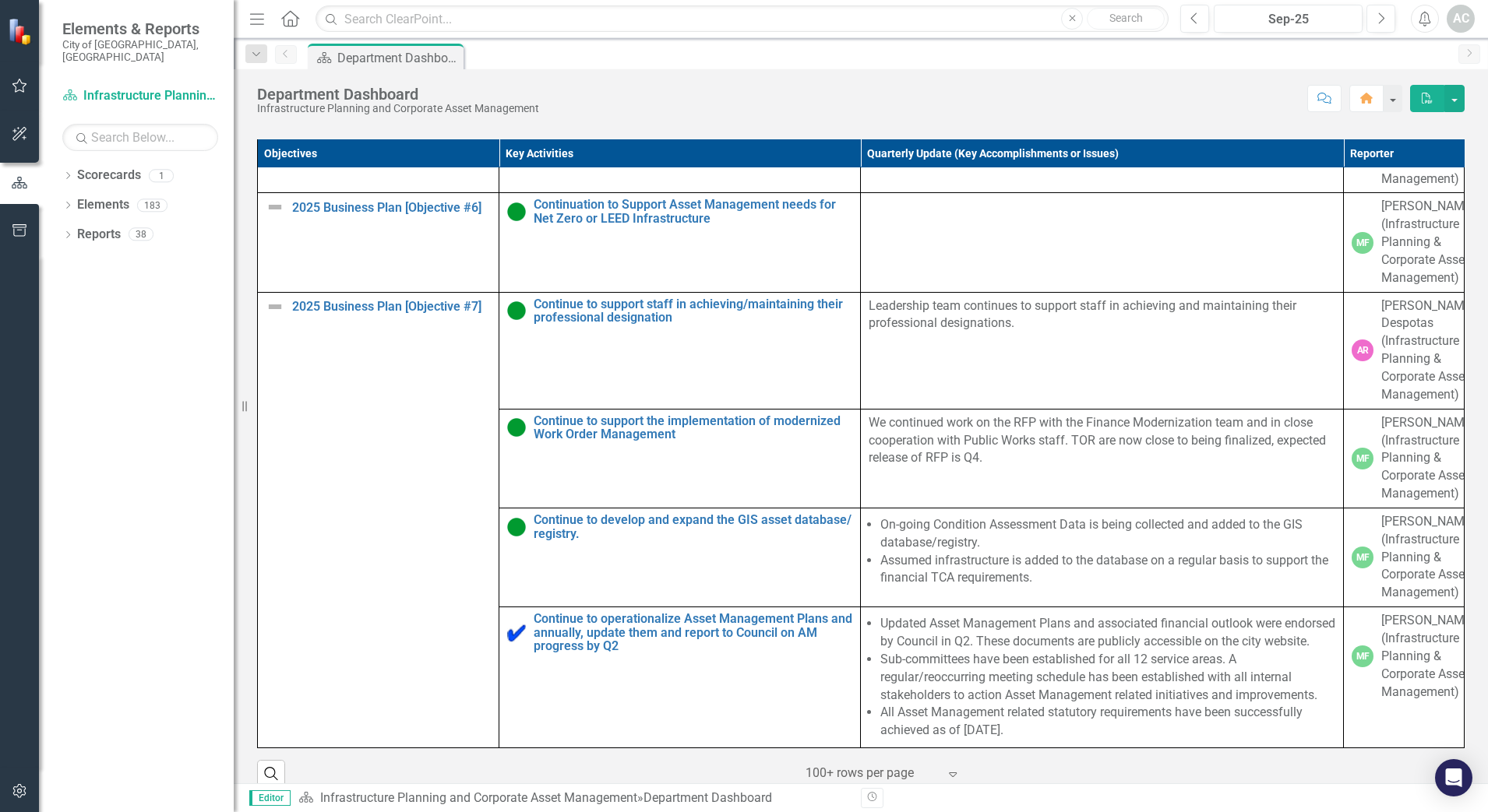
scroll to position [1830, 0]
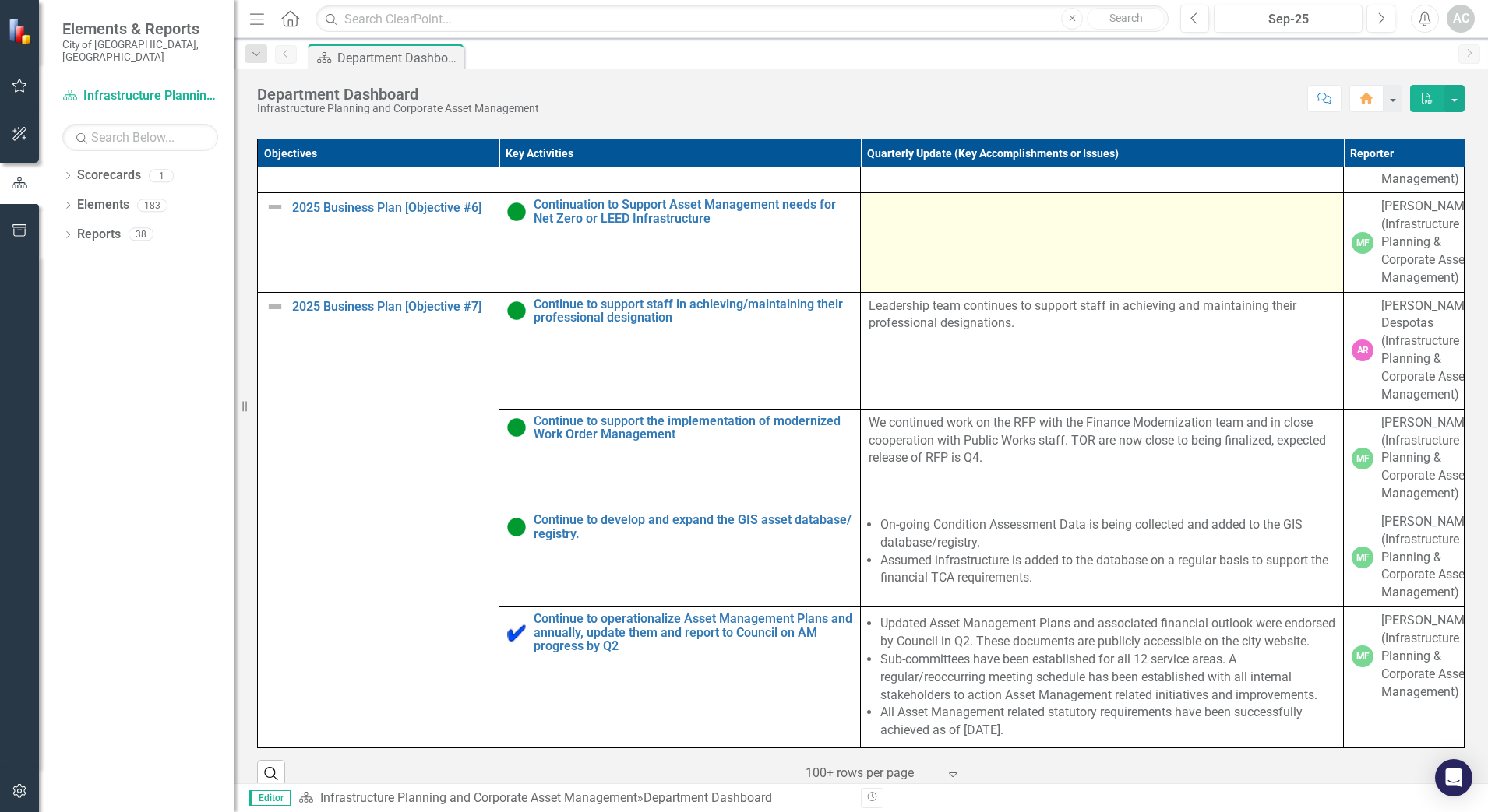
click at [972, 292] on td at bounding box center [1102, 243] width 483 height 99
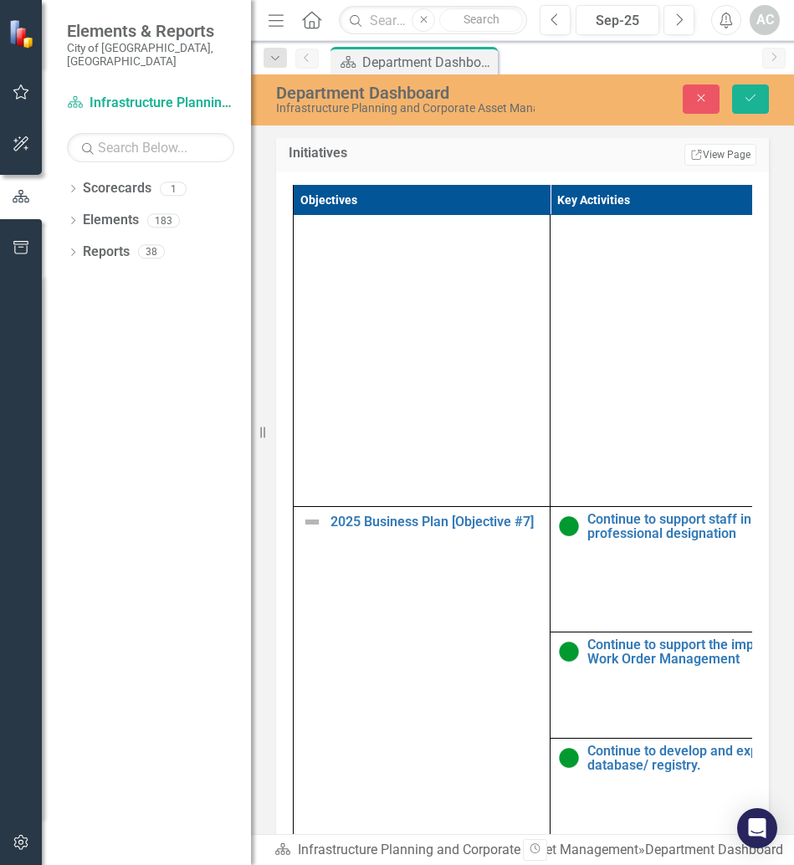
scroll to position [1004, 0]
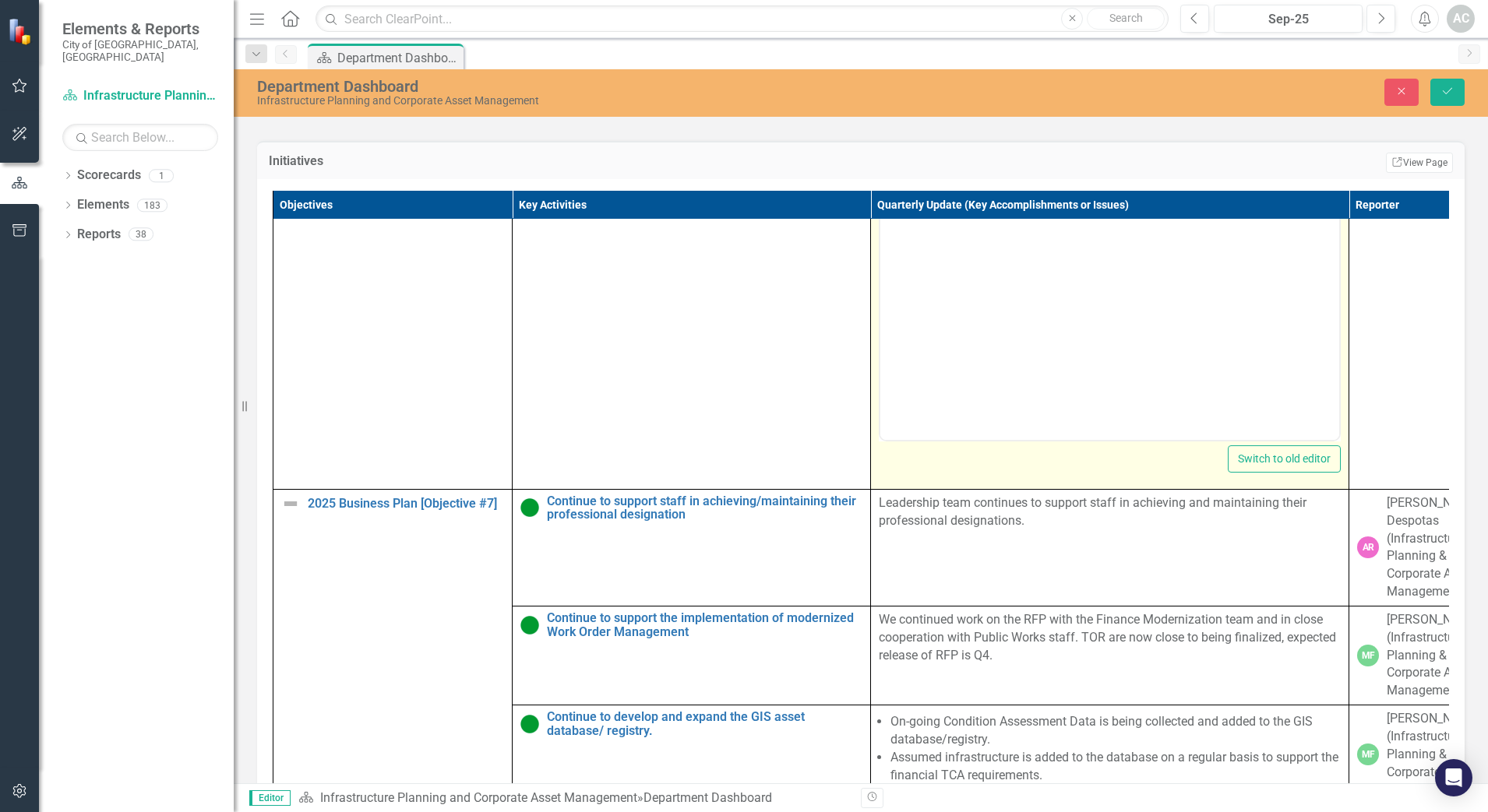
click at [953, 206] on body "Rich Text Area. Press ALT-0 for help." at bounding box center [1109, 284] width 459 height 233
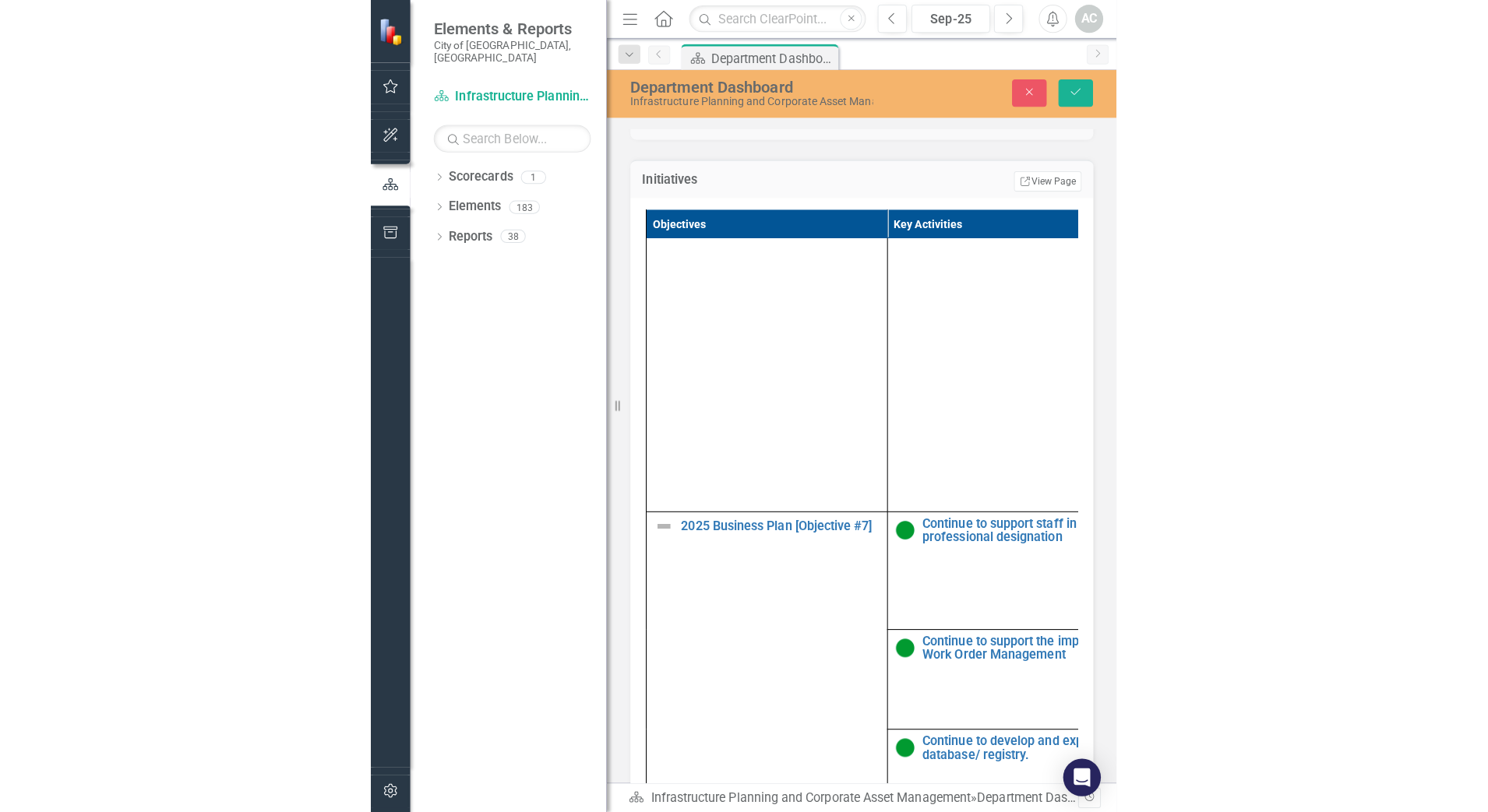
scroll to position [970, 0]
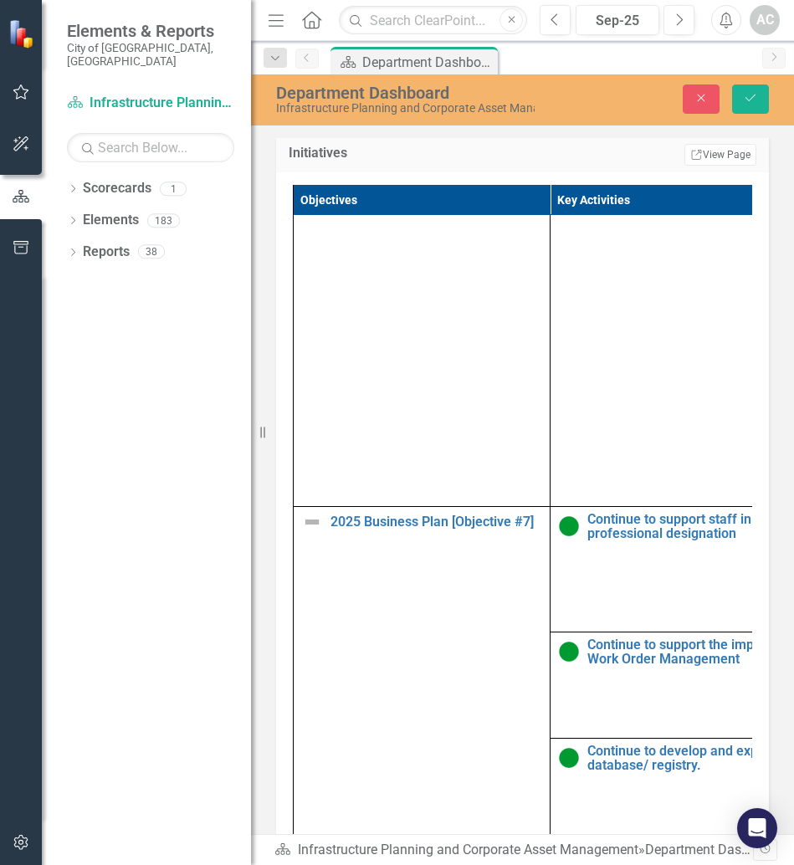
drag, startPoint x: 252, startPoint y: 834, endPoint x: 177, endPoint y: 839, distance: 74.7
click at [177, 839] on div "Elements & Reports City of [GEOGRAPHIC_DATA], ON Scorecard Infrastructure Plann…" at bounding box center [125, 432] width 251 height 865
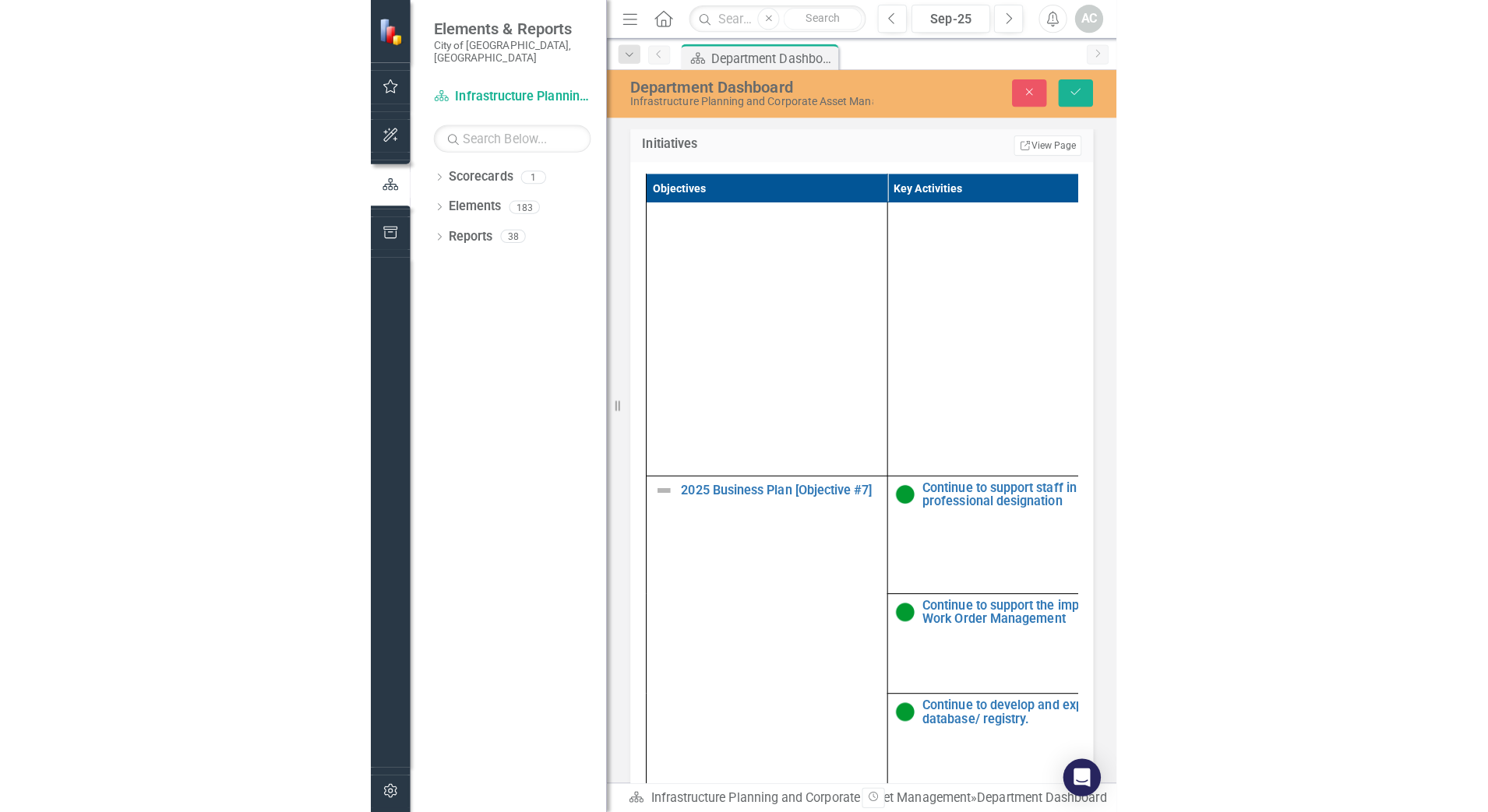
scroll to position [934, 0]
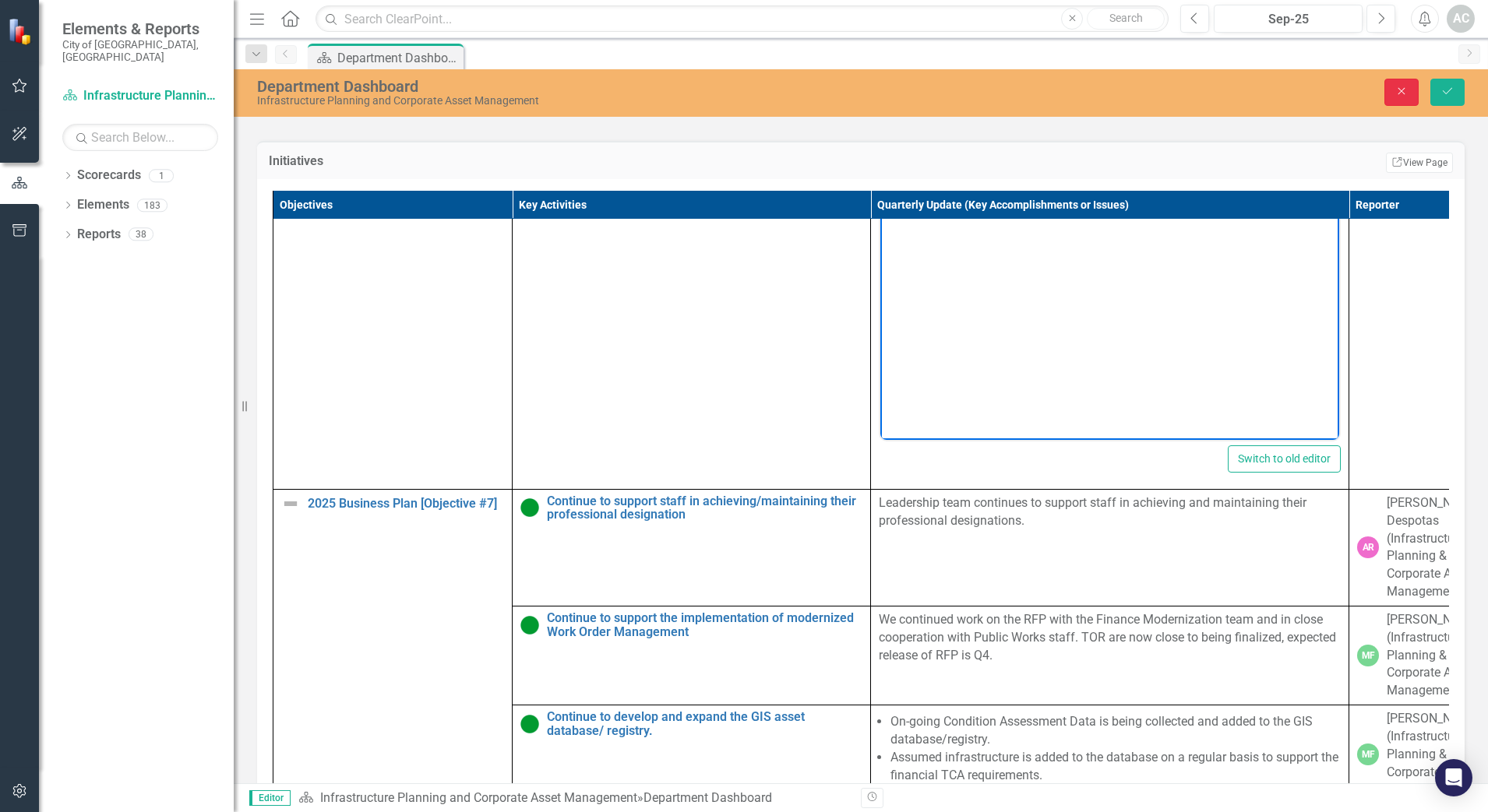
click at [1402, 96] on icon "Close" at bounding box center [1401, 91] width 14 height 11
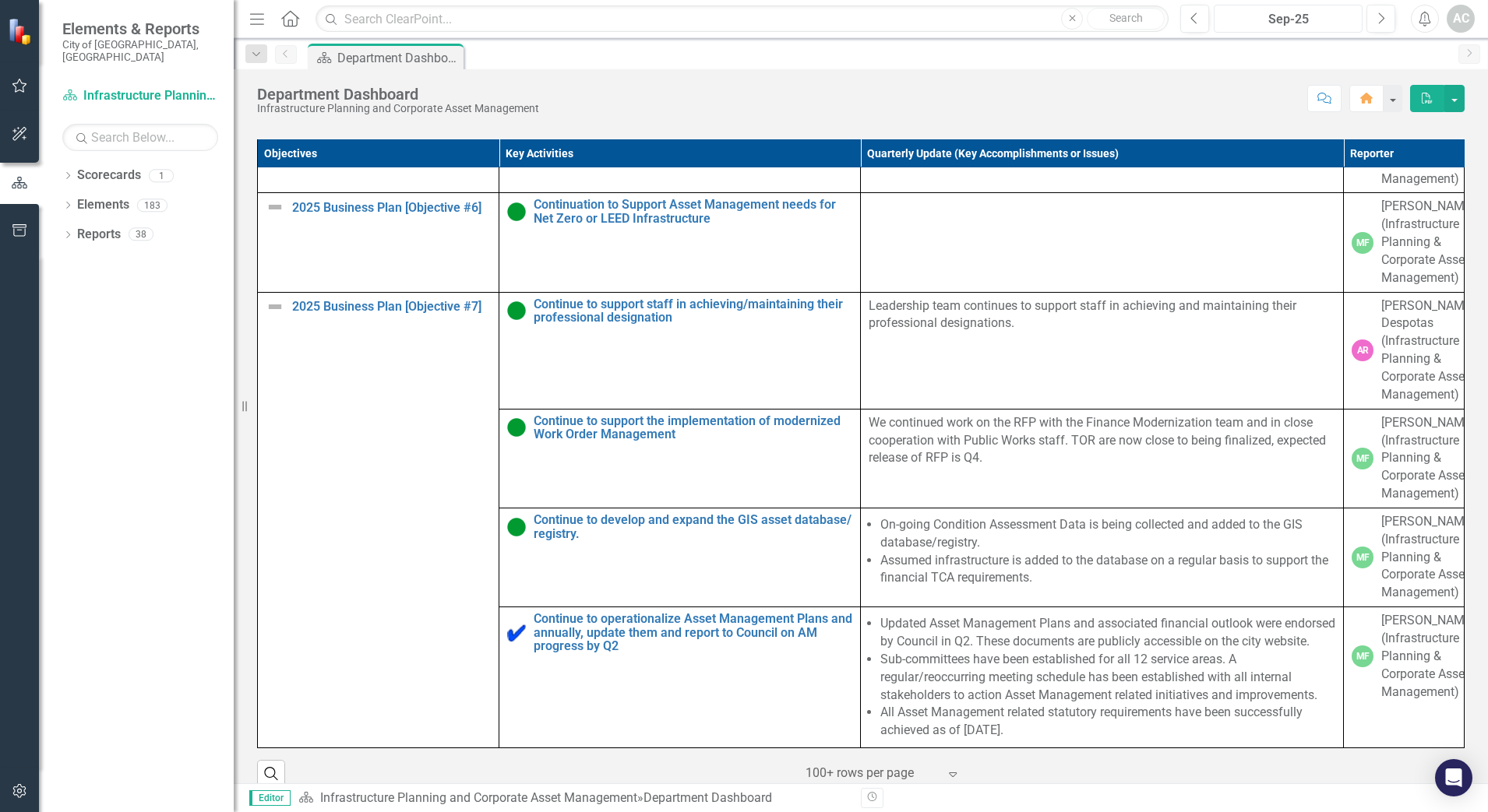
click at [1328, 29] on button "Sep-25" at bounding box center [1288, 19] width 149 height 28
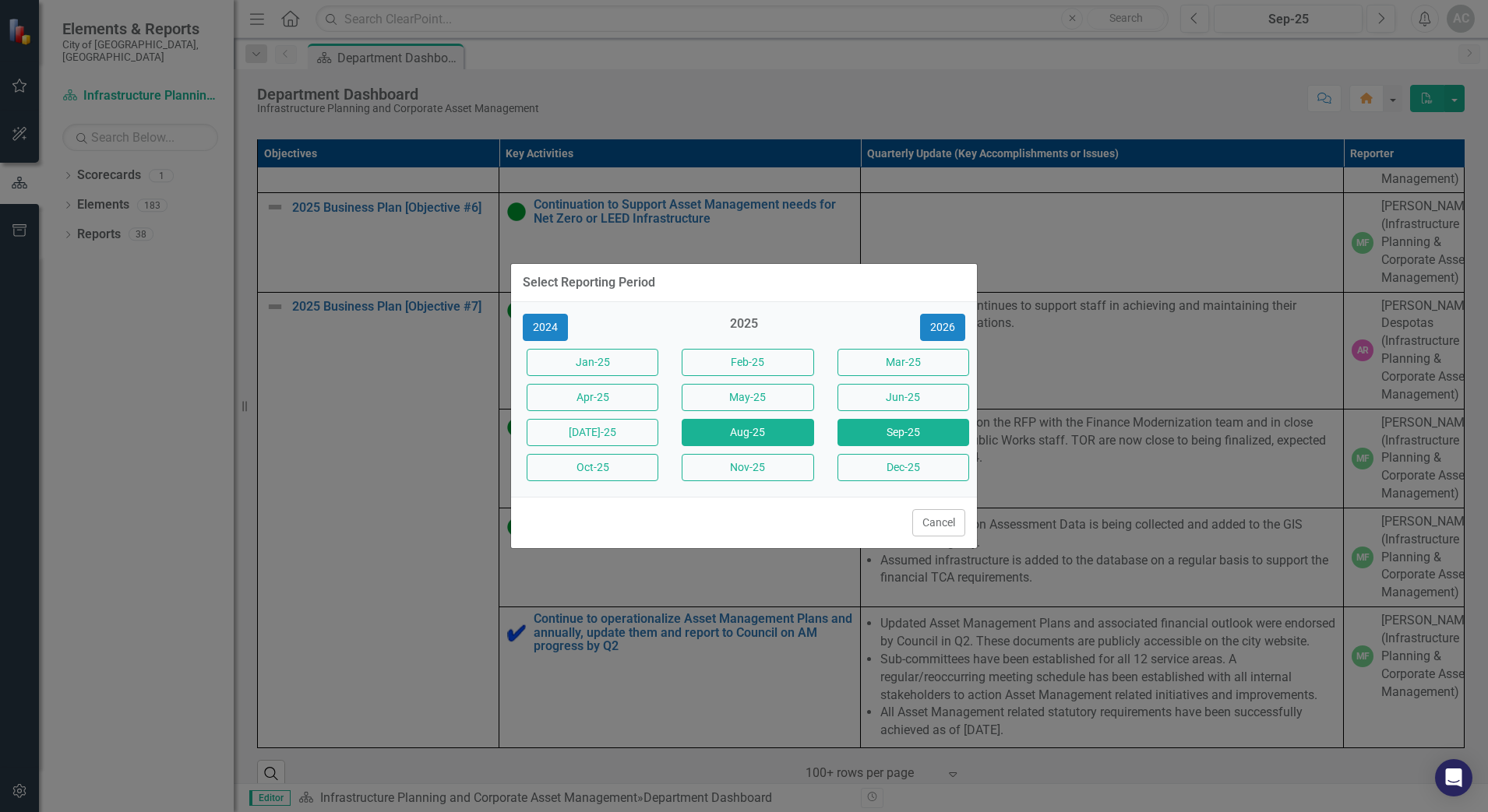
click at [757, 437] on button "Aug-25" at bounding box center [746, 432] width 131 height 27
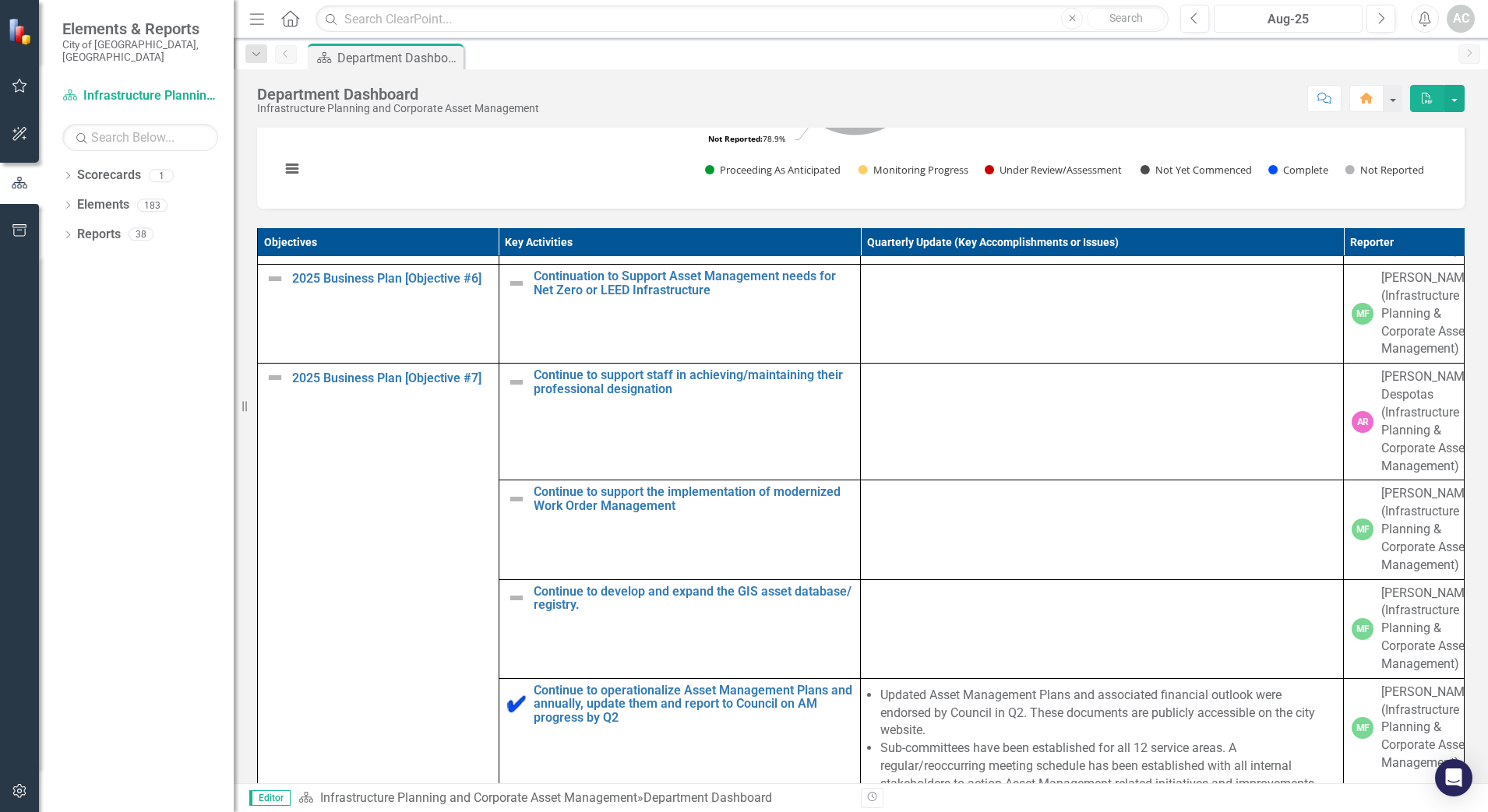
scroll to position [838, 0]
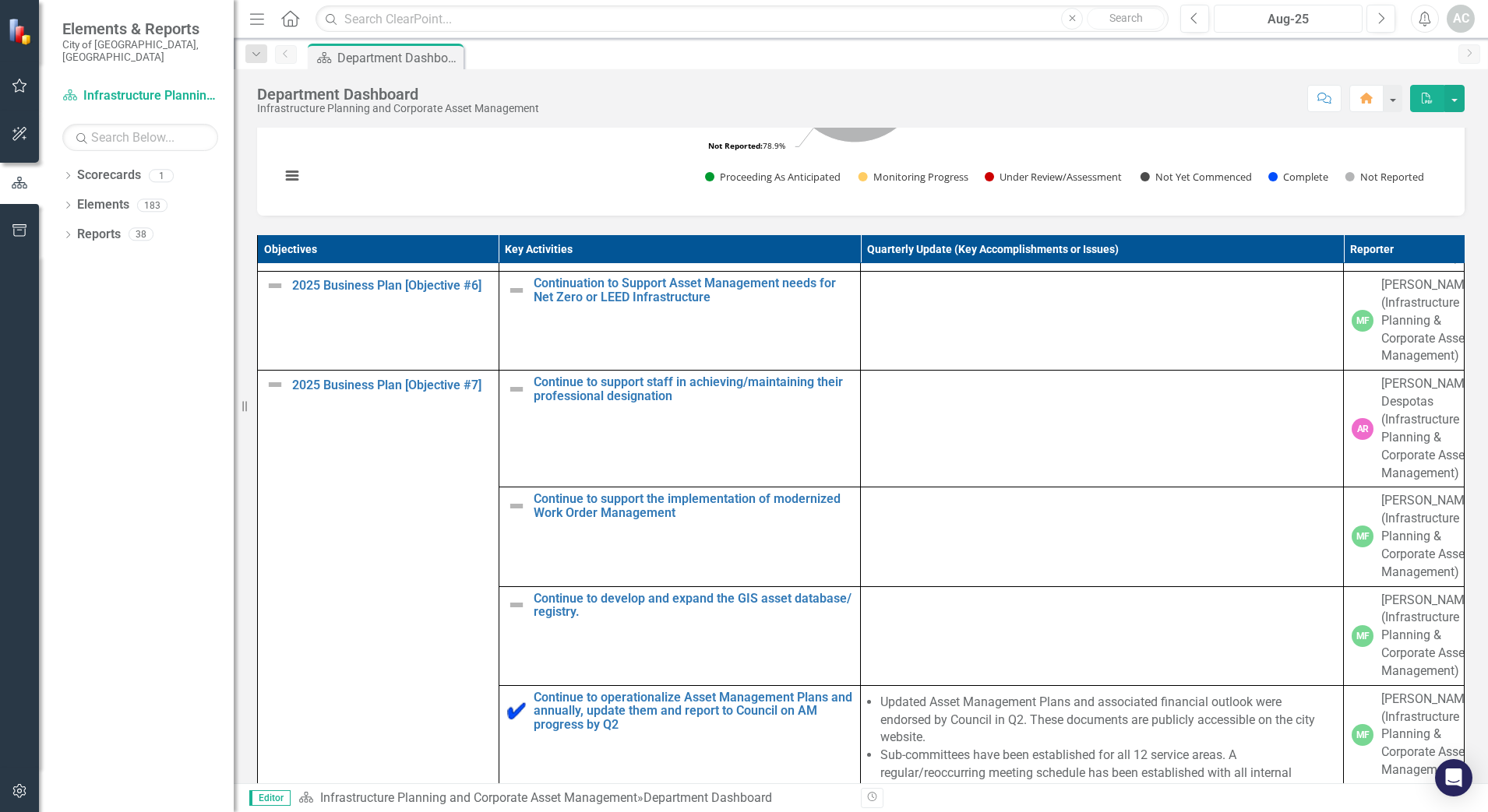
click at [1321, 20] on div "Aug-25" at bounding box center [1288, 20] width 138 height 19
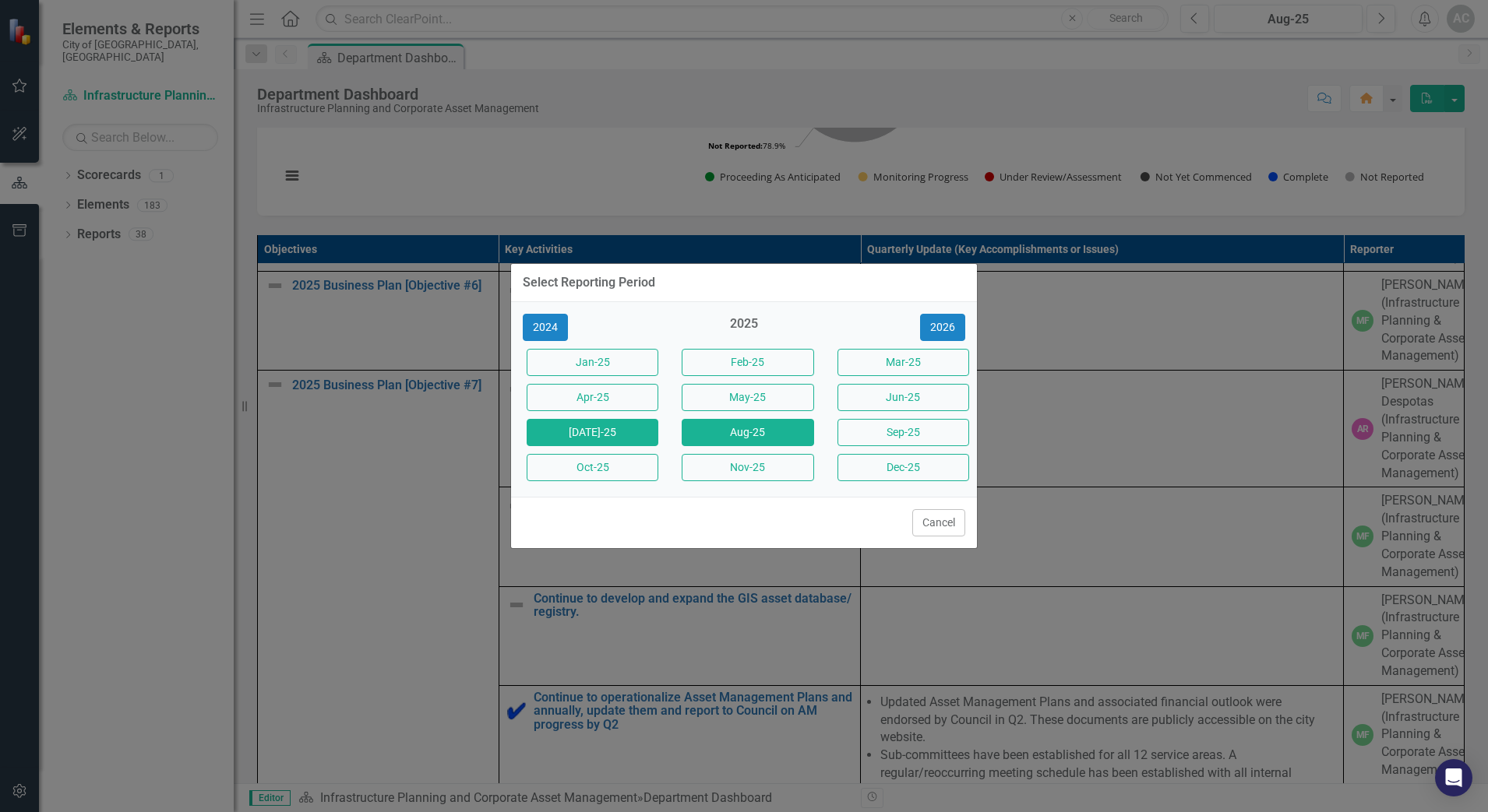
click at [602, 427] on button "[DATE]-25" at bounding box center [592, 432] width 131 height 27
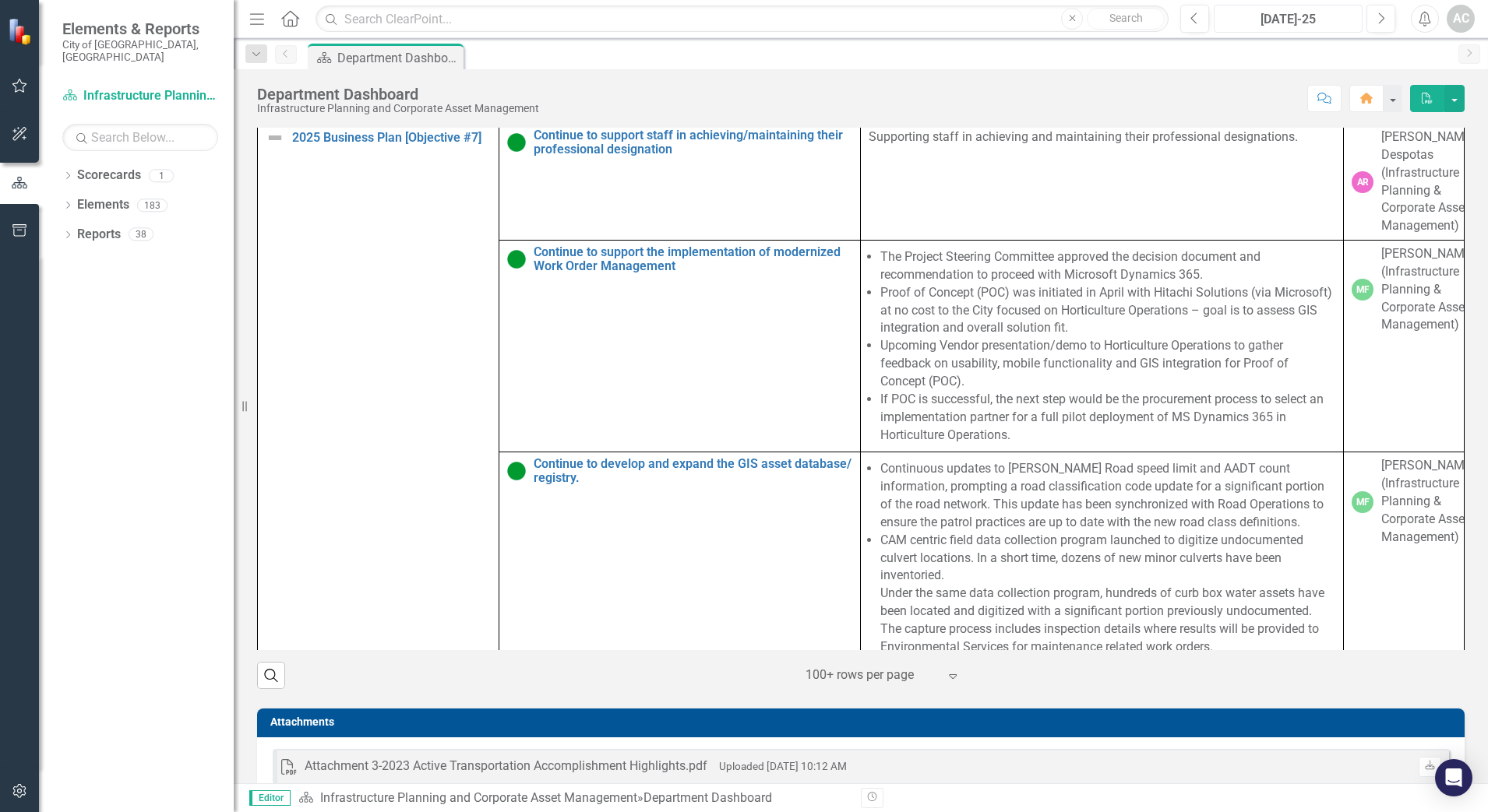
scroll to position [1616, 0]
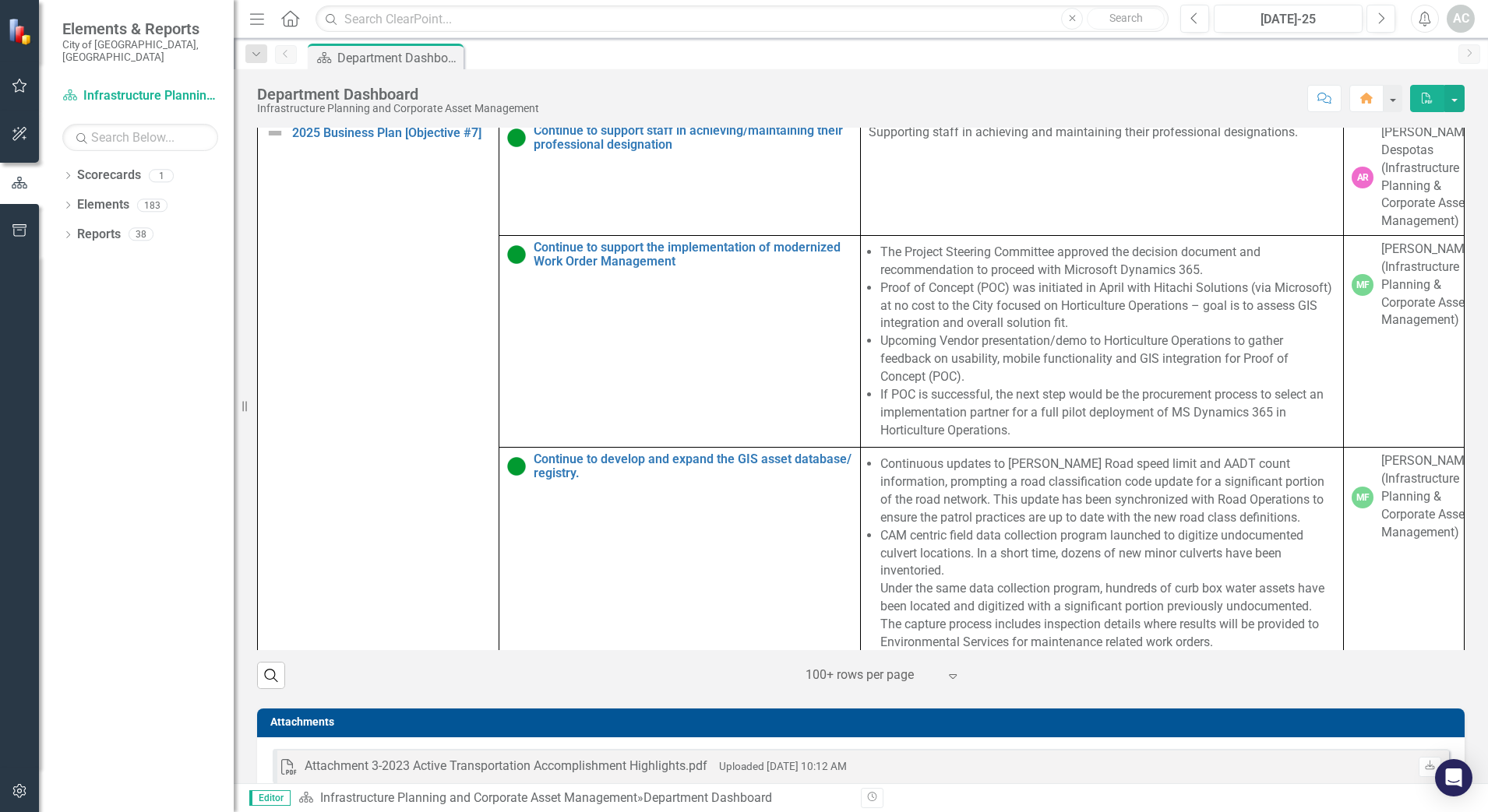
click at [1037, 118] on td at bounding box center [1102, 69] width 483 height 99
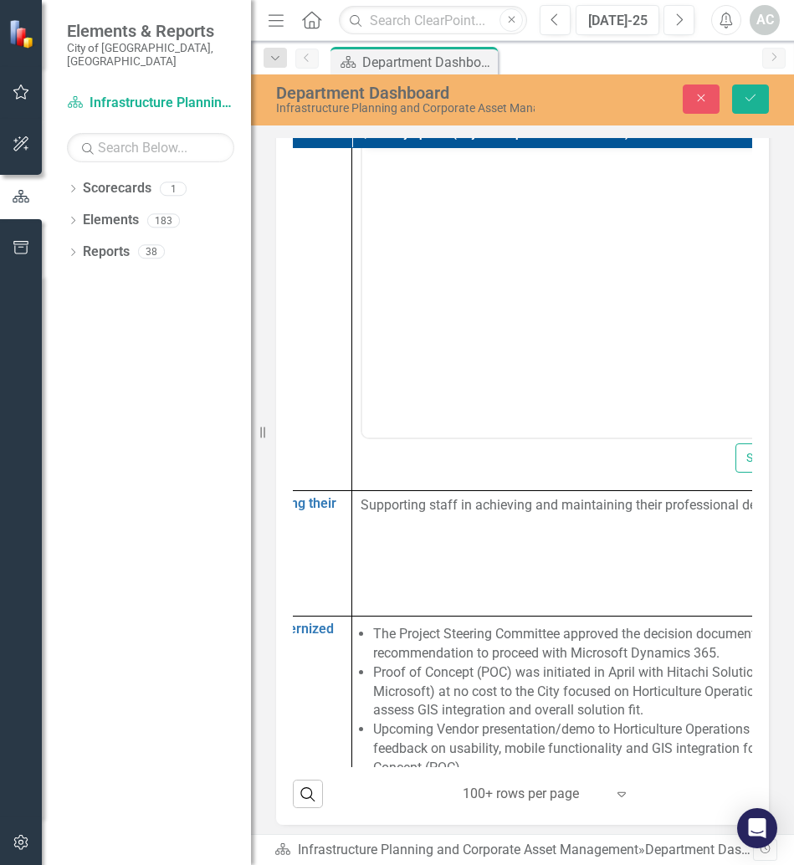
scroll to position [1737, 588]
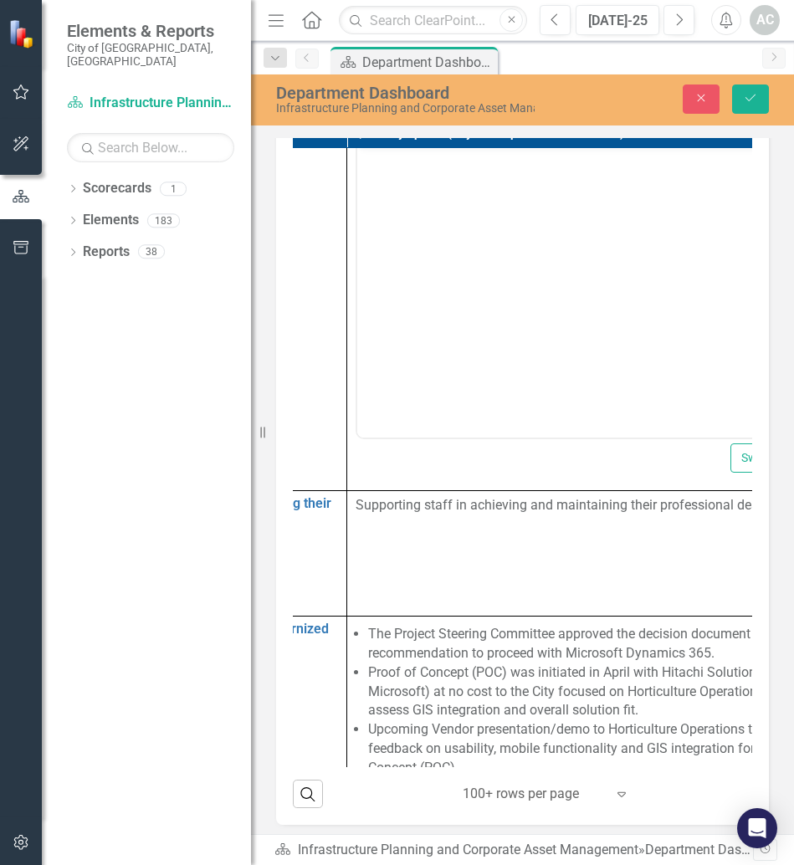
drag, startPoint x: 345, startPoint y: 803, endPoint x: 182, endPoint y: 149, distance: 673.7
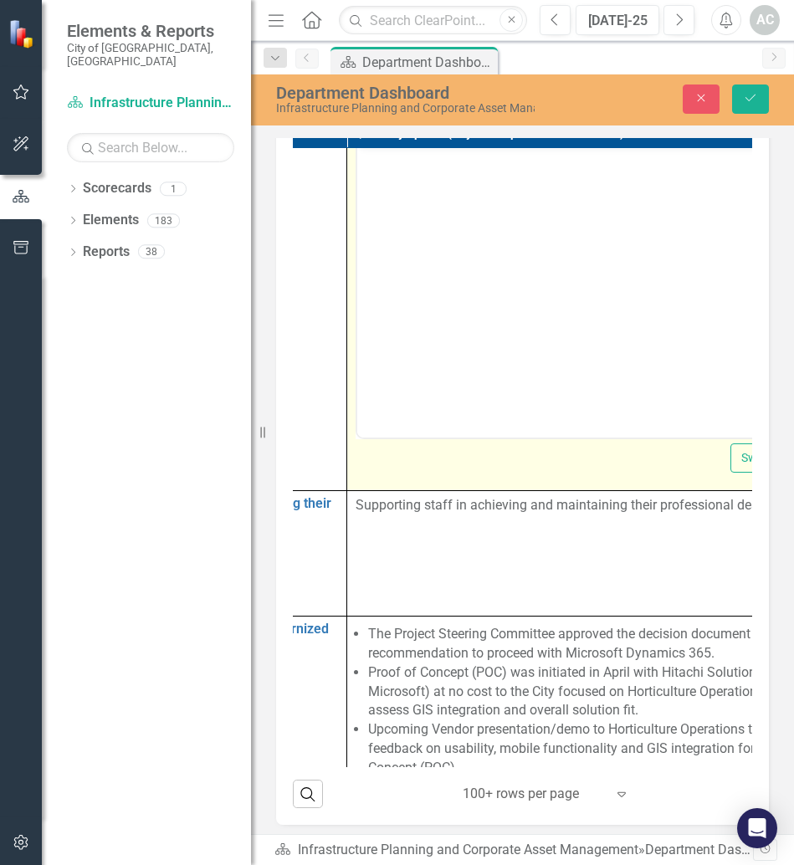
click at [501, 157] on p "Rich Text Area. Press ALT-0 for help." at bounding box center [604, 159] width 485 height 20
click at [479, 138] on button "Reveal or hide additional toolbar items" at bounding box center [489, 126] width 28 height 23
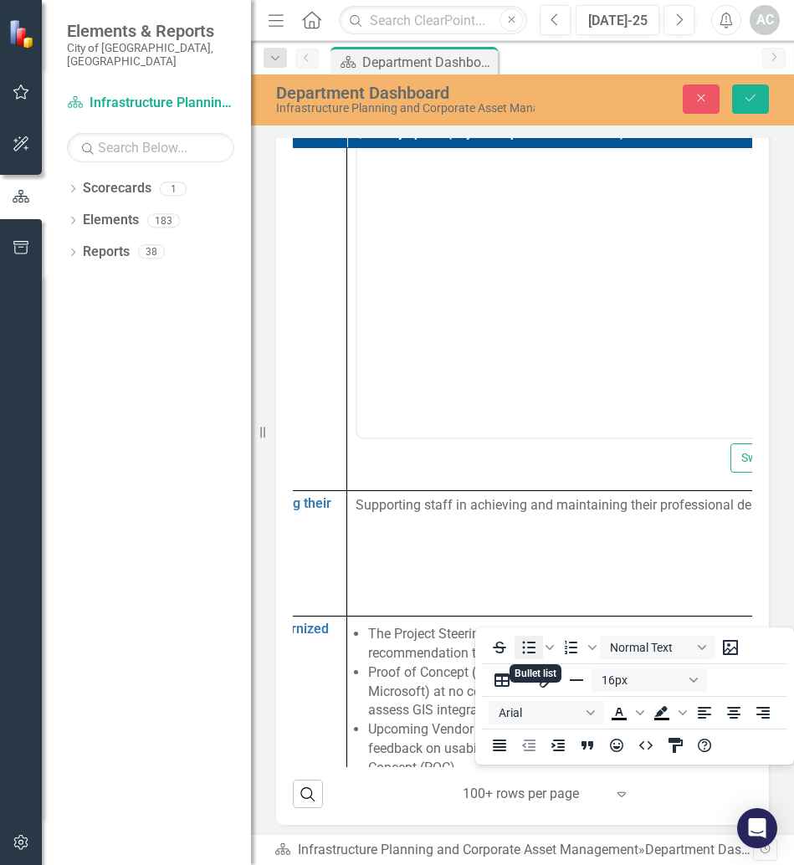
drag, startPoint x: 479, startPoint y: 613, endPoint x: 524, endPoint y: 646, distance: 56.2
click at [524, 646] on body "Elements & Reports City of [GEOGRAPHIC_DATA], ON Scorecard Infrastructure Plann…" at bounding box center [397, 432] width 794 height 865
click at [524, 646] on icon "Bullet list" at bounding box center [529, 648] width 13 height 13
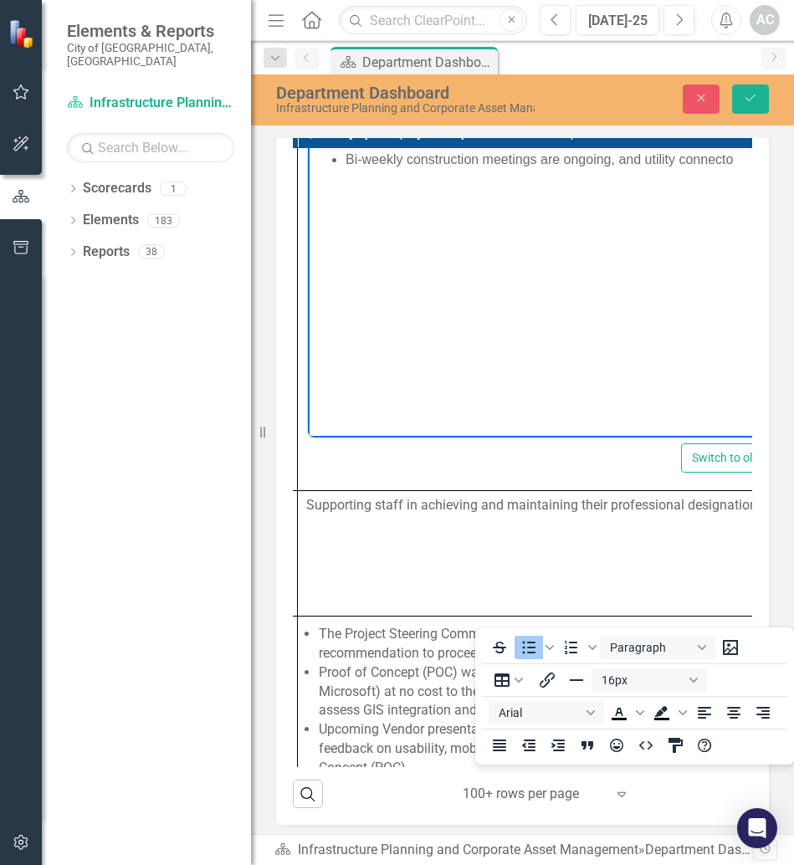
scroll to position [1737, 645]
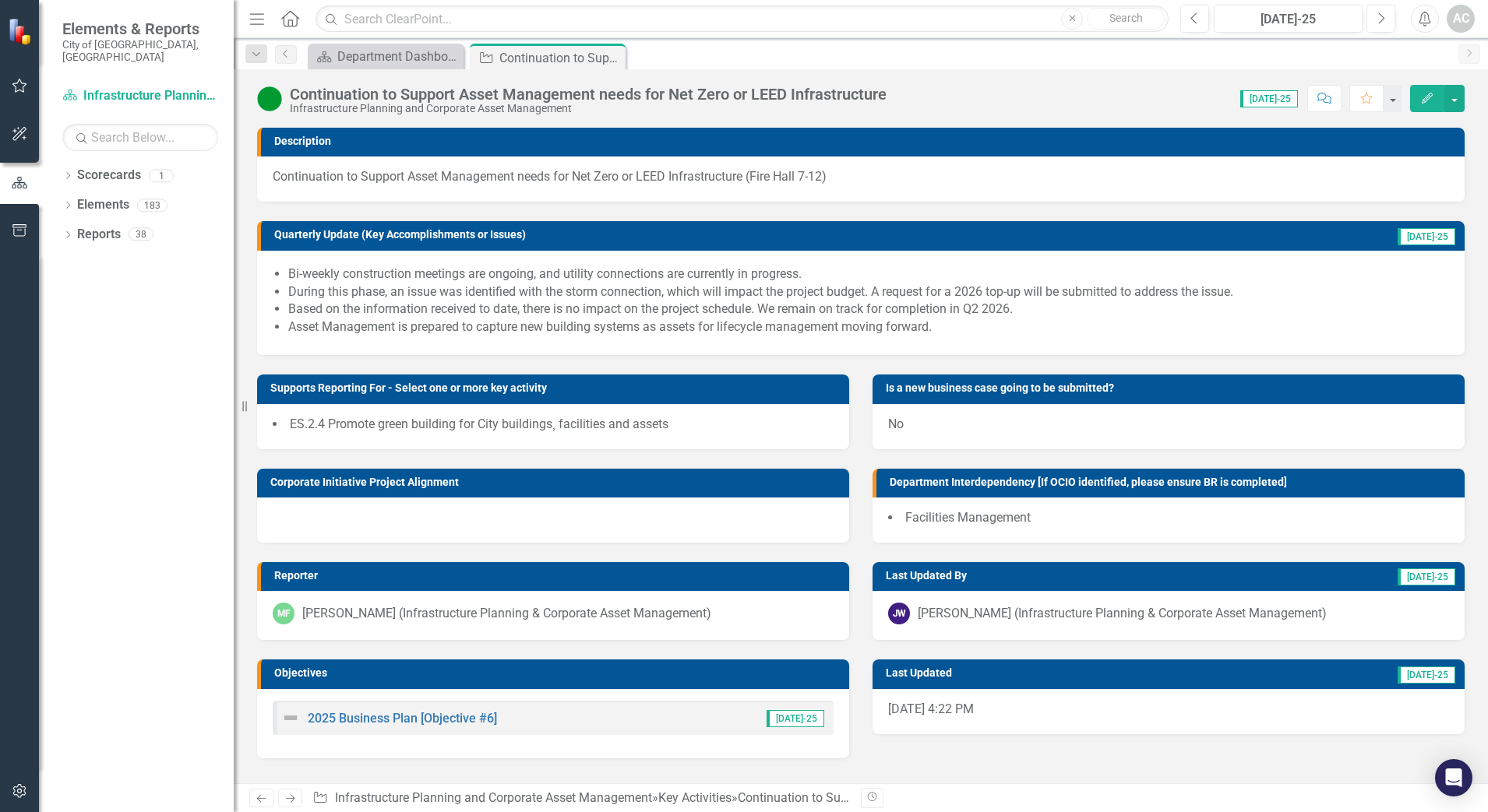
click at [1240, 330] on li "Asset Management is prepared to capture new building systems as assets for life…" at bounding box center [868, 326] width 1160 height 18
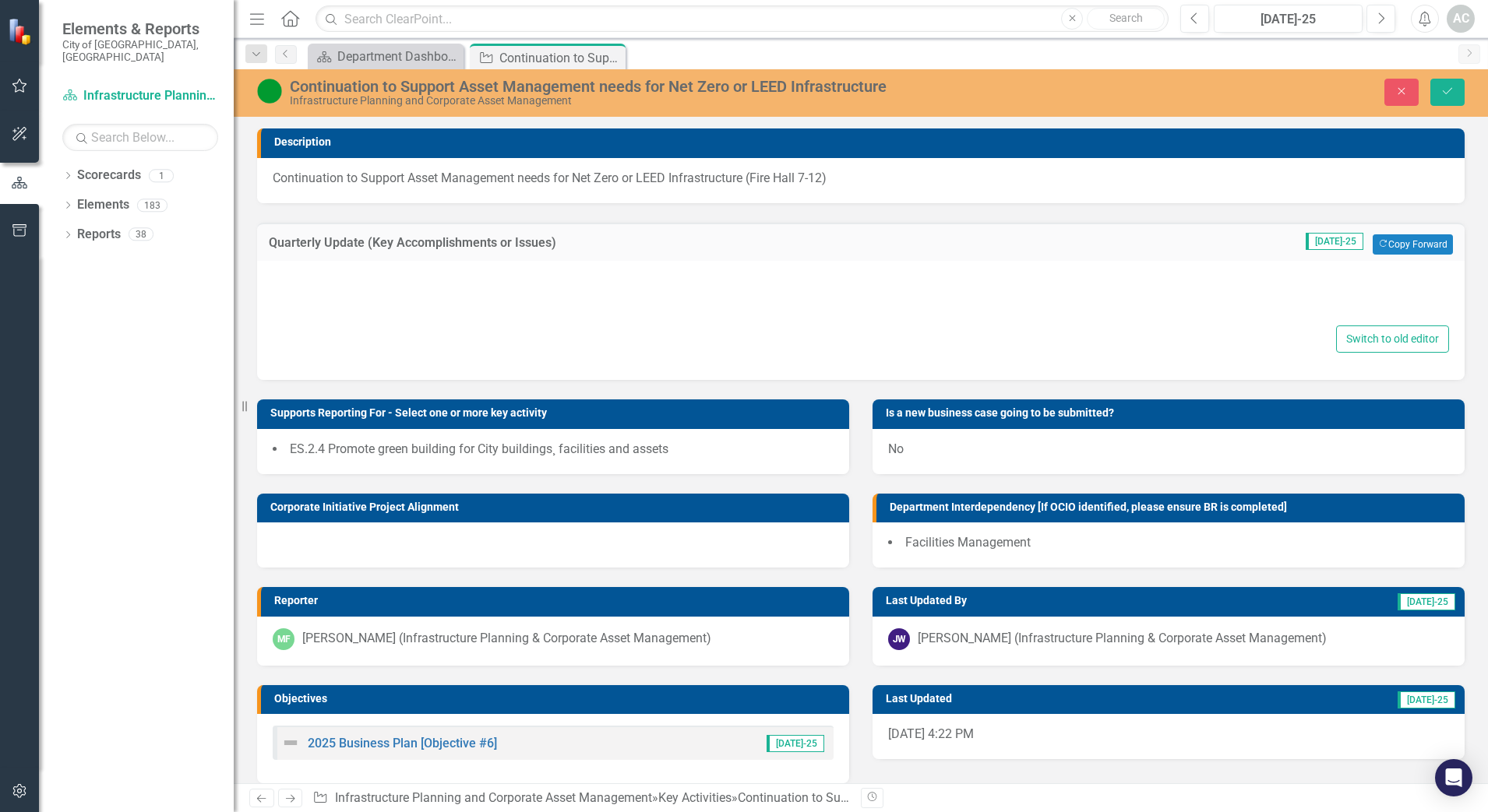
type textarea "<ul> <li>Bi-weekly construction meetings are ongoing, and utility connections a…"
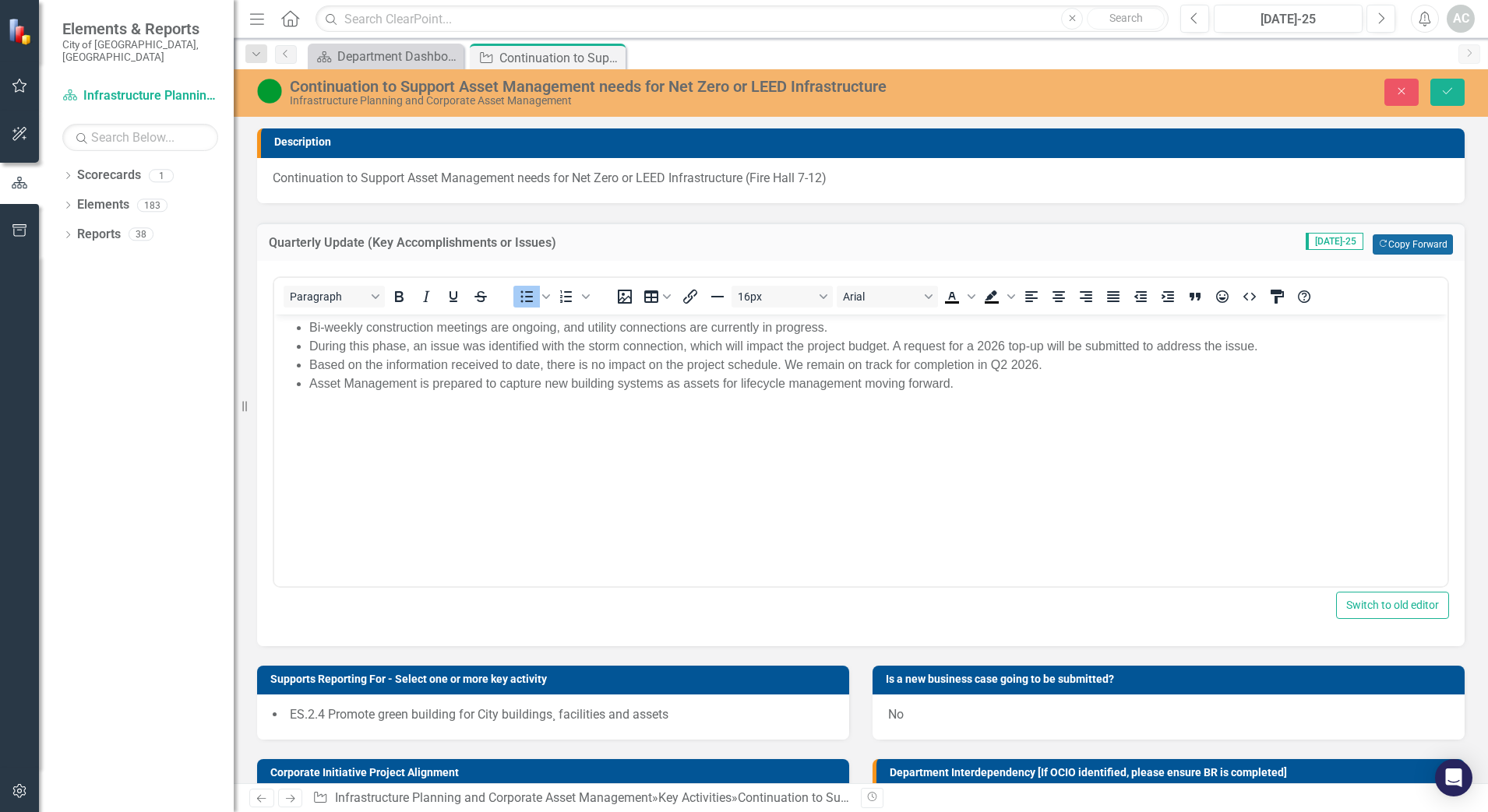
click at [1431, 239] on button "Copy Forward Copy Forward" at bounding box center [1413, 245] width 80 height 20
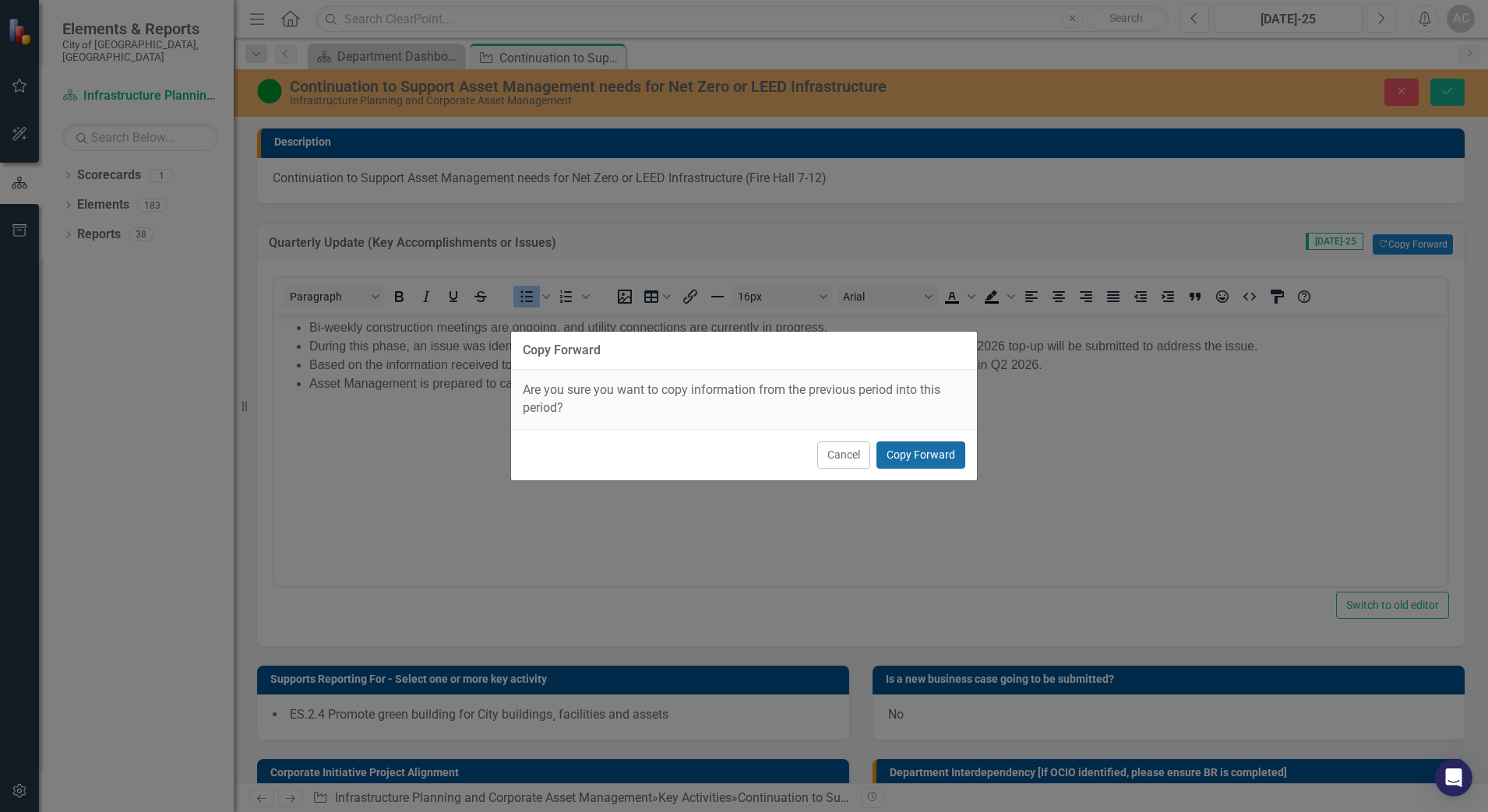
click at [955, 460] on button "Copy Forward" at bounding box center [920, 455] width 88 height 27
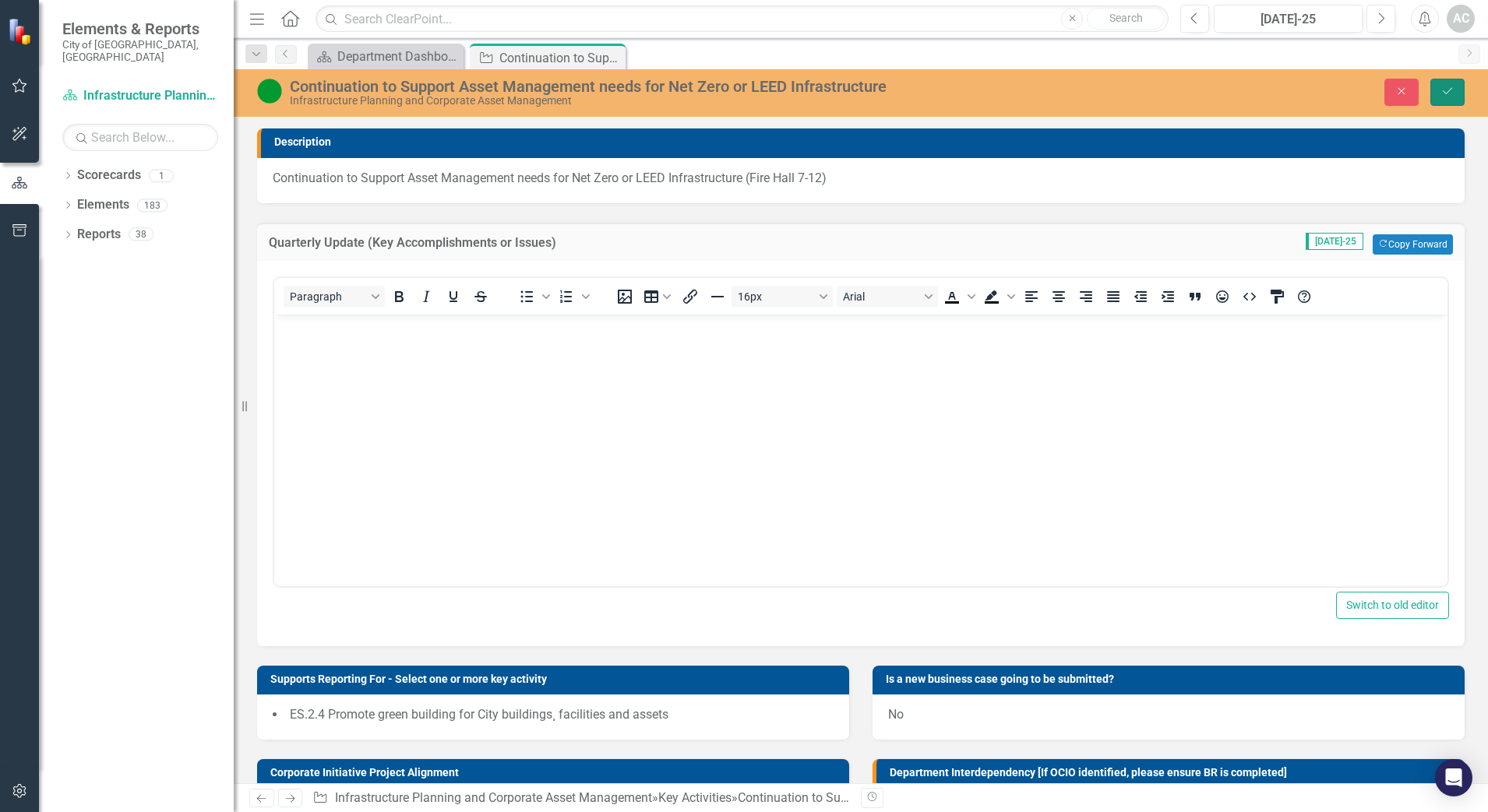
click at [1450, 93] on icon "Save" at bounding box center [1446, 91] width 14 height 11
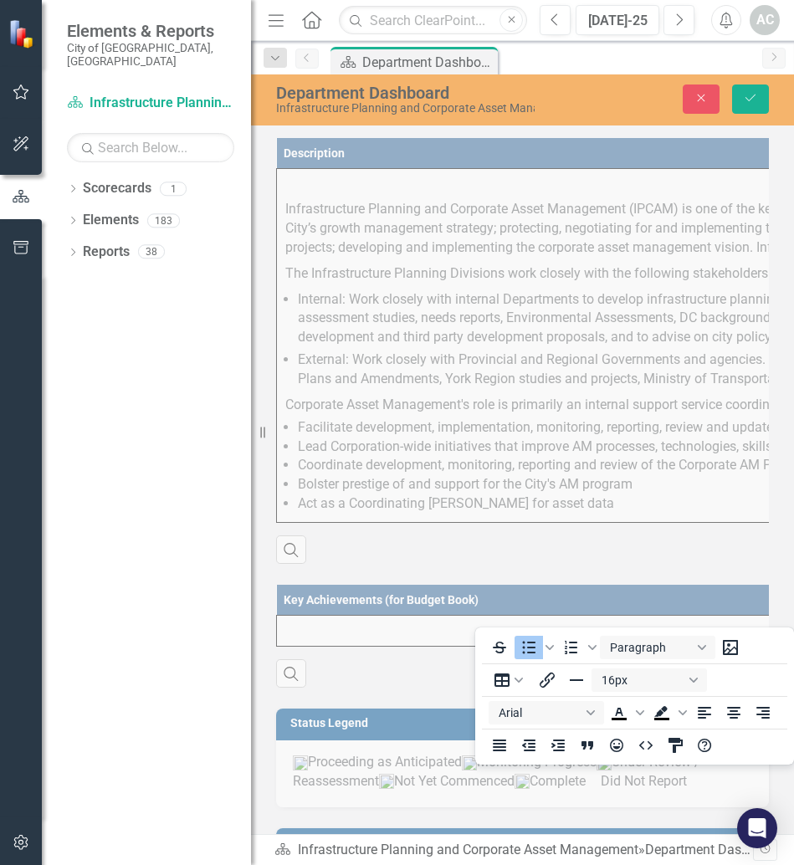
scroll to position [1737, 645]
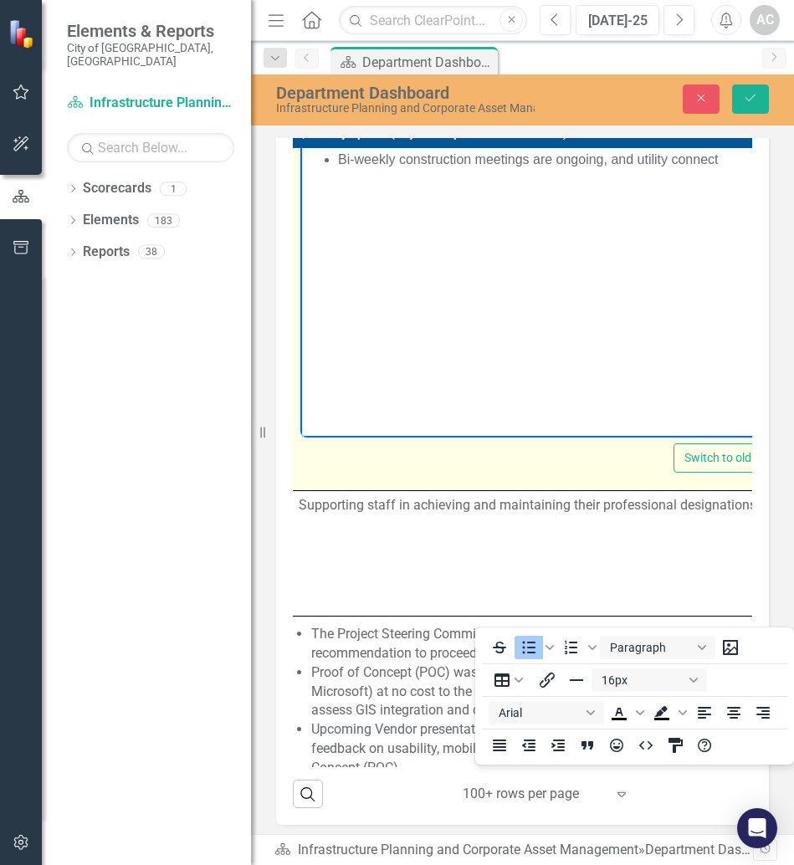
click at [423, 191] on body "Bi-weekly construction meetings are ongoing, and utility connect" at bounding box center [546, 270] width 493 height 251
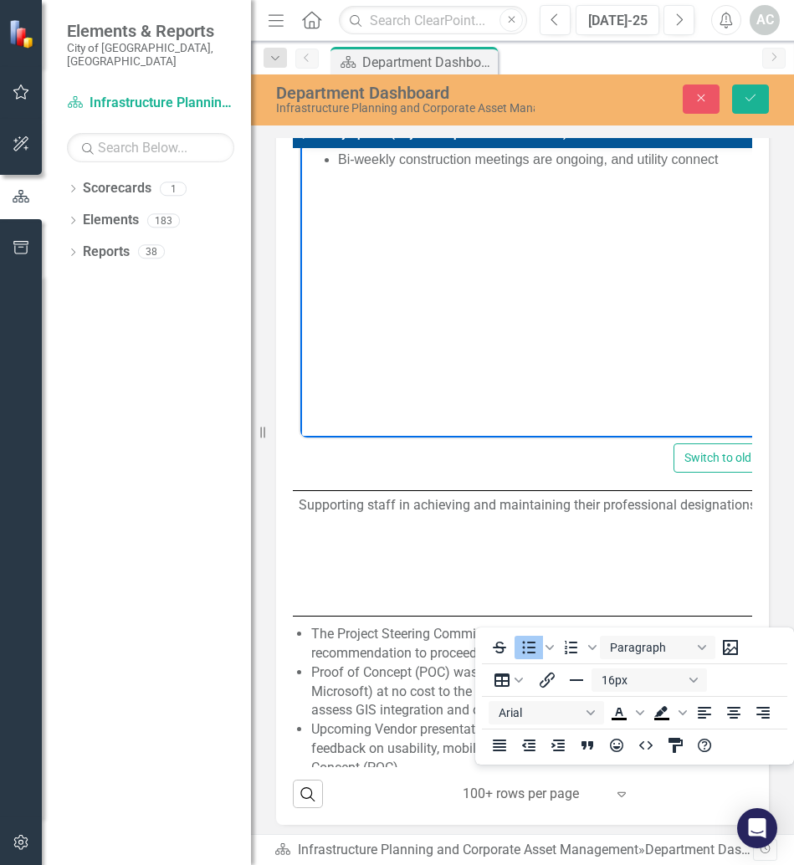
click at [772, 644] on div "To open the popup, press Shift+Enter To open the popup, press Shift+Enter Parag…" at bounding box center [634, 696] width 319 height 131
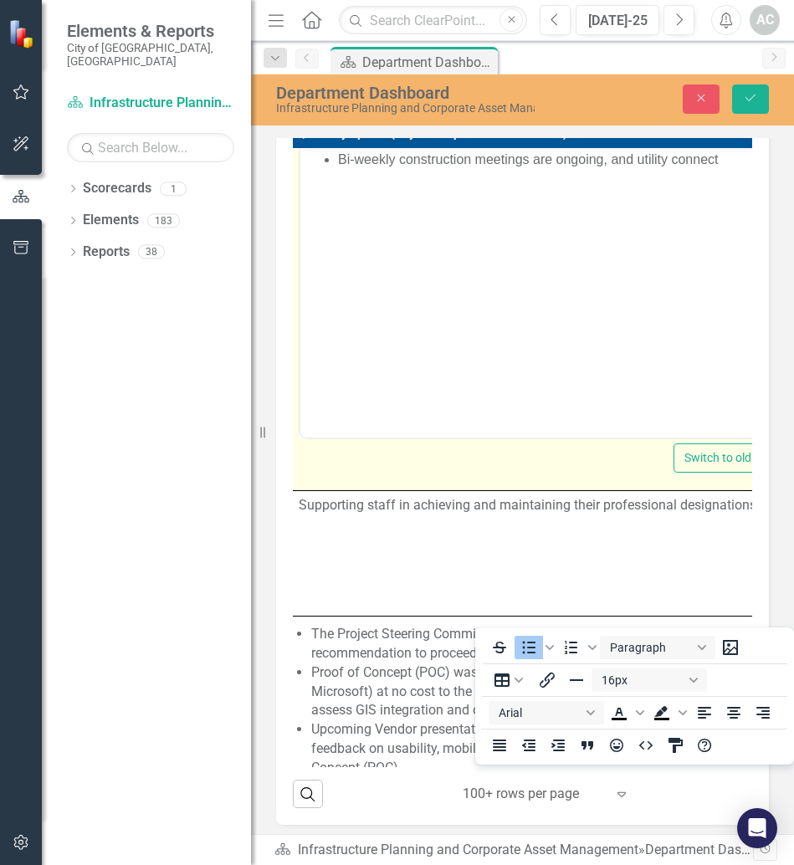
click at [443, 138] on button "Reveal or hide additional toolbar items" at bounding box center [432, 126] width 28 height 23
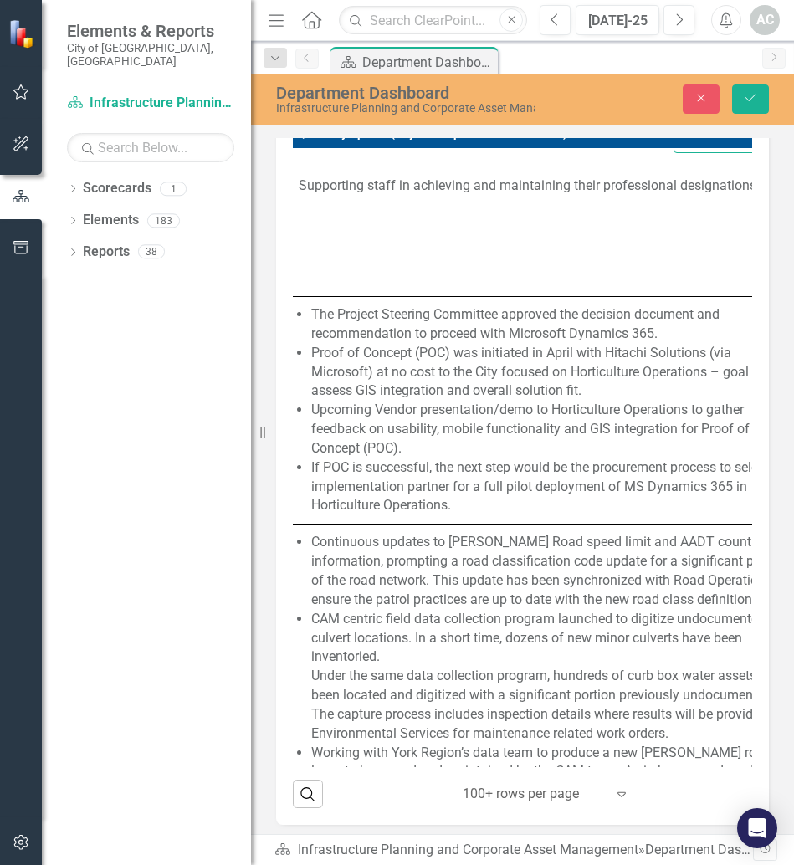
scroll to position [2032, 645]
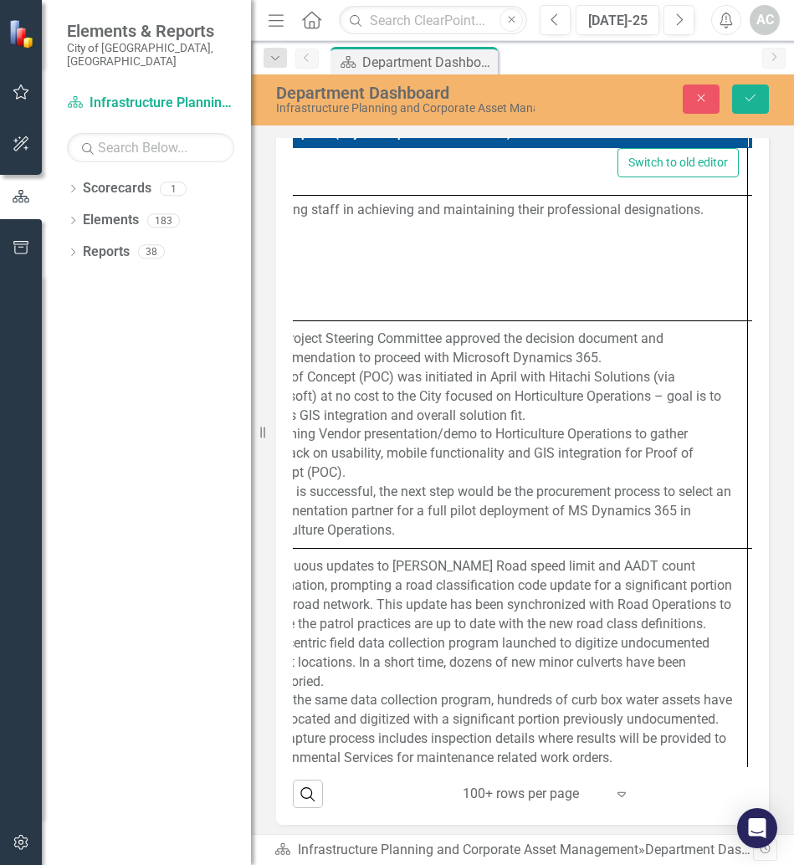
scroll to position [2032, 690]
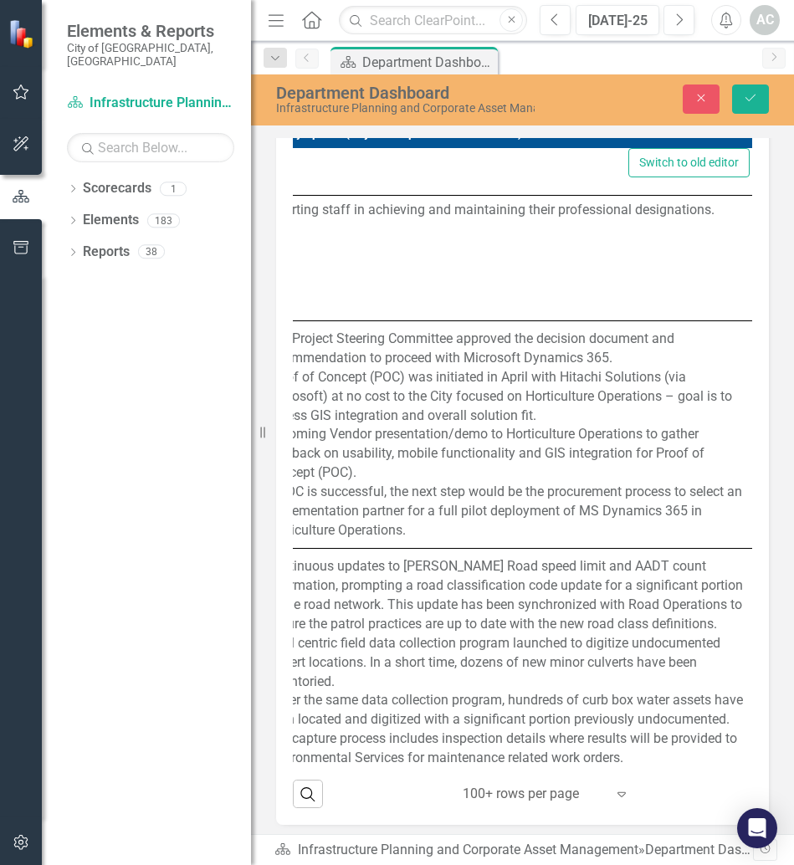
copy ul "Bi-weekly construction meetings are ongoing, and utility connections are curren…"
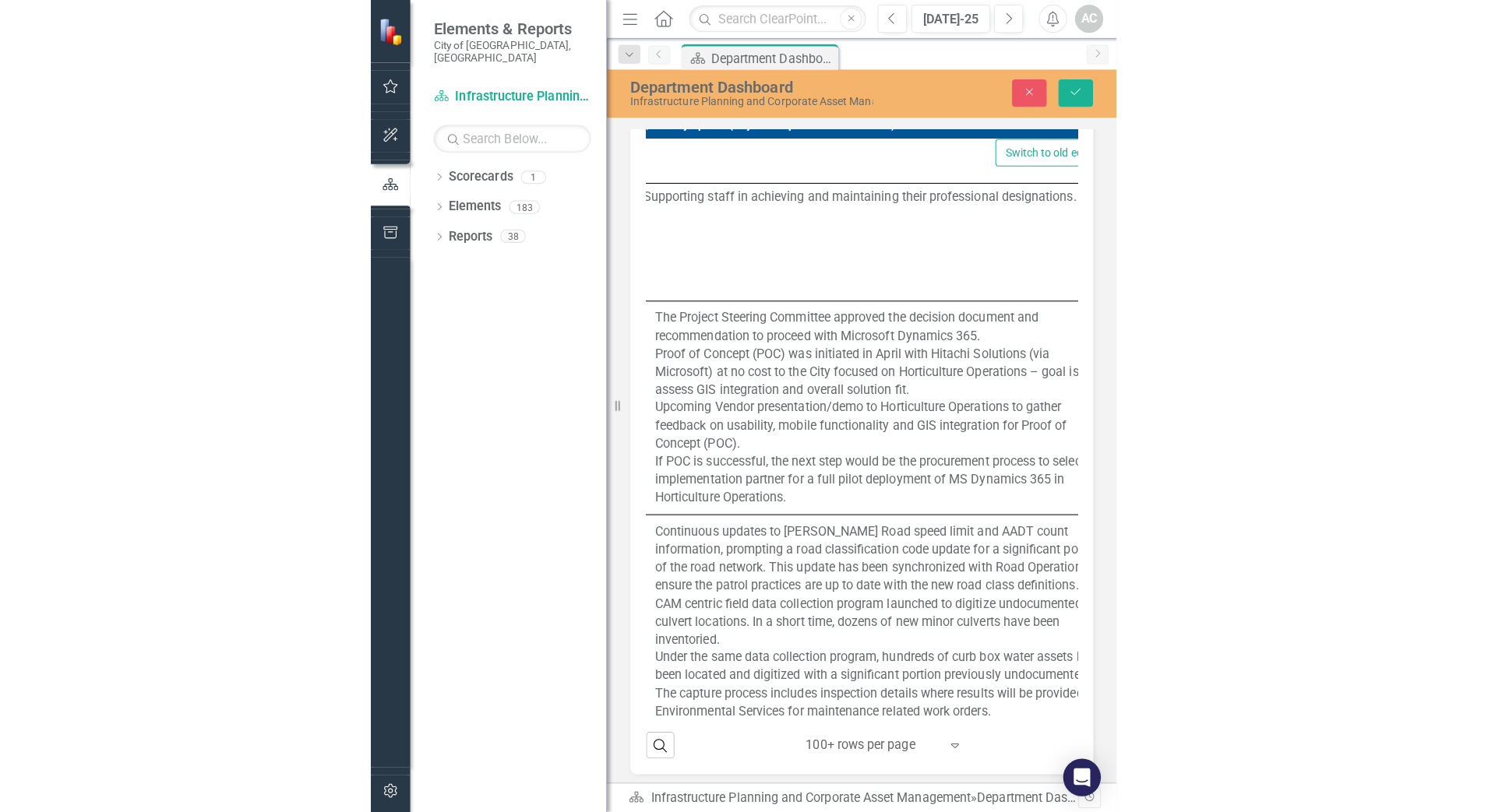
scroll to position [1890, 619]
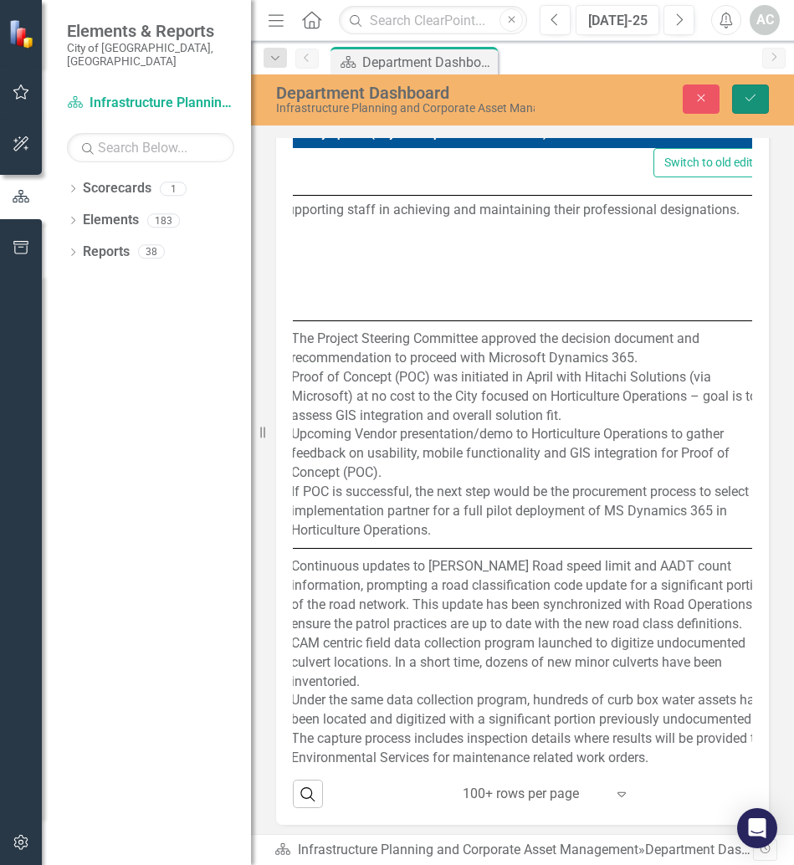
click at [742, 101] on button "Save" at bounding box center [750, 99] width 37 height 29
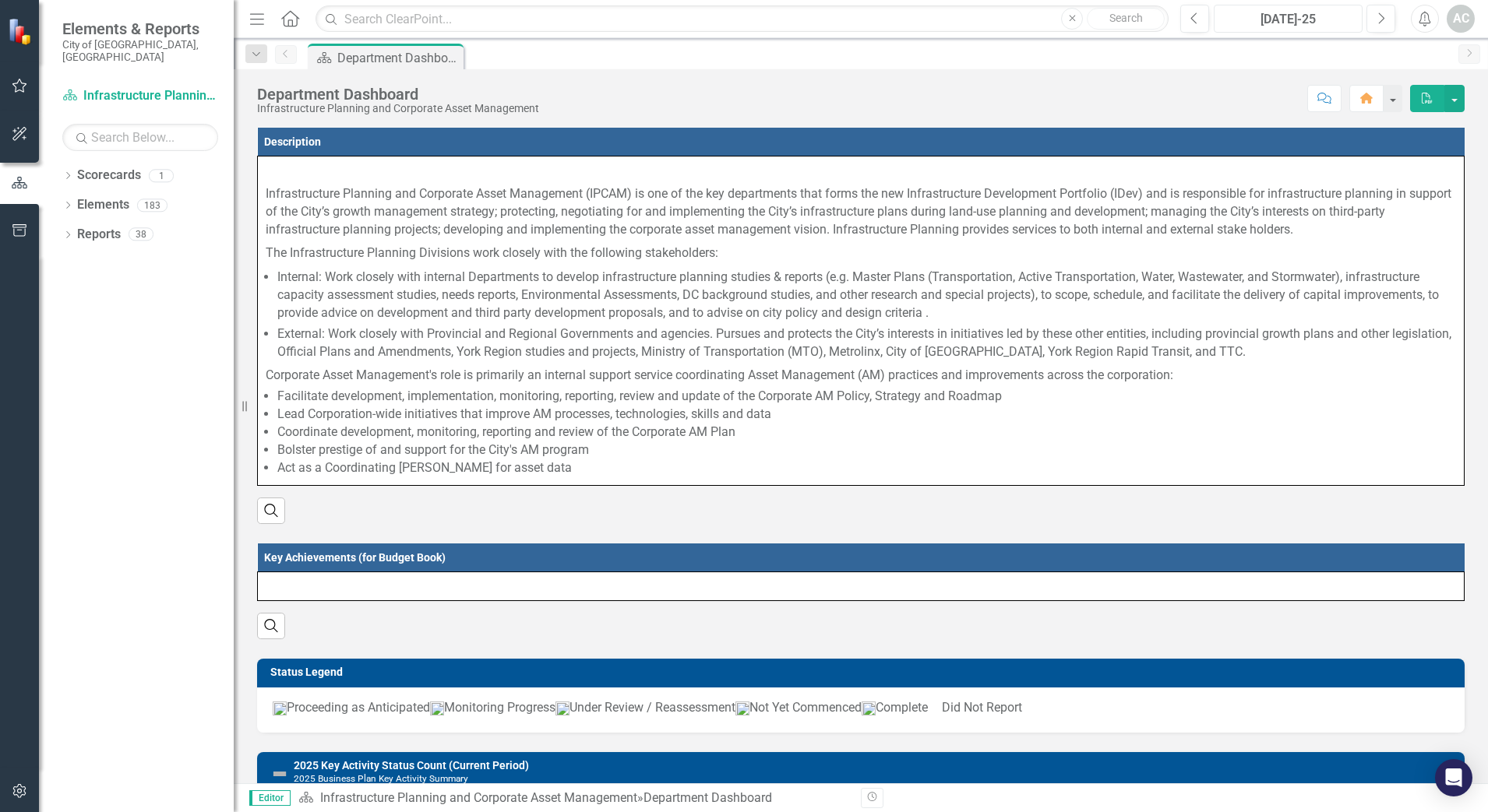
click at [738, 20] on div "[DATE]-25" at bounding box center [1288, 20] width 138 height 19
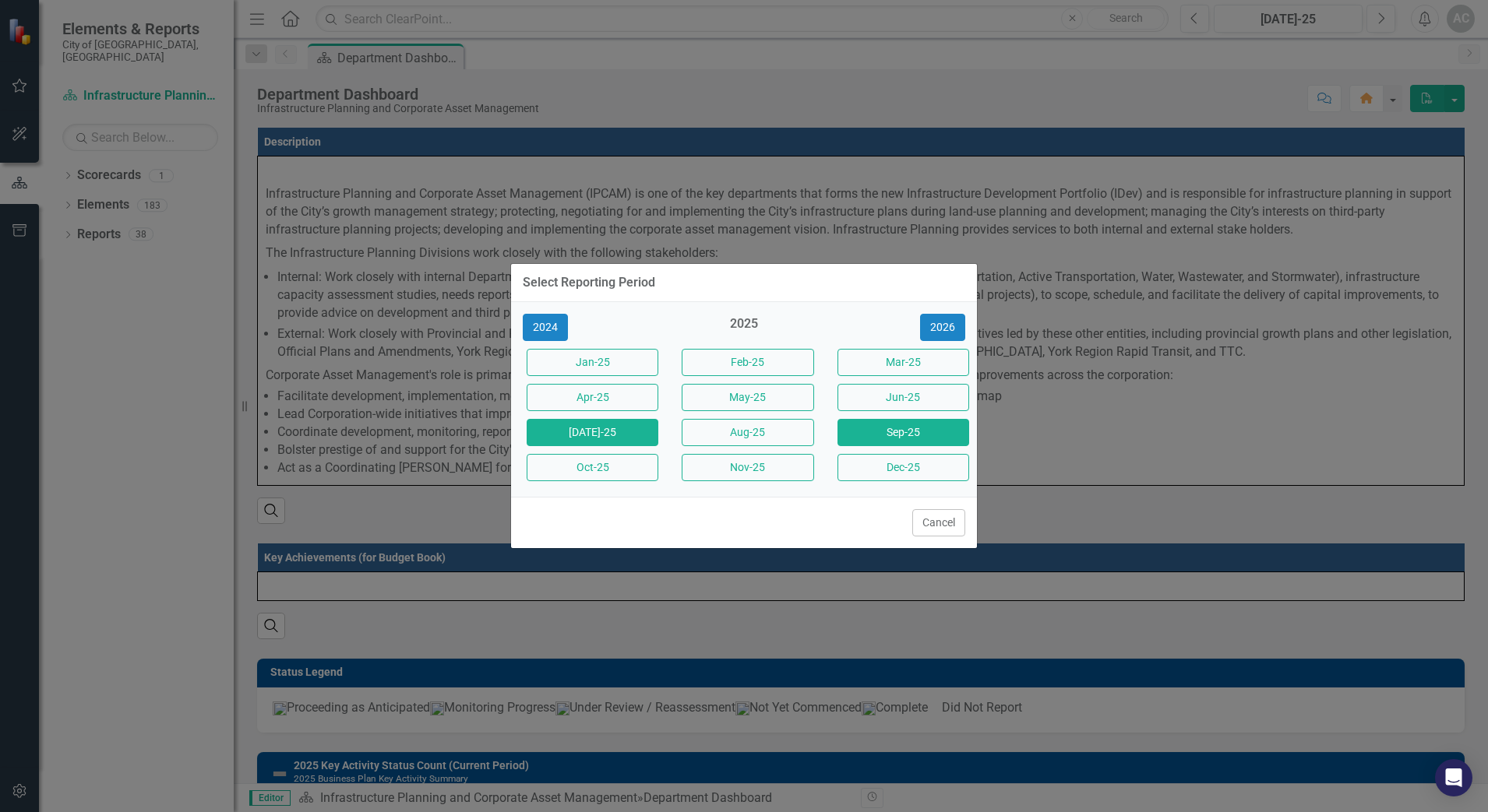
click at [738, 427] on button "Sep-25" at bounding box center [903, 432] width 131 height 27
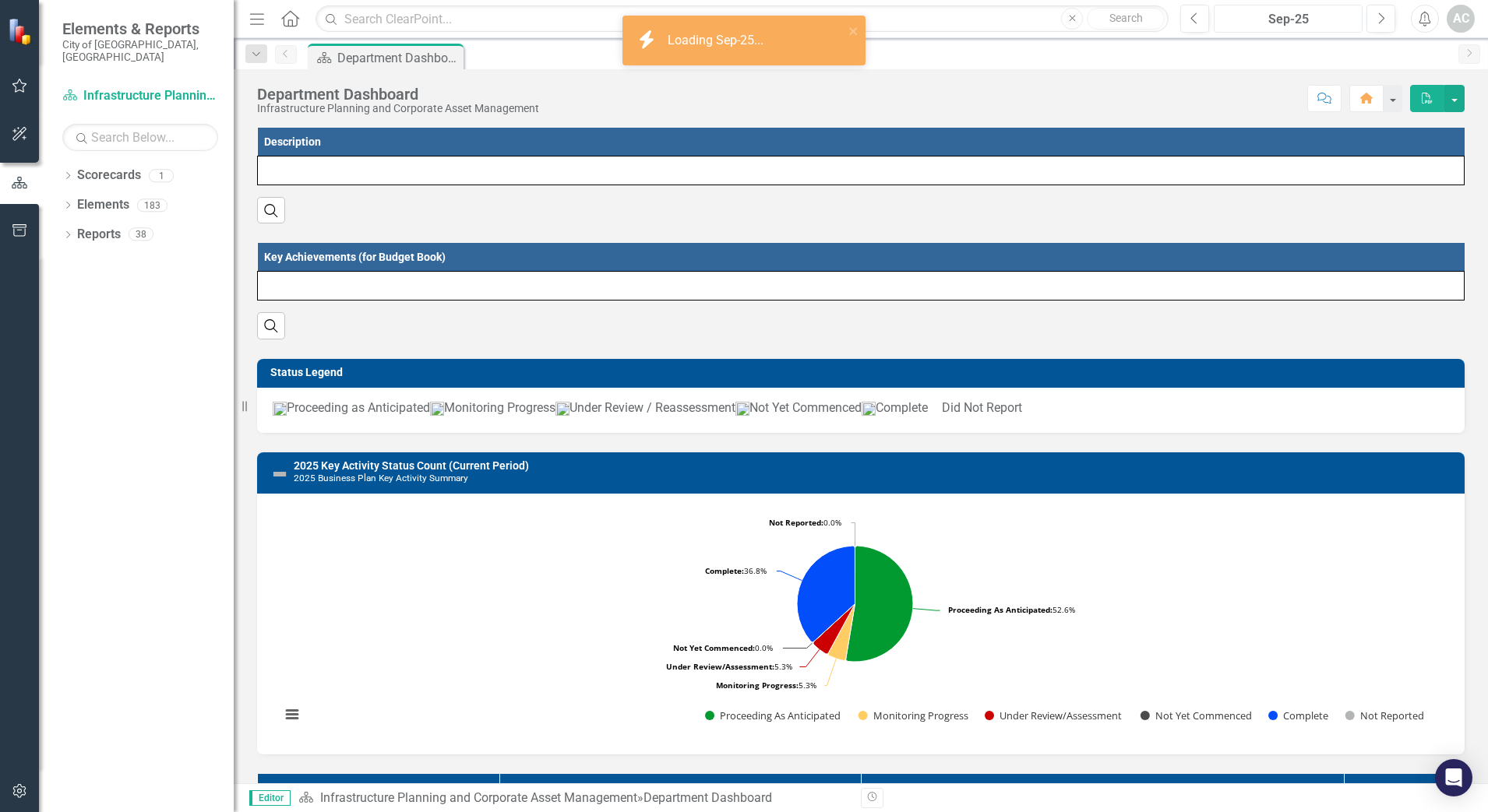
click at [738, 12] on div "Sep-25" at bounding box center [1288, 20] width 138 height 19
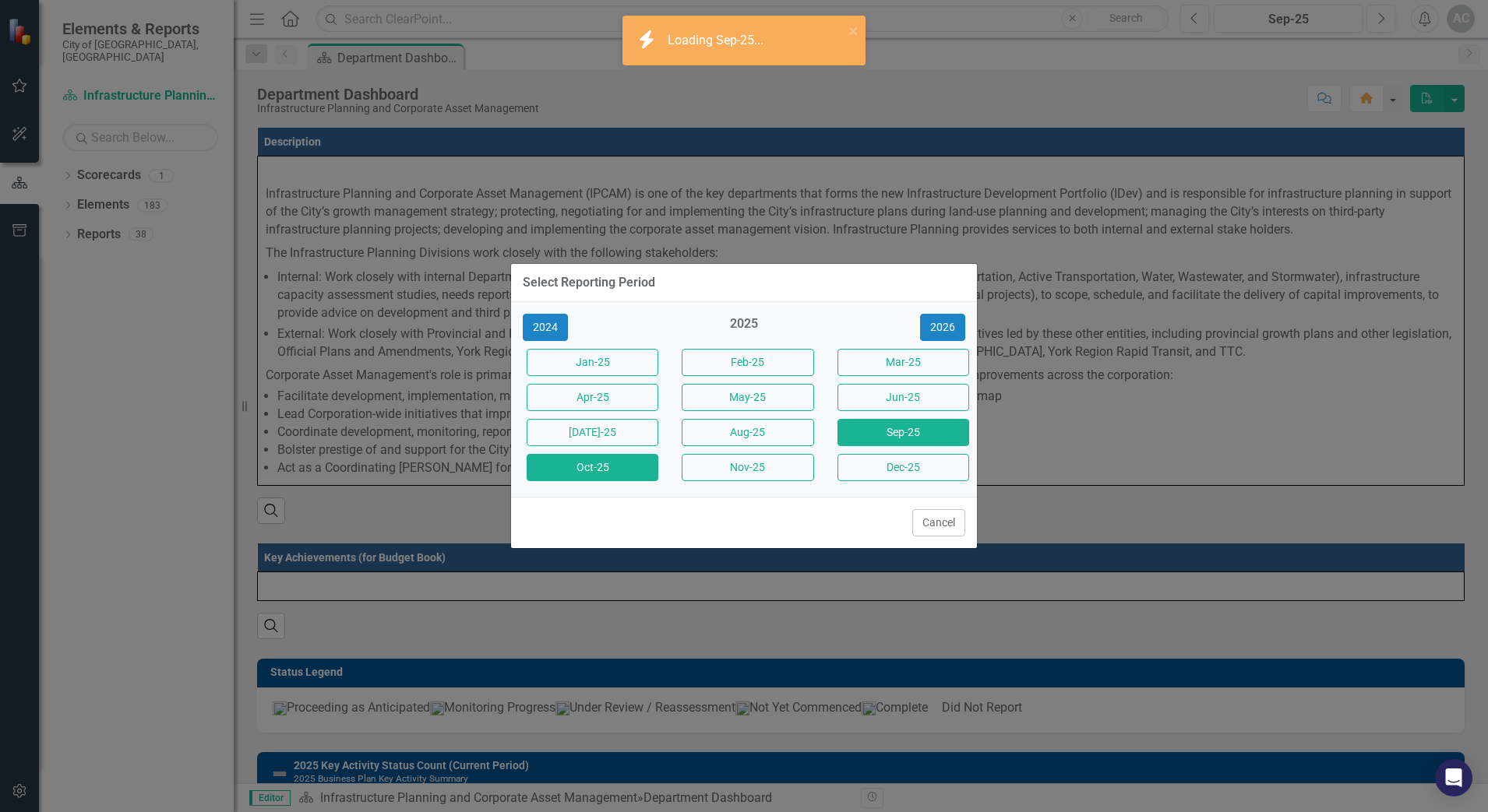
click at [599, 468] on button "Oct-25" at bounding box center [592, 467] width 131 height 27
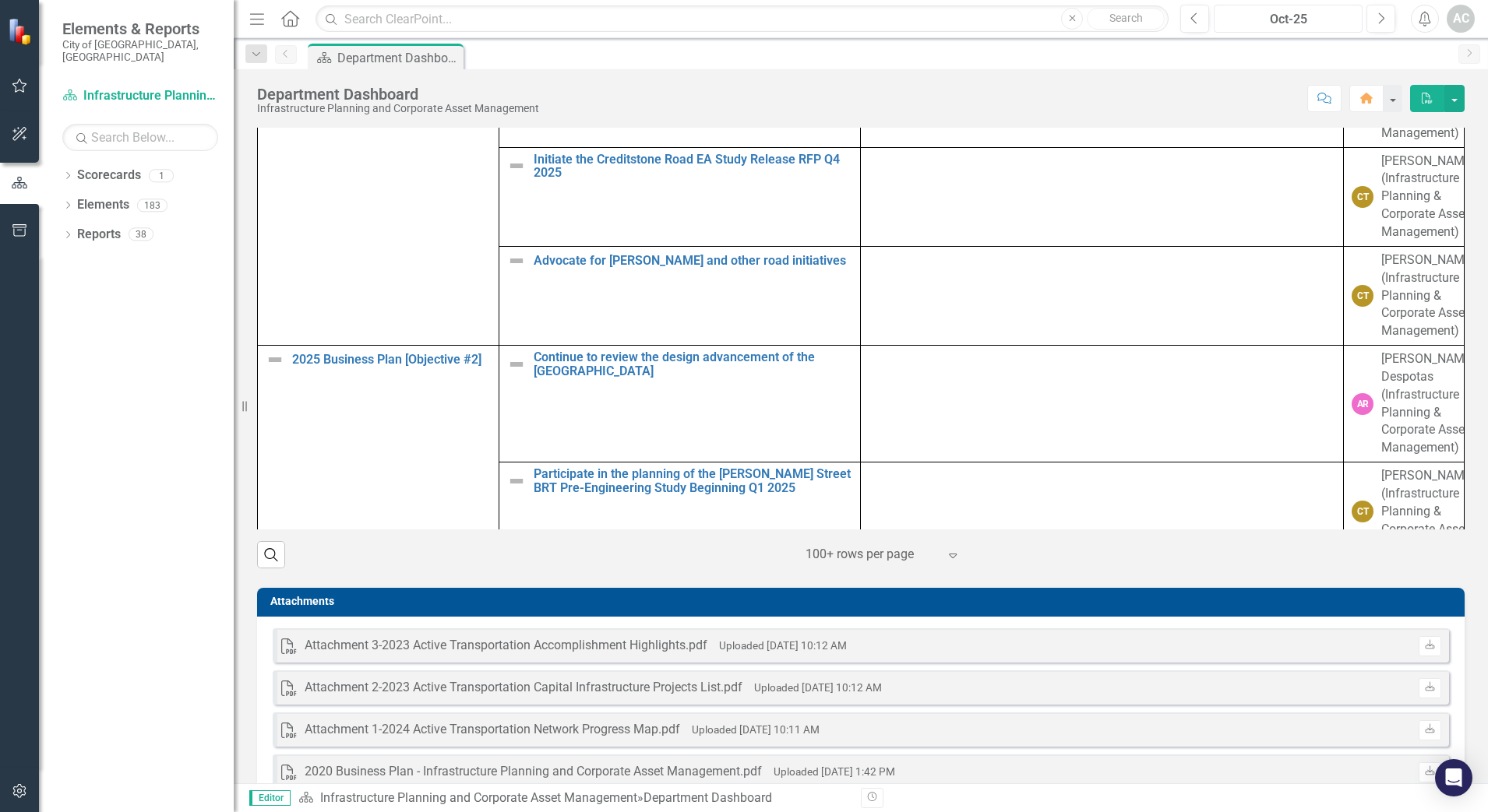
scroll to position [1142, 0]
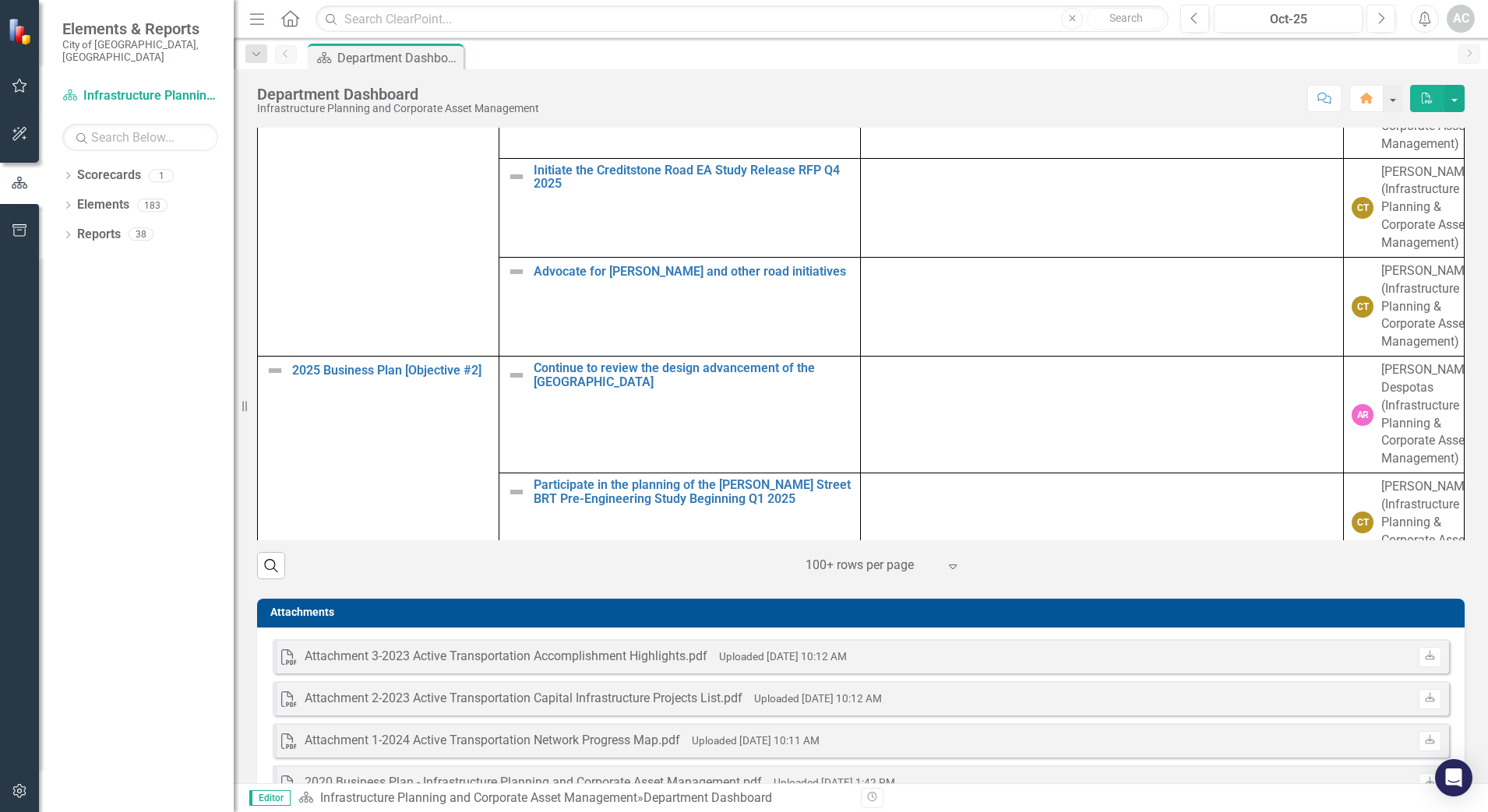
click at [738, 166] on div "Objectives Key Activities Quarterly Update (Key Accomplishments or Issues) Repo…" at bounding box center [861, 245] width 1230 height 667
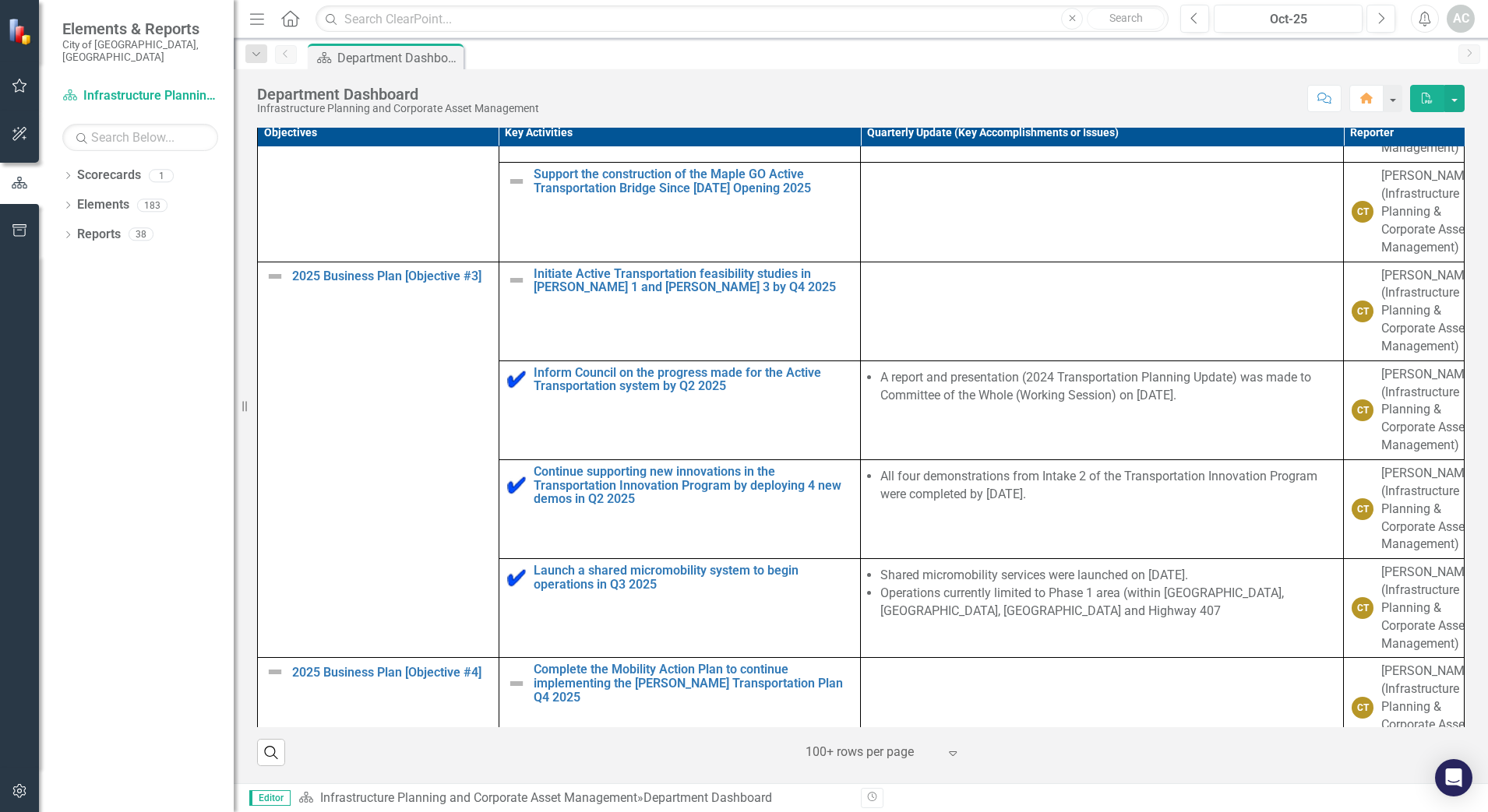
scroll to position [580, 0]
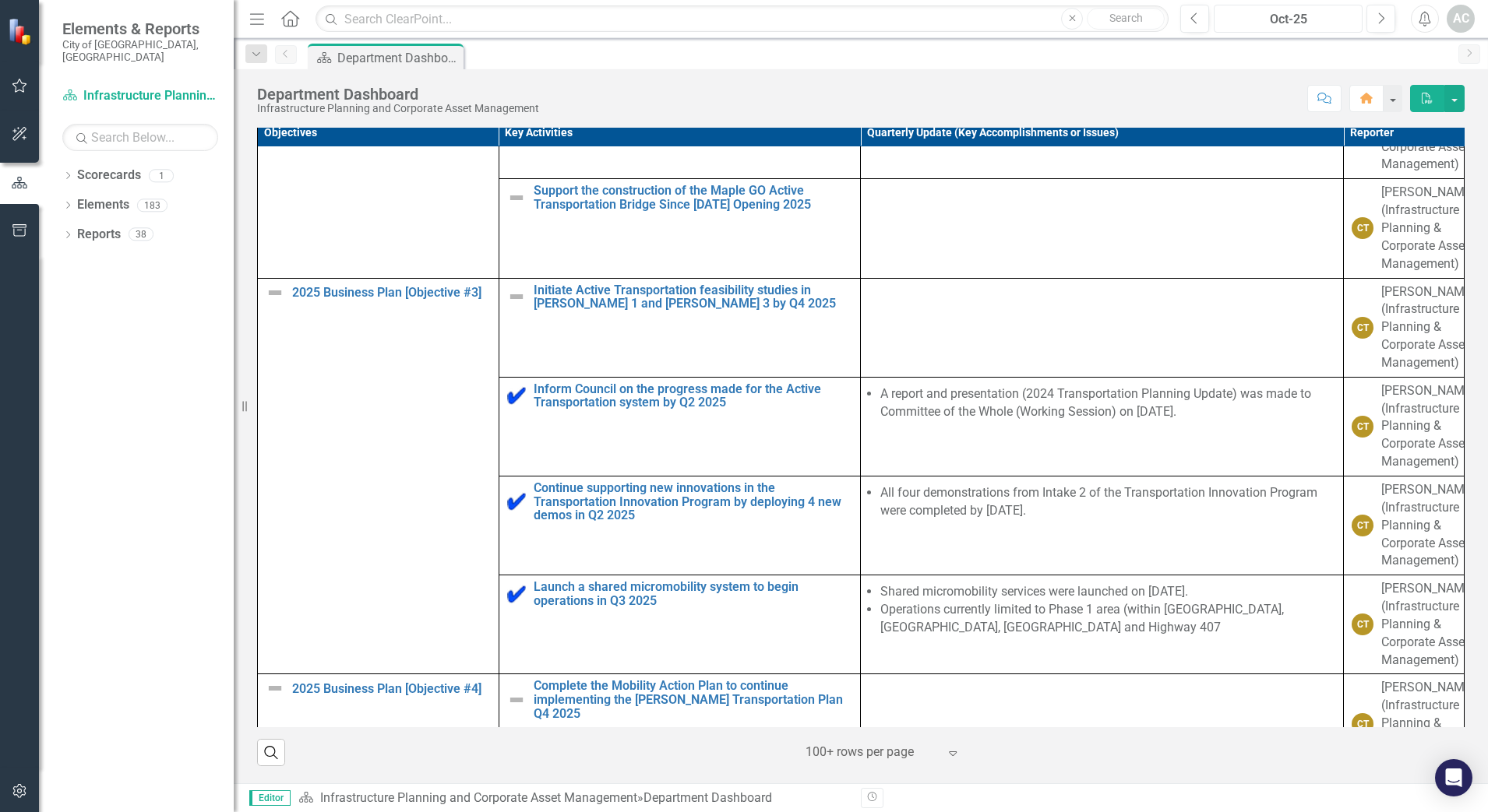
click at [738, 13] on div "Oct-25" at bounding box center [1288, 20] width 138 height 19
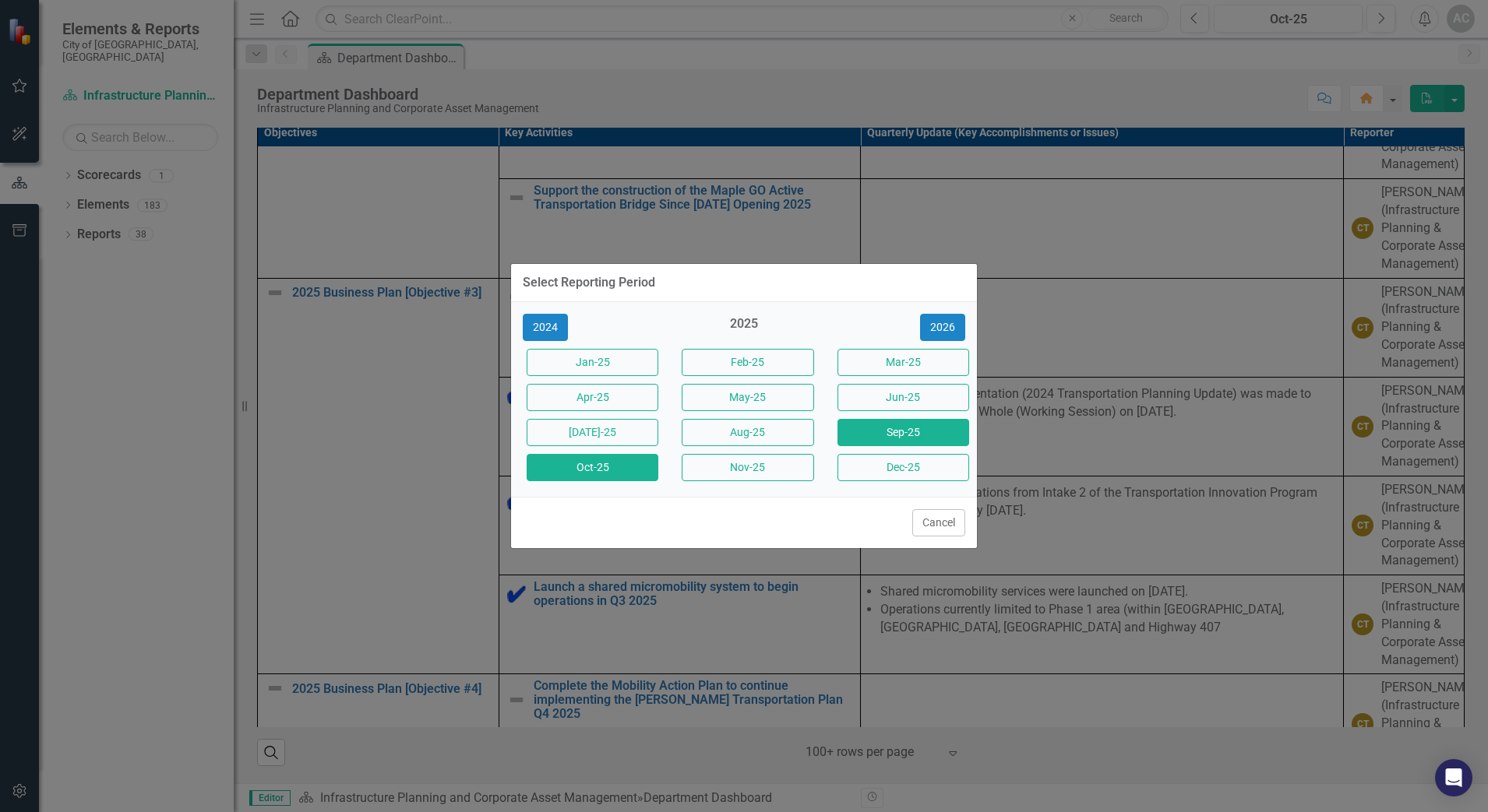
click at [738, 440] on button "Sep-25" at bounding box center [903, 432] width 131 height 27
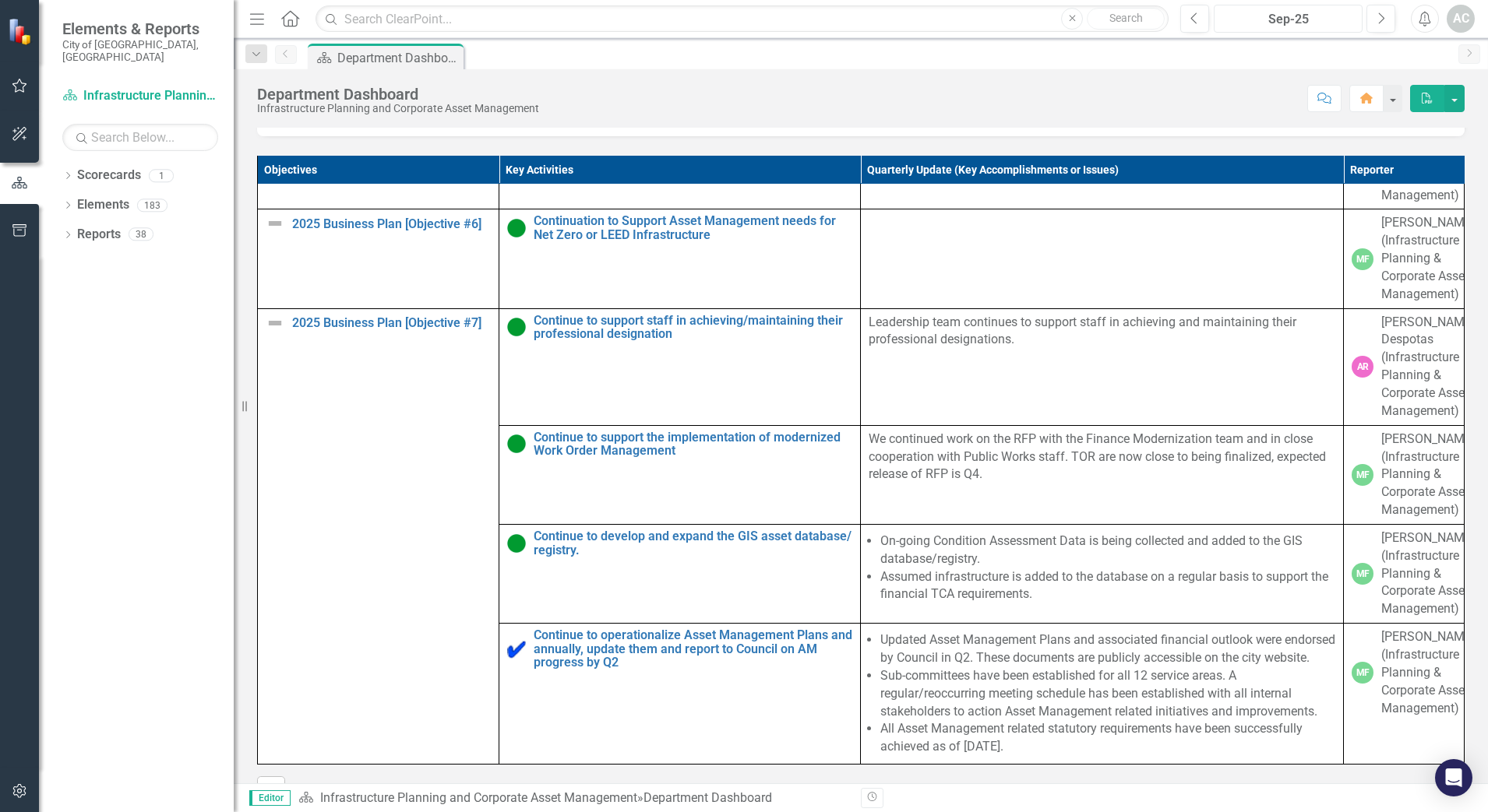
scroll to position [1758, 0]
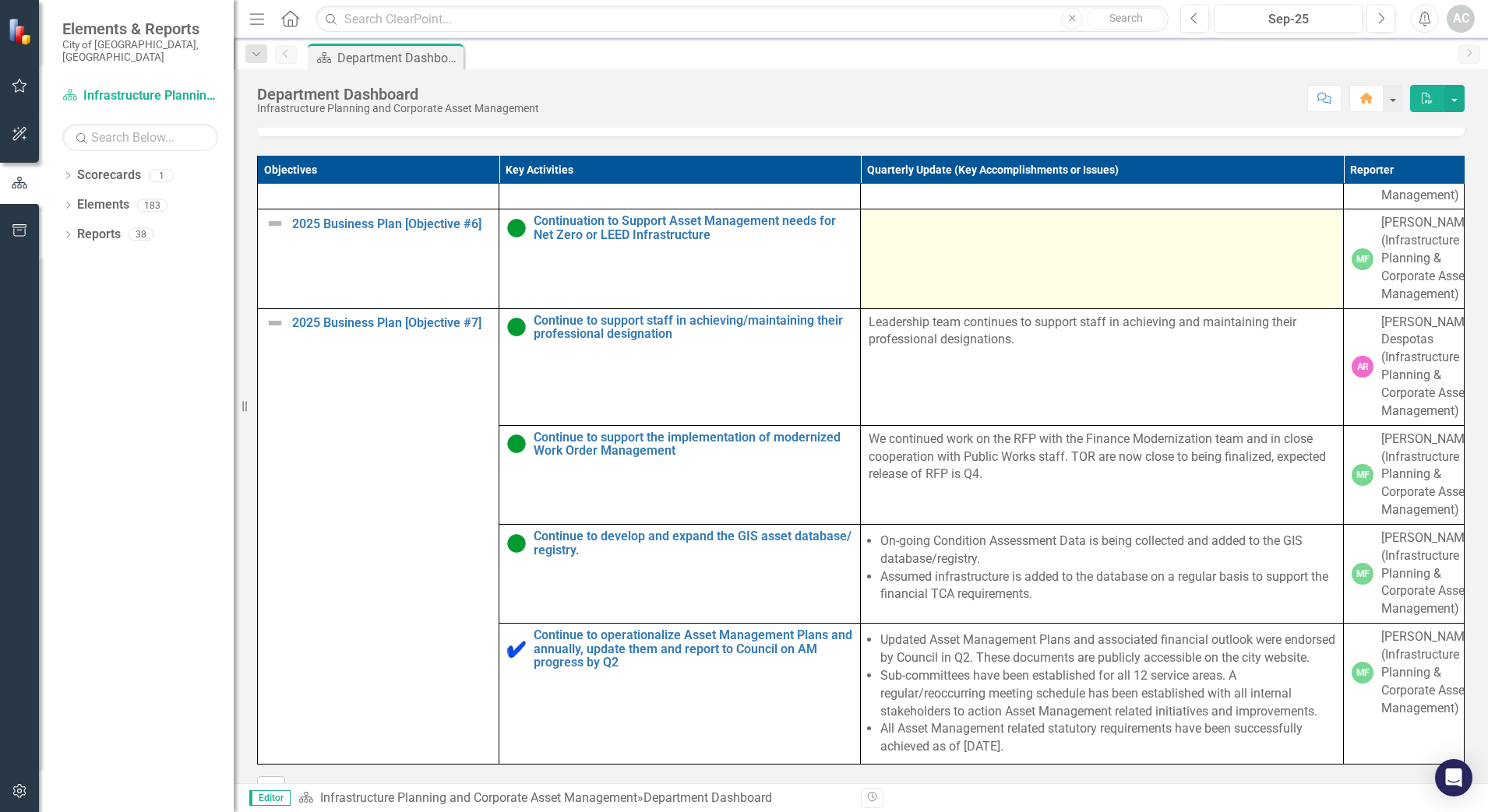
click at [738, 308] on td at bounding box center [1102, 259] width 483 height 99
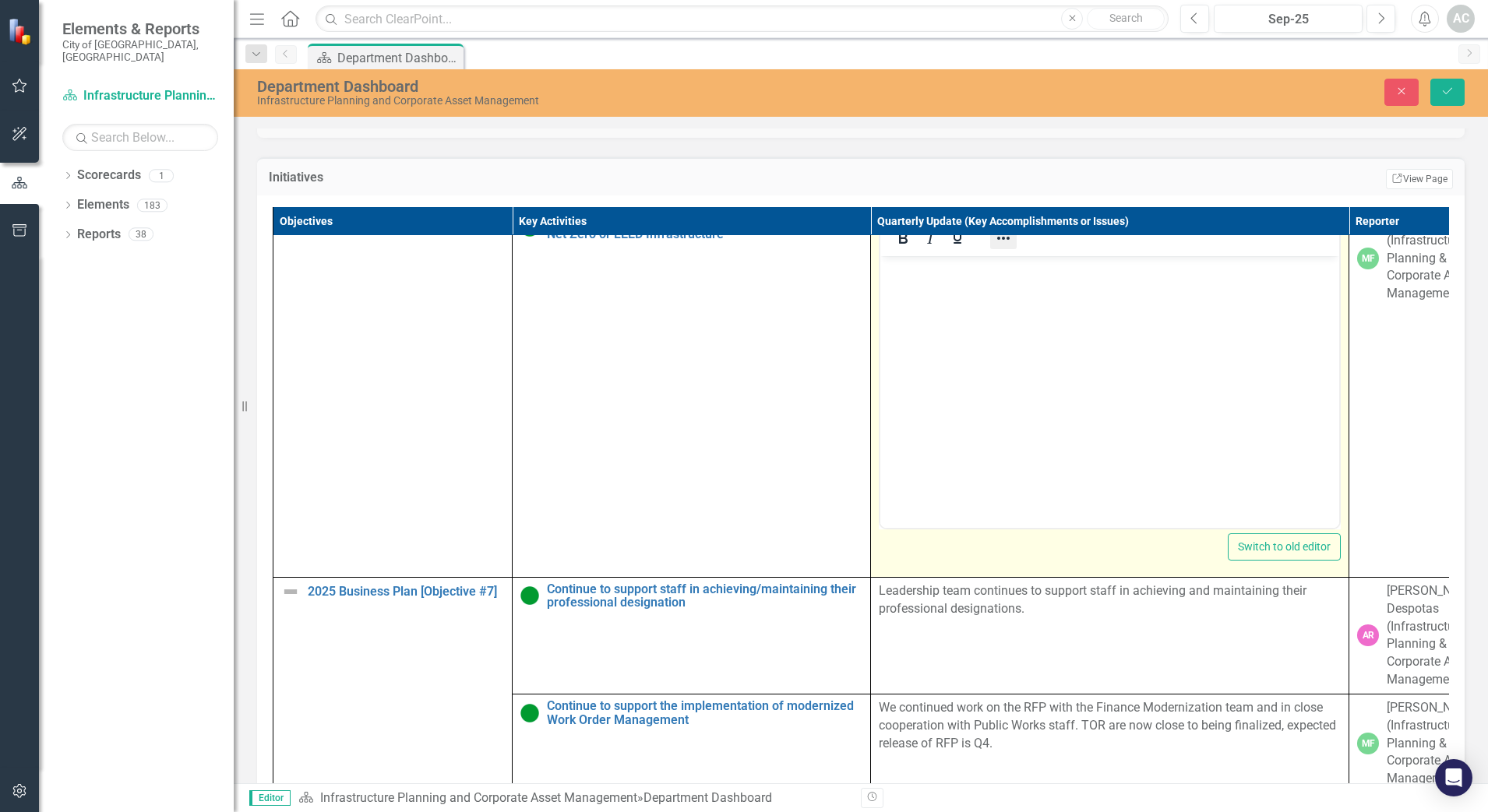
scroll to position [0, 0]
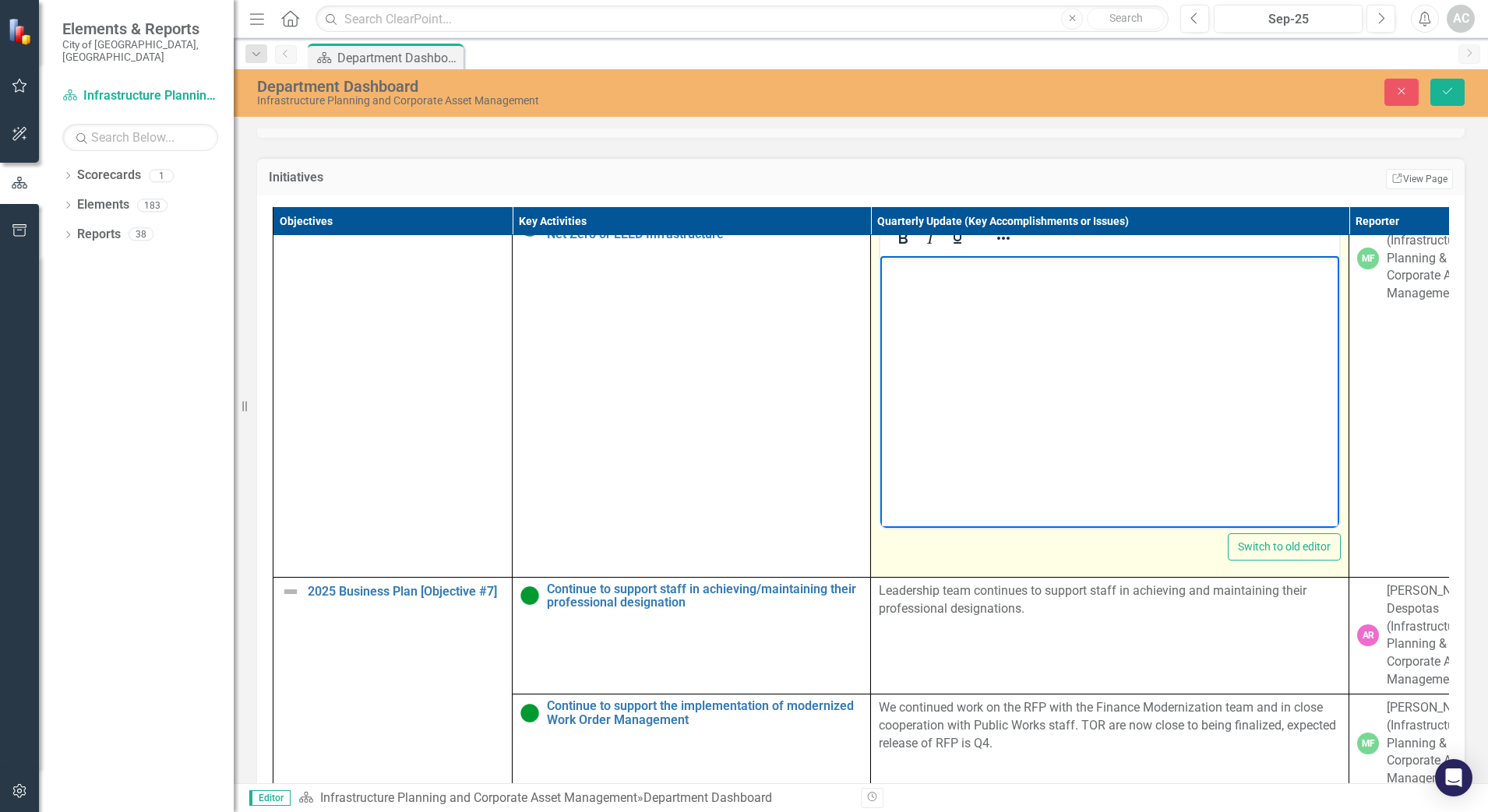
click at [738, 290] on body "Rich Text Area. Press ALT-0 for help." at bounding box center [1109, 372] width 459 height 233
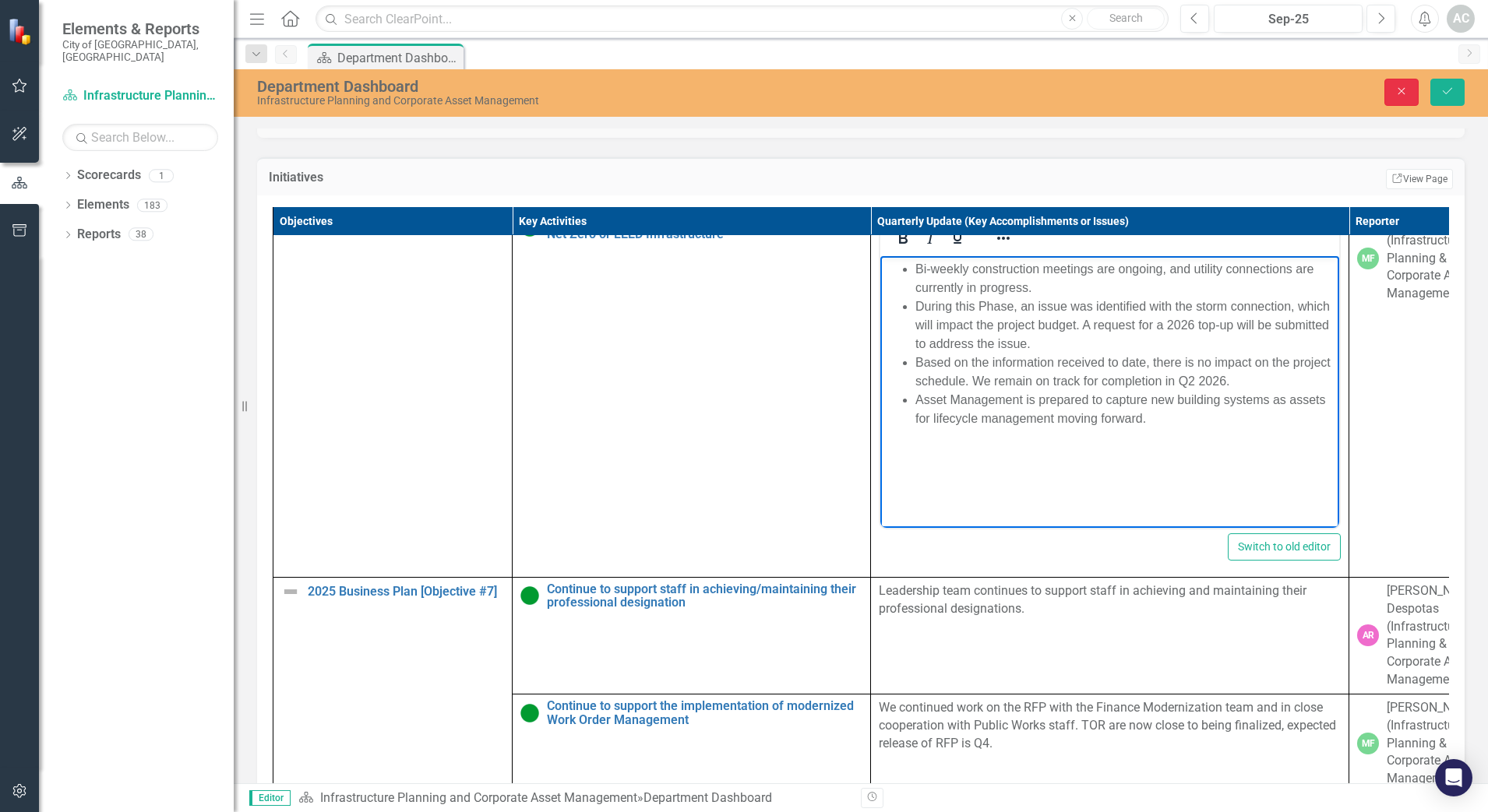
click at [738, 96] on icon "Close" at bounding box center [1401, 91] width 14 height 11
